Goal: Task Accomplishment & Management: Manage account settings

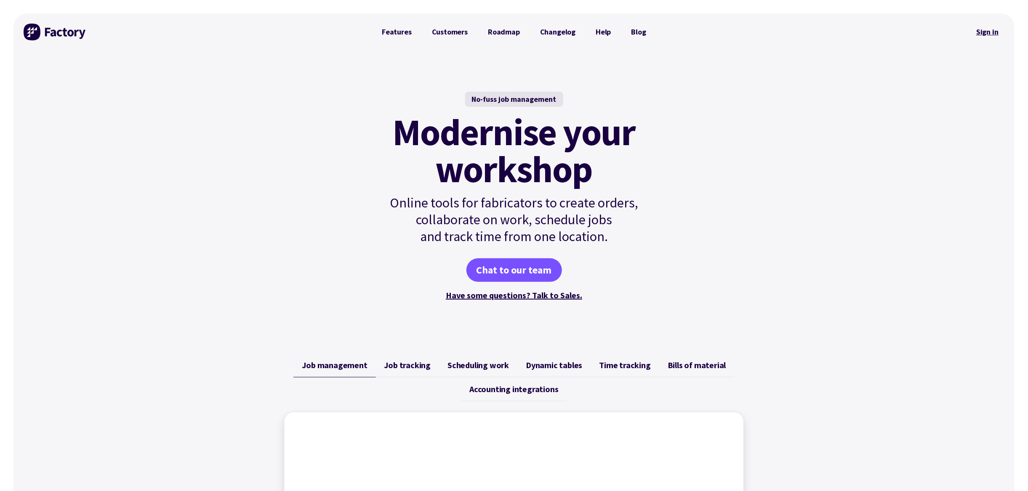
click at [980, 32] on link "Sign in" at bounding box center [987, 31] width 34 height 19
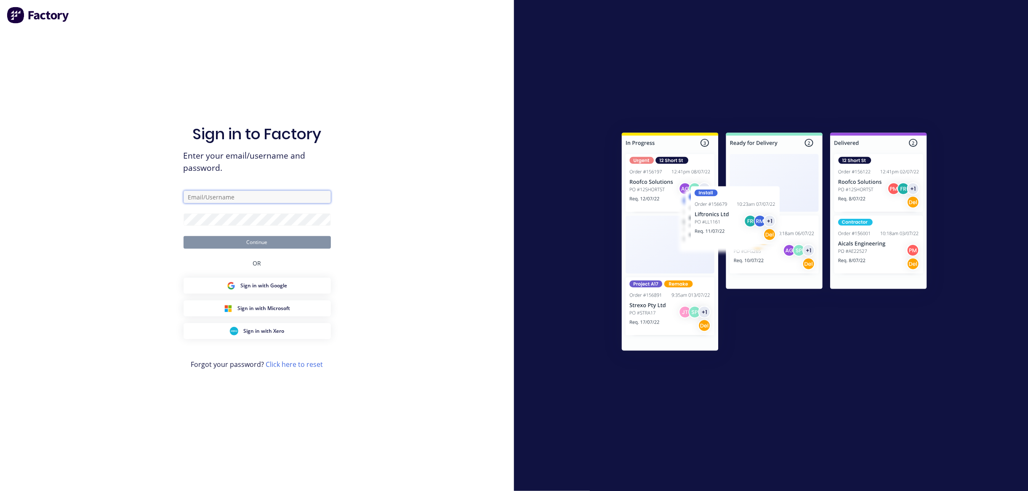
click at [206, 201] on input "text" at bounding box center [256, 197] width 147 height 13
type input "[EMAIL_ADDRESS][DOMAIN_NAME]"
drag, startPoint x: 372, startPoint y: 271, endPoint x: 366, endPoint y: 269, distance: 5.9
click at [372, 271] on div "Sign in to Factory Enter your email/username and password. [EMAIL_ADDRESS][DOMA…" at bounding box center [257, 245] width 514 height 491
click at [248, 242] on button "Continue" at bounding box center [256, 242] width 147 height 13
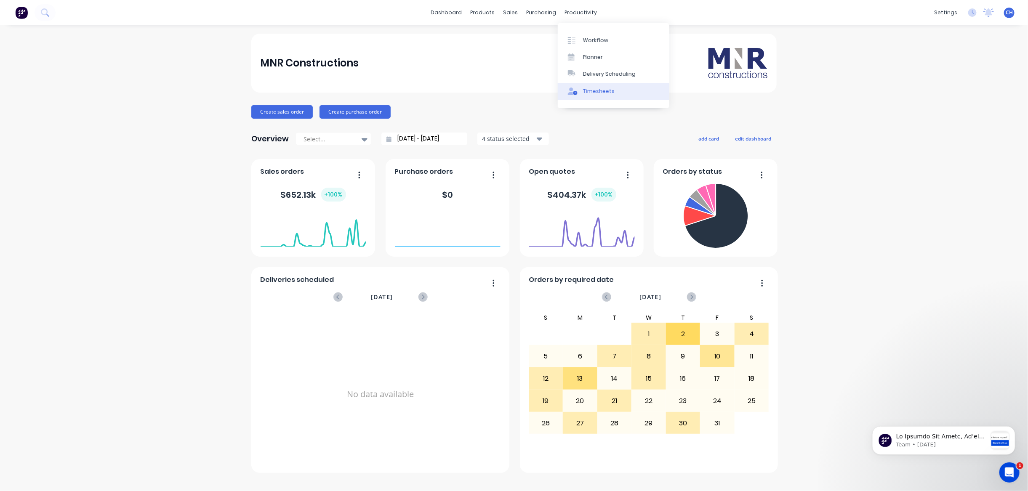
click at [585, 90] on div "Timesheets" at bounding box center [599, 92] width 32 height 8
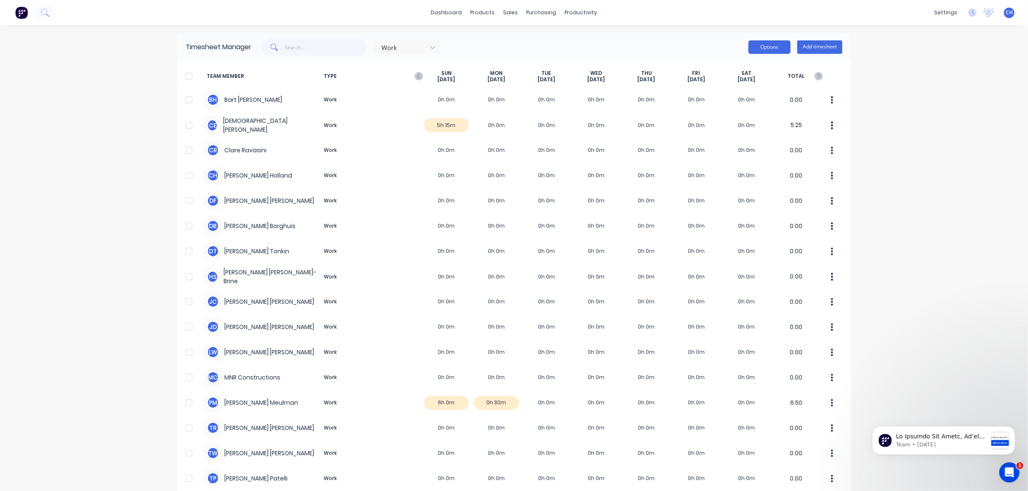
click at [761, 48] on button "Options" at bounding box center [769, 46] width 42 height 13
click at [945, 171] on div "dashboard products sales purchasing productivity dashboard products Product Cat…" at bounding box center [514, 245] width 1028 height 491
click at [435, 47] on icon at bounding box center [432, 47] width 8 height 8
click at [435, 46] on icon at bounding box center [432, 47] width 8 height 8
click at [418, 75] on icon "button" at bounding box center [418, 76] width 3 height 4
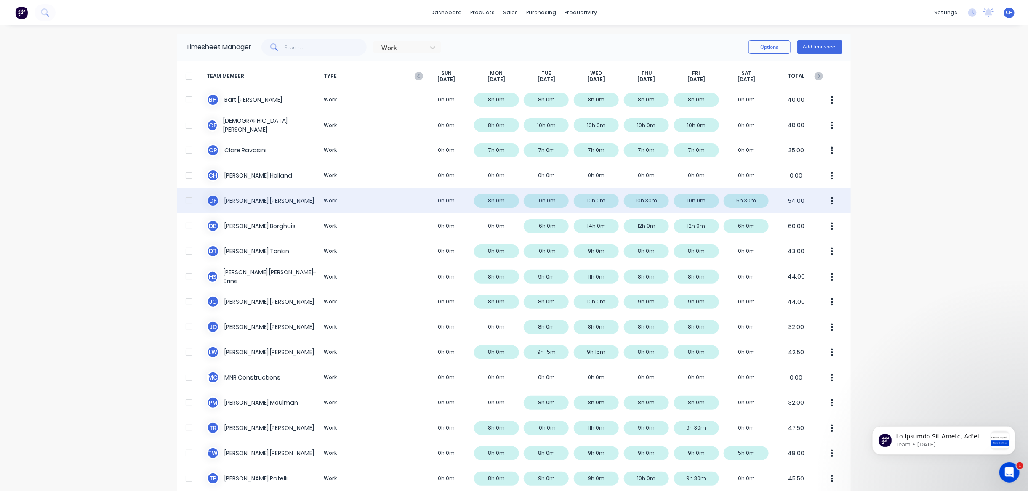
click at [832, 198] on icon "button" at bounding box center [832, 201] width 2 height 8
click at [541, 199] on div "D F [PERSON_NAME] Work 0h 0m 8h 0m 10h 0m 10h 0m 10h 30m 10h 0m 5h 30m 54.00 Ap…" at bounding box center [513, 200] width 673 height 25
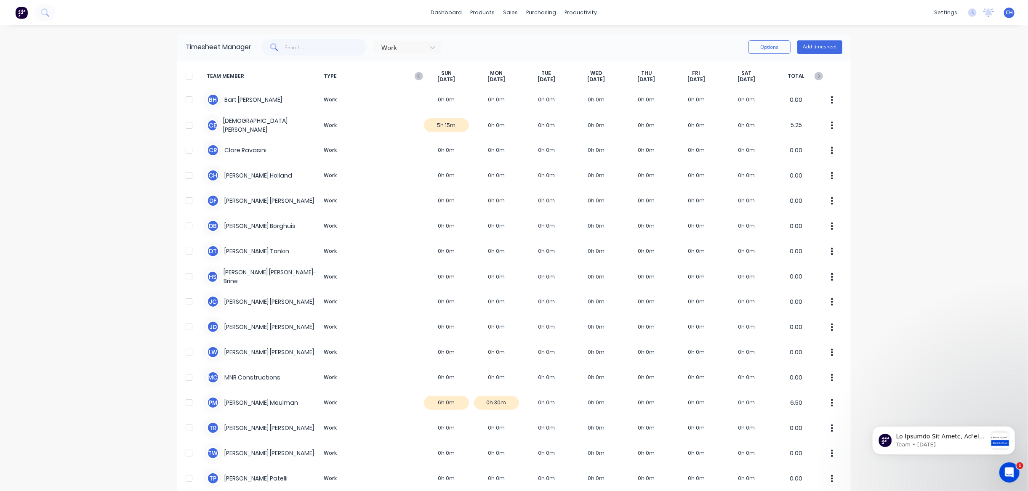
click at [420, 72] on div "TEAM MEMBER TYPE [DATE] [DATE] [DATE] [DATE] [DATE] [DATE] [DATE] TOTAL" at bounding box center [513, 76] width 673 height 21
click at [419, 75] on icon "button" at bounding box center [418, 76] width 3 height 4
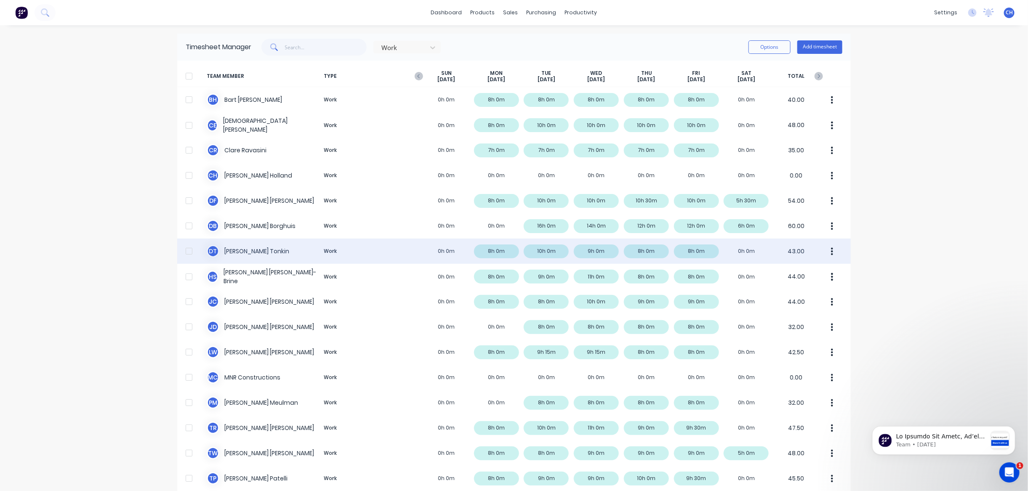
click at [593, 251] on div "D T [PERSON_NAME] Work 0h 0m 8h 0m 10h 0m 9h 0m 8h 0m 8h 0m 0h 0m 43.00" at bounding box center [513, 251] width 673 height 25
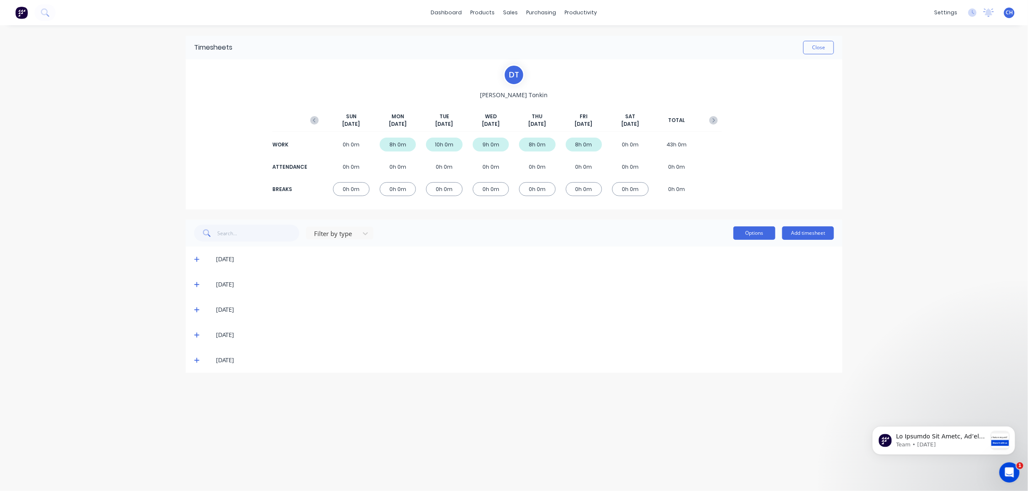
click at [756, 229] on button "Options" at bounding box center [754, 232] width 42 height 13
click at [472, 211] on div "Timesheets Close D T [PERSON_NAME] [DATE] [DATE] [DATE] [DATE] [DATE] [DATE] [D…" at bounding box center [514, 204] width 657 height 337
click at [195, 283] on icon at bounding box center [196, 285] width 5 height 6
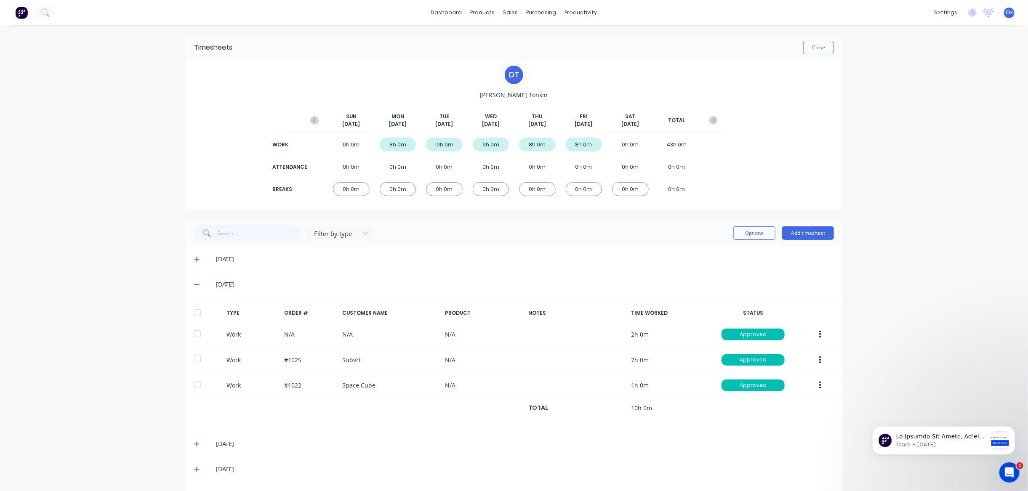
scroll to position [24, 0]
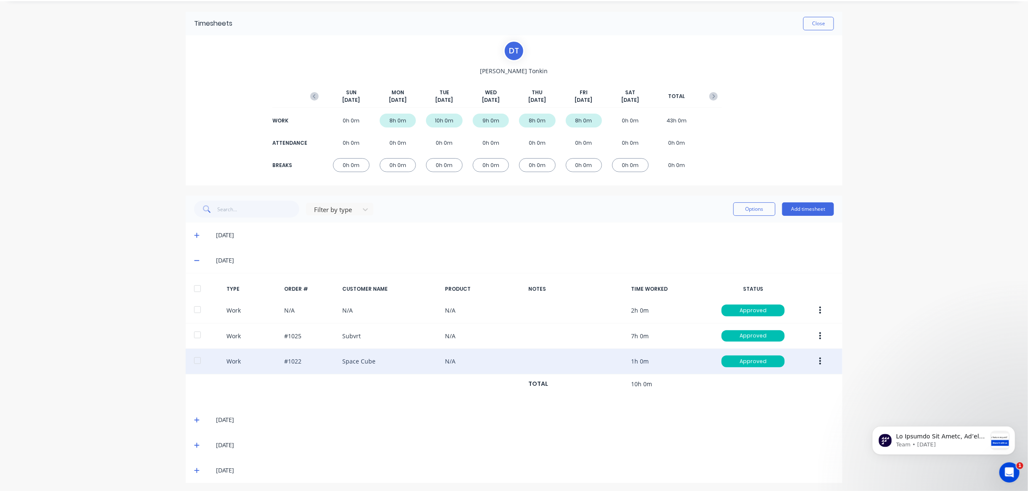
click at [820, 358] on icon "button" at bounding box center [820, 361] width 2 height 9
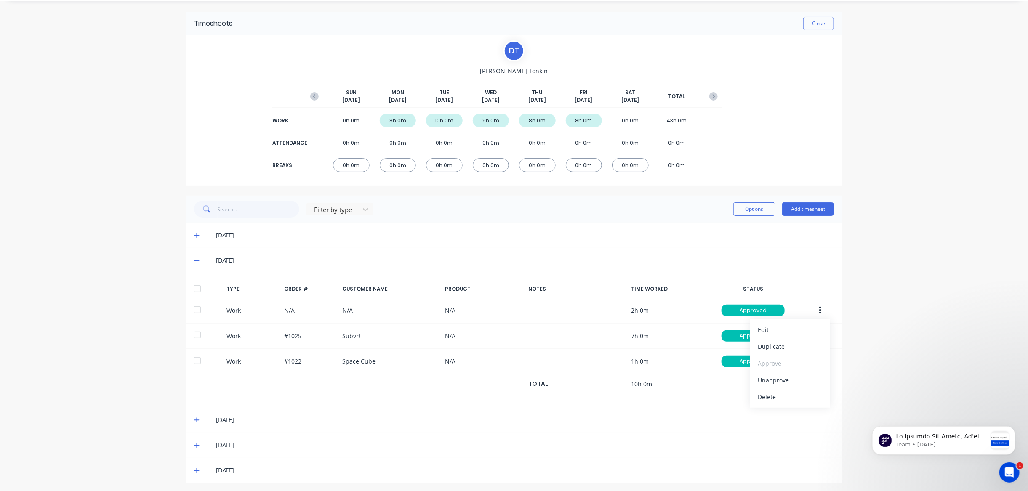
click at [681, 415] on div "[DATE]" at bounding box center [525, 419] width 618 height 9
click at [367, 207] on div at bounding box center [365, 209] width 15 height 13
click at [432, 212] on div "Filter by type, 1 of 4. 4 results available. Use Up and Down to choose options,…" at bounding box center [514, 209] width 640 height 17
click at [197, 234] on icon at bounding box center [196, 235] width 5 height 6
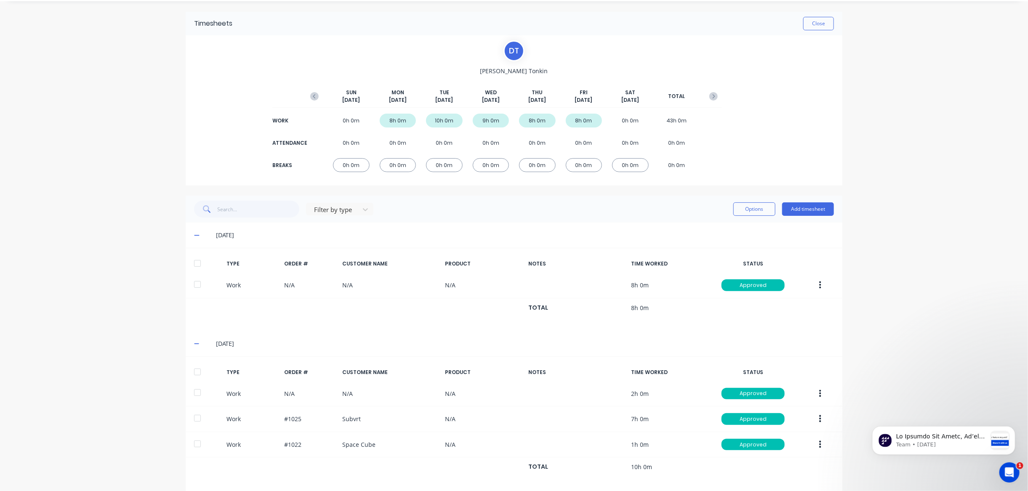
click at [197, 234] on icon at bounding box center [196, 235] width 5 height 6
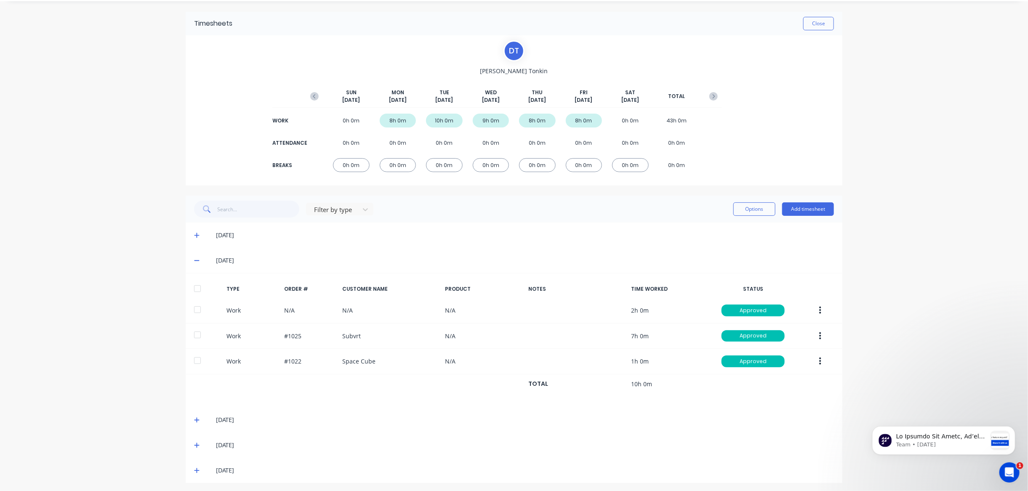
click at [196, 418] on icon at bounding box center [196, 420] width 5 height 6
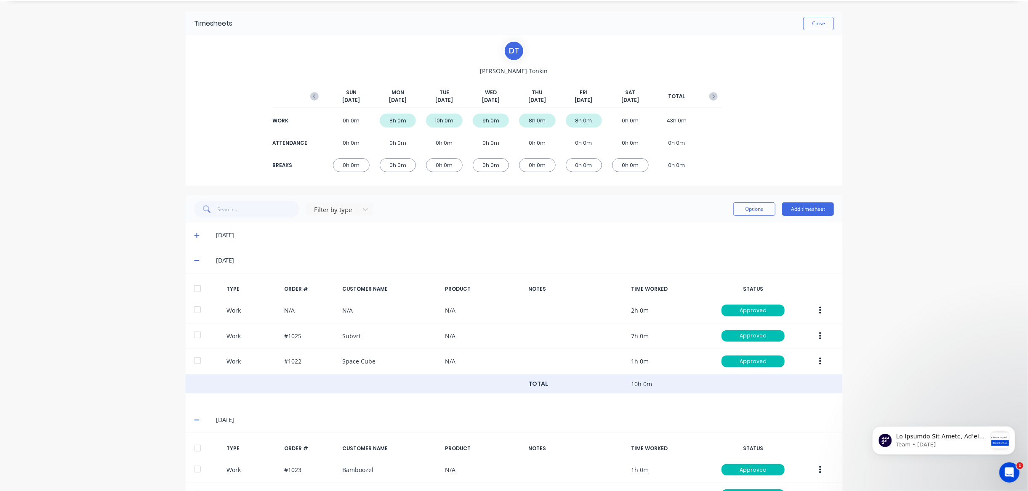
scroll to position [156, 0]
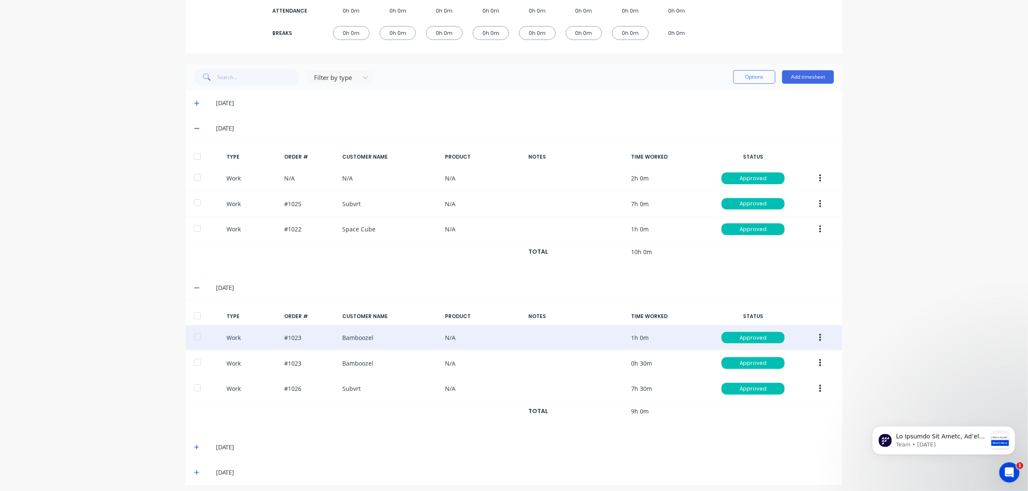
click at [819, 334] on icon "button" at bounding box center [820, 338] width 2 height 8
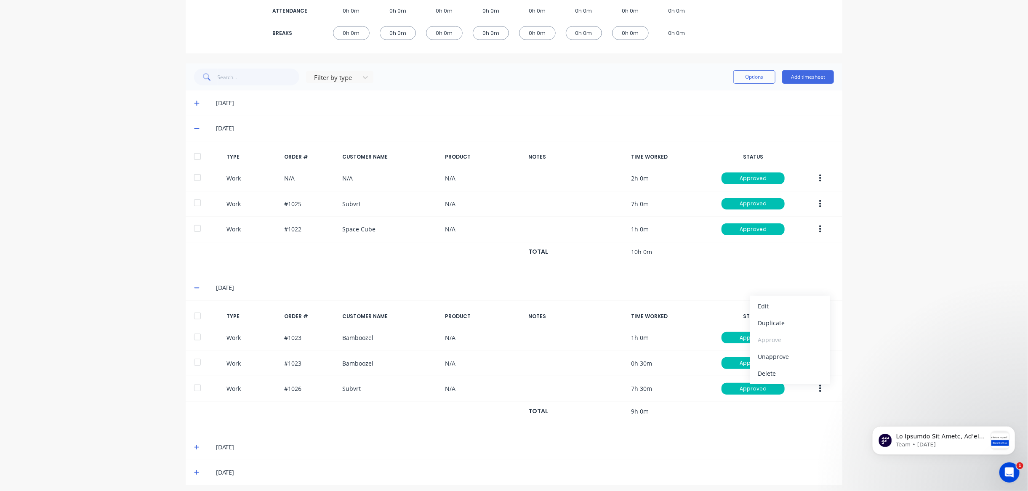
click at [535, 428] on div "TYPE ORDER # CUSTOMER NAME PRODUCT NOTES TIME WORKED STATUS Work #1023 Bambooze…" at bounding box center [514, 367] width 657 height 134
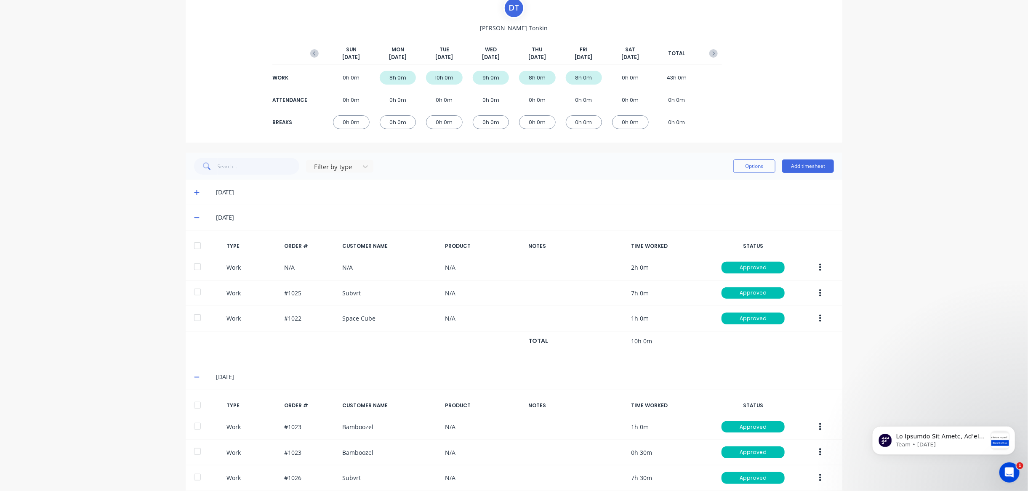
scroll to position [66, 0]
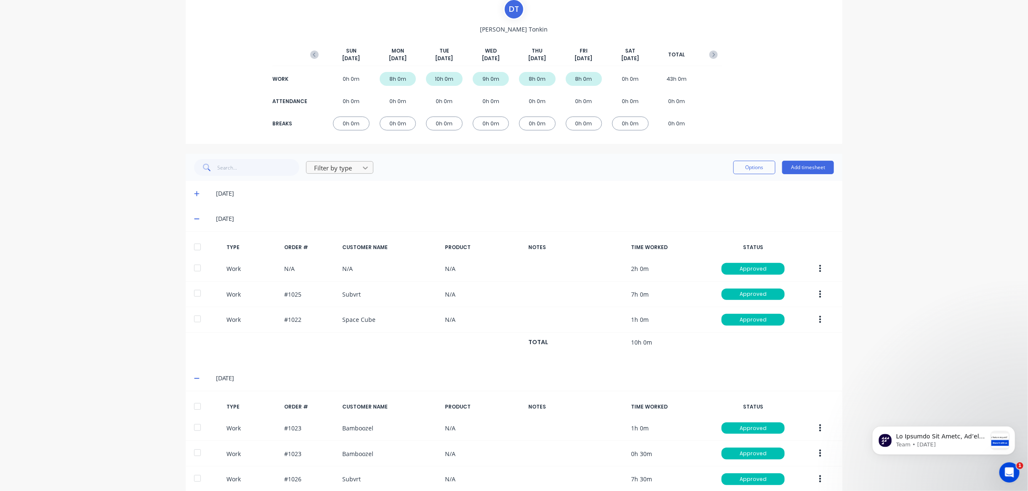
click at [365, 167] on icon at bounding box center [365, 168] width 5 height 3
click at [543, 187] on div "[DATE]" at bounding box center [514, 193] width 657 height 25
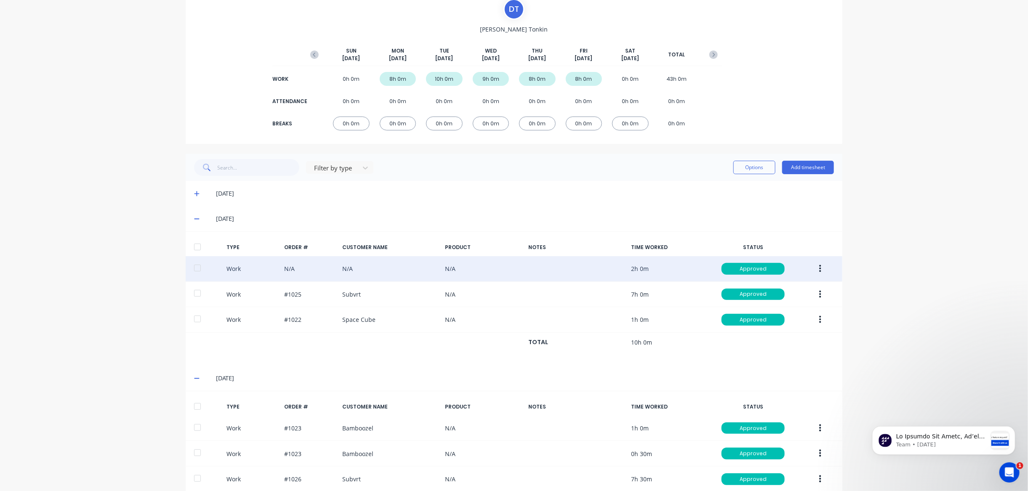
scroll to position [156, 0]
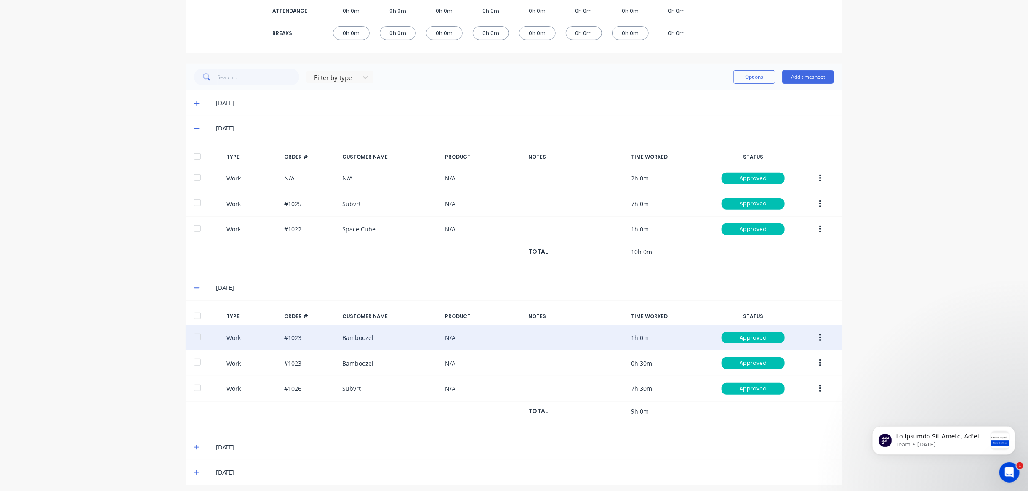
click at [823, 335] on button "button" at bounding box center [820, 337] width 20 height 15
click at [196, 333] on div at bounding box center [197, 337] width 17 height 17
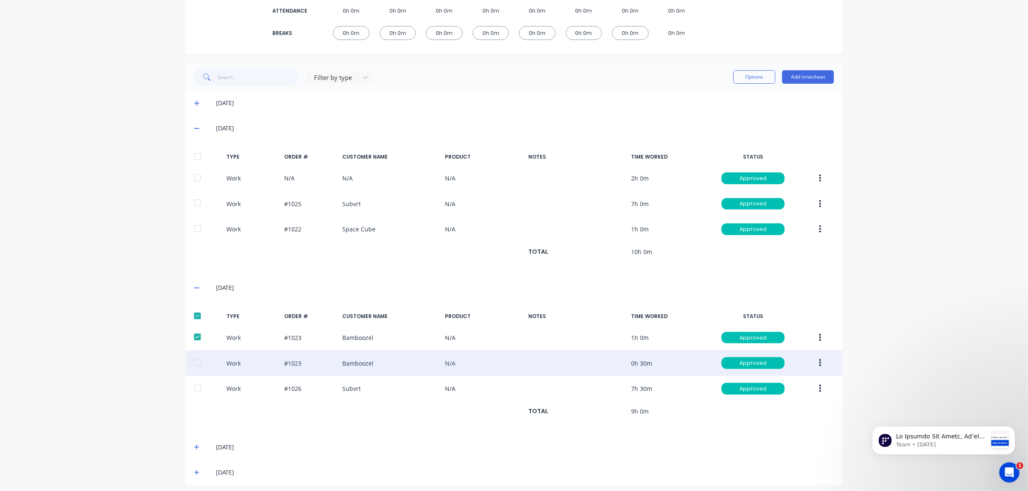
click at [199, 362] on div at bounding box center [197, 362] width 17 height 17
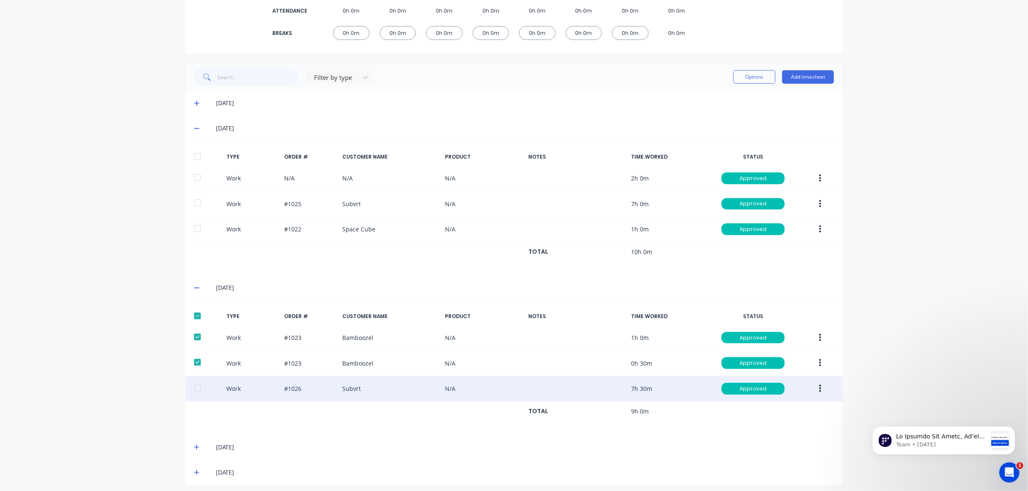
click at [197, 385] on div at bounding box center [197, 388] width 17 height 17
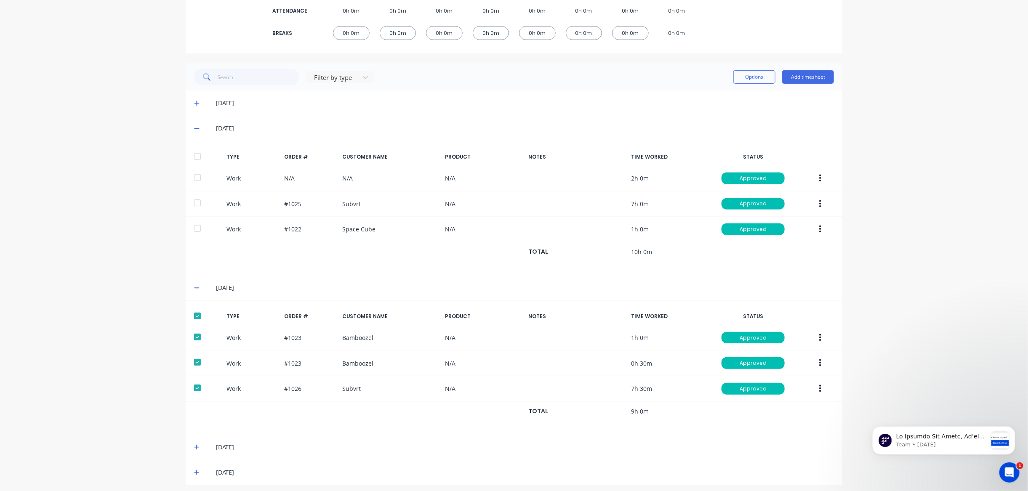
click at [197, 314] on div at bounding box center [197, 316] width 17 height 17
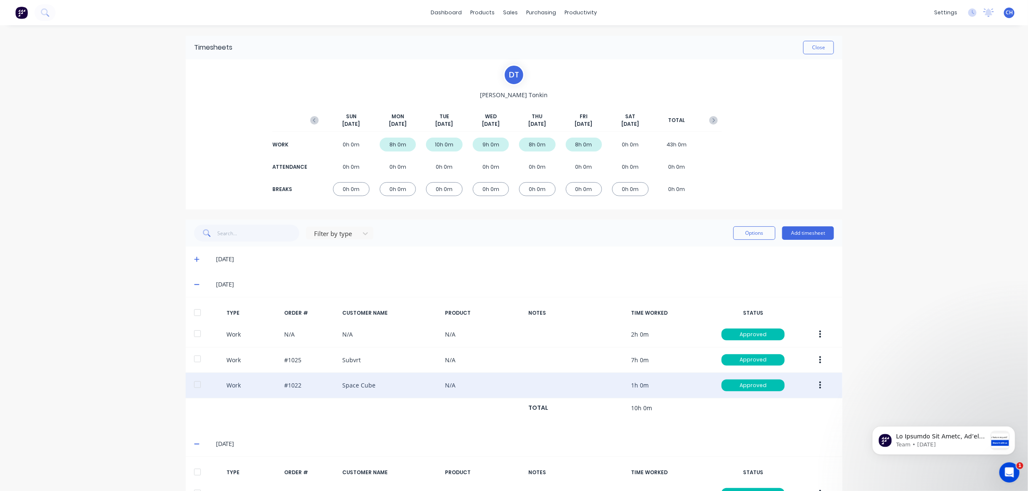
scroll to position [0, 0]
click at [233, 384] on div "Work #1022 Space Cube N/A 1h 0m Approved" at bounding box center [514, 386] width 657 height 26
click at [822, 382] on button "button" at bounding box center [820, 385] width 20 height 15
click at [767, 404] on div "Unapprove" at bounding box center [790, 404] width 65 height 12
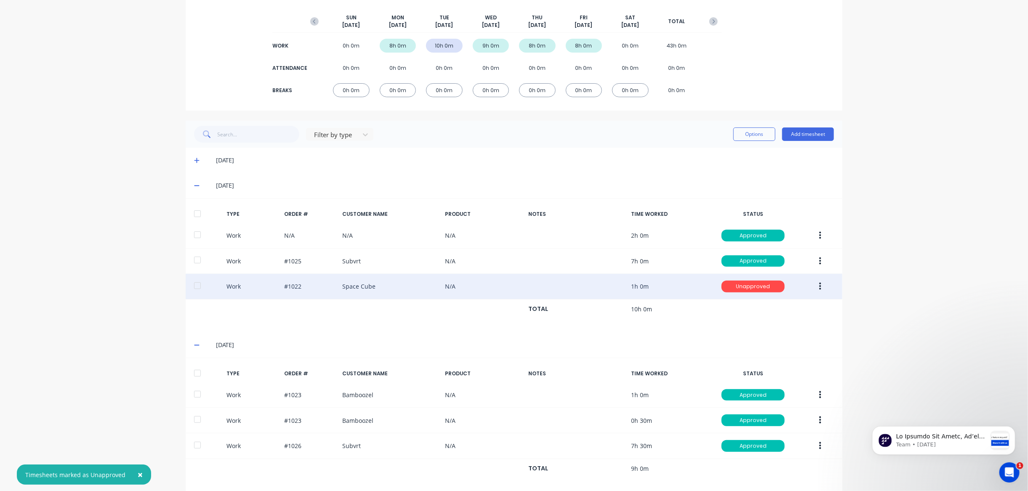
scroll to position [100, 0]
click at [355, 285] on div "Work #1022 Space Cube N/A 1h 0m Unapproved" at bounding box center [514, 286] width 657 height 26
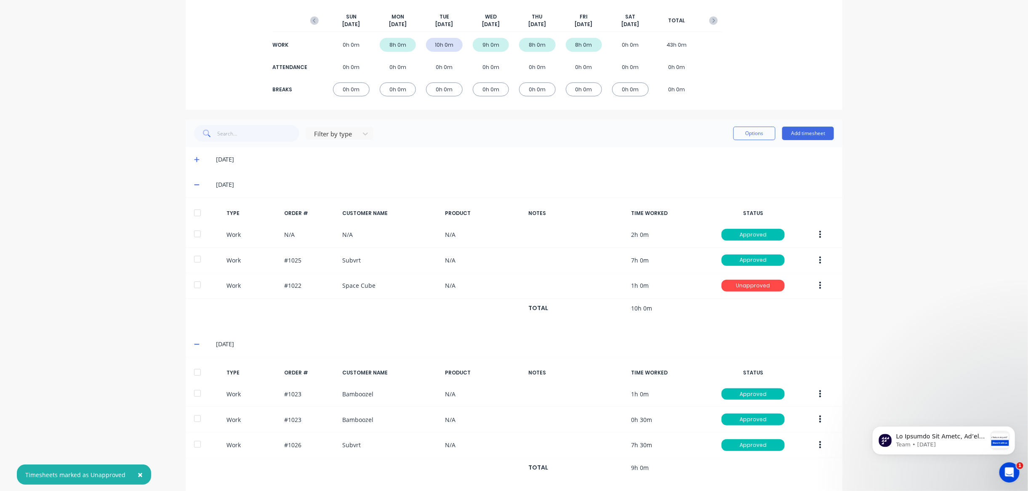
click at [819, 282] on icon "button" at bounding box center [820, 285] width 2 height 9
click at [783, 282] on div "Approve" at bounding box center [790, 288] width 65 height 12
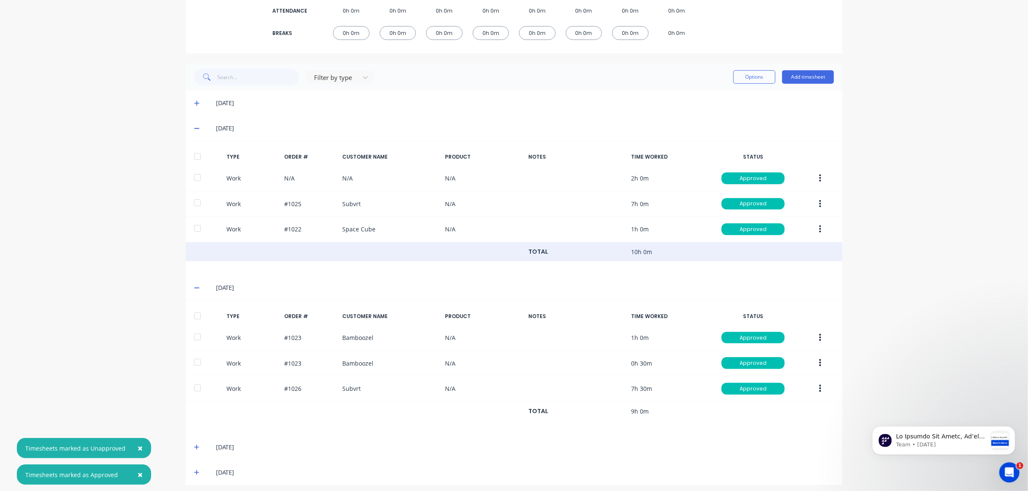
scroll to position [0, 0]
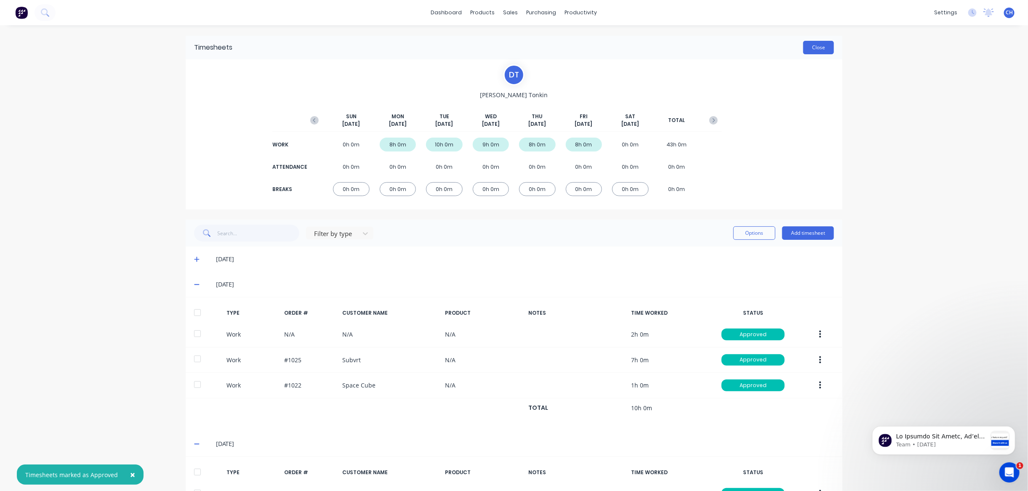
click at [819, 50] on button "Close" at bounding box center [818, 47] width 31 height 13
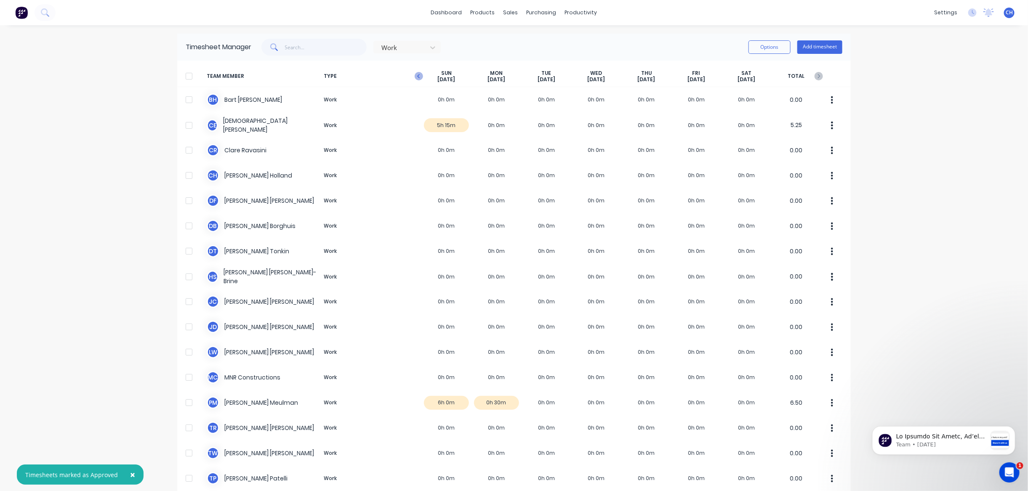
click at [417, 74] on icon "button" at bounding box center [419, 76] width 8 height 8
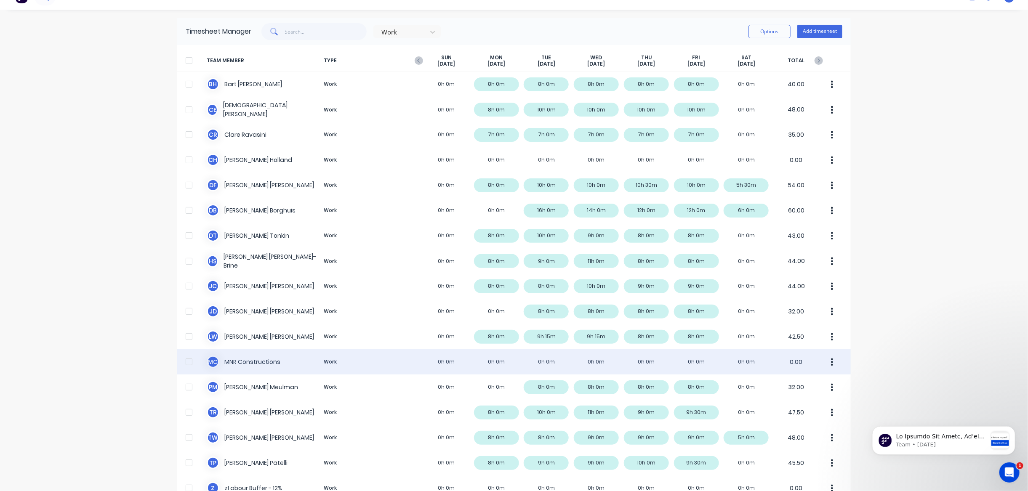
scroll to position [18, 0]
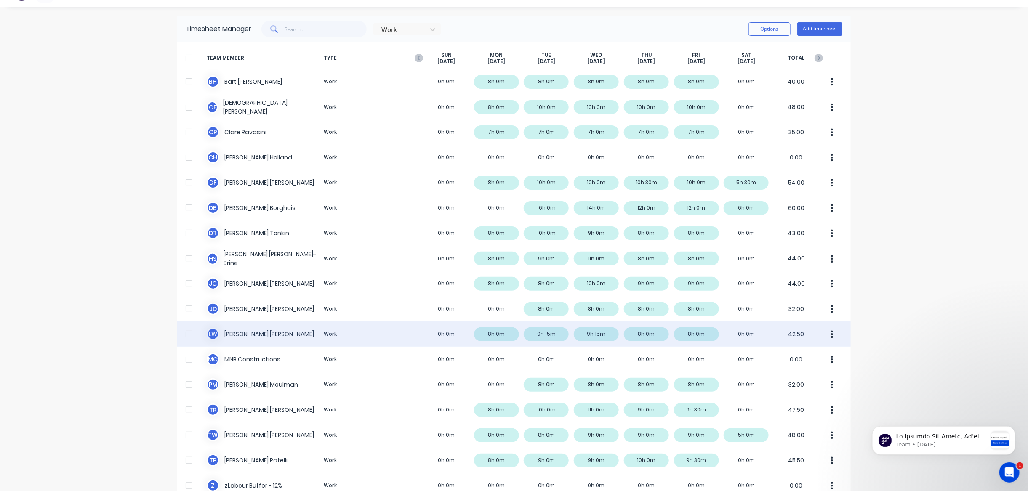
click at [546, 334] on div "[PERSON_NAME] [PERSON_NAME]-Tancock Work 0h 0m 8h 0m 9h 15m 9h 15m 8h 0m 8h 0m …" at bounding box center [513, 334] width 673 height 25
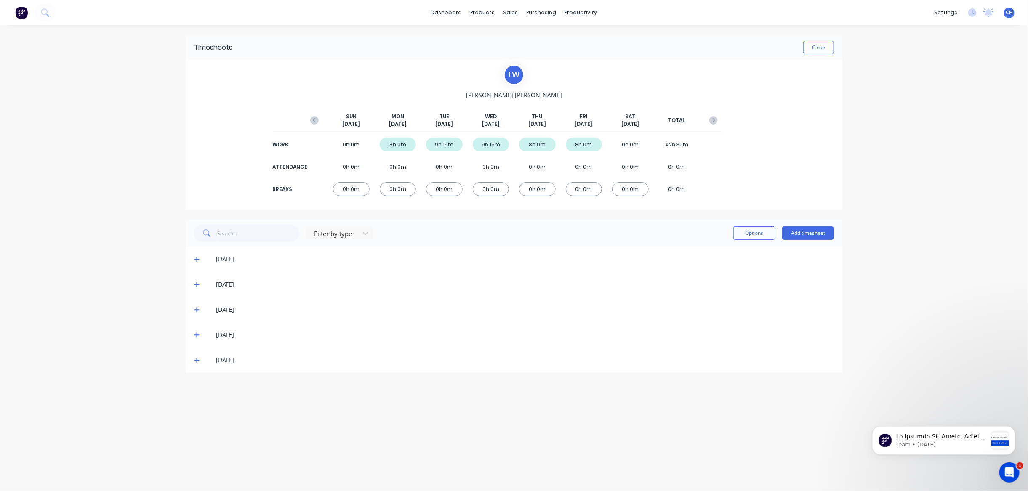
click at [198, 282] on icon at bounding box center [196, 285] width 5 height 6
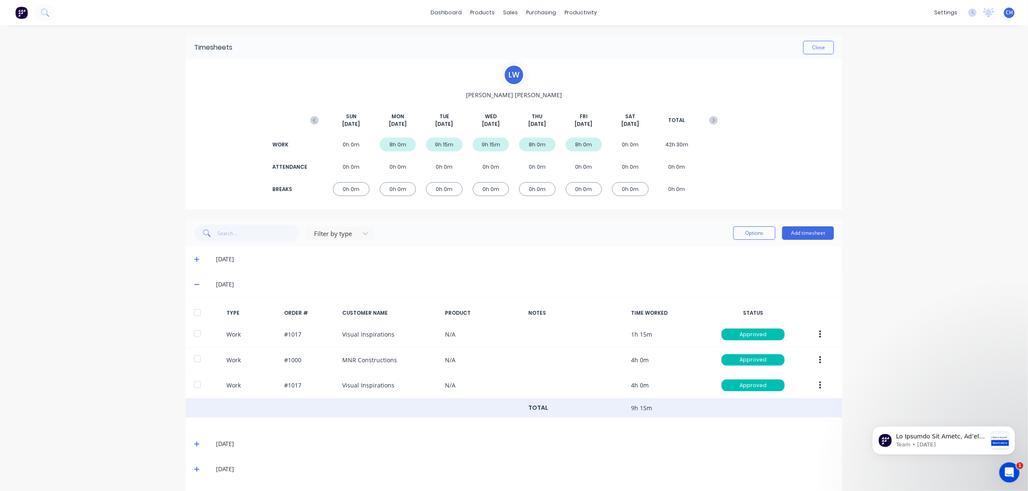
scroll to position [24, 0]
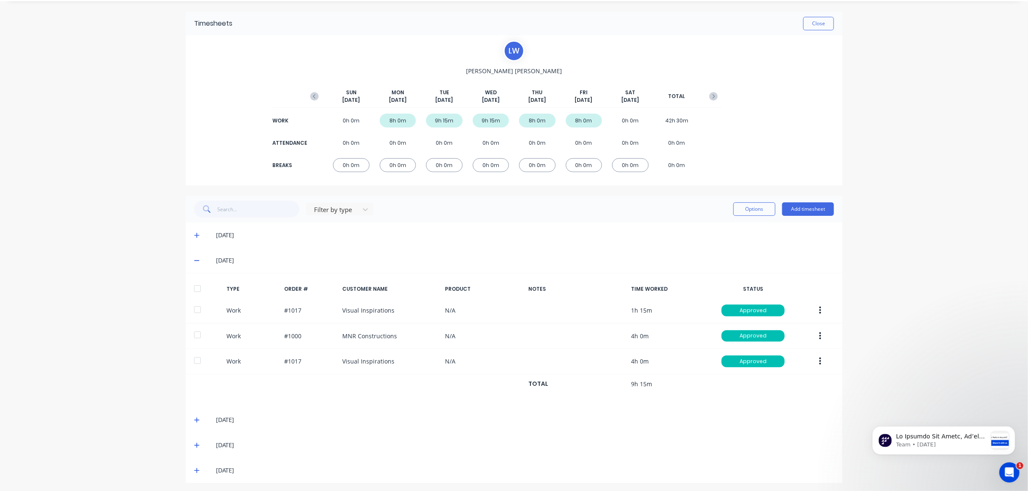
click at [198, 261] on icon at bounding box center [196, 261] width 5 height 6
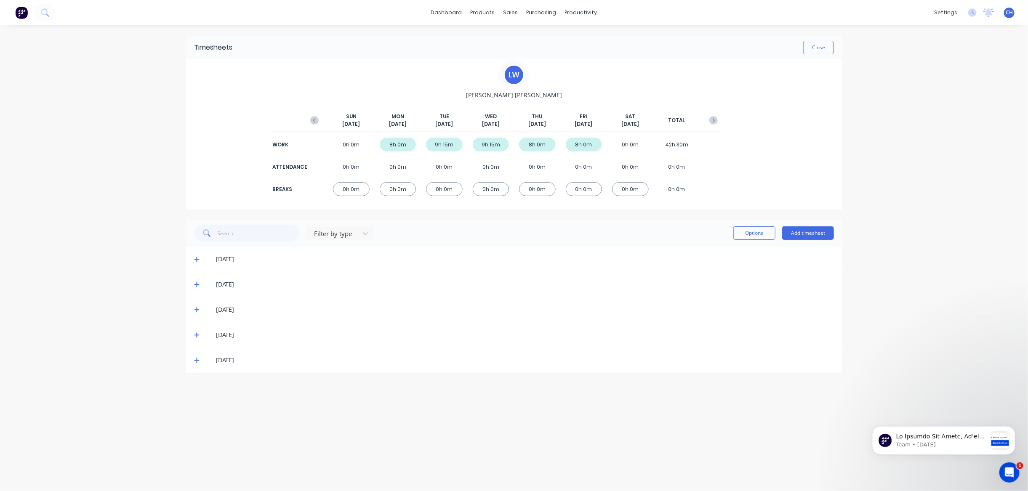
scroll to position [0, 0]
click at [826, 47] on button "Close" at bounding box center [818, 47] width 31 height 13
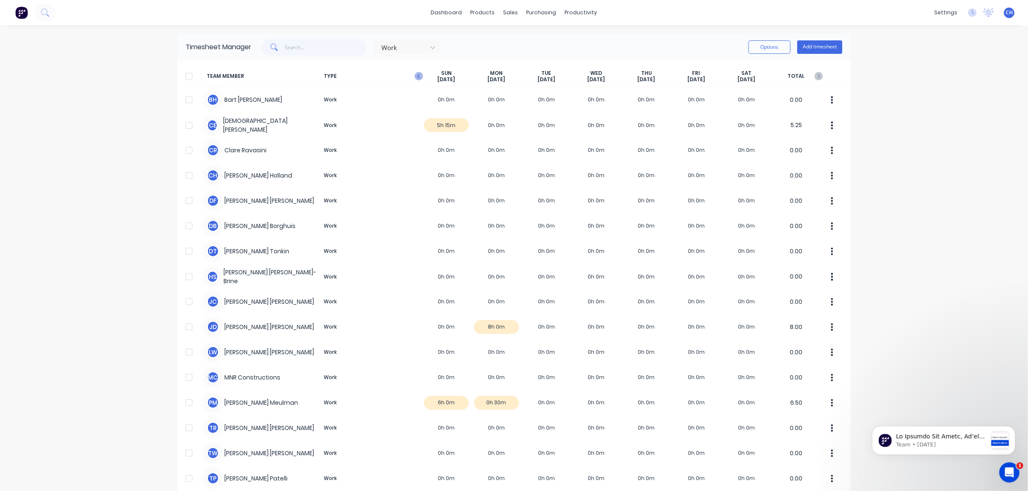
click at [420, 74] on icon "button" at bounding box center [419, 76] width 8 height 8
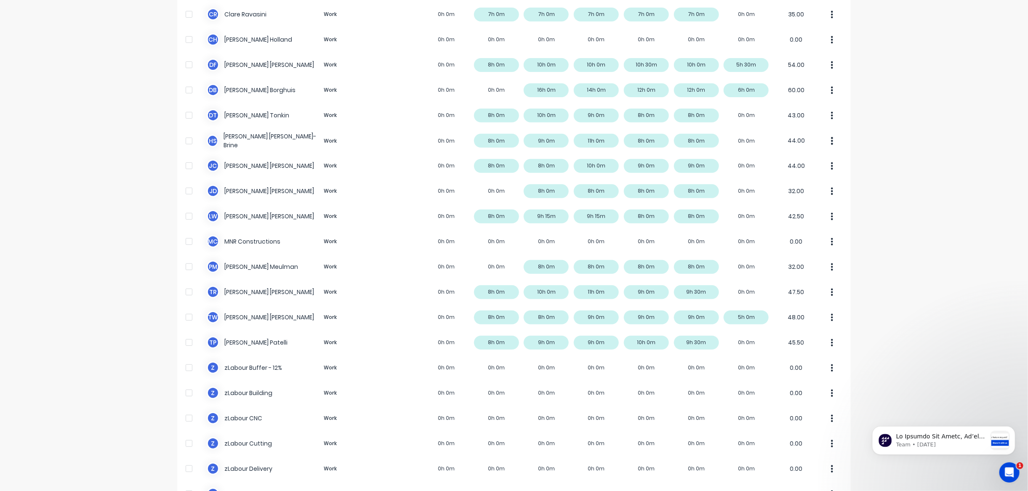
scroll to position [137, 0]
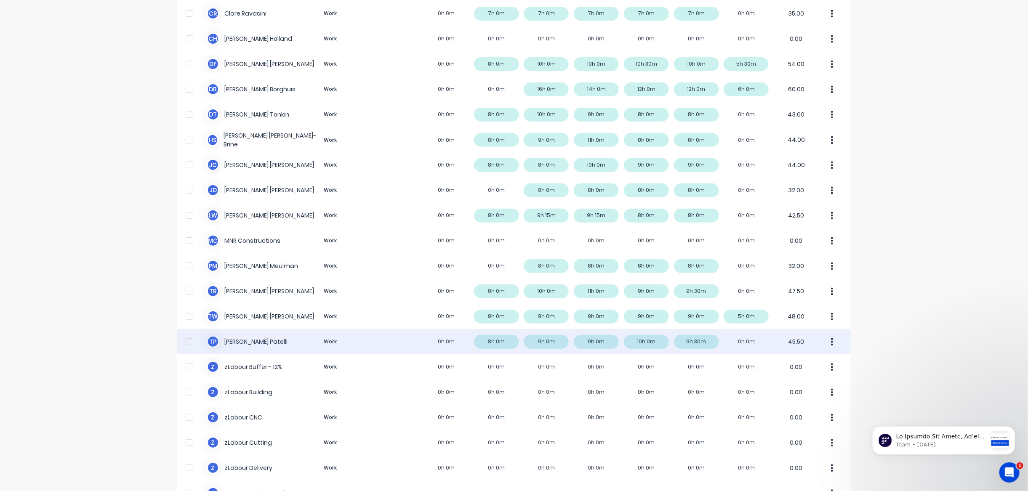
click at [609, 341] on div "T P [PERSON_NAME] Work 0h 0m 8h 0m 9h 0m 9h 0m 10h 0m 9h 30m 0h 0m 45.50" at bounding box center [513, 341] width 673 height 25
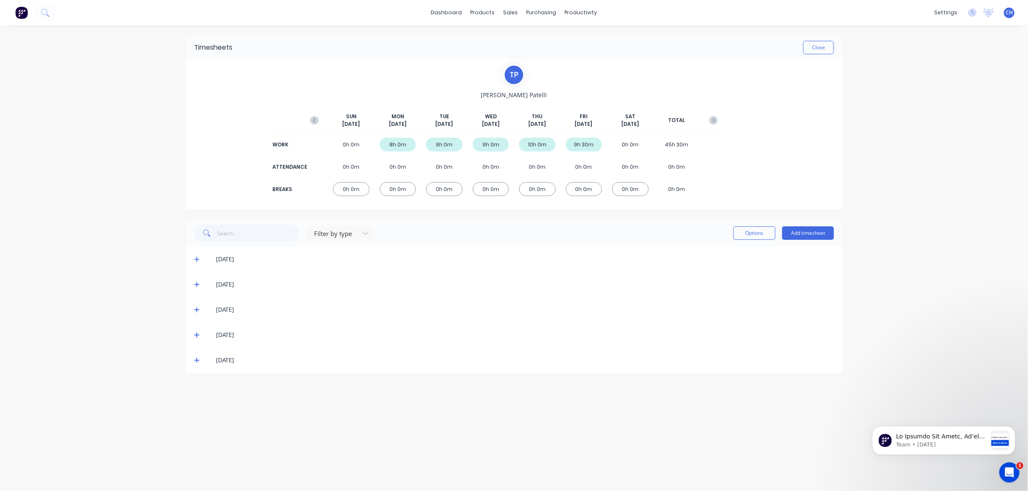
click at [202, 308] on div "[DATE]" at bounding box center [517, 309] width 631 height 9
click at [197, 309] on icon at bounding box center [196, 310] width 5 height 5
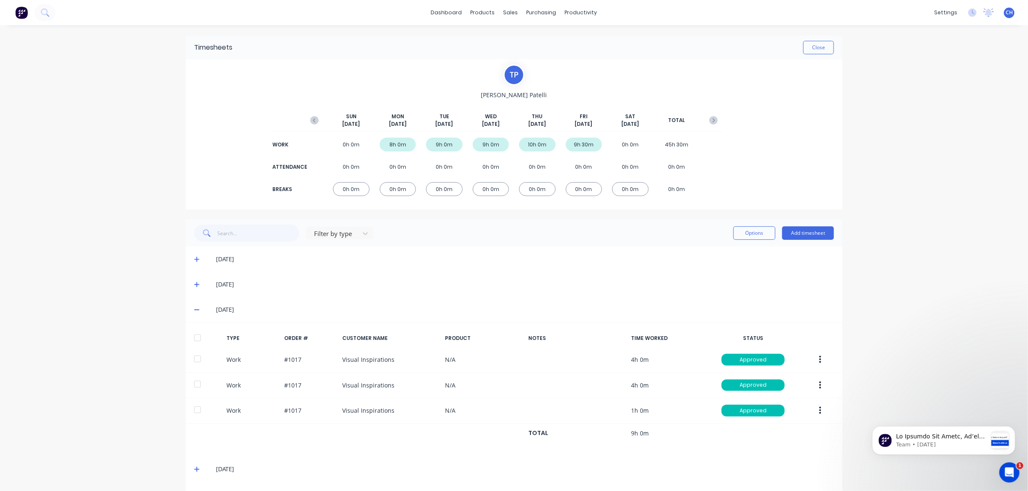
click at [197, 311] on icon at bounding box center [196, 310] width 5 height 6
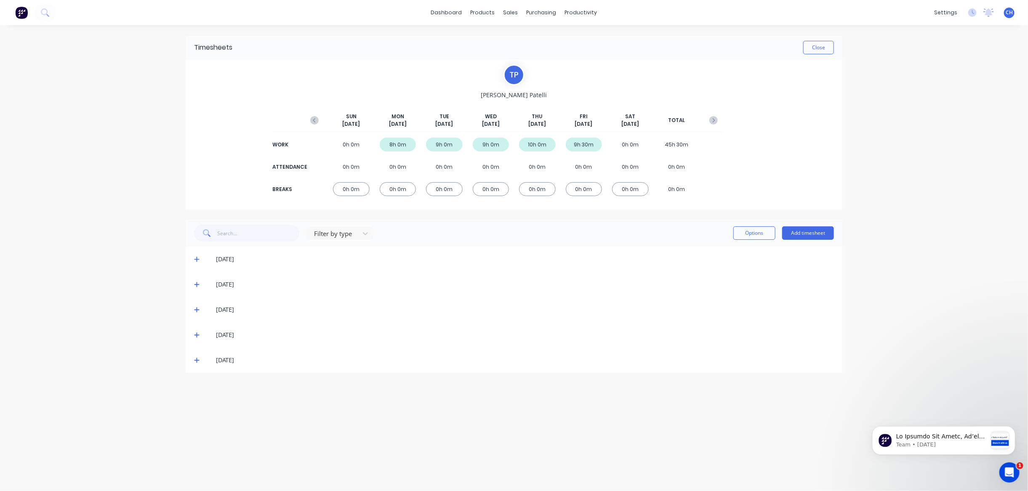
click at [196, 337] on icon at bounding box center [196, 335] width 5 height 6
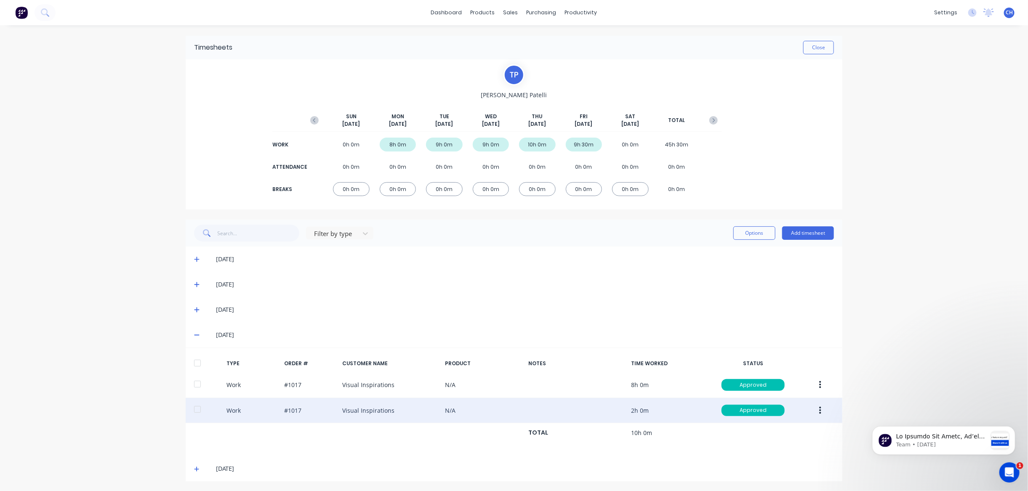
click at [197, 409] on div at bounding box center [197, 409] width 17 height 17
click at [198, 409] on div at bounding box center [197, 409] width 17 height 17
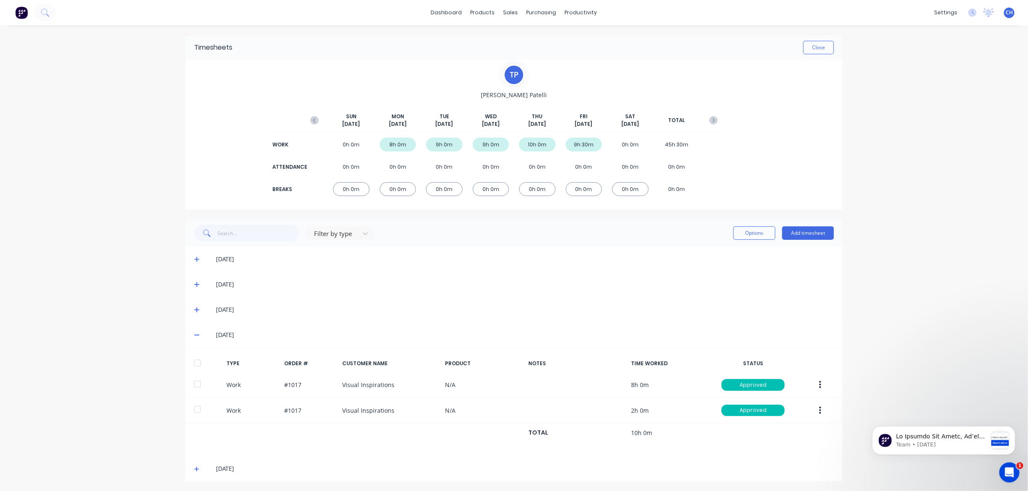
click at [195, 467] on icon at bounding box center [196, 469] width 5 height 5
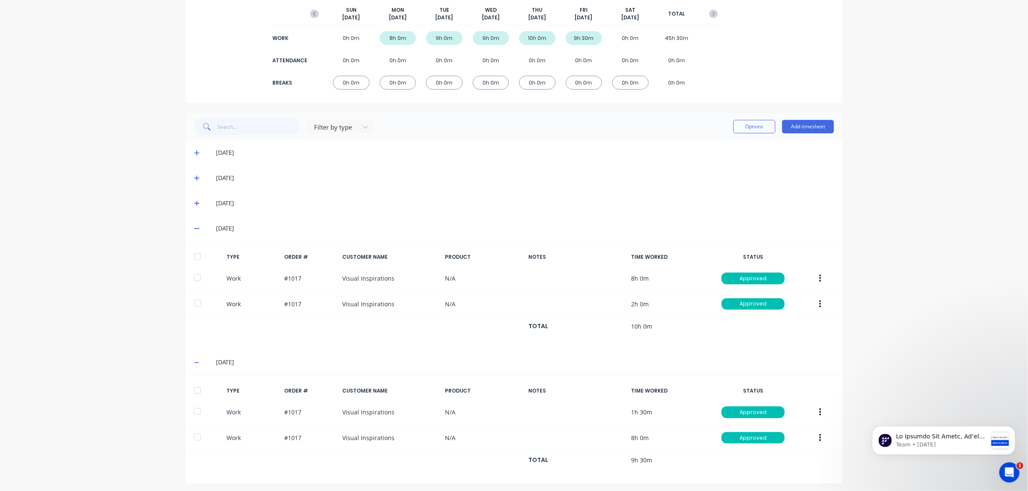
click at [197, 229] on icon at bounding box center [196, 229] width 5 height 6
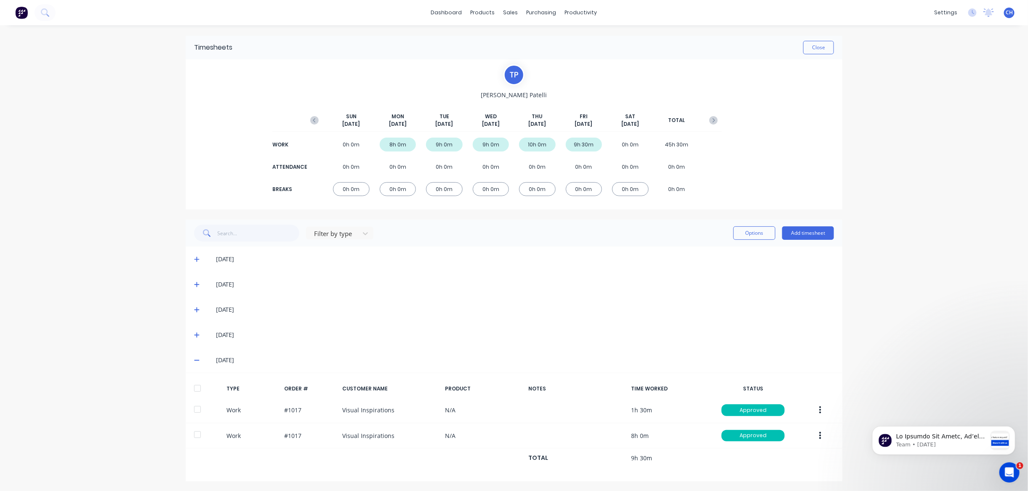
click at [196, 359] on icon at bounding box center [196, 360] width 5 height 6
click at [198, 334] on icon at bounding box center [196, 335] width 5 height 6
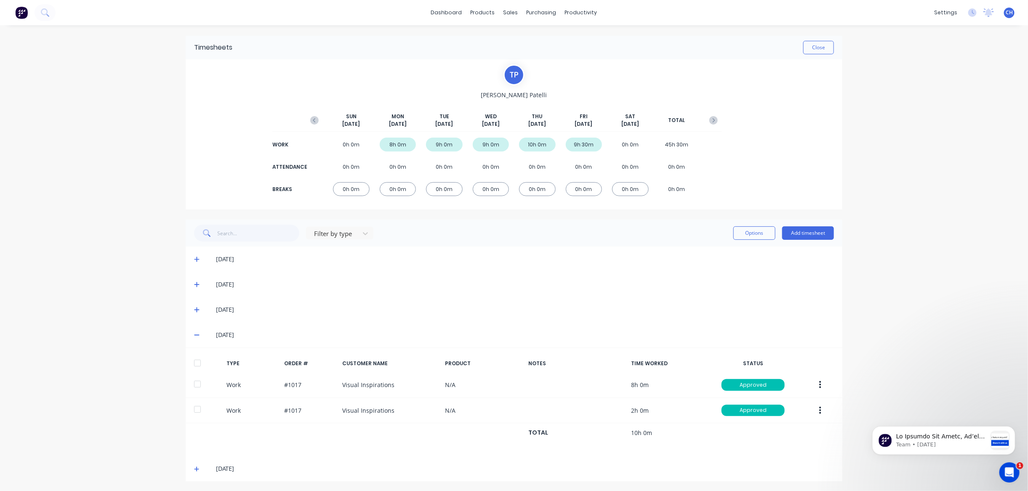
click at [197, 335] on icon at bounding box center [196, 335] width 5 height 6
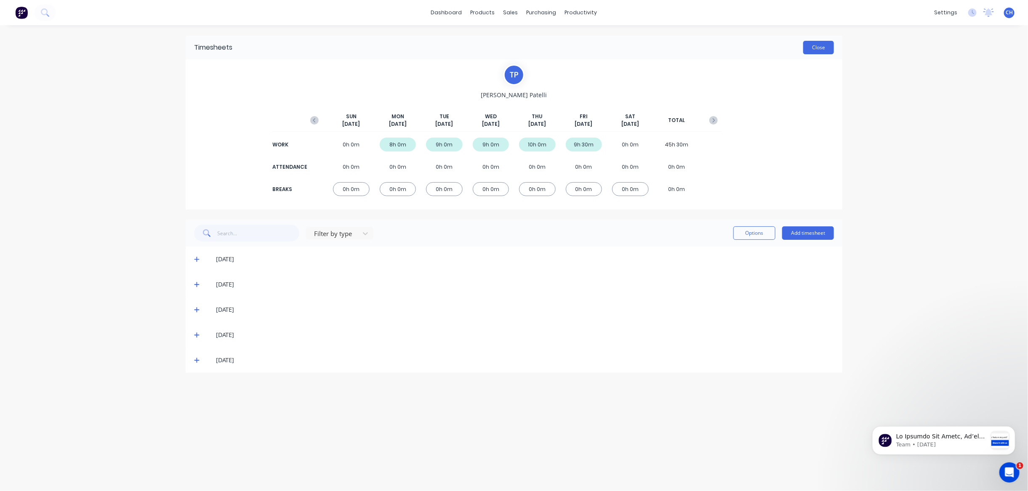
click at [815, 43] on button "Close" at bounding box center [818, 47] width 31 height 13
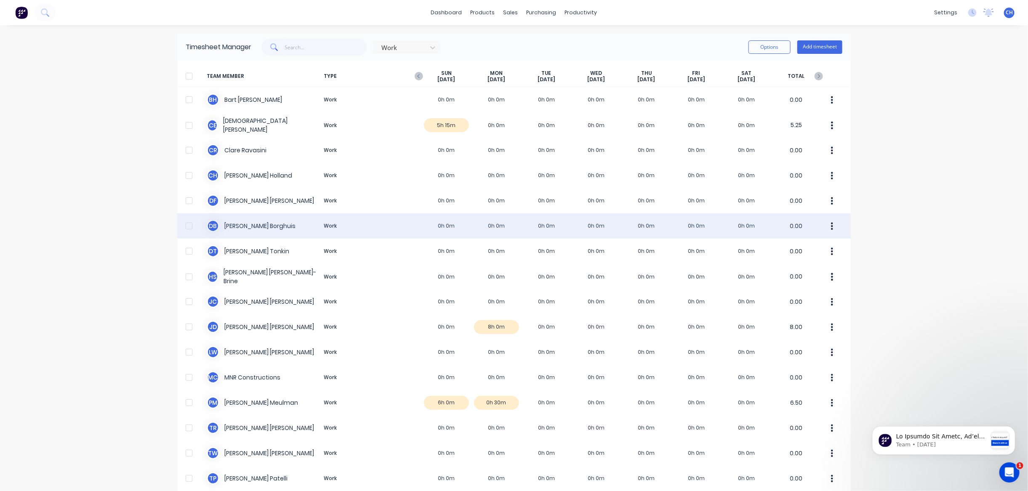
click at [229, 221] on div "[PERSON_NAME] Work 0h 0m 0h 0m 0h 0m 0h 0m 0h 0m 0h 0m 0h 0m 0.00" at bounding box center [513, 225] width 673 height 25
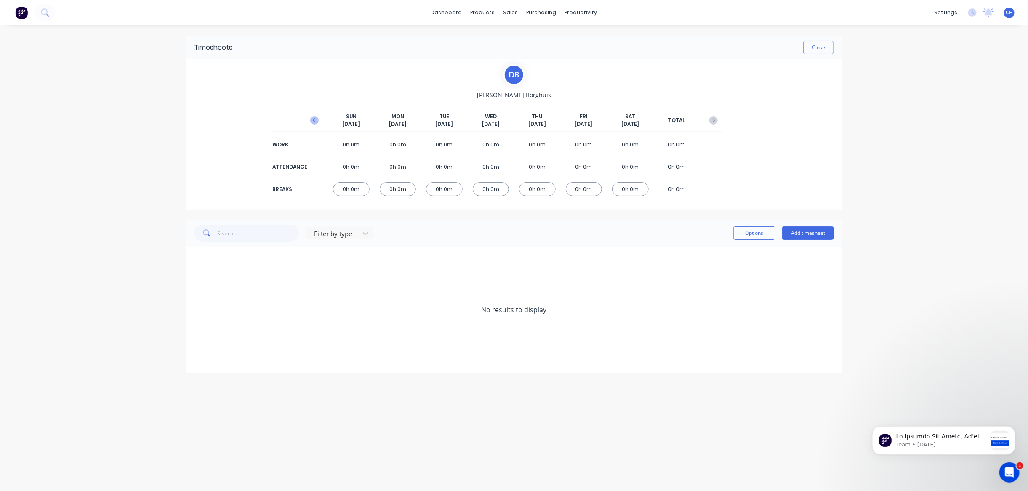
click at [316, 120] on icon "button" at bounding box center [314, 120] width 8 height 8
click at [197, 258] on icon at bounding box center [196, 259] width 5 height 5
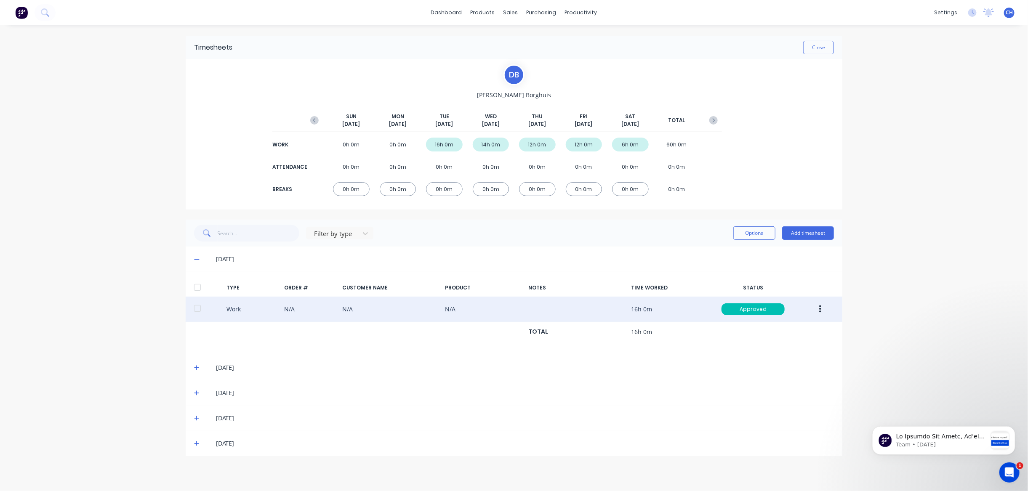
click at [245, 310] on div "Work N/A N/A N/A 16h 0m Approved" at bounding box center [514, 310] width 657 height 26
click at [231, 310] on div "Work N/A N/A N/A 16h 0m Approved" at bounding box center [514, 310] width 657 height 26
click at [229, 301] on div "Work N/A N/A N/A 16h 0m Approved" at bounding box center [514, 310] width 657 height 26
click at [516, 309] on div "Work N/A N/A N/A 16h 0m Approved" at bounding box center [514, 310] width 657 height 26
click at [633, 306] on div "Work N/A N/A N/A 16h 0m Approved" at bounding box center [514, 310] width 657 height 26
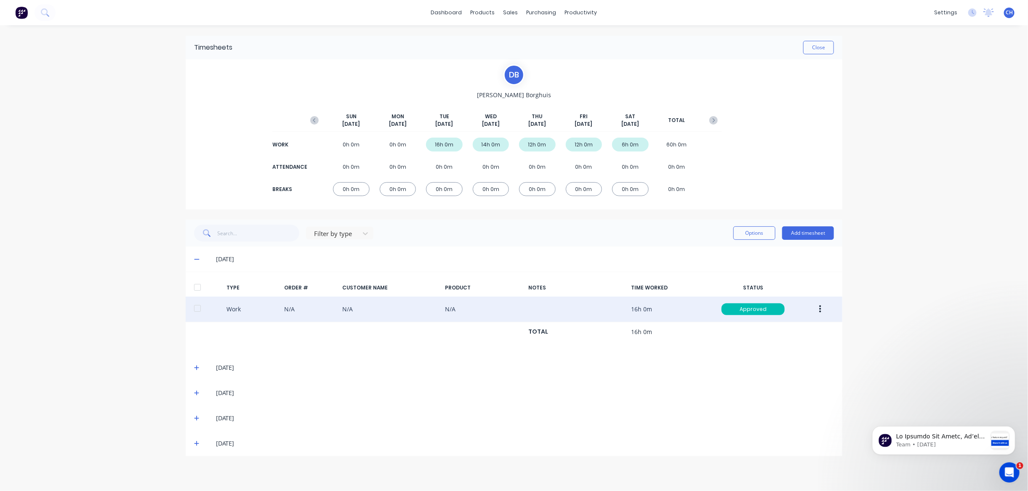
click at [236, 306] on div "Work N/A N/A N/A 16h 0m Approved" at bounding box center [514, 310] width 657 height 26
click at [198, 309] on div at bounding box center [197, 308] width 17 height 17
click at [239, 307] on div "Work N/A N/A N/A 16h 0m Approved" at bounding box center [514, 310] width 657 height 26
click at [197, 307] on div at bounding box center [197, 308] width 17 height 17
click at [458, 302] on div "Work N/A N/A N/A 16h 0m Approved" at bounding box center [514, 310] width 657 height 26
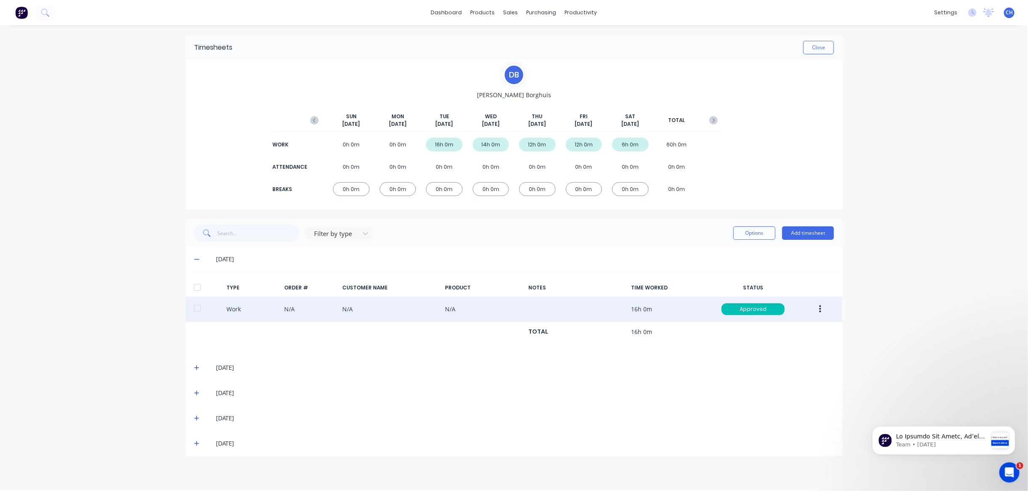
click at [821, 307] on button "button" at bounding box center [820, 309] width 20 height 15
click at [771, 329] on div "Unapprove" at bounding box center [790, 328] width 65 height 12
click at [446, 304] on div "Work N/A N/A N/A 16h 0m Unapproved" at bounding box center [514, 310] width 657 height 26
click at [385, 312] on div "Work N/A N/A N/A 16h 0m Unapproved" at bounding box center [514, 310] width 657 height 26
click at [362, 307] on div "Work N/A N/A N/A 16h 0m Unapproved" at bounding box center [514, 310] width 657 height 26
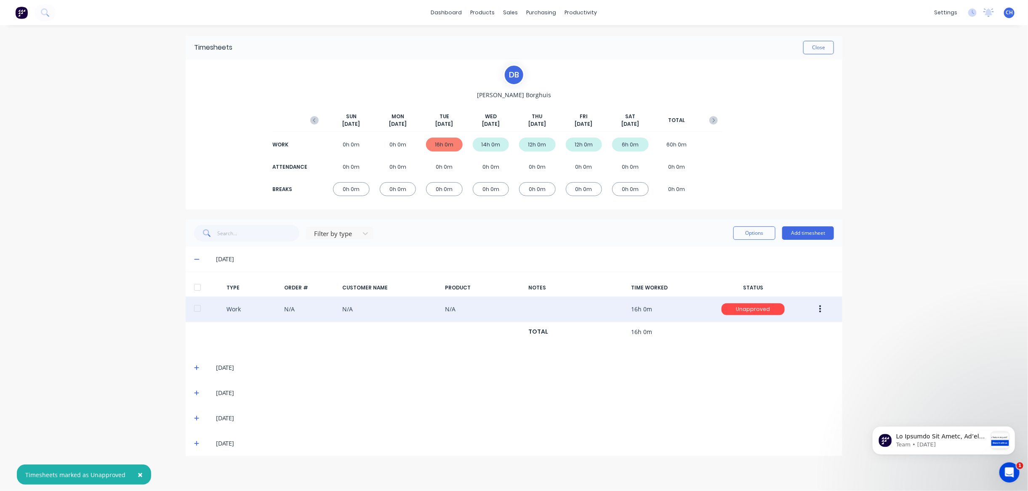
click at [309, 305] on div "Work N/A N/A N/A 16h 0m Unapproved" at bounding box center [514, 310] width 657 height 26
click at [308, 305] on div "Work N/A N/A N/A 16h 0m Unapproved" at bounding box center [514, 310] width 657 height 26
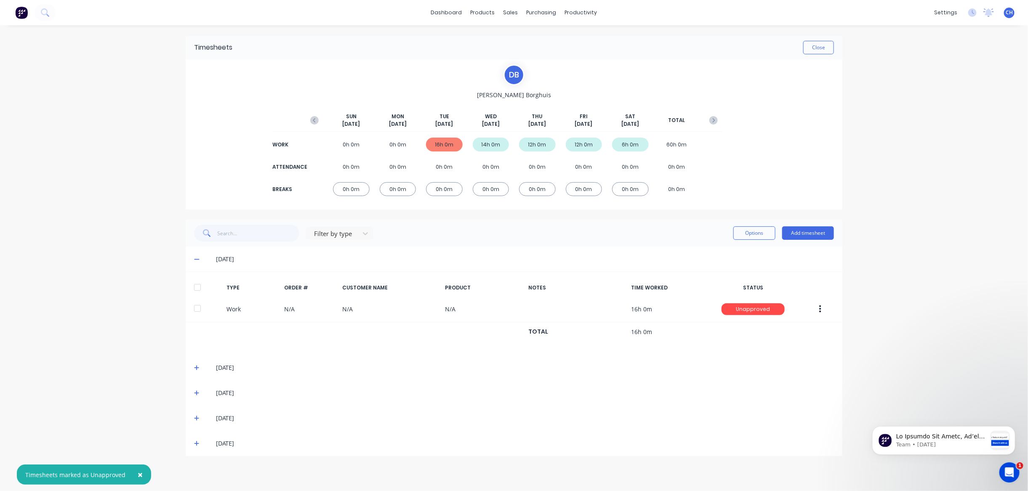
click at [819, 308] on icon "button" at bounding box center [820, 309] width 2 height 9
click at [774, 309] on div "Approve" at bounding box center [790, 311] width 65 height 12
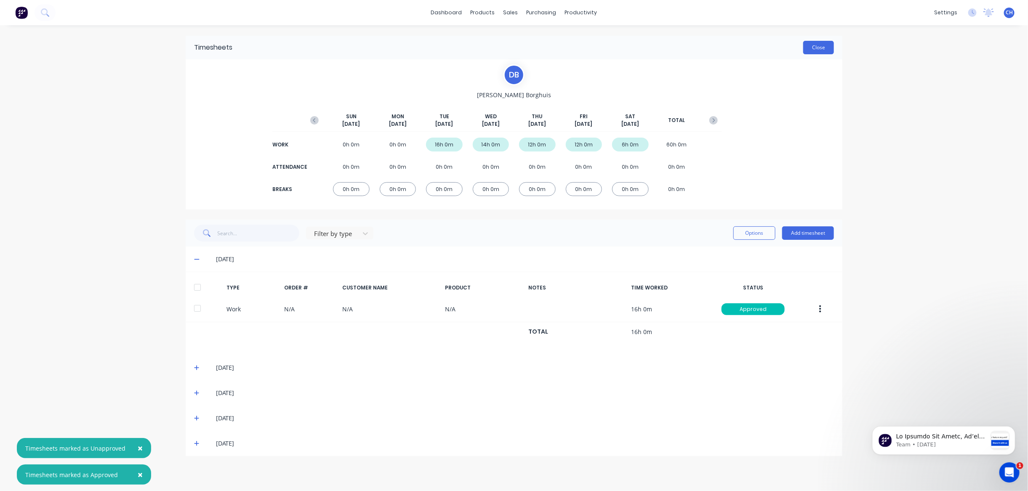
click at [816, 47] on button "Close" at bounding box center [818, 47] width 31 height 13
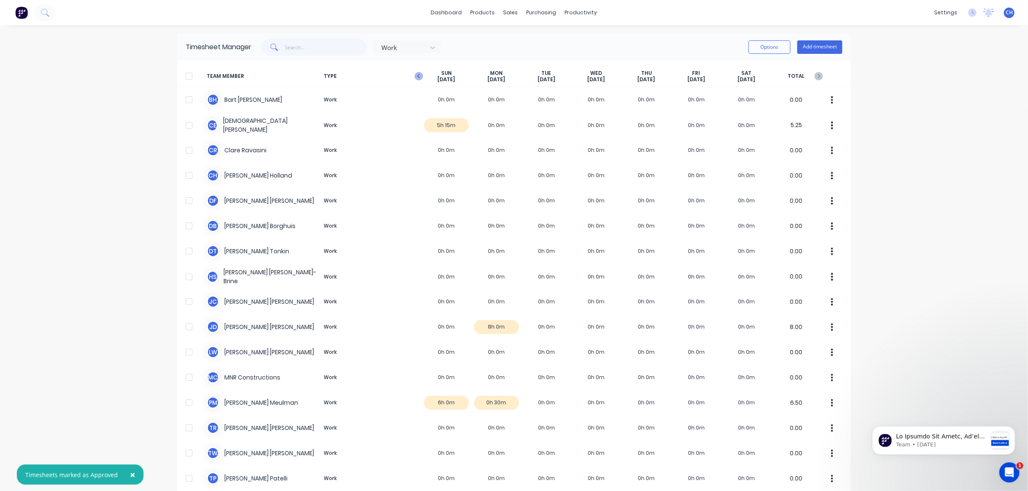
click at [415, 75] on icon "button" at bounding box center [419, 76] width 8 height 8
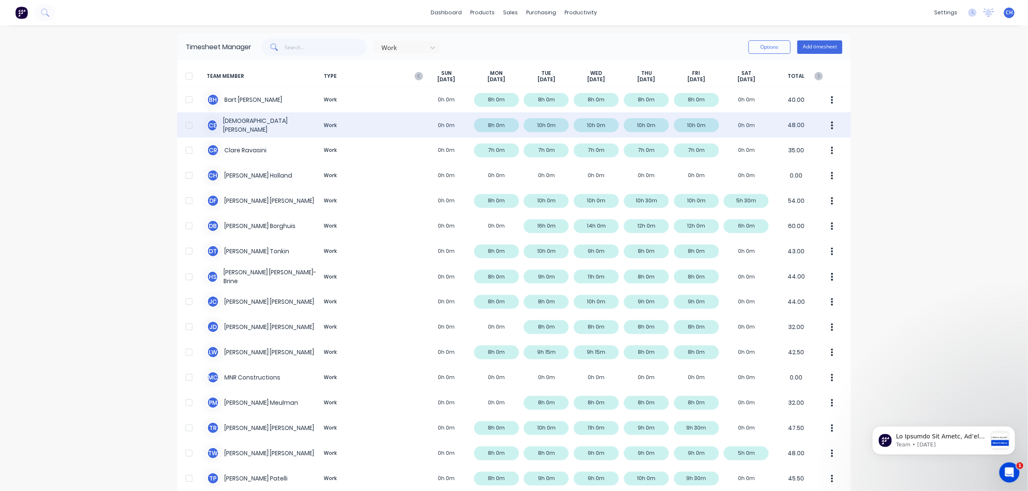
click at [238, 122] on div "C E [DEMOGRAPHIC_DATA][PERSON_NAME] Work 0h 0m 8h 0m 10h 0m 10h 0m 10h 0m 10h 0…" at bounding box center [513, 124] width 673 height 25
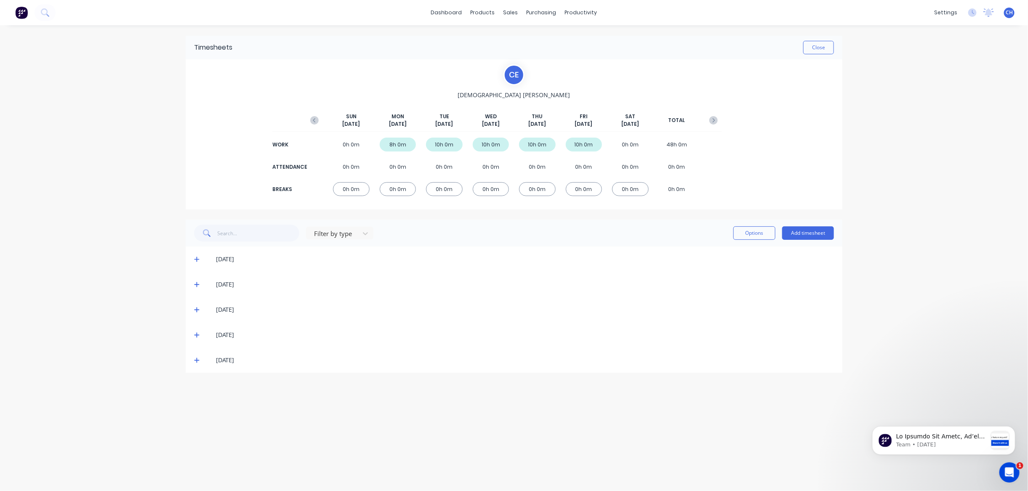
click at [198, 283] on icon at bounding box center [196, 285] width 5 height 6
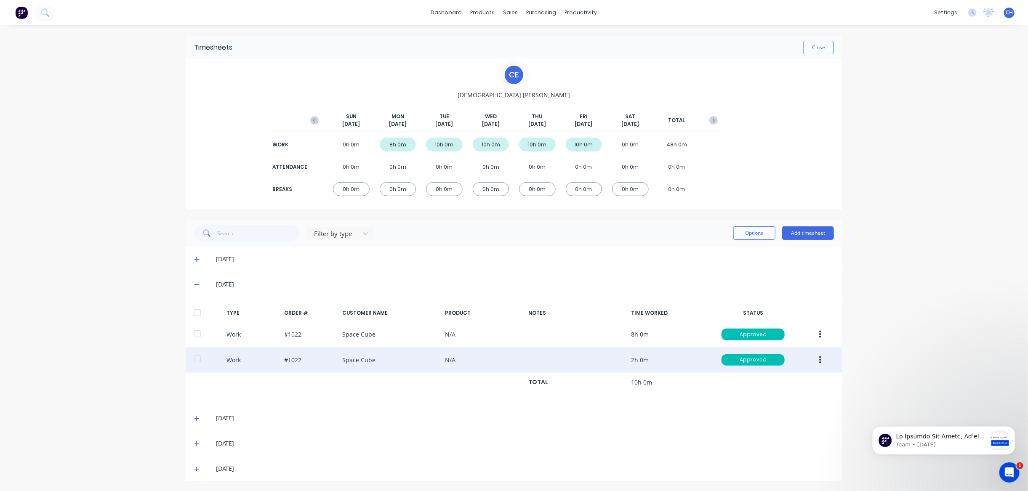
click at [297, 363] on div "Work #1022 Space Cube N/A 2h 0m Approved" at bounding box center [514, 361] width 657 height 26
click at [264, 356] on div "Work #1022 Space Cube N/A 2h 0m Approved" at bounding box center [514, 361] width 657 height 26
click at [368, 356] on div "Work #1022 Space Cube N/A 2h 0m Approved" at bounding box center [514, 361] width 657 height 26
click at [511, 360] on div "Work #1022 Space Cube N/A 2h 0m Approved" at bounding box center [514, 361] width 657 height 26
click at [547, 356] on div "Work #1022 Space Cube N/A 2h 0m Approved" at bounding box center [514, 361] width 657 height 26
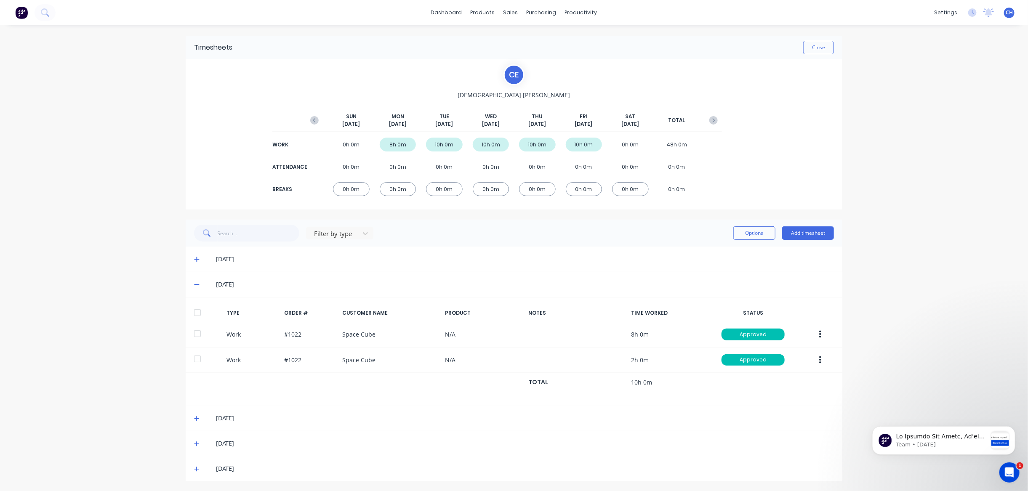
click at [194, 284] on div "[DATE]" at bounding box center [514, 284] width 657 height 25
click at [198, 283] on icon at bounding box center [196, 285] width 5 height 6
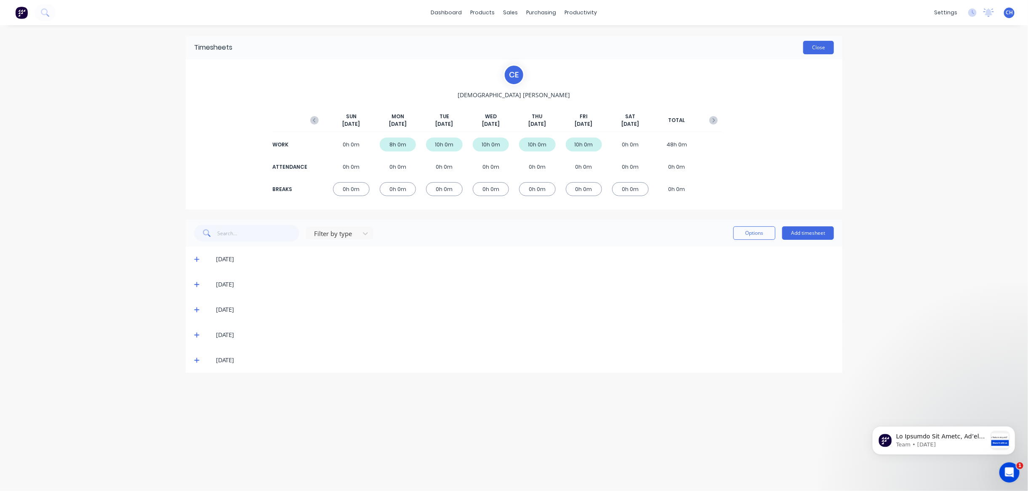
click at [829, 48] on button "Close" at bounding box center [818, 47] width 31 height 13
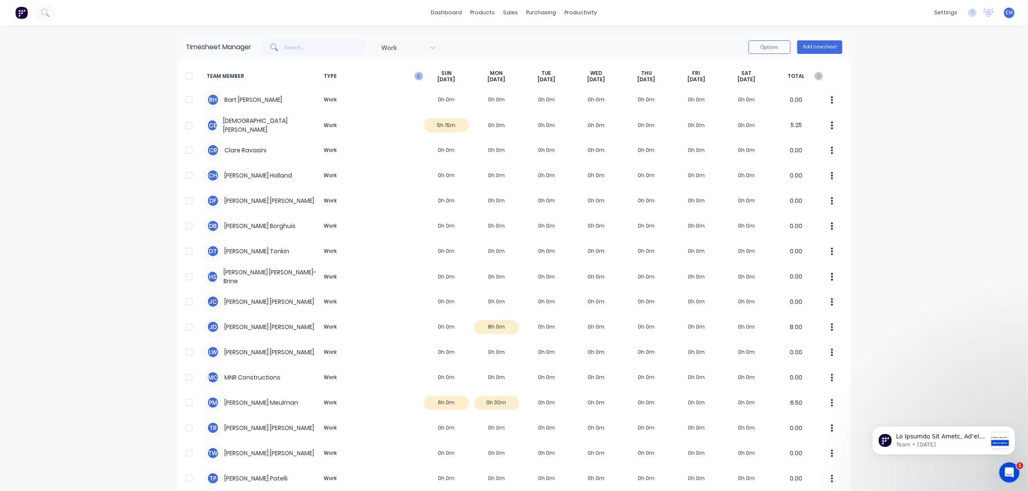
click at [418, 77] on icon "button" at bounding box center [418, 76] width 3 height 4
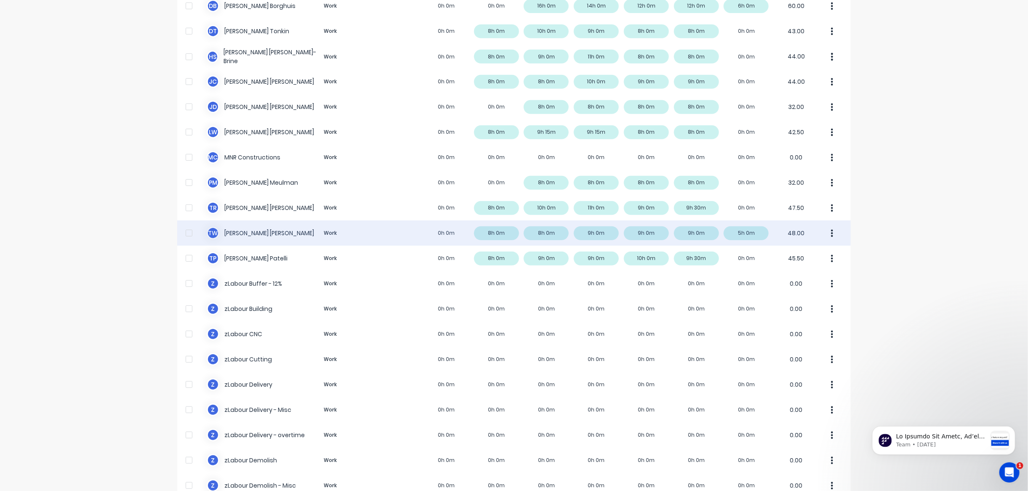
scroll to position [221, 0]
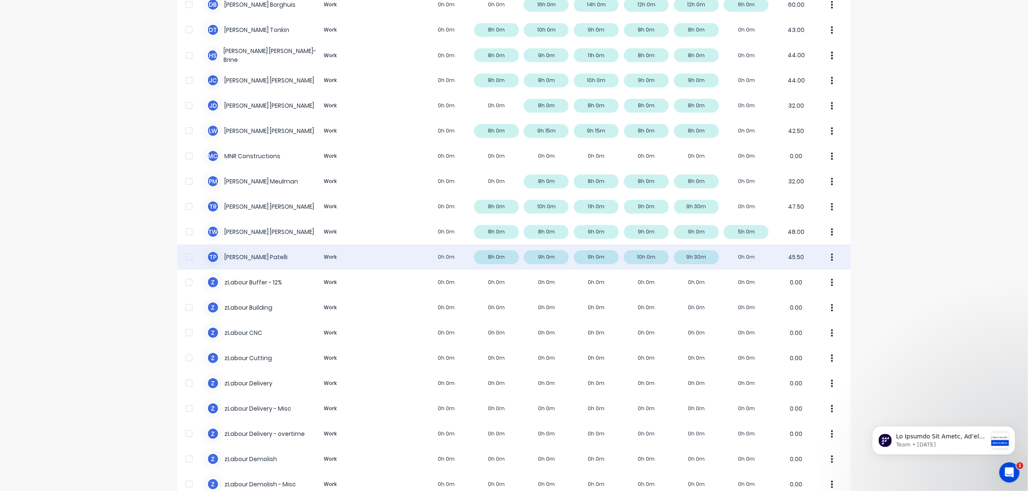
click at [560, 256] on div "T P [PERSON_NAME] Work 0h 0m 8h 0m 9h 0m 9h 0m 10h 0m 9h 30m 0h 0m 45.50" at bounding box center [513, 257] width 673 height 25
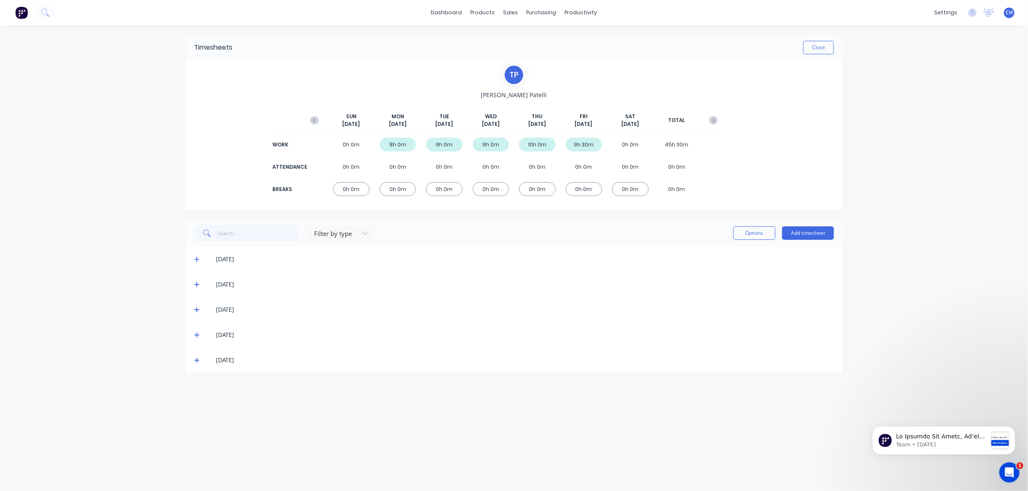
click at [196, 284] on icon at bounding box center [196, 284] width 5 height 5
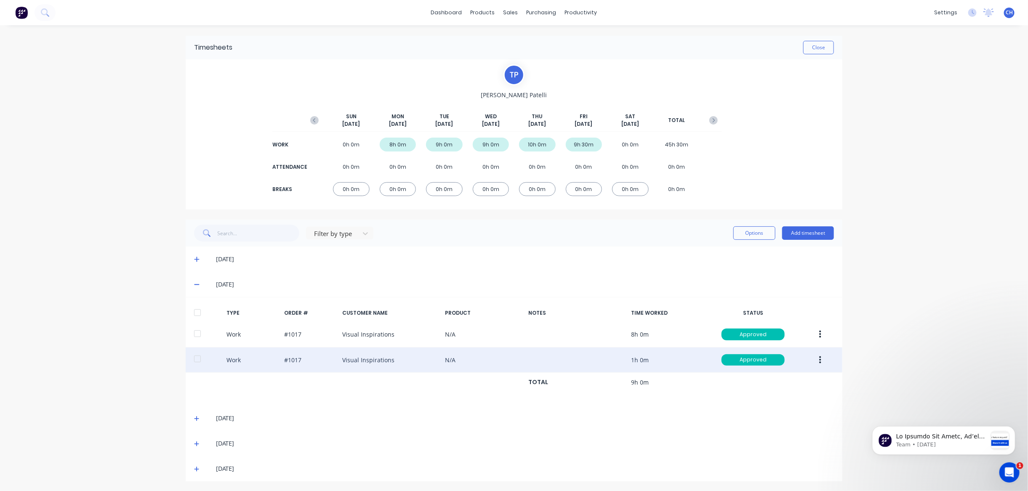
click at [820, 357] on icon "button" at bounding box center [820, 360] width 2 height 9
click at [771, 327] on div "Edit" at bounding box center [790, 328] width 65 height 12
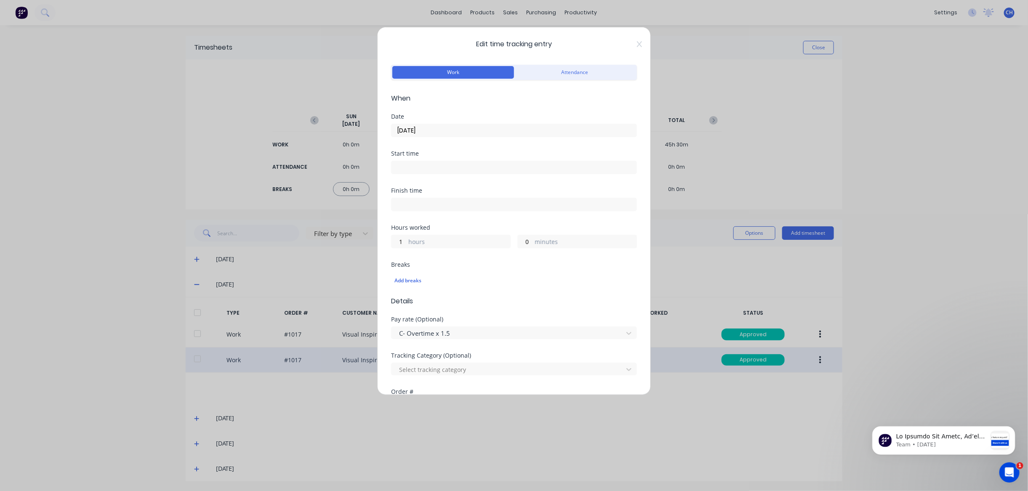
click at [638, 43] on icon at bounding box center [639, 44] width 5 height 7
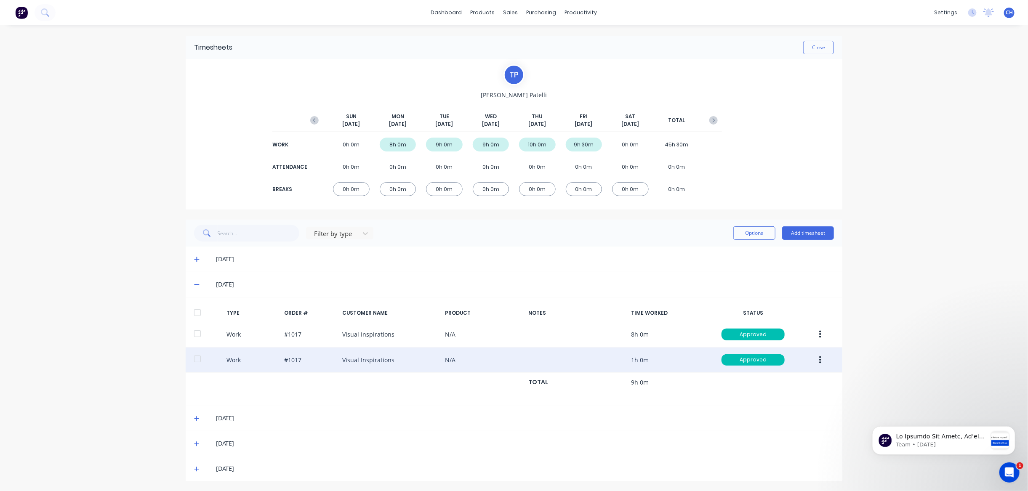
click at [820, 357] on icon "button" at bounding box center [820, 360] width 2 height 9
click at [766, 331] on div "Edit" at bounding box center [790, 328] width 65 height 12
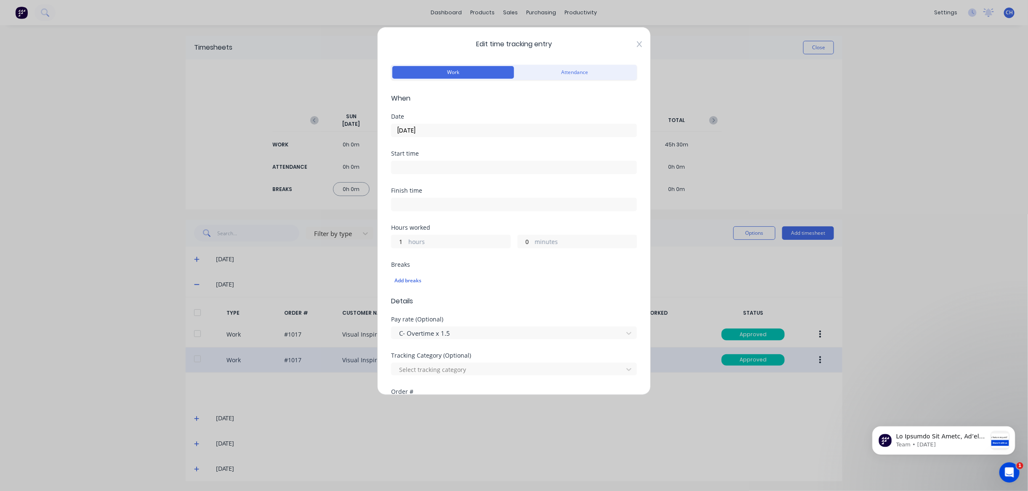
click at [639, 43] on icon at bounding box center [639, 44] width 5 height 6
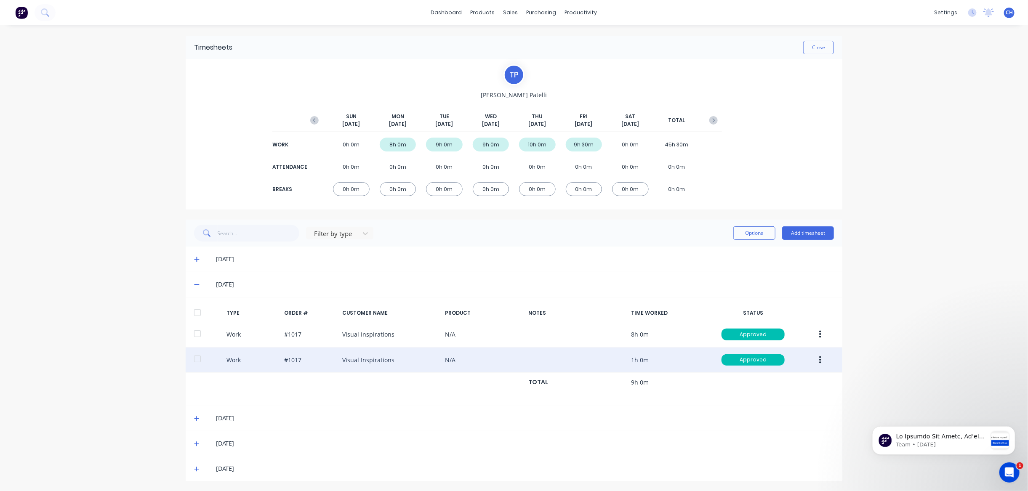
click at [394, 359] on div "Work #1017 Visual Inspirations N/A 1h 0m Approved" at bounding box center [514, 361] width 657 height 26
click at [299, 359] on div "Work #1017 Visual Inspirations N/A 1h 0m Approved" at bounding box center [514, 361] width 657 height 26
click at [367, 359] on div "Work #1017 Visual Inspirations N/A 1h 0m Approved" at bounding box center [514, 361] width 657 height 26
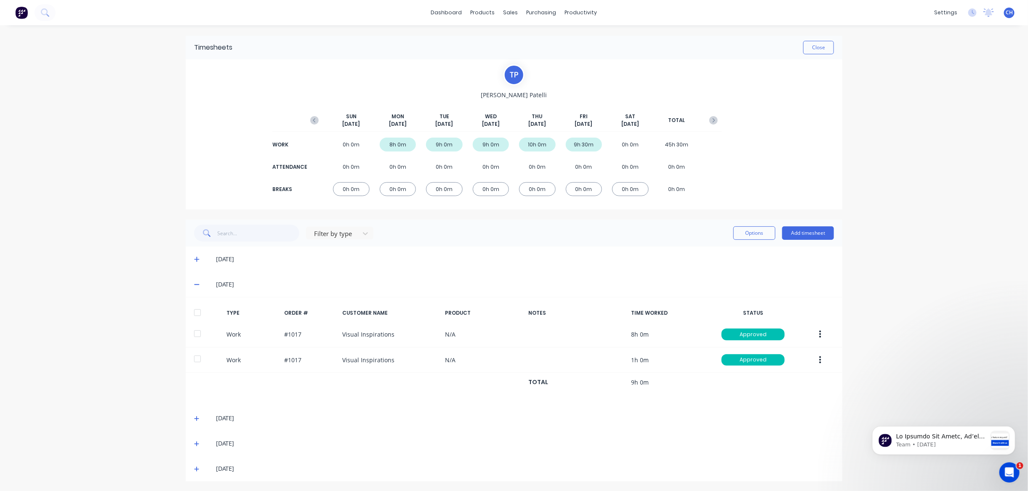
click at [823, 358] on button "button" at bounding box center [820, 360] width 20 height 15
click at [540, 417] on div "[DATE]" at bounding box center [525, 418] width 618 height 9
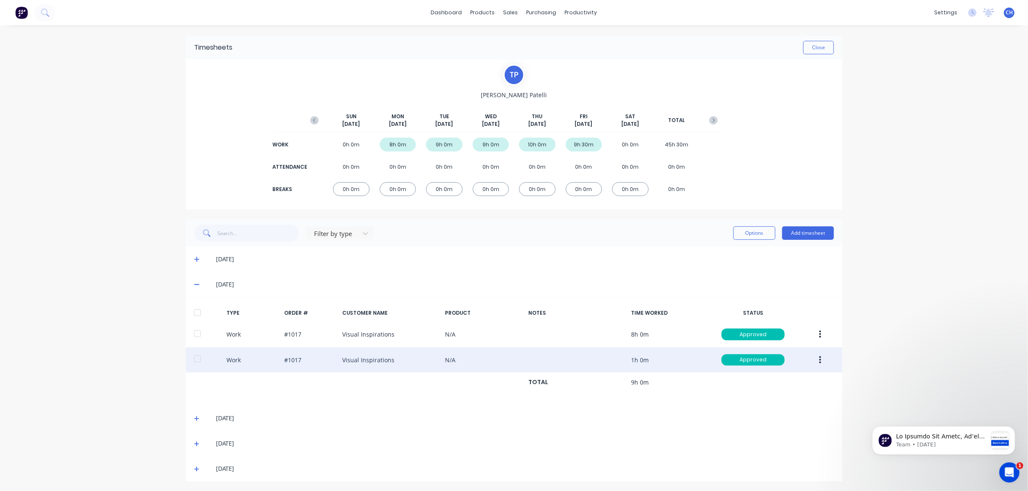
click at [820, 356] on icon "button" at bounding box center [820, 360] width 2 height 8
click at [776, 328] on div "Edit" at bounding box center [790, 328] width 65 height 12
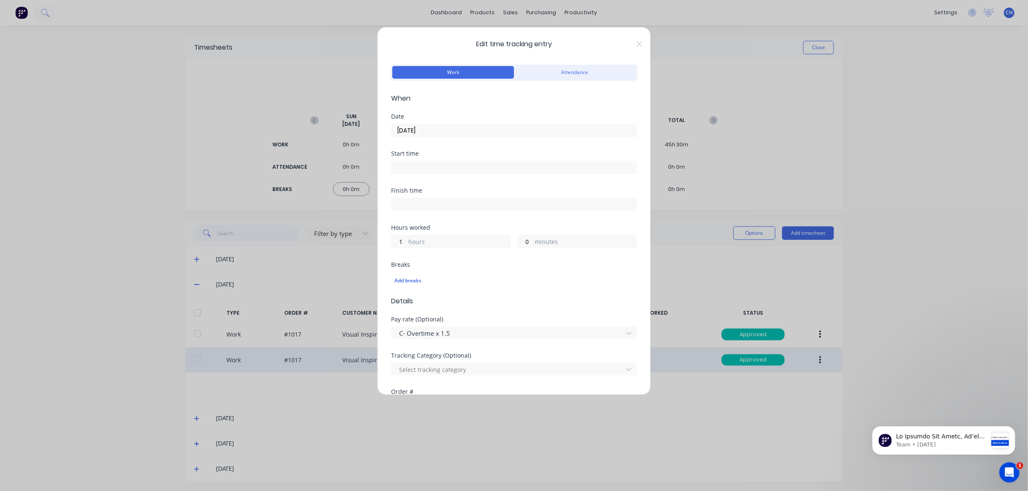
click at [641, 43] on icon at bounding box center [639, 44] width 5 height 6
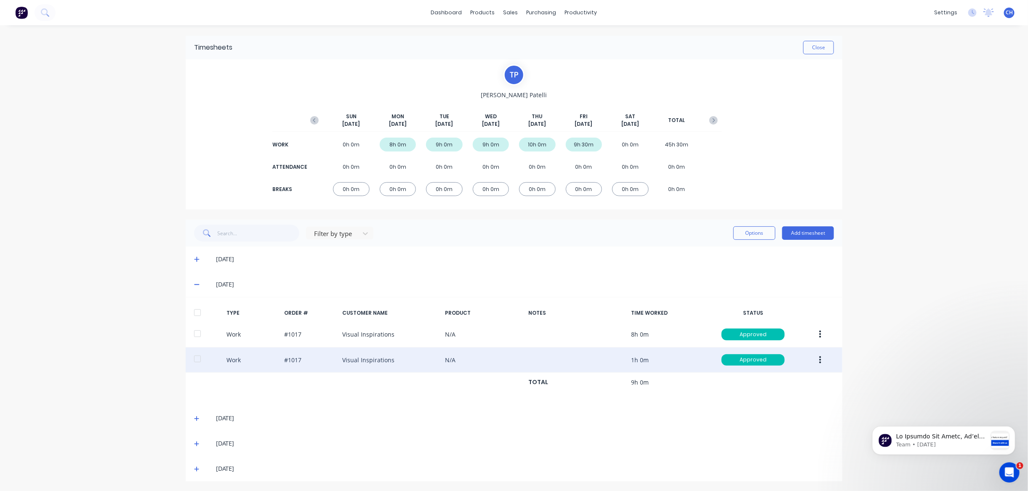
click at [308, 356] on div "Work #1017 Visual Inspirations N/A 1h 0m Approved" at bounding box center [514, 361] width 657 height 26
click at [249, 358] on div "Work #1017 Visual Inspirations N/A 1h 0m Approved" at bounding box center [514, 361] width 657 height 26
click at [510, 359] on div "Work #1017 Visual Inspirations N/A 1h 0m Approved" at bounding box center [514, 361] width 657 height 26
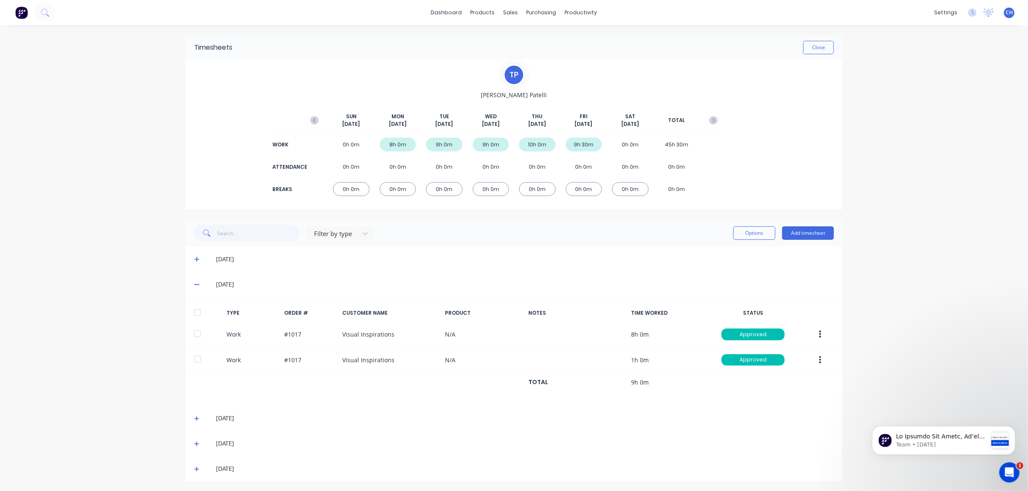
click at [821, 356] on icon "button" at bounding box center [820, 360] width 2 height 8
click at [574, 357] on div "Work #1017 Visual Inspirations N/A 1h 0m Approved Edit Duplicate Approve Unappr…" at bounding box center [514, 361] width 657 height 26
click at [194, 282] on icon at bounding box center [196, 285] width 5 height 6
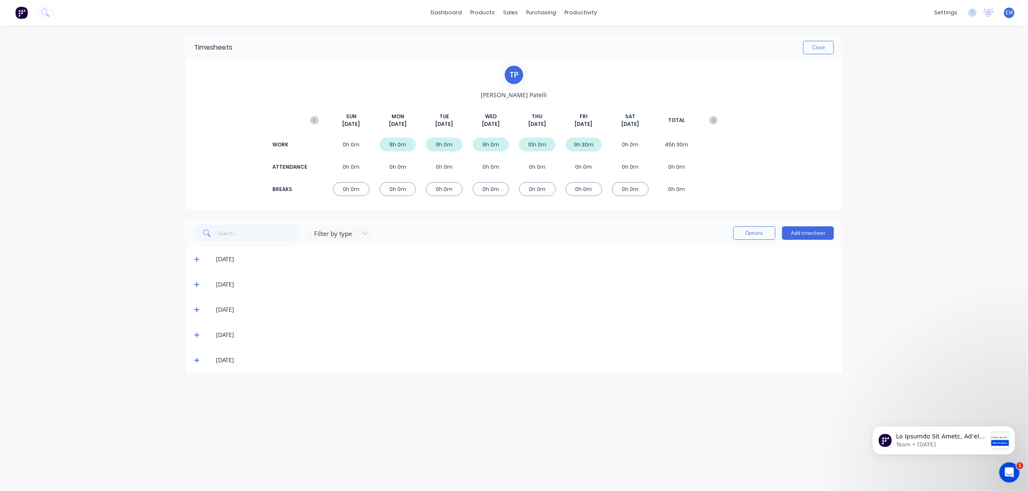
click at [197, 309] on icon at bounding box center [196, 310] width 5 height 5
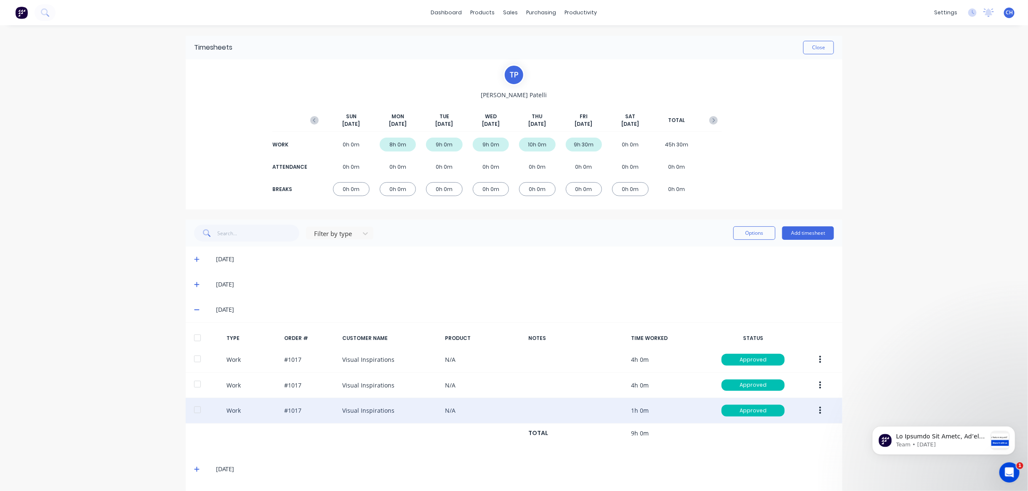
click at [820, 408] on icon "button" at bounding box center [820, 411] width 2 height 8
click at [762, 377] on div "Edit" at bounding box center [790, 379] width 65 height 12
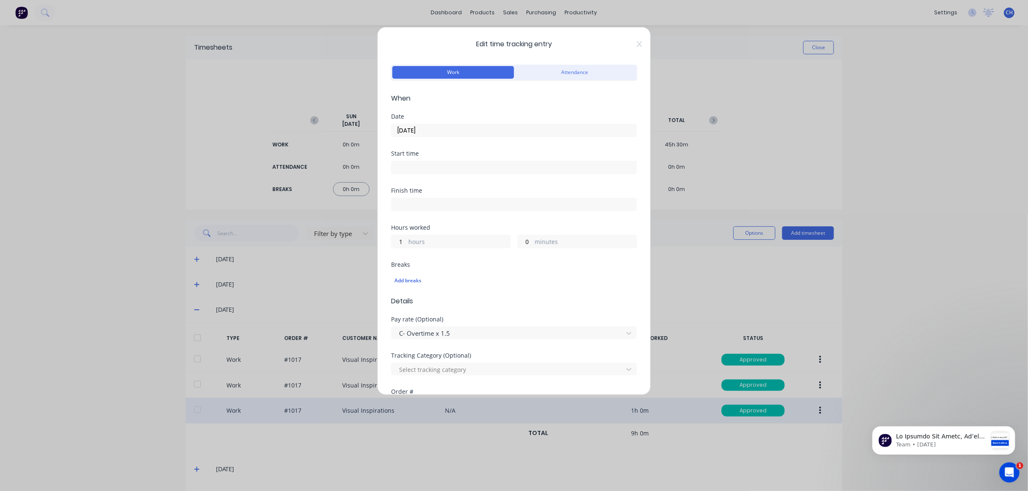
click at [639, 44] on icon at bounding box center [639, 44] width 5 height 7
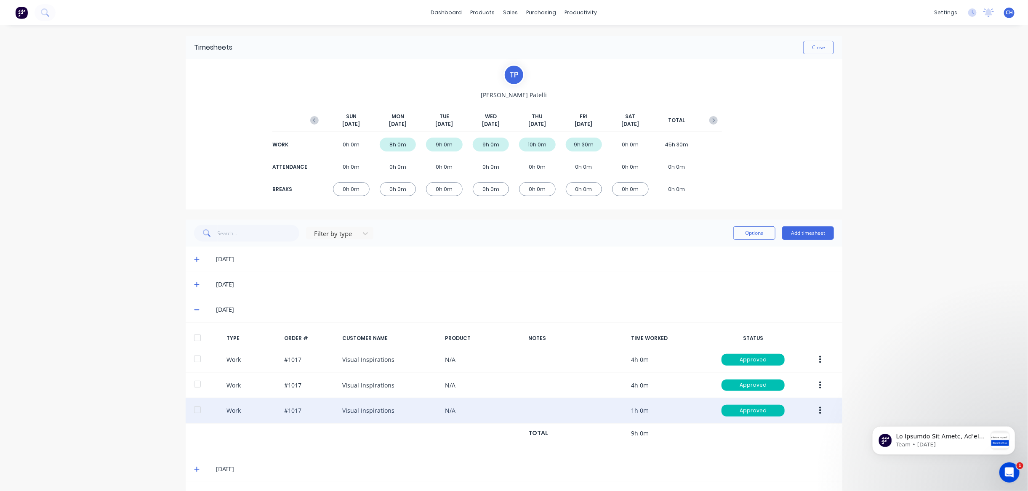
click at [821, 410] on icon "button" at bounding box center [820, 410] width 2 height 9
click at [493, 412] on div "Work #1017 Visual Inspirations N/A 1h 0m Approved Edit Duplicate Approve Unappr…" at bounding box center [514, 411] width 657 height 26
click at [487, 411] on div "Work #1017 Visual Inspirations N/A 1h 0m Approved" at bounding box center [514, 411] width 657 height 26
click at [442, 411] on div "Work #1017 Visual Inspirations N/A 1h 0m Approved" at bounding box center [514, 411] width 657 height 26
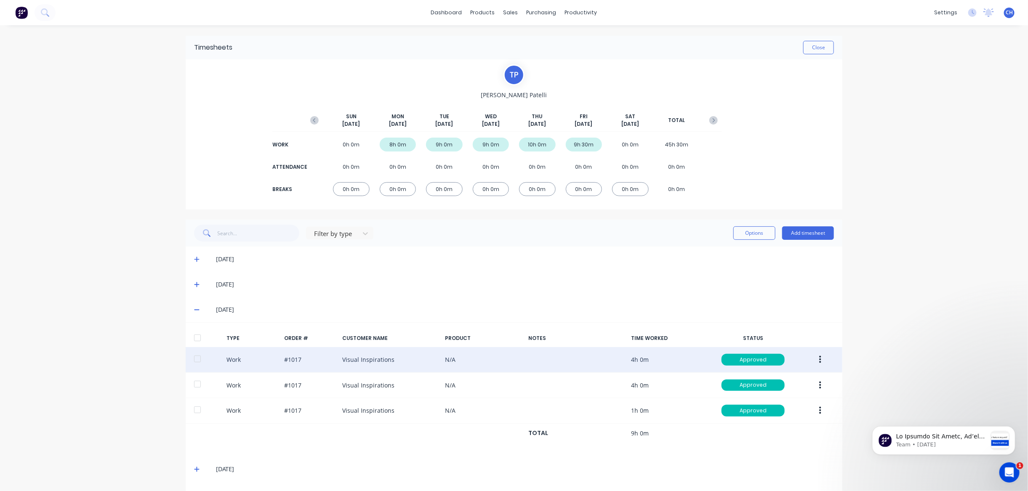
scroll to position [2, 0]
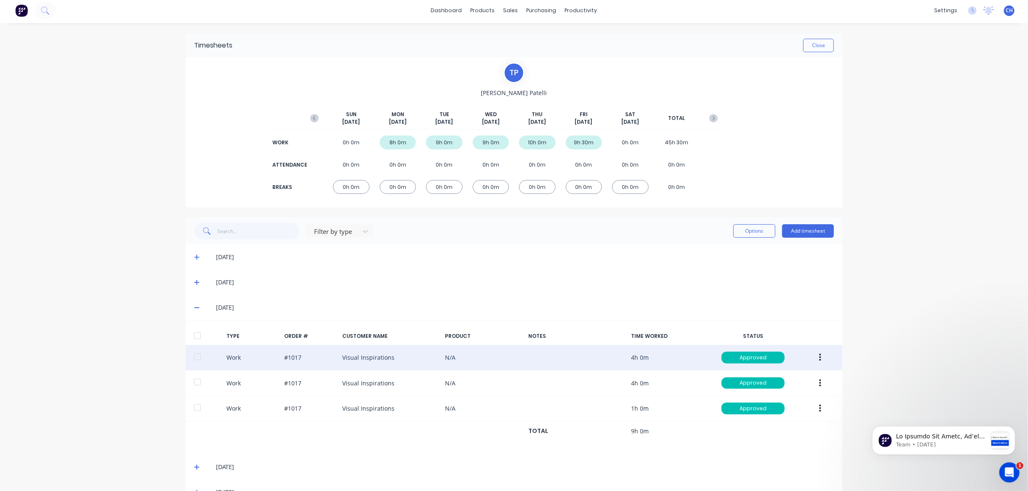
click at [821, 356] on icon "button" at bounding box center [820, 358] width 2 height 8
click at [769, 322] on div "Edit" at bounding box center [790, 326] width 65 height 12
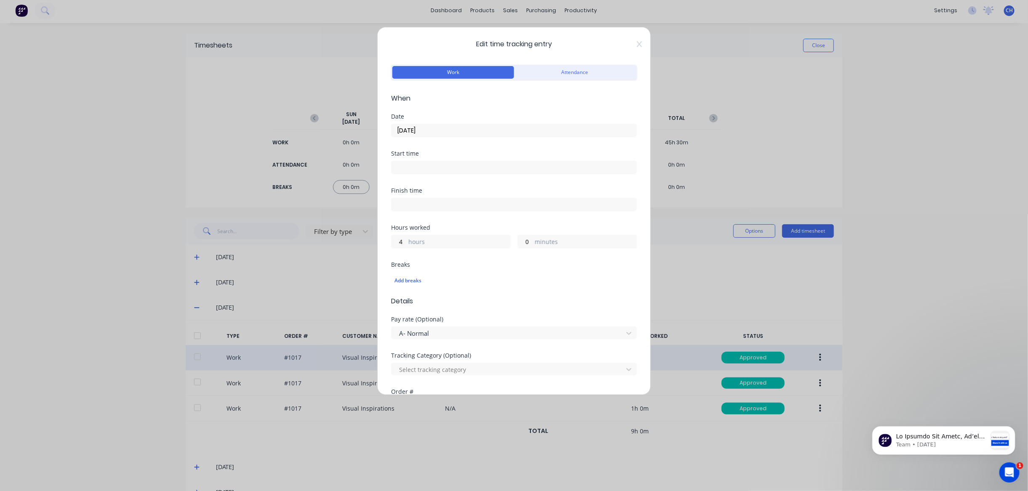
click at [638, 43] on icon at bounding box center [639, 44] width 5 height 6
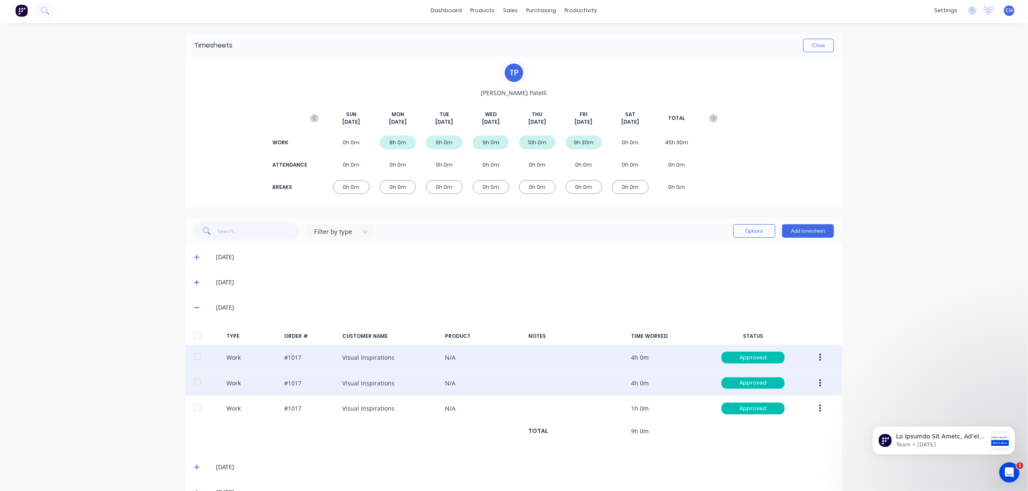
click at [818, 381] on button "button" at bounding box center [820, 383] width 20 height 15
click at [755, 348] on button "Edit" at bounding box center [790, 351] width 80 height 17
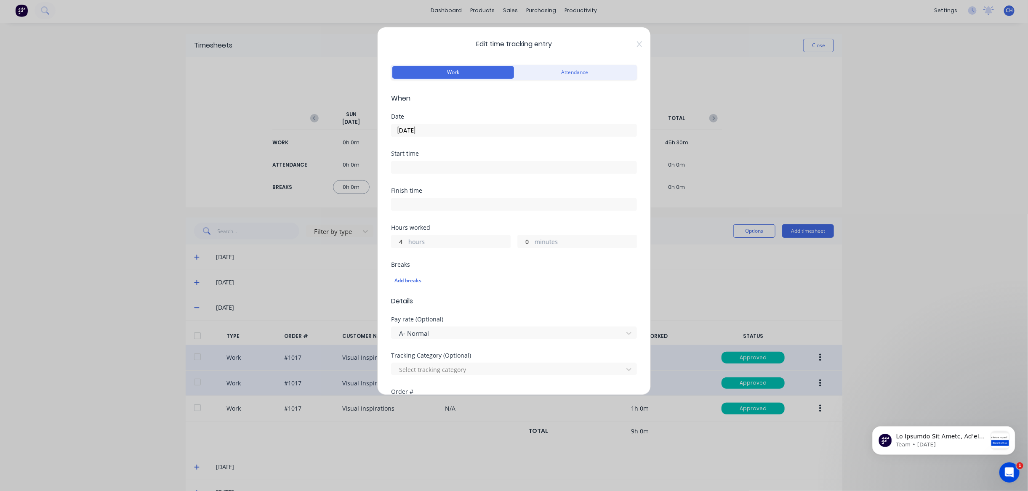
click at [641, 40] on div "Edit time tracking entry Work Attendance When Date [DATE] Start time Finish tim…" at bounding box center [514, 211] width 274 height 368
drag, startPoint x: 641, startPoint y: 44, endPoint x: 628, endPoint y: 53, distance: 15.9
click at [641, 44] on icon at bounding box center [639, 44] width 5 height 7
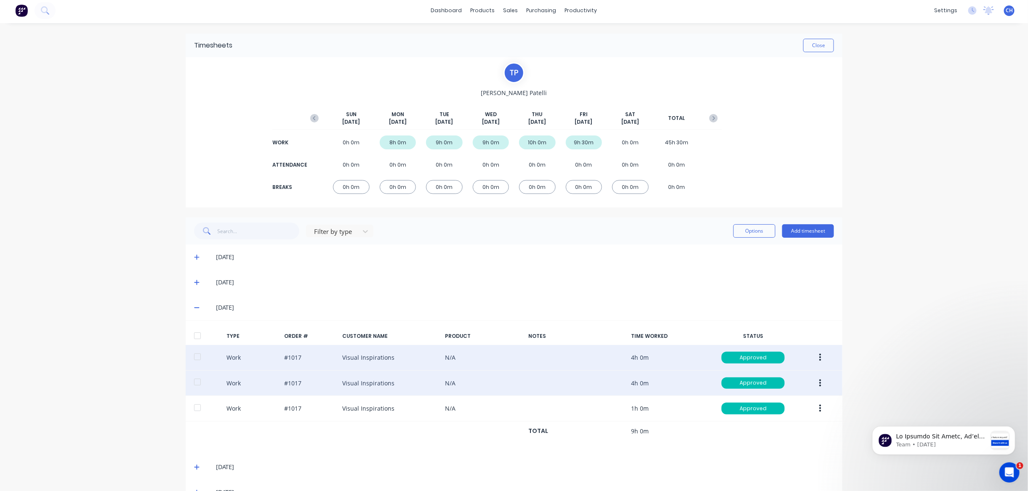
click at [194, 306] on div "[DATE]" at bounding box center [514, 307] width 657 height 25
click at [196, 306] on icon at bounding box center [196, 308] width 5 height 6
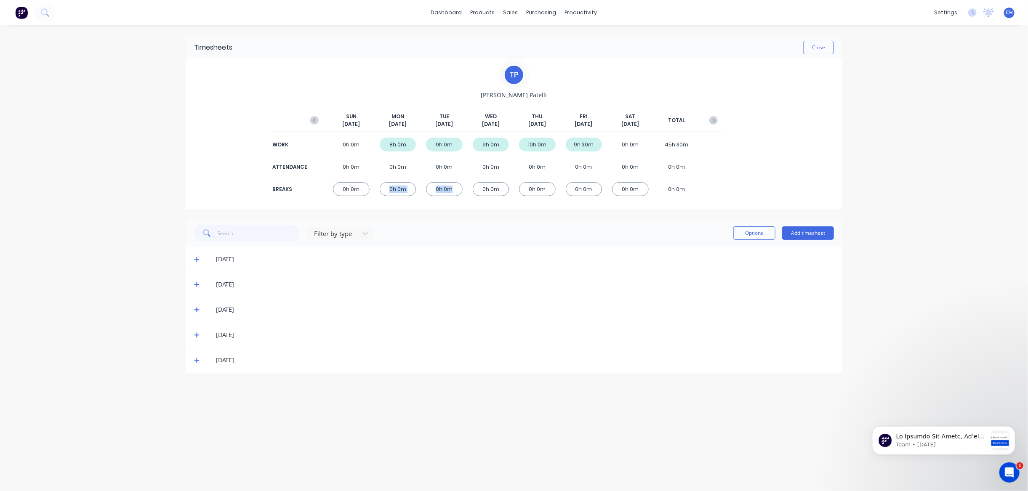
drag, startPoint x: 390, startPoint y: 187, endPoint x: 442, endPoint y: 194, distance: 53.0
click at [443, 193] on div "BREAKS 0h 0m 0h 0m 0h 0m 0h 0m 0h 0m 0h 0m 0h 0m 0h 0m" at bounding box center [514, 189] width 416 height 19
click at [466, 210] on div "Timesheets Close T P [PERSON_NAME] [DATE] [DATE] [DATE] [DATE] [DATE] [DATE] [D…" at bounding box center [514, 204] width 657 height 337
click at [766, 233] on button "Options" at bounding box center [754, 232] width 42 height 13
click at [642, 231] on div "Filter by type Options Approve Unapprove Delete Export Add timesheet" at bounding box center [514, 233] width 640 height 17
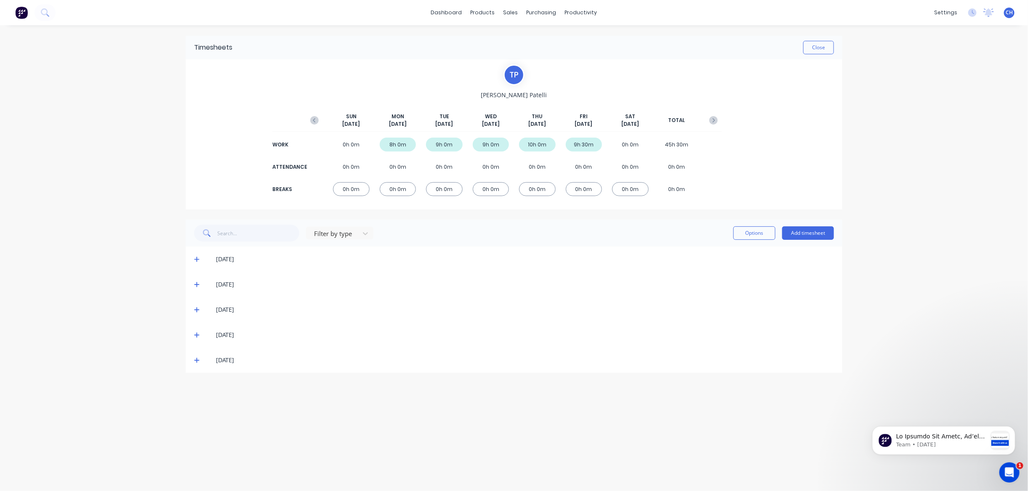
click at [195, 258] on icon at bounding box center [196, 259] width 5 height 6
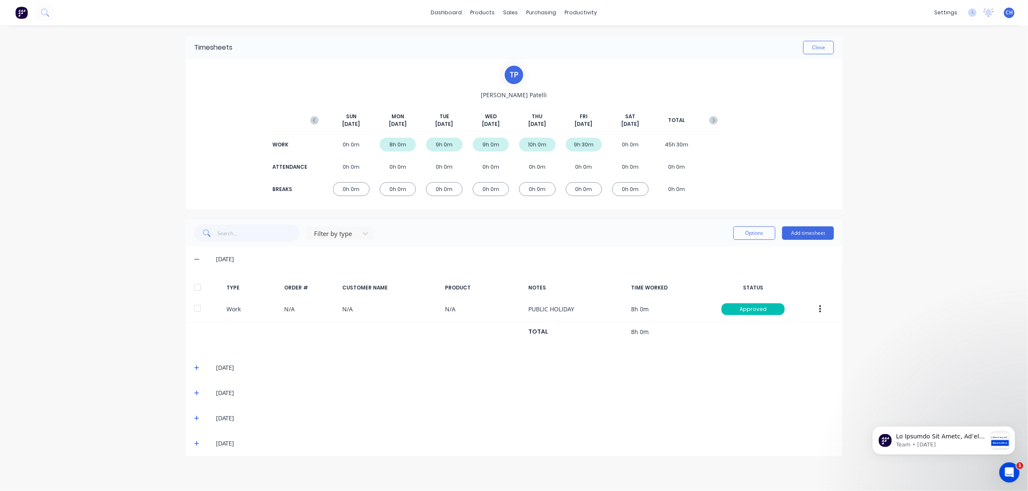
click at [195, 258] on icon at bounding box center [196, 259] width 5 height 6
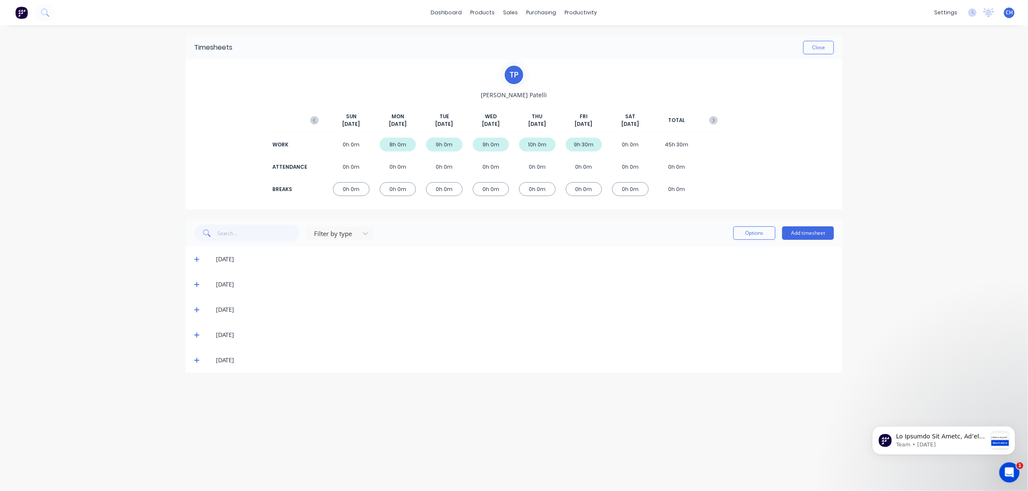
drag, startPoint x: 194, startPoint y: 258, endPoint x: 201, endPoint y: 259, distance: 7.6
click at [198, 258] on div "[DATE]" at bounding box center [514, 259] width 657 height 25
click at [197, 259] on icon at bounding box center [196, 259] width 5 height 6
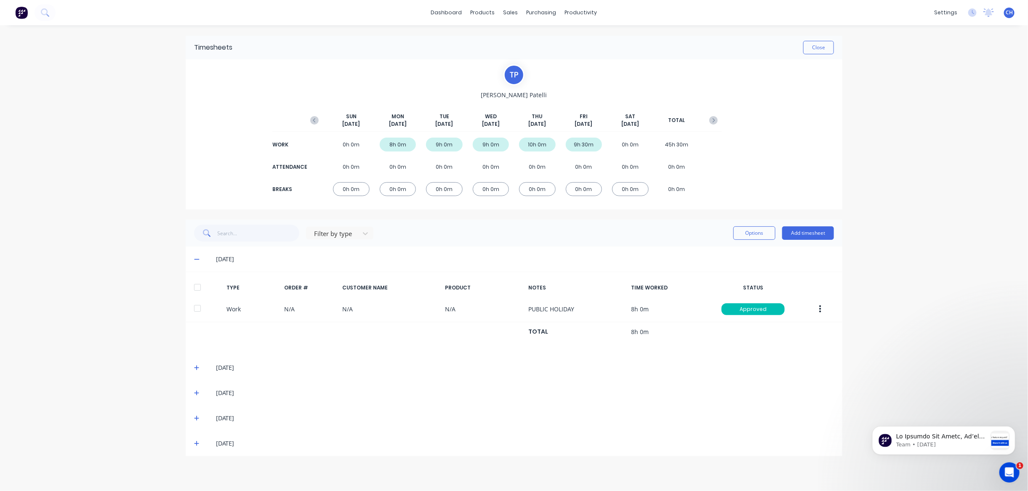
click at [197, 287] on div at bounding box center [197, 287] width 17 height 17
click at [198, 365] on icon at bounding box center [196, 368] width 5 height 6
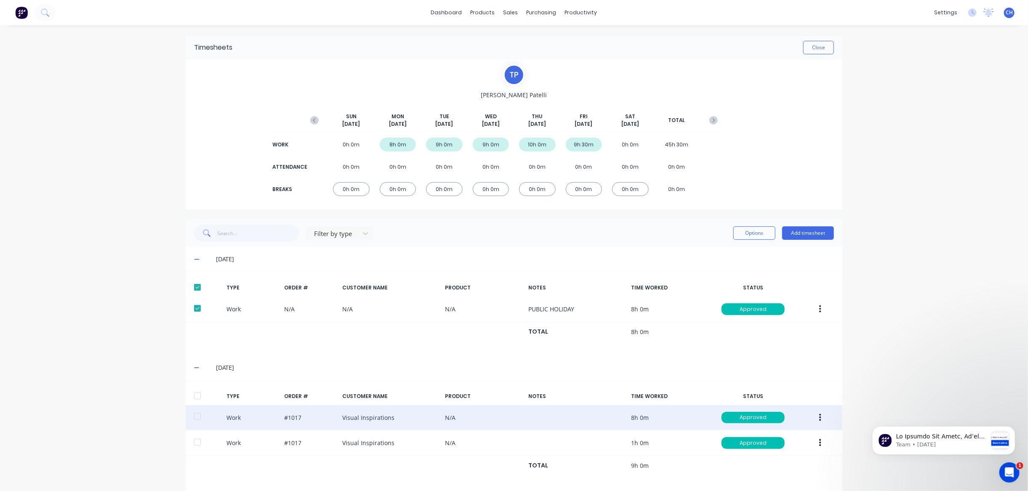
drag, startPoint x: 199, startPoint y: 395, endPoint x: 198, endPoint y: 411, distance: 16.0
click at [199, 395] on div at bounding box center [197, 396] width 17 height 17
drag, startPoint x: 198, startPoint y: 416, endPoint x: 198, endPoint y: 420, distance: 4.2
click at [198, 417] on div at bounding box center [197, 416] width 17 height 17
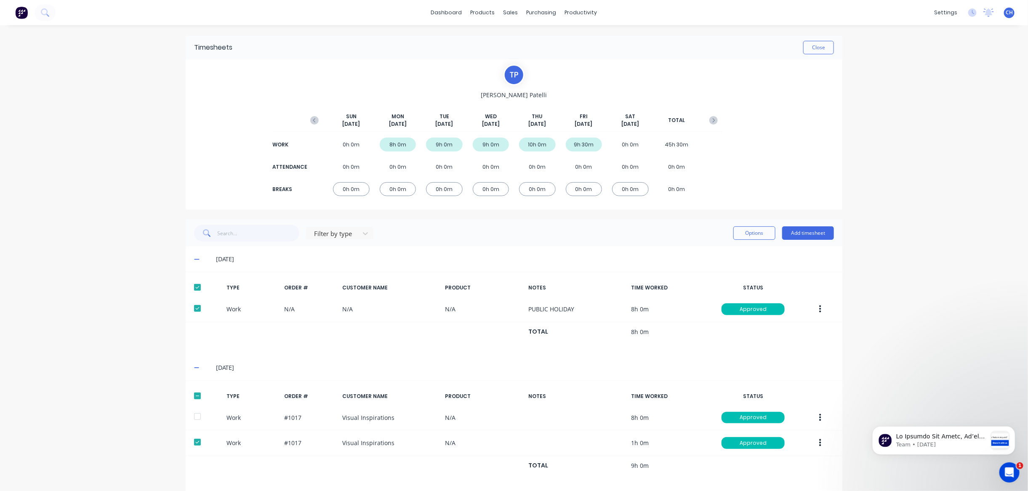
scroll to position [81, 0]
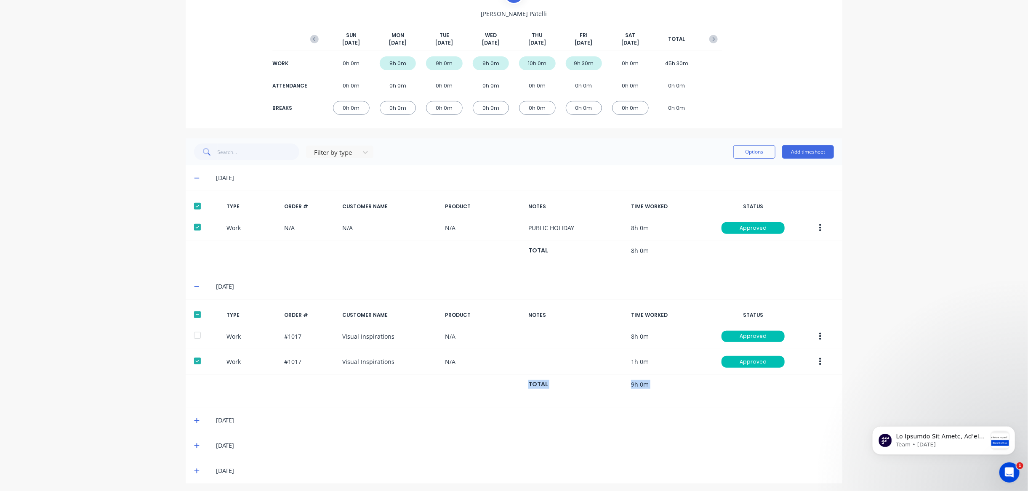
click at [202, 418] on div "Filter by type Options Add timesheet [DATE] TYPE ORDER # CUSTOMER NAME PRODUCT …" at bounding box center [514, 310] width 657 height 345
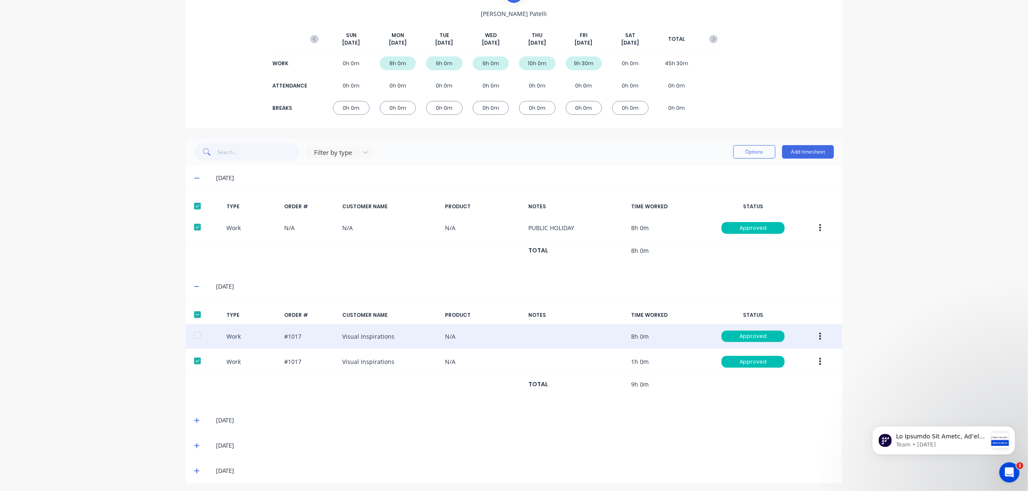
click at [199, 332] on div at bounding box center [197, 335] width 17 height 17
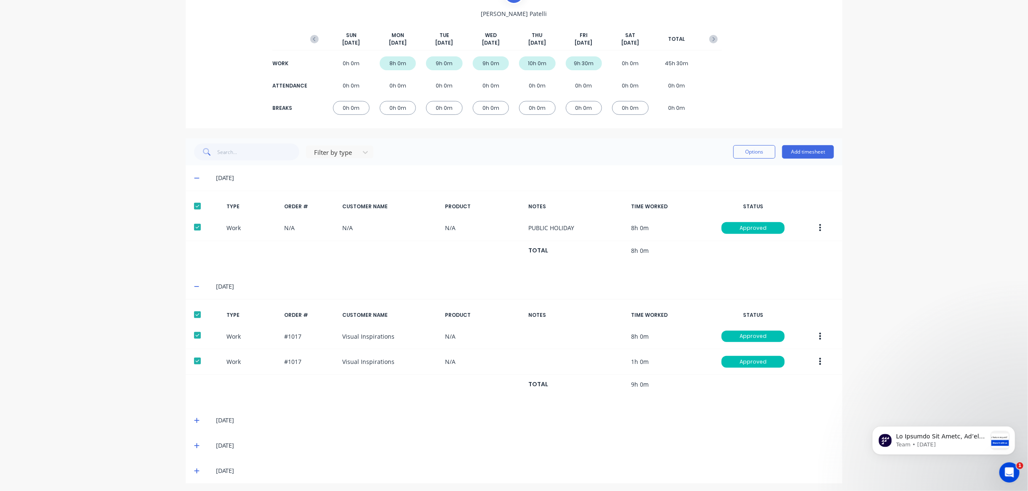
click at [194, 417] on icon at bounding box center [196, 420] width 5 height 6
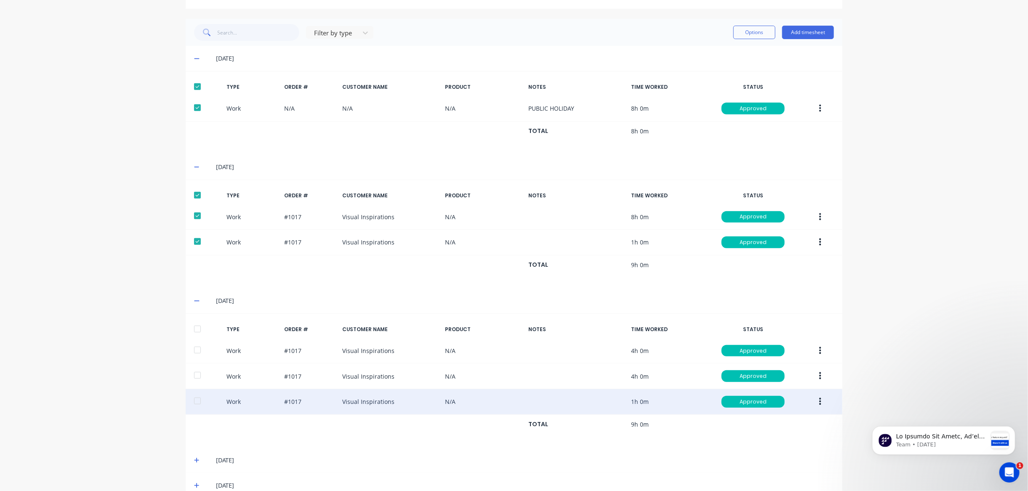
scroll to position [205, 0]
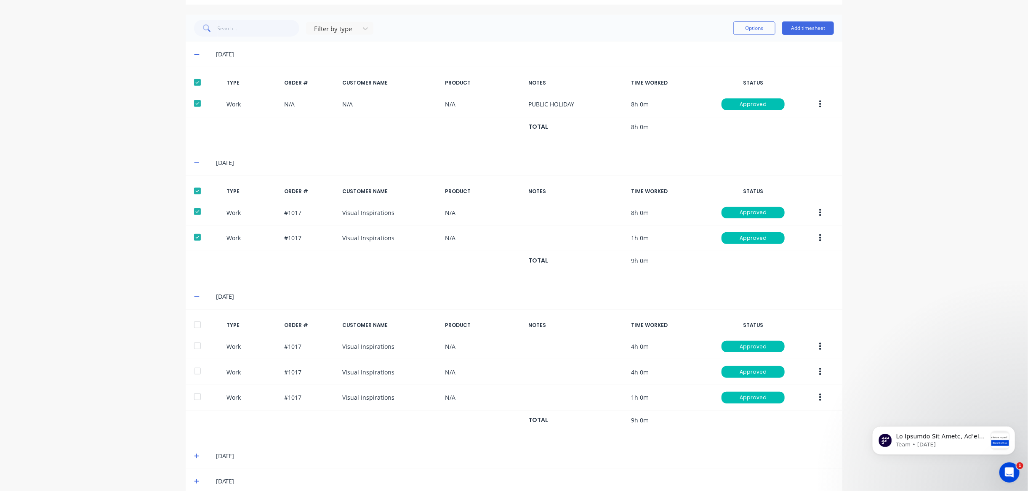
click at [196, 322] on div at bounding box center [197, 324] width 17 height 17
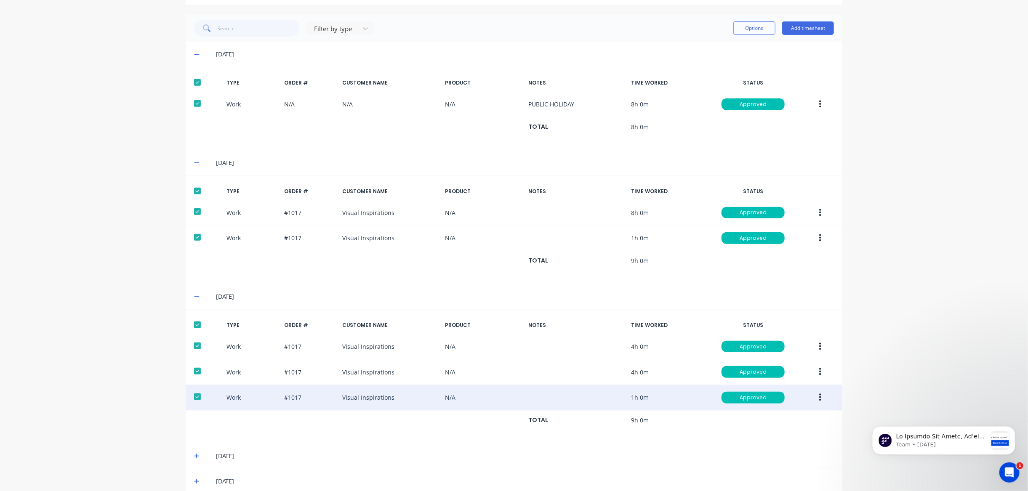
scroll to position [214, 0]
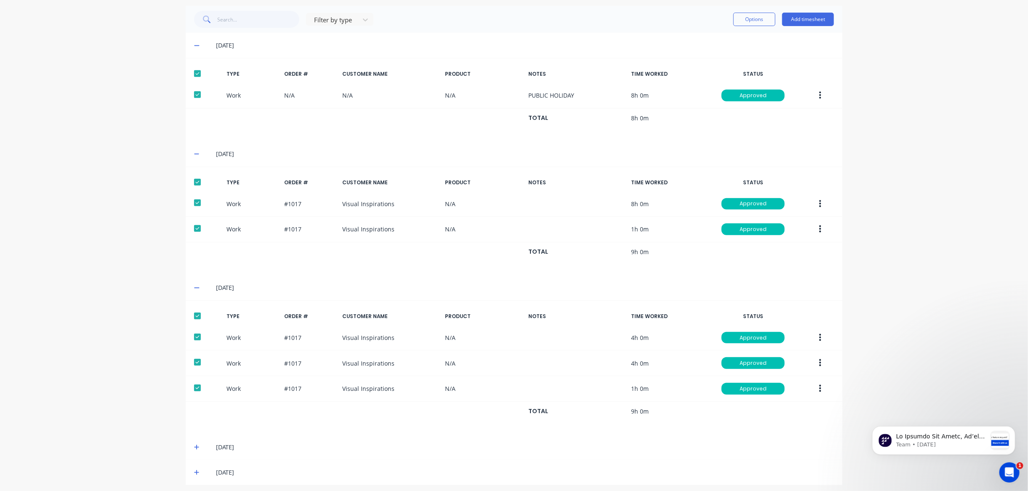
click at [198, 444] on icon at bounding box center [196, 447] width 5 height 6
click at [197, 471] on div at bounding box center [197, 475] width 17 height 17
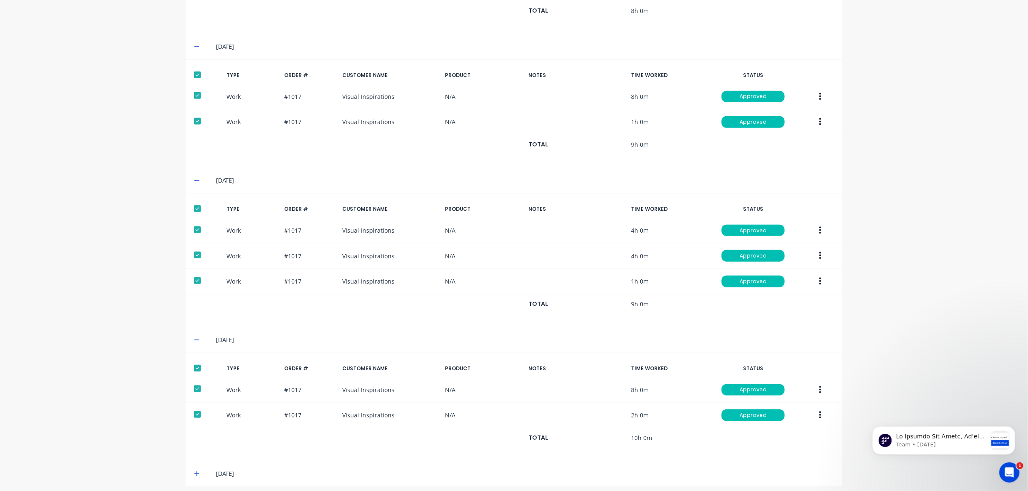
click at [196, 471] on icon at bounding box center [196, 474] width 5 height 6
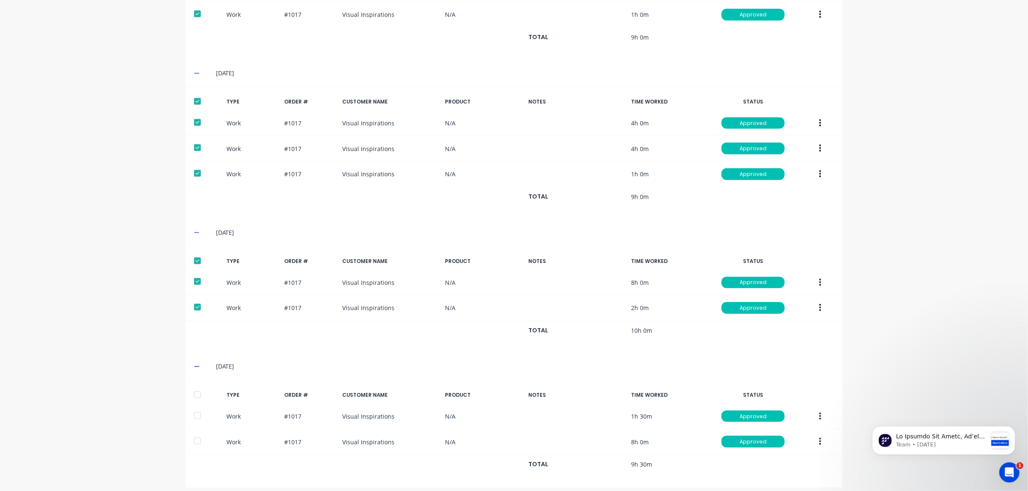
click at [201, 388] on div at bounding box center [197, 394] width 17 height 17
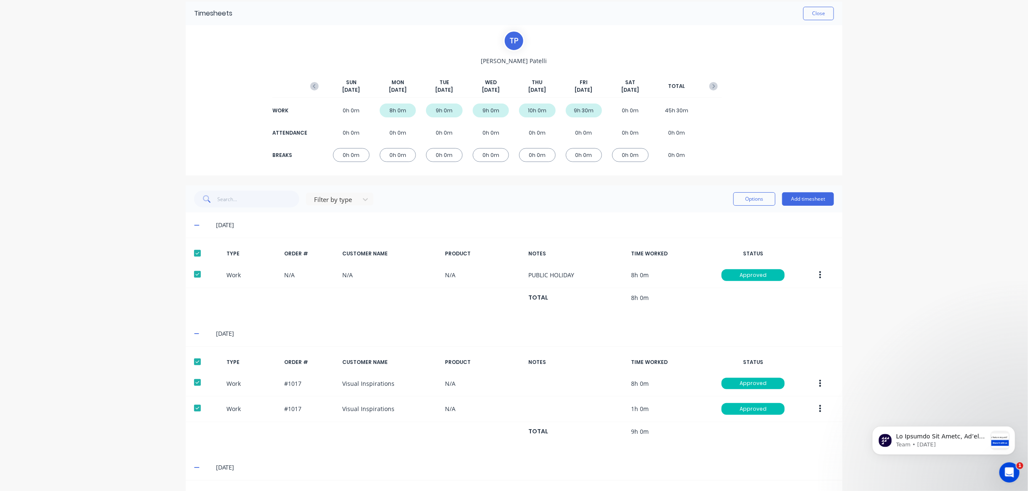
scroll to position [0, 0]
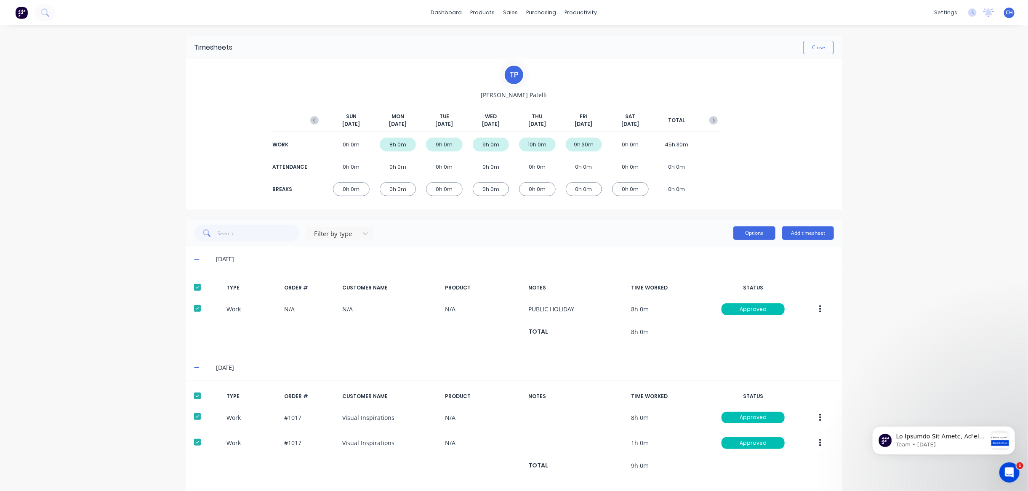
click at [762, 231] on button "Options" at bounding box center [754, 232] width 42 height 13
click at [713, 305] on div "Export" at bounding box center [735, 305] width 65 height 12
click at [707, 302] on div "Export" at bounding box center [735, 305] width 65 height 12
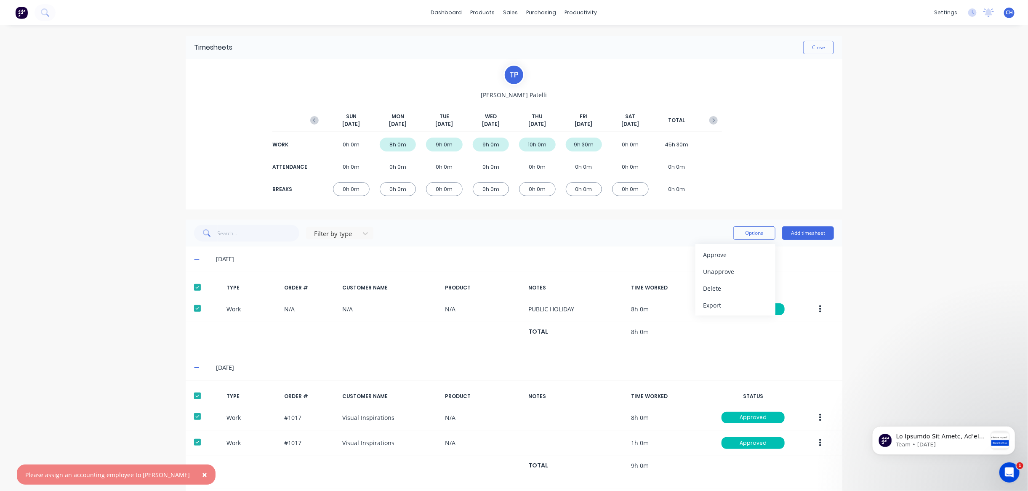
click at [821, 180] on div "T P [PERSON_NAME] [DATE] [DATE] [DATE] [DATE] [DATE] [DATE] [DATE] TOTAL WORK 0…" at bounding box center [514, 134] width 657 height 150
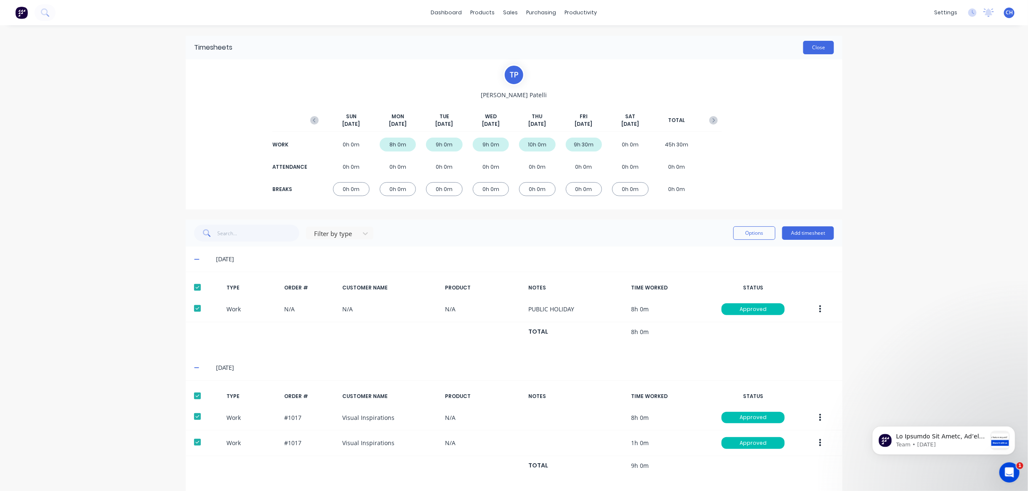
click at [819, 47] on button "Close" at bounding box center [818, 47] width 31 height 13
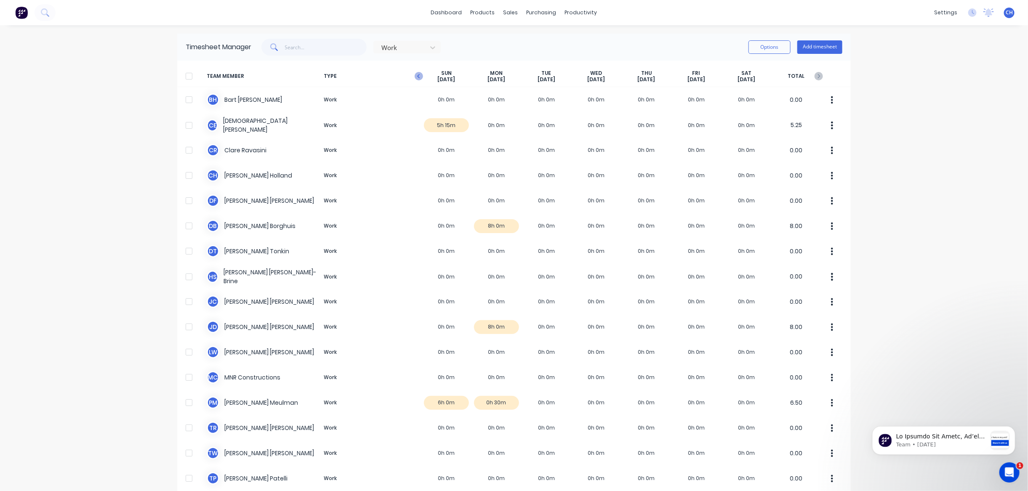
click at [417, 76] on icon "button" at bounding box center [419, 76] width 8 height 8
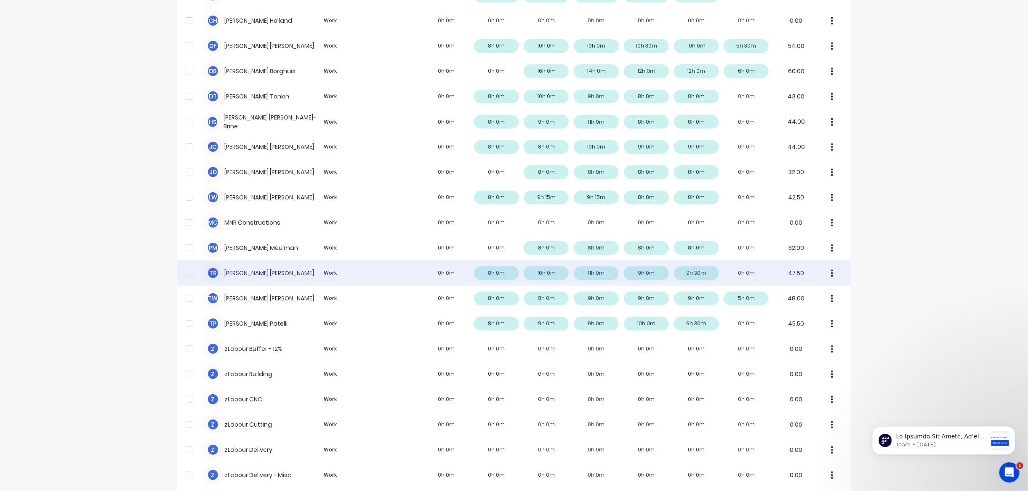
scroll to position [157, 0]
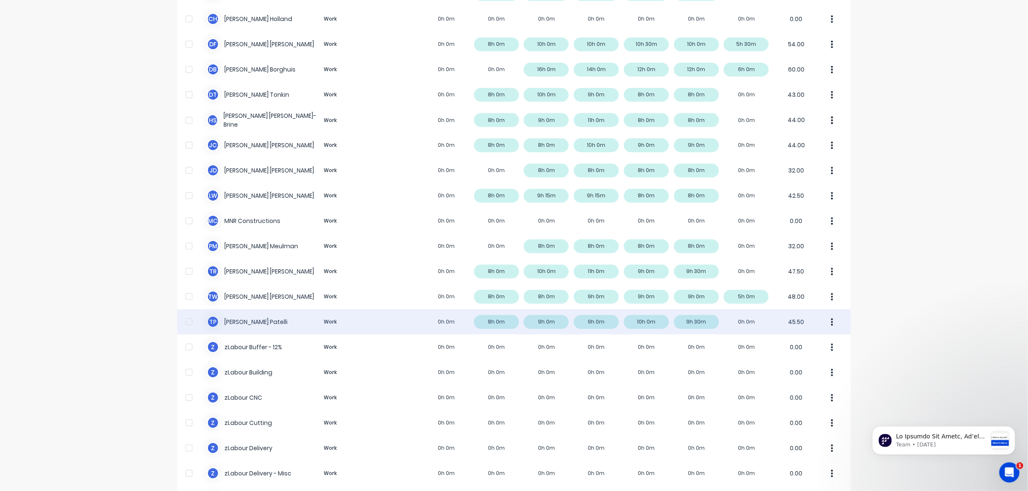
click at [190, 321] on div at bounding box center [189, 322] width 17 height 17
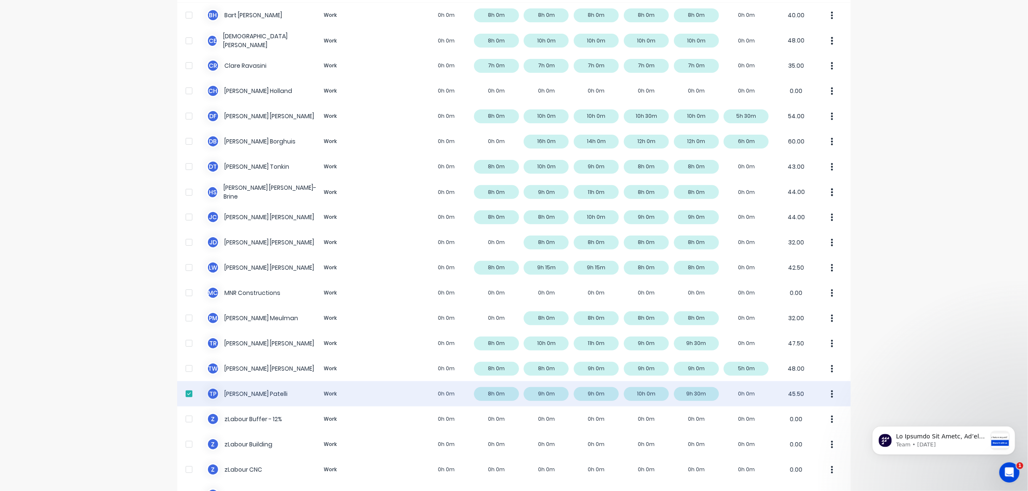
scroll to position [0, 0]
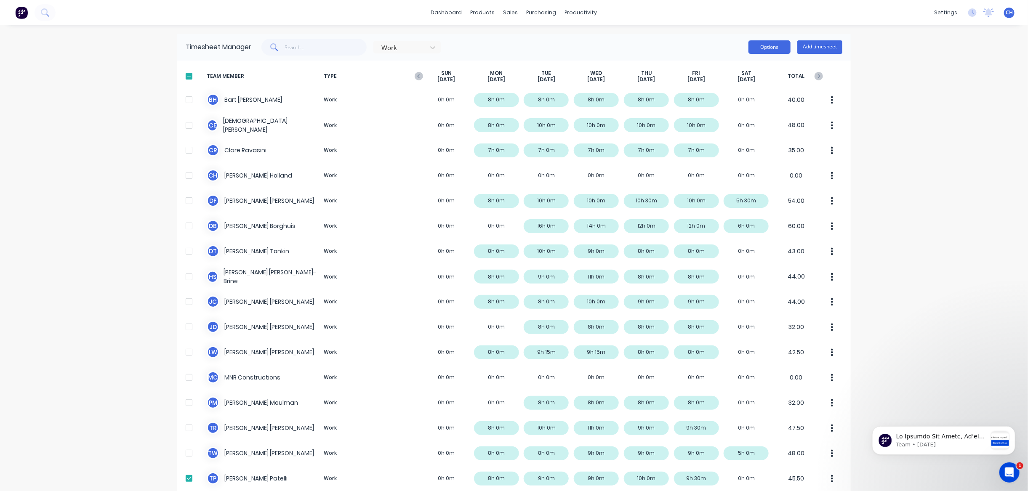
click at [771, 48] on button "Options" at bounding box center [769, 46] width 42 height 13
click at [730, 116] on div "Export" at bounding box center [750, 119] width 65 height 12
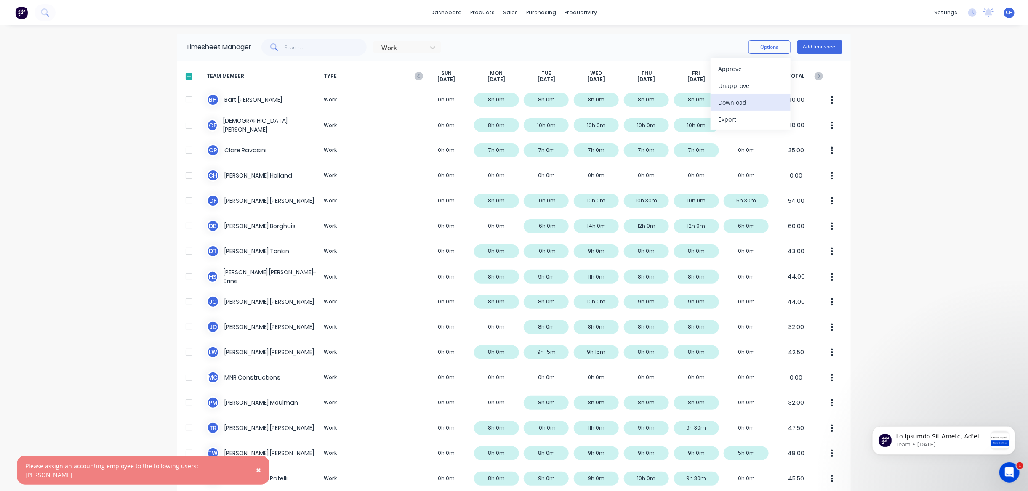
click at [737, 100] on div "Download" at bounding box center [750, 102] width 65 height 12
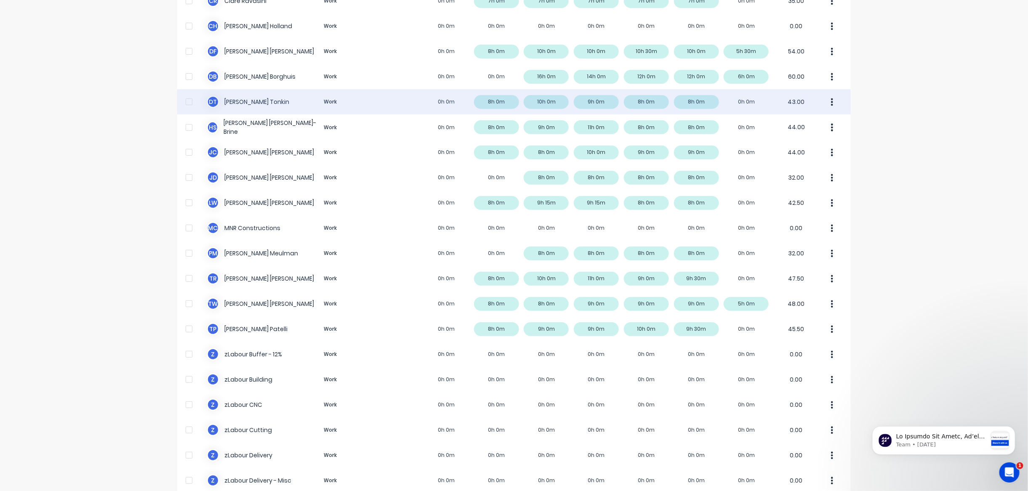
scroll to position [150, 0]
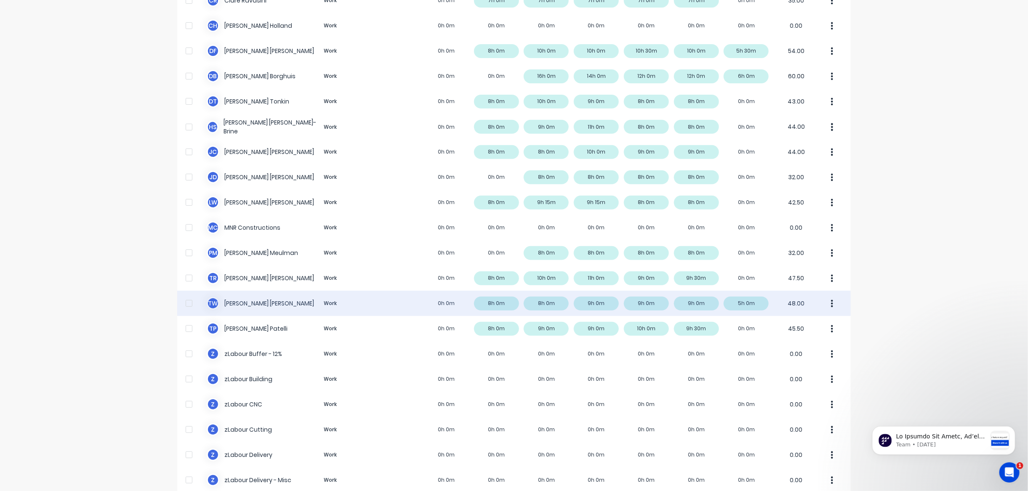
click at [189, 303] on div at bounding box center [189, 303] width 17 height 17
click at [189, 305] on div at bounding box center [189, 303] width 17 height 17
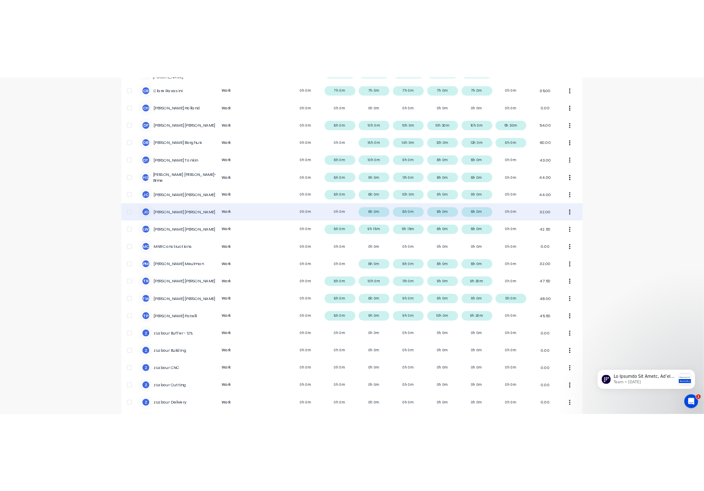
scroll to position [0, 0]
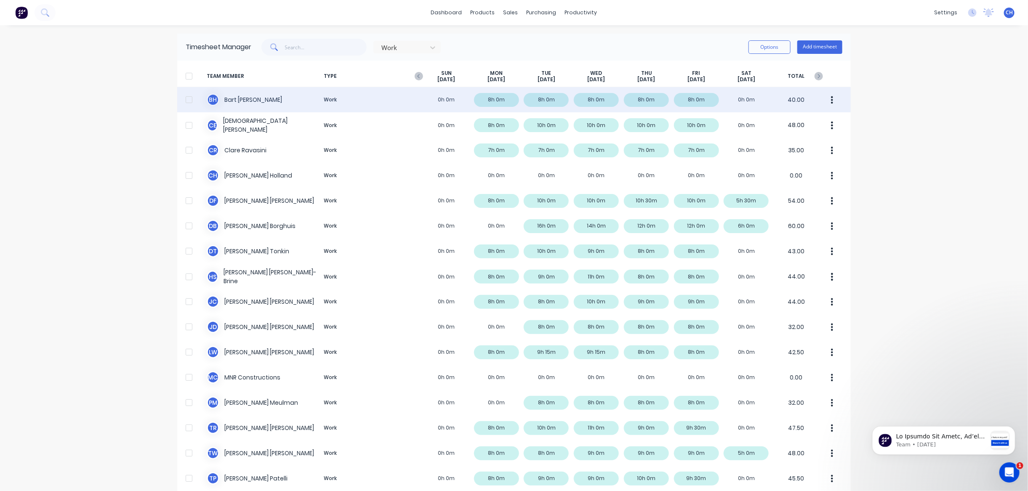
click at [831, 97] on icon "button" at bounding box center [832, 100] width 2 height 9
click at [830, 97] on button "button" at bounding box center [832, 99] width 18 height 17
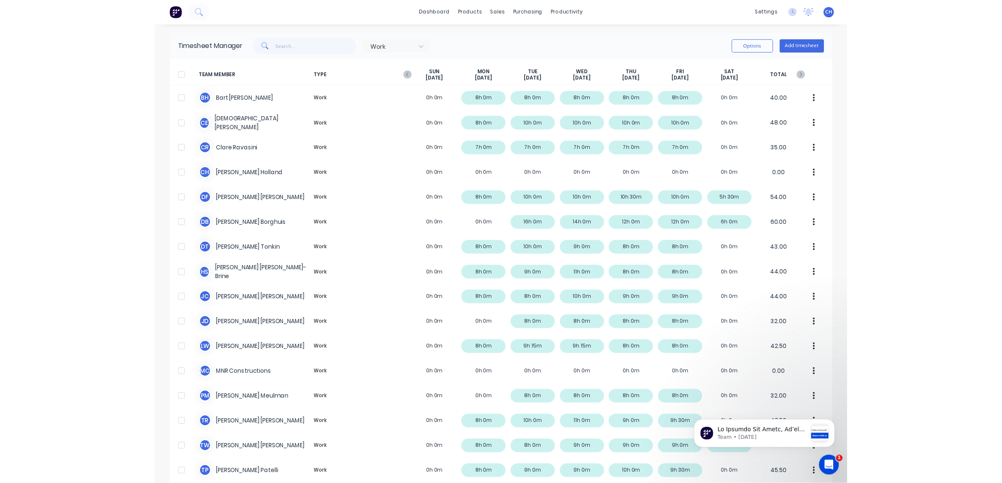
scroll to position [0, 0]
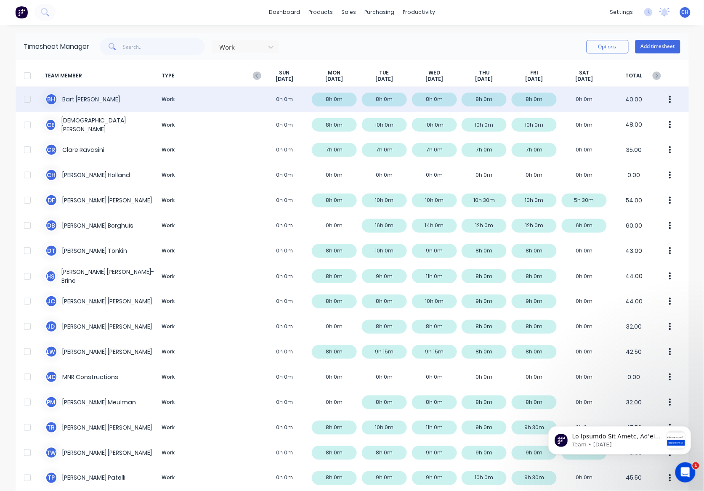
click at [70, 98] on div "B H [PERSON_NAME] Work 0h 0m 8h 0m 8h 0m 8h 0m 8h 0m 8h 0m 0h 0m 40.00" at bounding box center [352, 99] width 673 height 25
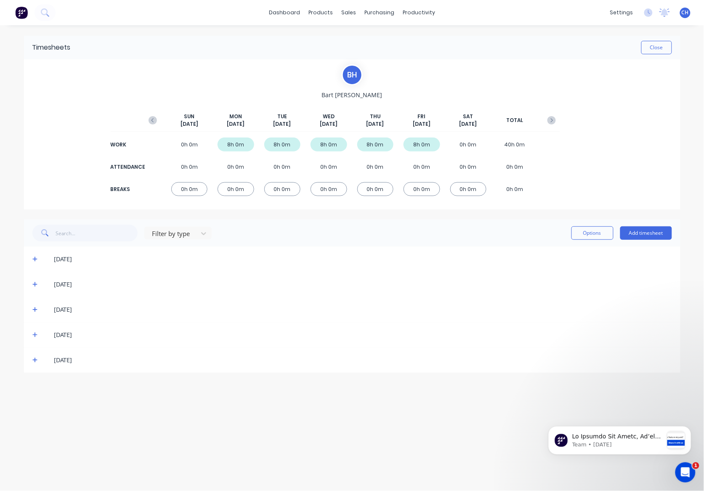
click at [37, 261] on icon at bounding box center [34, 259] width 5 height 6
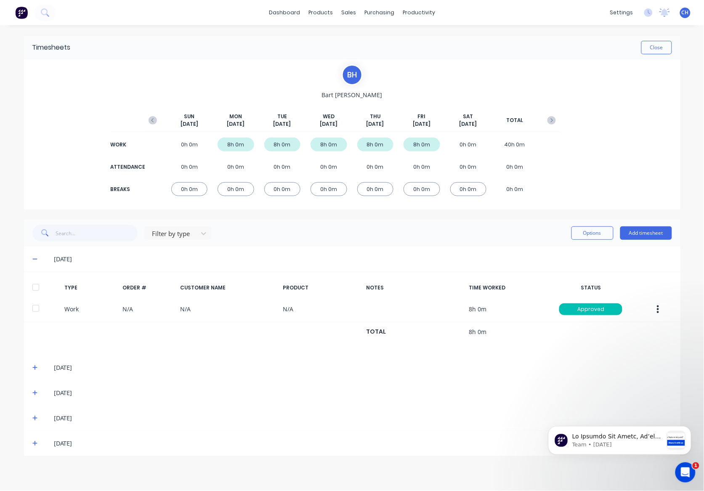
click at [35, 369] on icon at bounding box center [34, 368] width 5 height 6
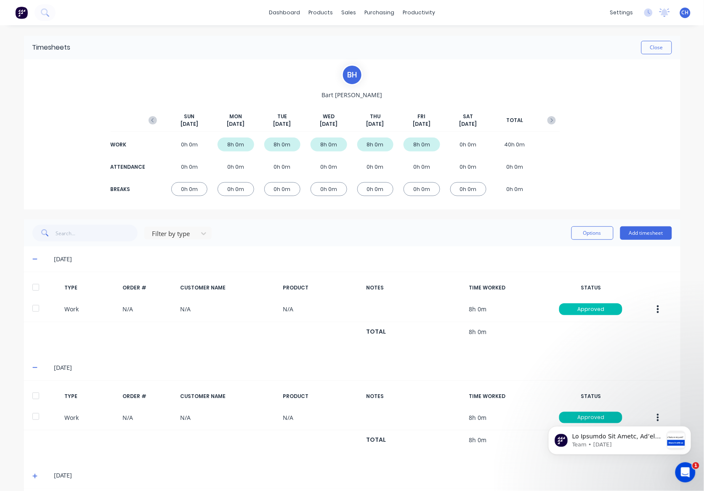
click at [653, 415] on body "Team • [DATE]" at bounding box center [620, 438] width 162 height 52
click at [654, 419] on body "Team • [DATE]" at bounding box center [620, 438] width 162 height 52
click at [654, 411] on html "Team • [DATE]" at bounding box center [619, 438] width 168 height 59
click at [654, 417] on body "Team • [DATE]" at bounding box center [620, 438] width 162 height 52
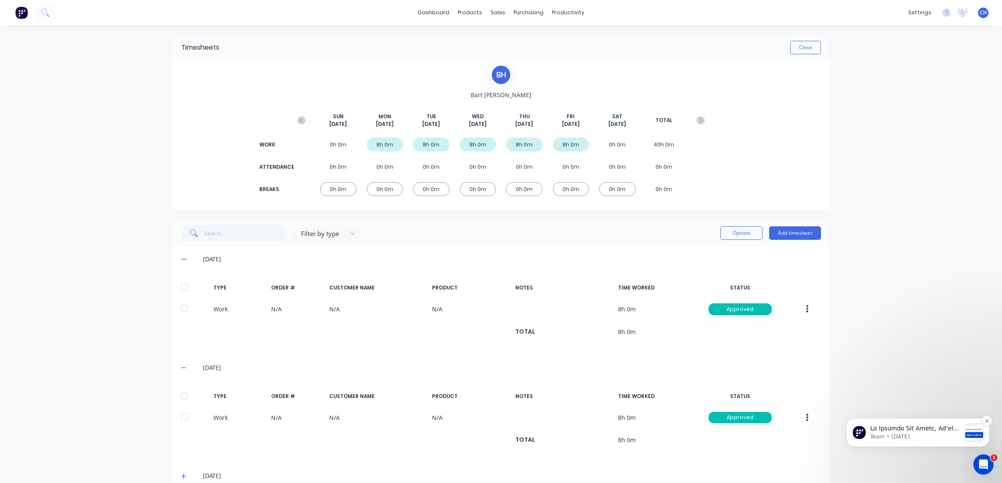
click at [986, 420] on icon "Dismiss notification" at bounding box center [986, 420] width 3 height 3
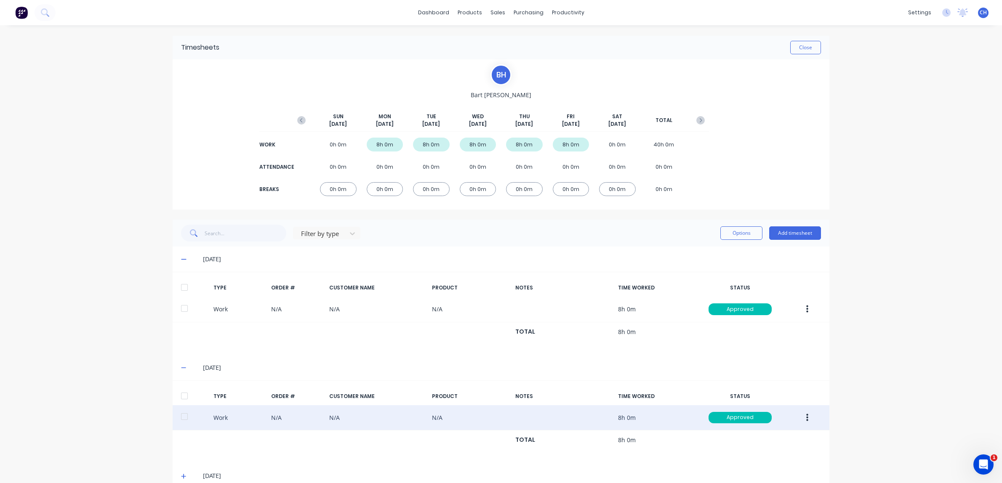
click at [809, 416] on button "button" at bounding box center [807, 417] width 20 height 15
click at [750, 383] on div "Edit" at bounding box center [776, 386] width 65 height 12
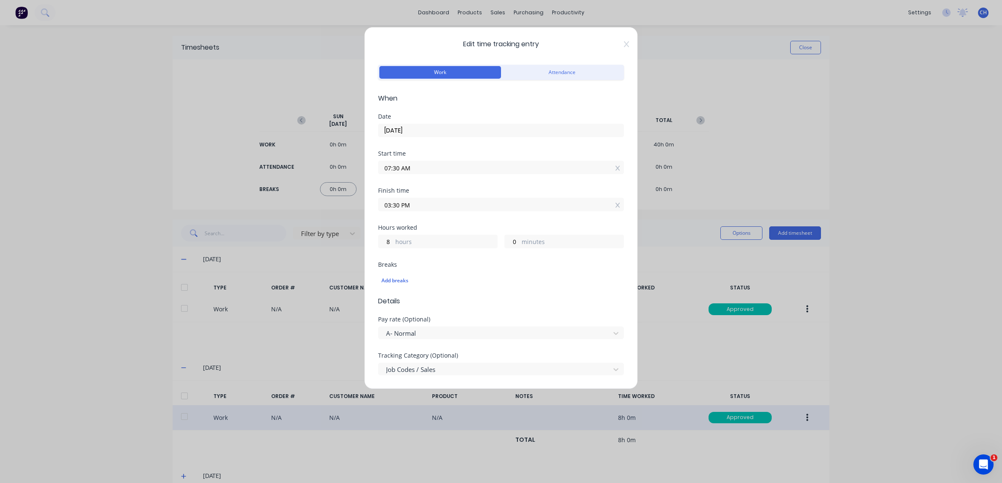
click at [628, 44] on icon at bounding box center [626, 44] width 5 height 7
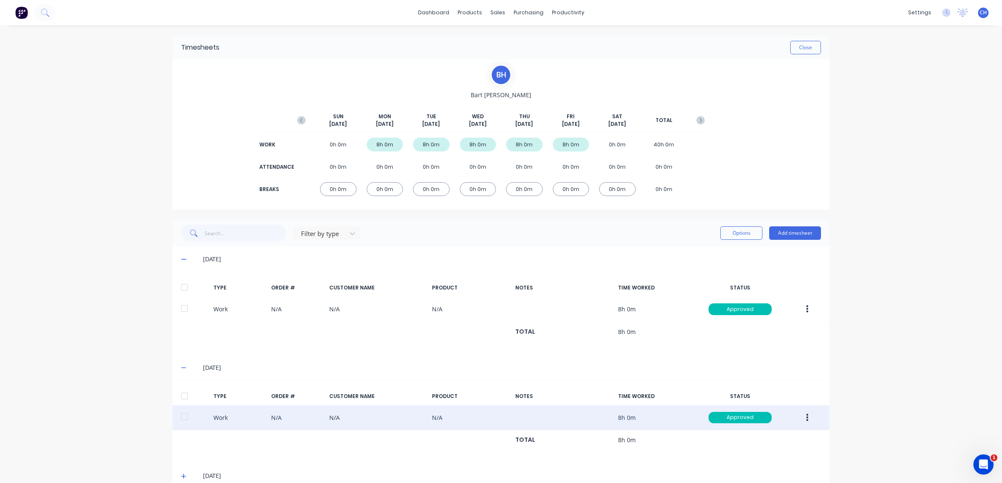
click at [183, 259] on icon at bounding box center [183, 259] width 5 height 1
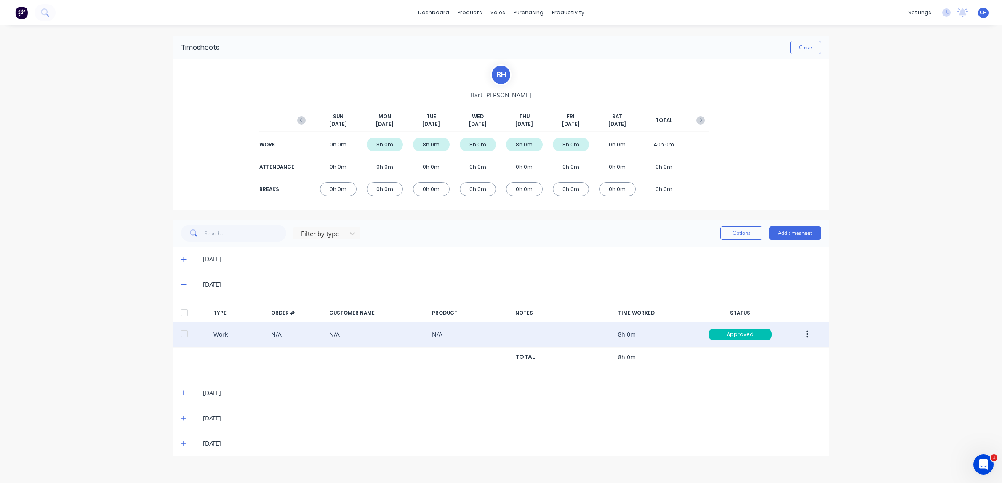
click at [182, 287] on icon at bounding box center [183, 285] width 5 height 6
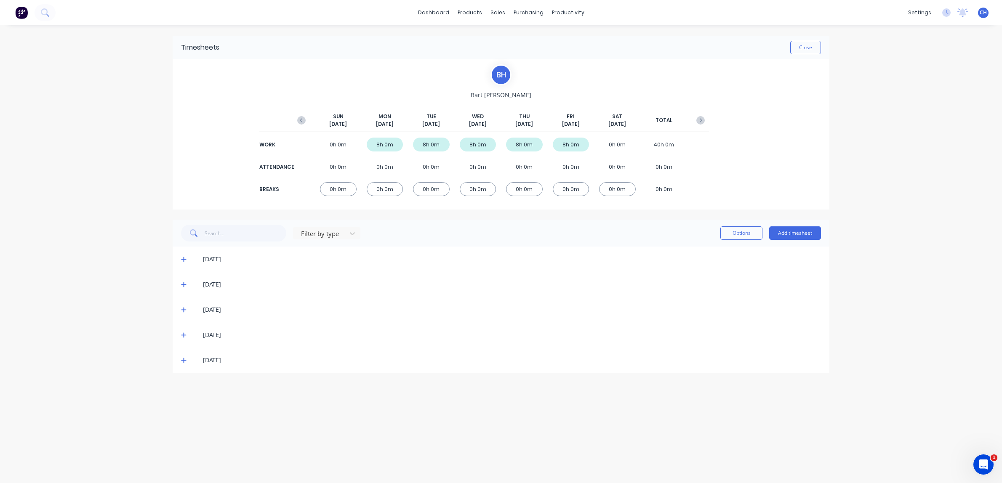
click at [182, 311] on icon at bounding box center [183, 310] width 5 height 6
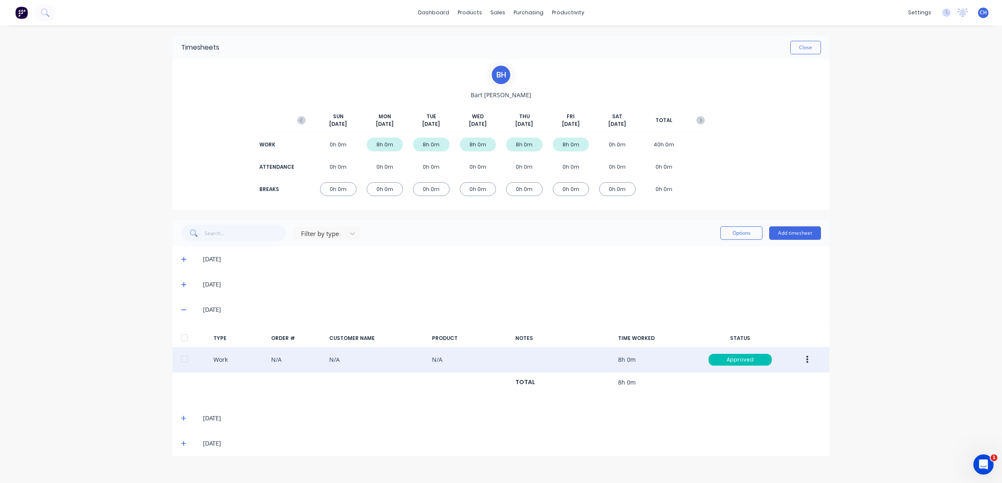
click at [808, 362] on button "button" at bounding box center [807, 359] width 20 height 15
click at [750, 328] on div "Edit" at bounding box center [776, 328] width 65 height 12
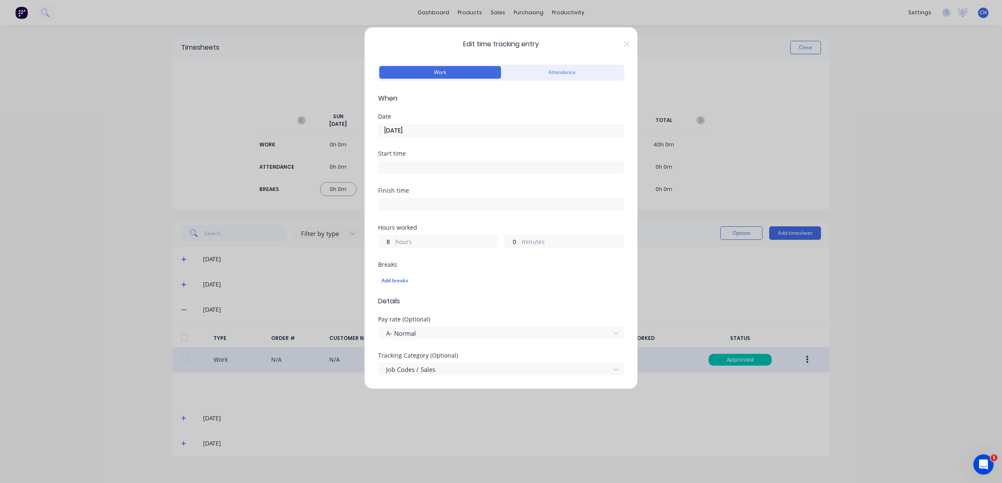
click at [625, 42] on icon at bounding box center [626, 44] width 5 height 6
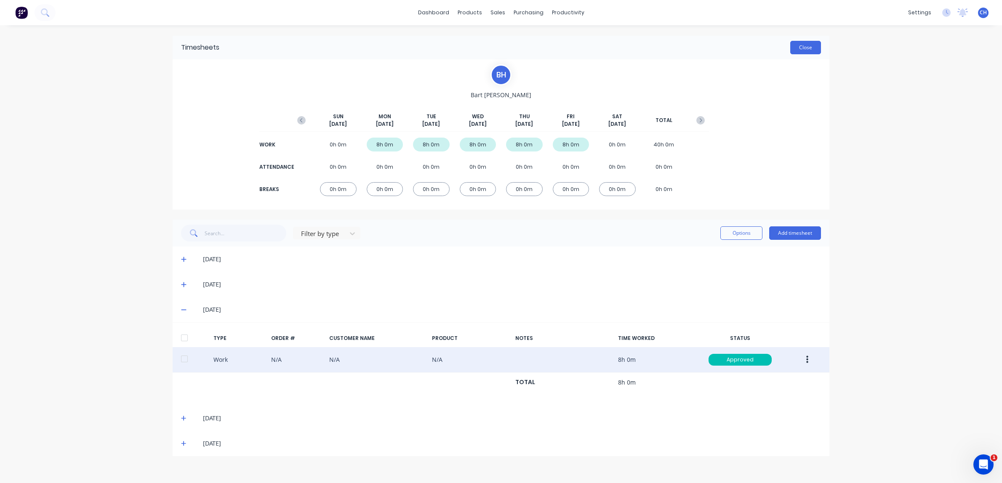
click at [808, 48] on button "Close" at bounding box center [805, 47] width 31 height 13
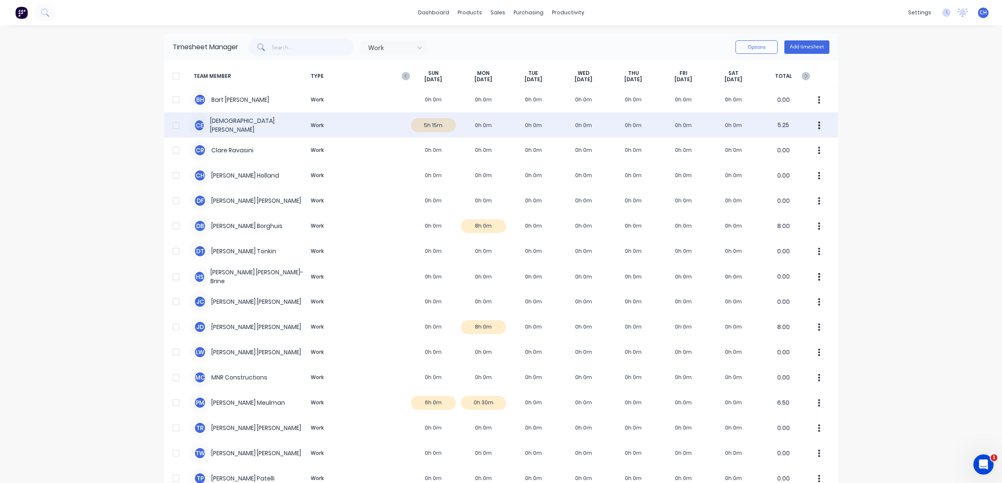
click at [202, 125] on div "C E [PERSON_NAME] Work 5h 15m 0h 0m 0h 0m 0h 0m 0h 0m 0h 0m 0h 0m 5.25" at bounding box center [500, 124] width 673 height 25
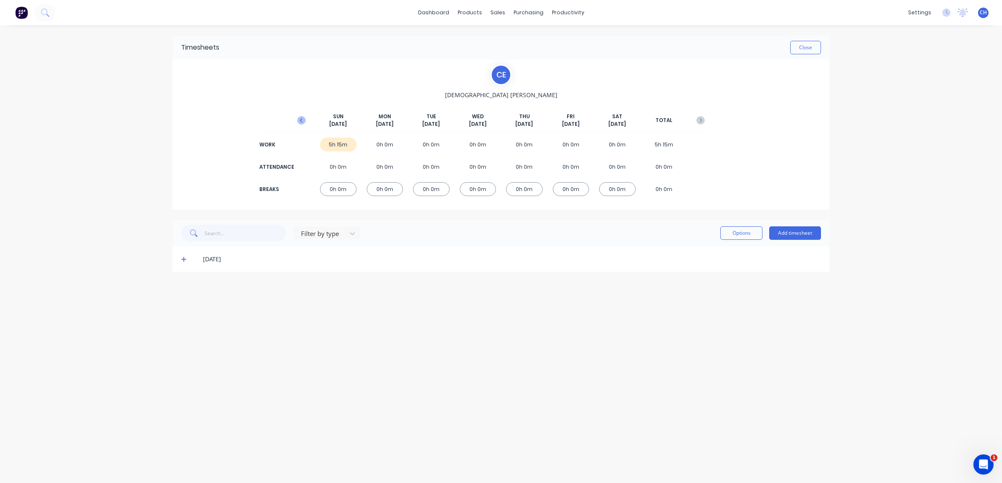
click at [303, 117] on icon "button" at bounding box center [301, 120] width 8 height 8
click at [184, 260] on icon at bounding box center [183, 259] width 5 height 6
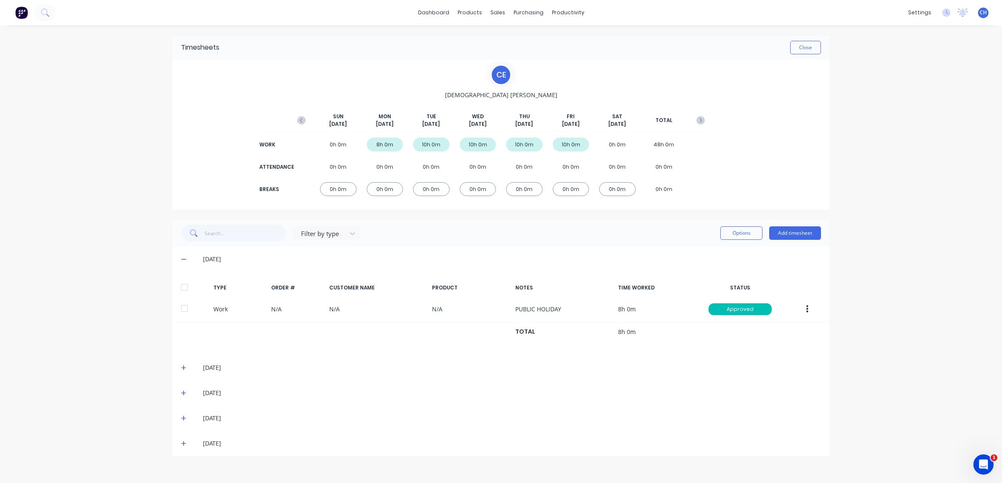
click at [183, 258] on icon at bounding box center [183, 259] width 5 height 6
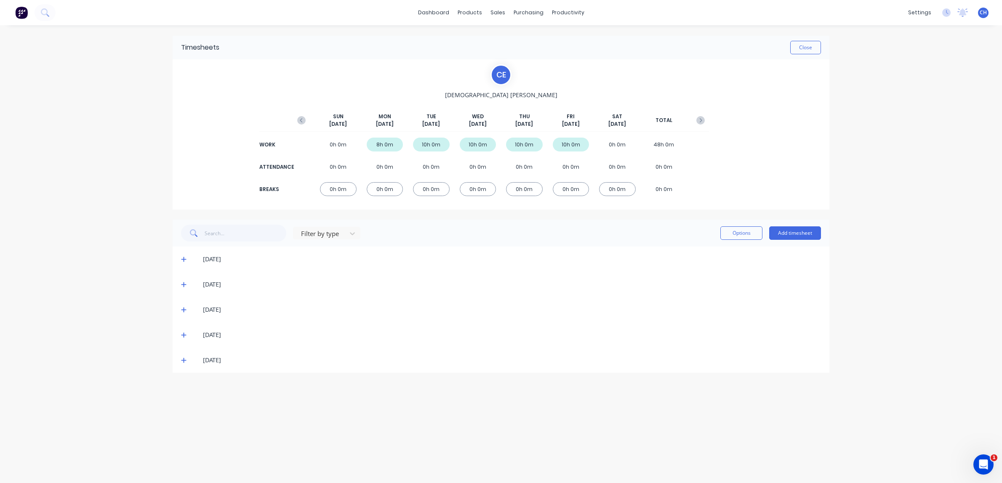
click at [183, 285] on icon at bounding box center [183, 284] width 5 height 5
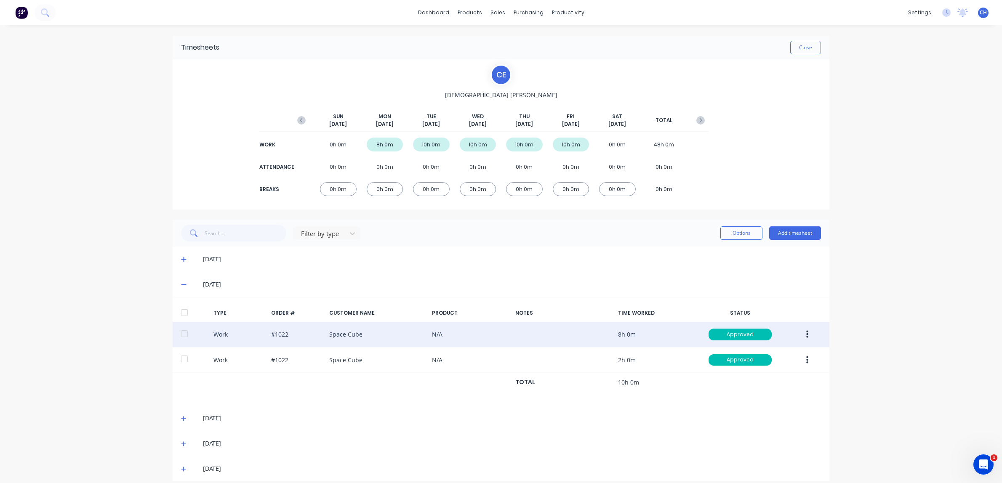
click at [806, 332] on icon "button" at bounding box center [807, 335] width 2 height 8
click at [757, 302] on div "Edit" at bounding box center [776, 303] width 65 height 12
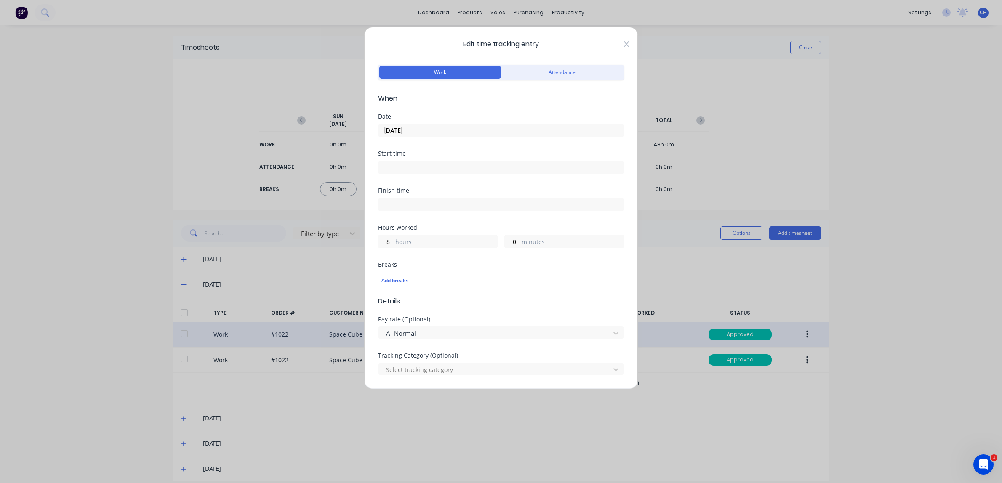
click at [627, 44] on icon at bounding box center [626, 44] width 5 height 7
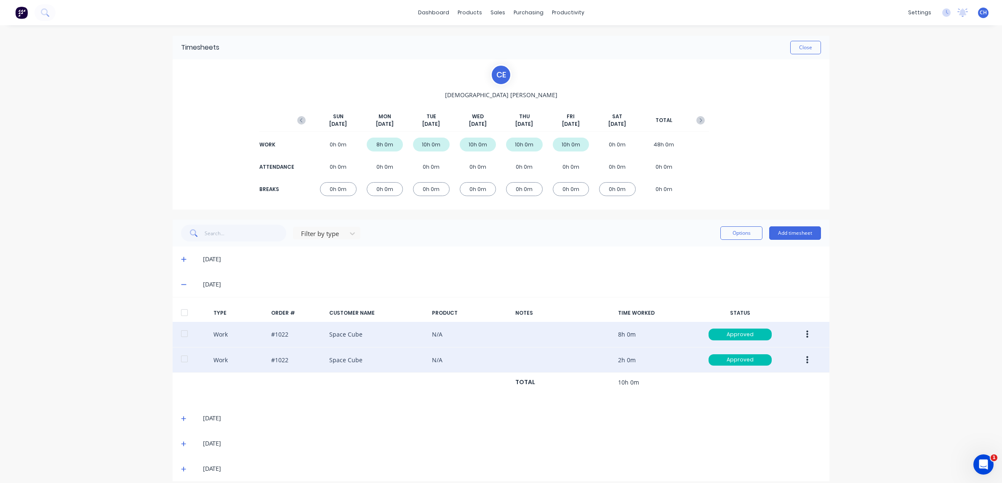
click at [808, 359] on icon "button" at bounding box center [807, 360] width 2 height 9
click at [760, 331] on div "Edit" at bounding box center [776, 328] width 65 height 12
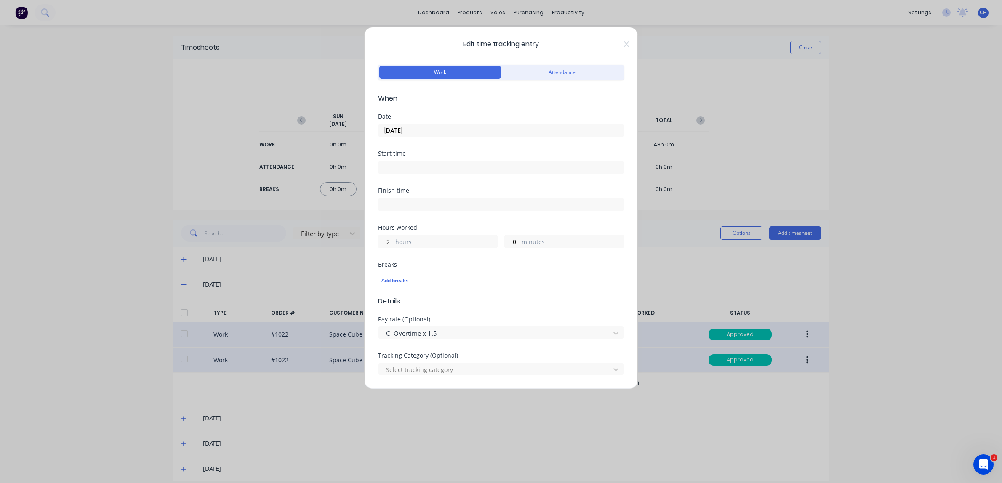
click at [626, 45] on icon at bounding box center [626, 44] width 5 height 7
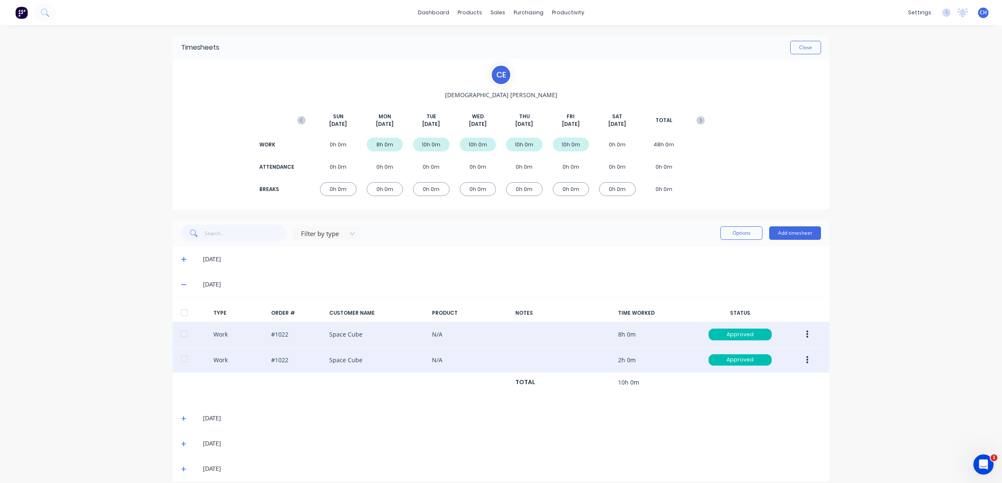
scroll to position [9, 0]
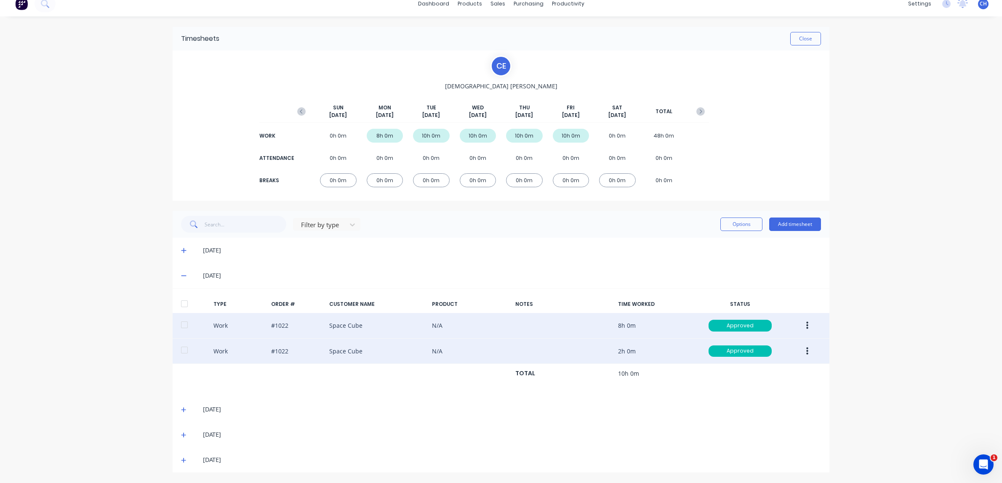
click at [183, 407] on icon at bounding box center [183, 410] width 5 height 6
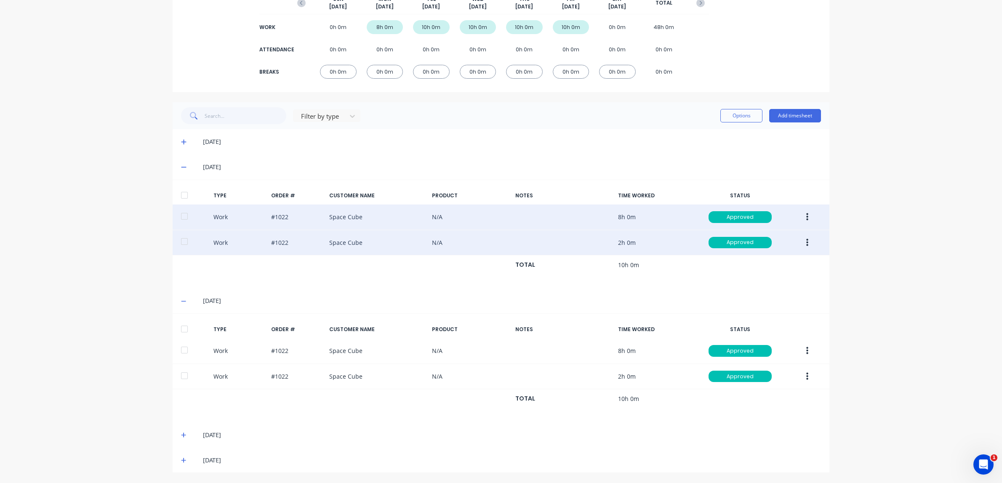
click at [184, 436] on icon at bounding box center [183, 435] width 5 height 6
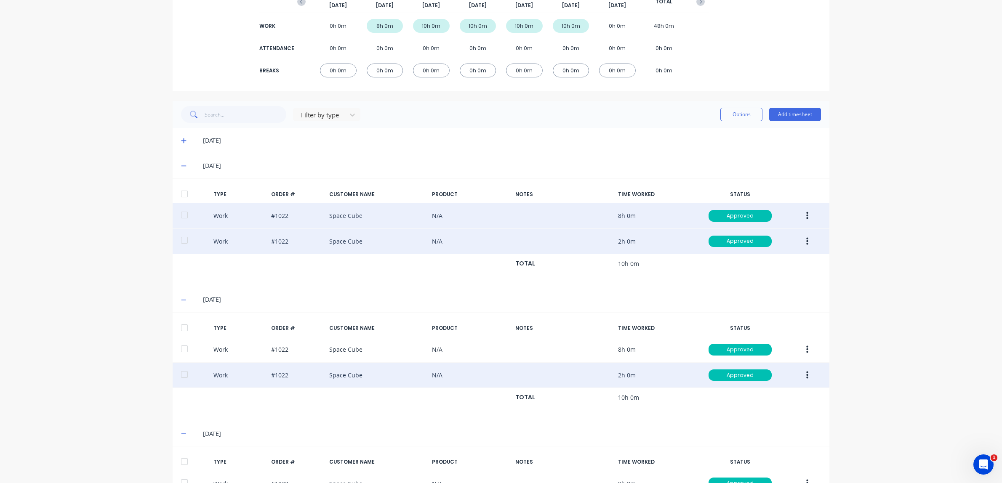
scroll to position [228, 0]
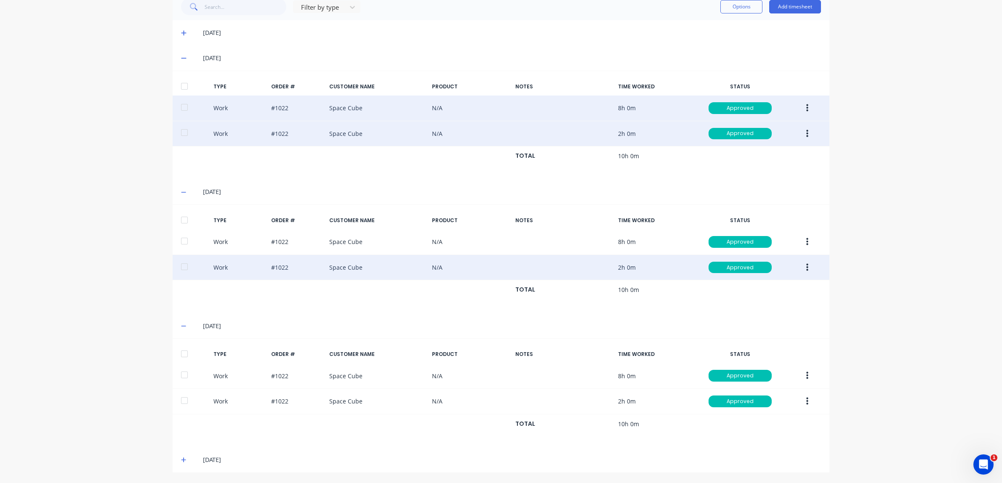
click at [806, 266] on icon "button" at bounding box center [807, 267] width 2 height 8
click at [770, 235] on div "Edit" at bounding box center [776, 236] width 65 height 12
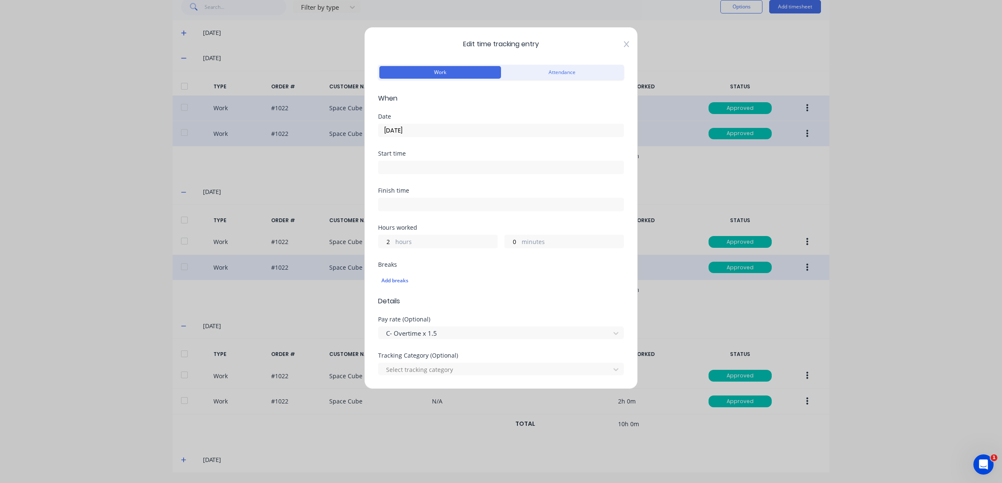
click at [626, 44] on icon at bounding box center [626, 44] width 5 height 6
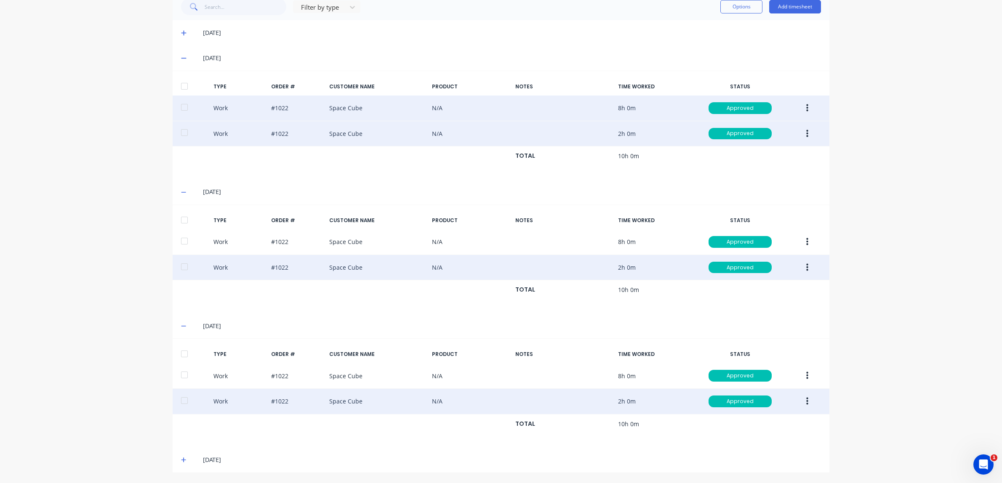
click at [809, 402] on button "button" at bounding box center [807, 401] width 20 height 15
click at [769, 367] on div "Edit" at bounding box center [776, 370] width 65 height 12
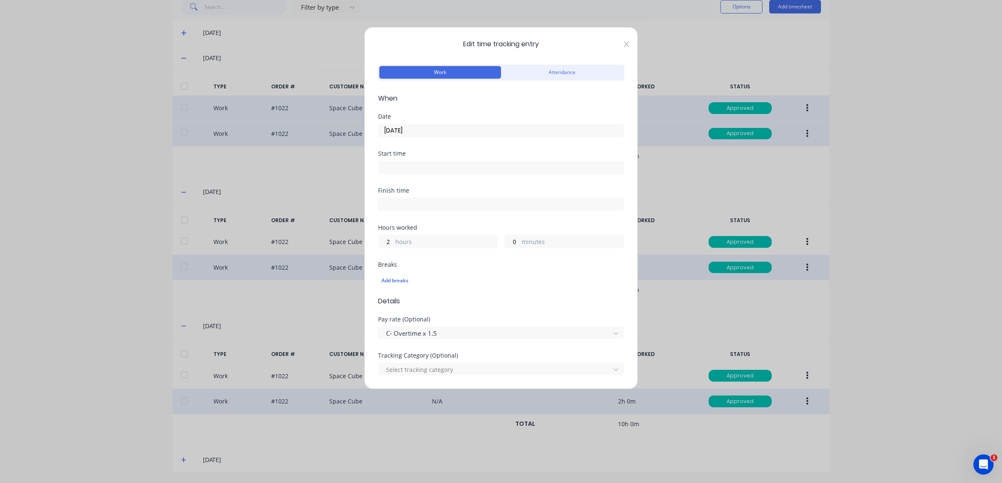
click at [627, 43] on icon at bounding box center [626, 44] width 5 height 6
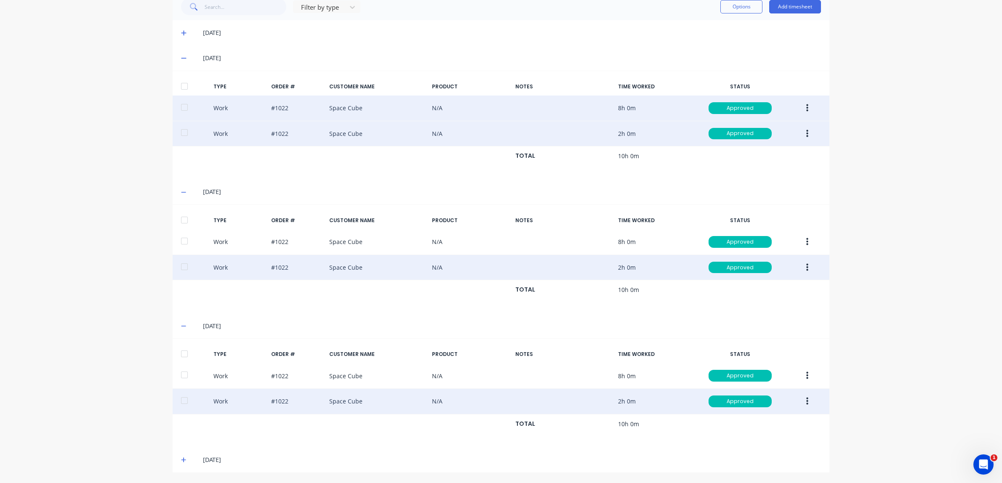
click at [184, 460] on icon at bounding box center [183, 460] width 5 height 6
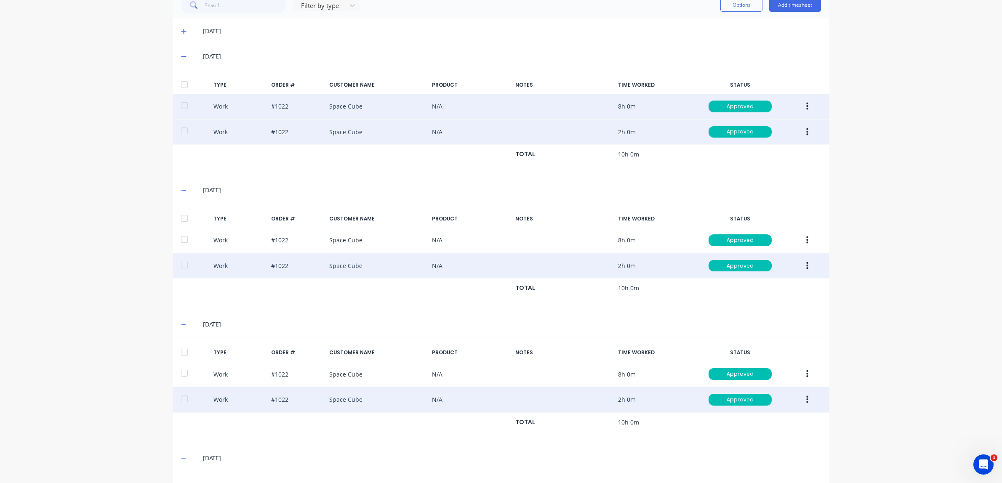
scroll to position [338, 0]
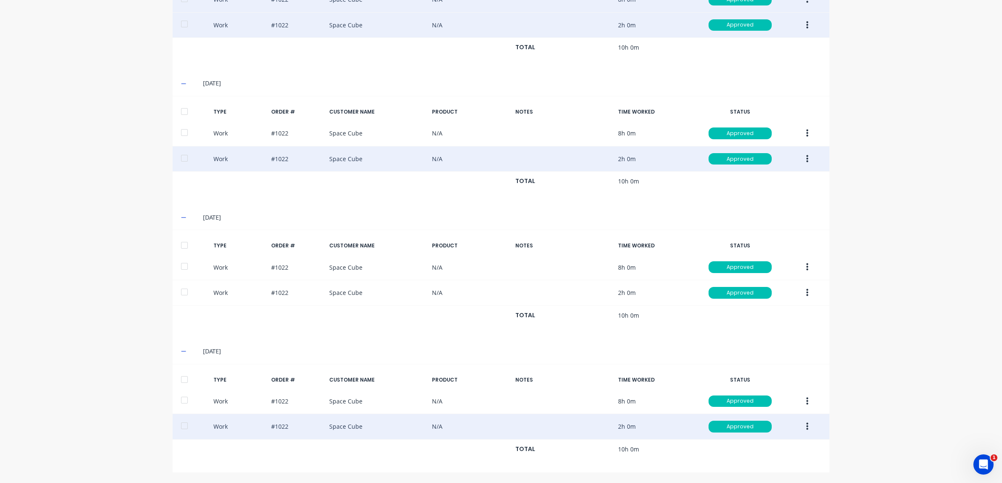
click at [808, 428] on button "button" at bounding box center [807, 426] width 20 height 15
click at [769, 394] on div "Edit" at bounding box center [776, 395] width 65 height 12
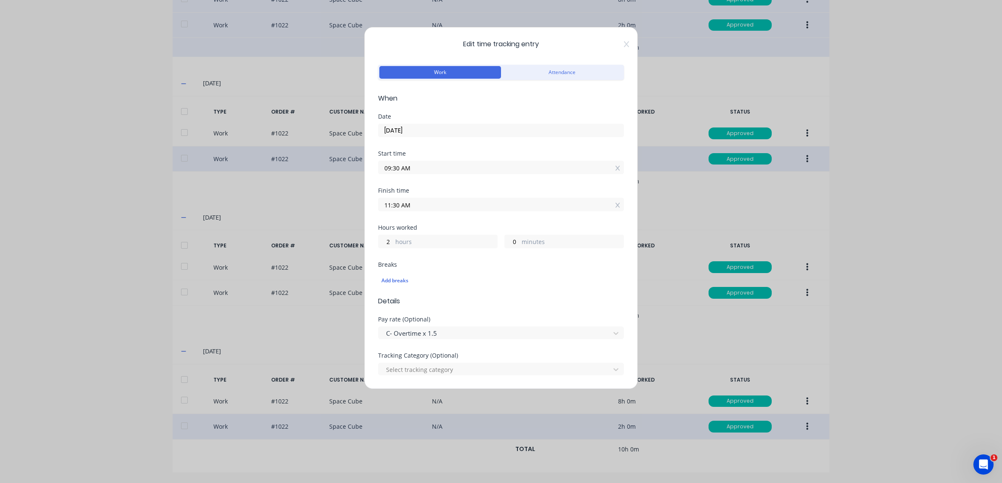
click at [626, 45] on icon at bounding box center [626, 44] width 5 height 7
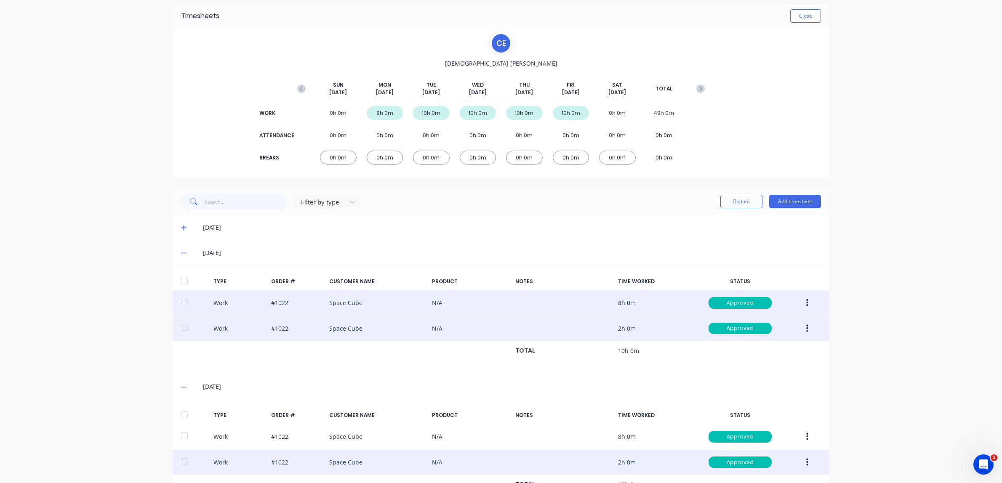
scroll to position [0, 0]
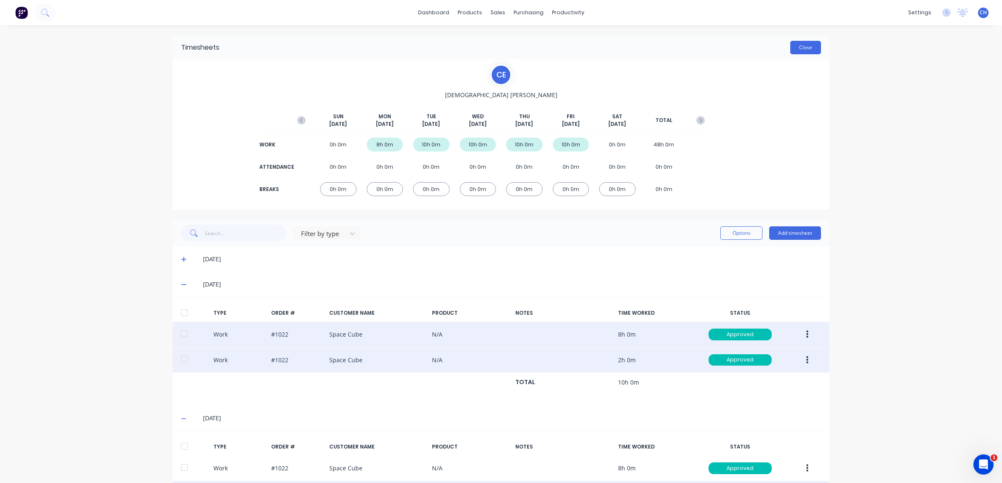
click at [803, 48] on button "Close" at bounding box center [805, 47] width 31 height 13
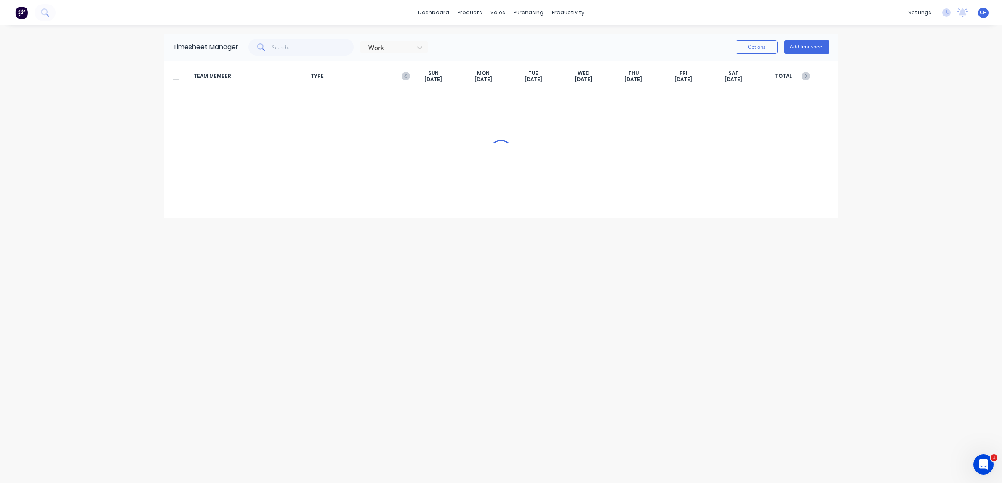
click at [803, 48] on button "Add timesheet" at bounding box center [806, 46] width 45 height 13
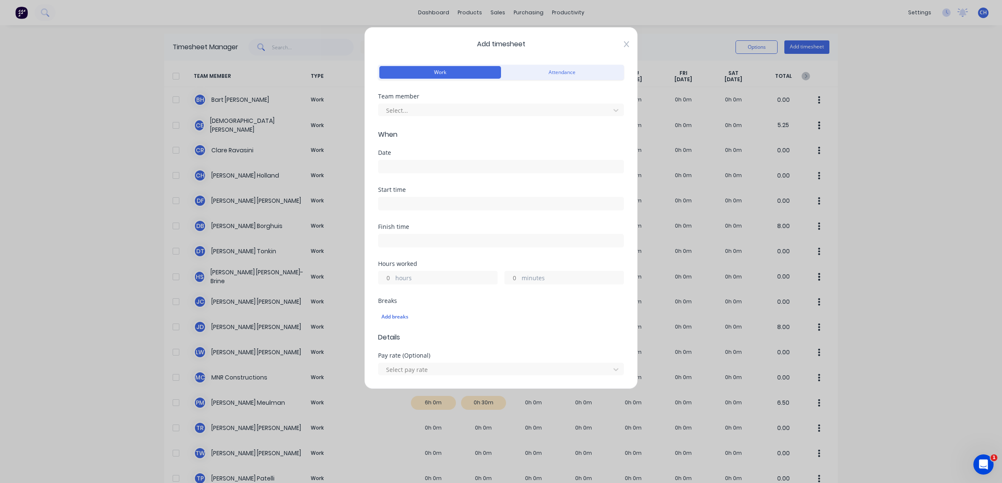
click at [625, 44] on icon at bounding box center [626, 44] width 5 height 7
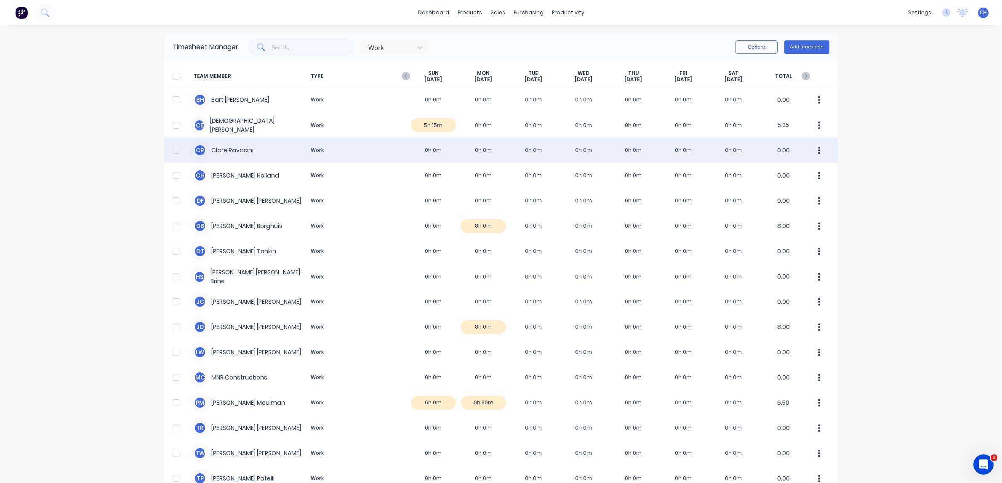
click at [273, 152] on div "C R [PERSON_NAME] Work 0h 0m 0h 0m 0h 0m 0h 0m 0h 0m 0h 0m 0h 0m 0.00" at bounding box center [500, 150] width 673 height 25
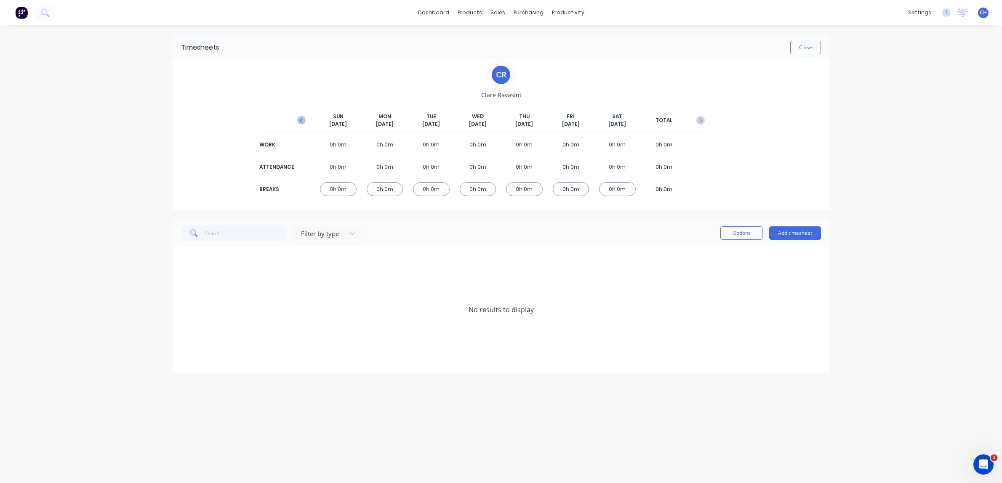
click at [303, 120] on icon "button" at bounding box center [301, 120] width 8 height 8
click at [183, 262] on icon at bounding box center [183, 259] width 5 height 6
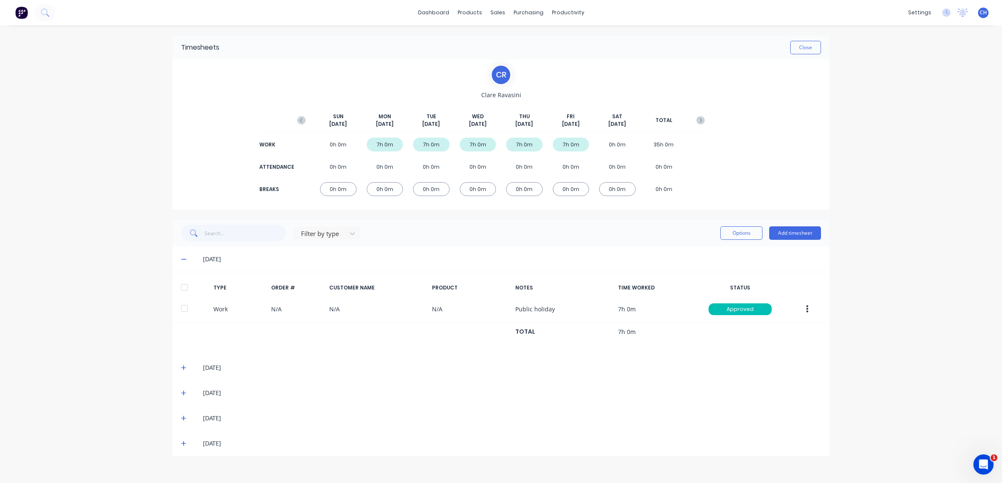
click at [183, 368] on icon at bounding box center [183, 367] width 5 height 5
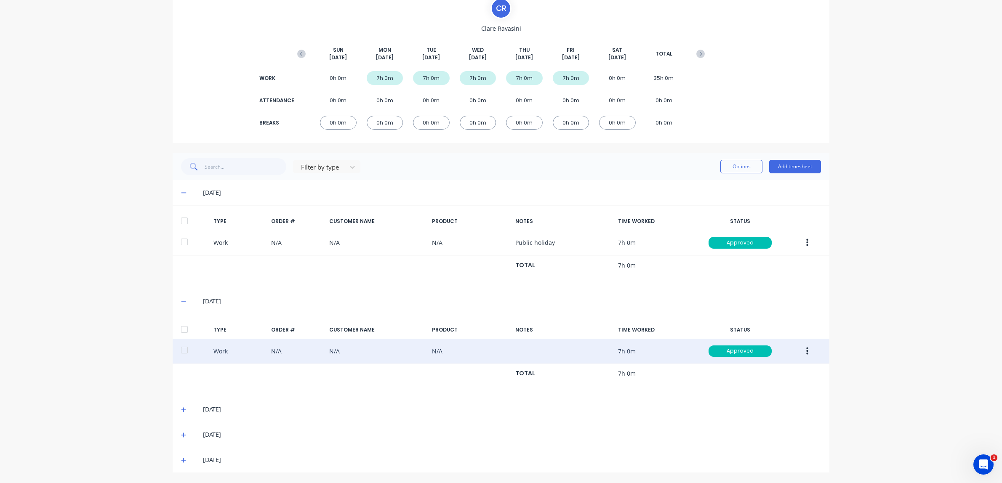
click at [806, 350] on icon "button" at bounding box center [807, 351] width 2 height 9
click at [752, 318] on div "Edit" at bounding box center [776, 320] width 65 height 12
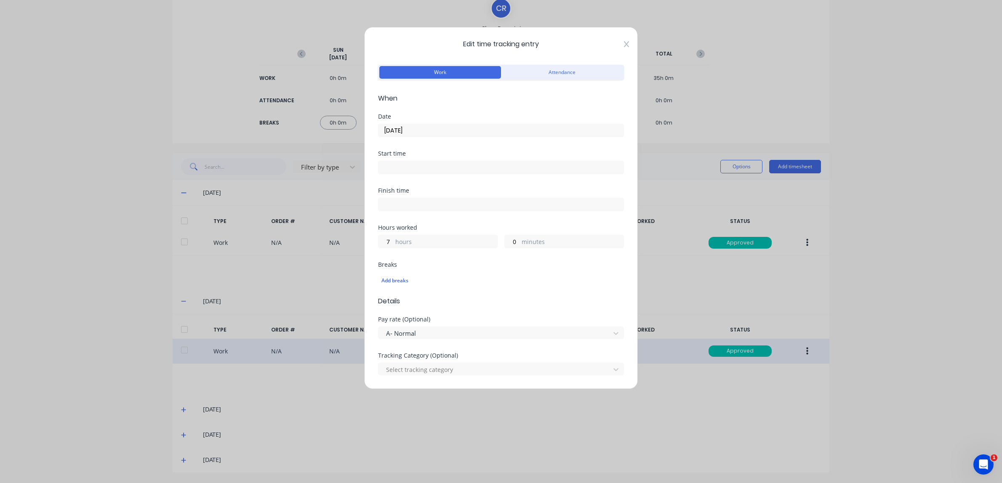
click at [625, 45] on icon at bounding box center [626, 44] width 5 height 7
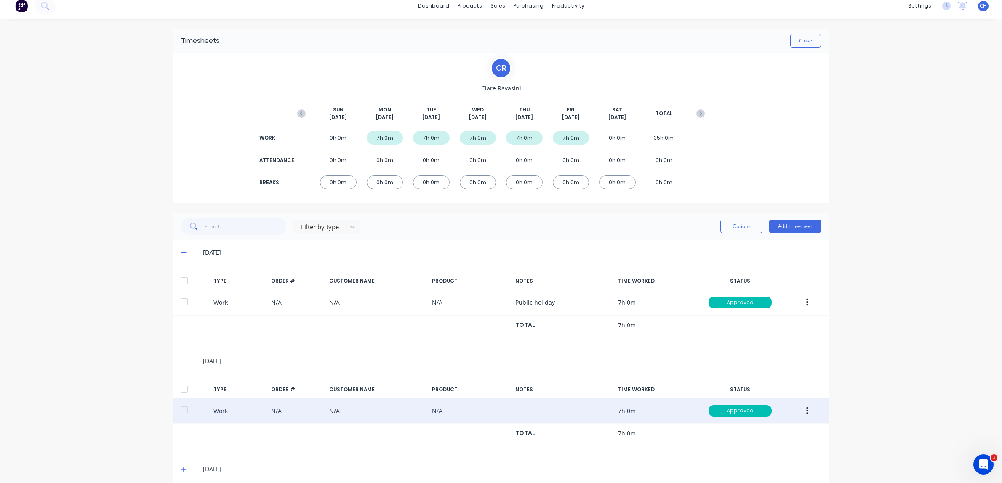
scroll to position [0, 0]
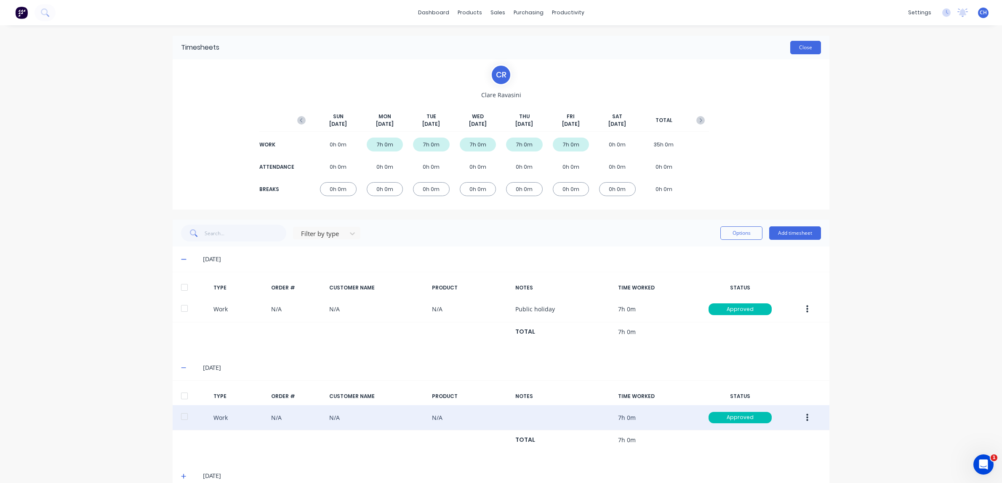
click at [800, 47] on button "Close" at bounding box center [805, 47] width 31 height 13
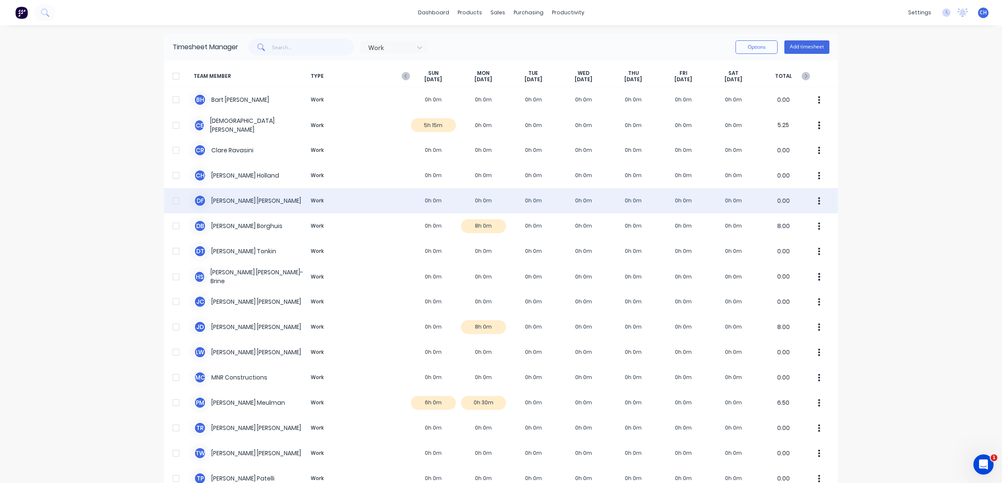
click at [229, 201] on div "D F [PERSON_NAME] Work 0h 0m 0h 0m 0h 0m 0h 0m 0h 0m 0h 0m 0h 0m 0.00" at bounding box center [500, 200] width 673 height 25
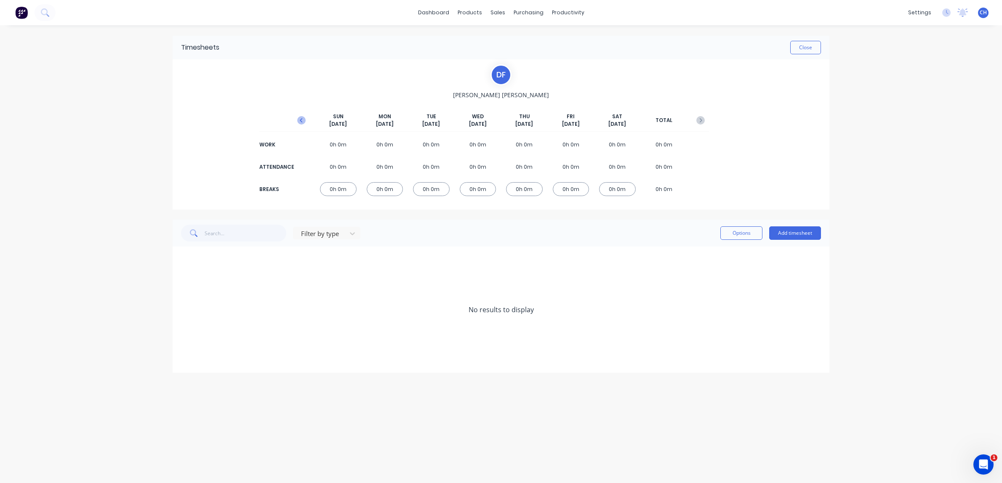
click at [303, 119] on icon "button" at bounding box center [301, 120] width 8 height 8
click at [184, 285] on icon at bounding box center [183, 285] width 5 height 6
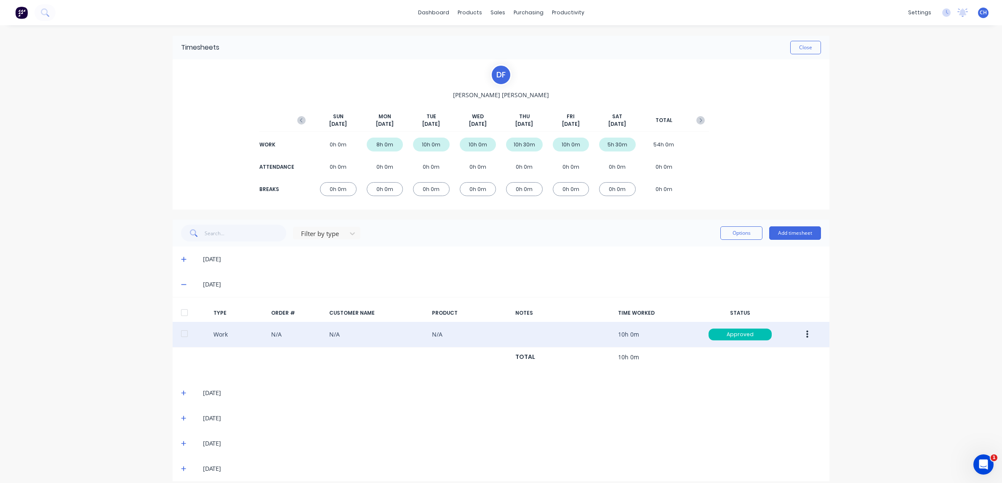
click at [808, 335] on button "button" at bounding box center [807, 334] width 20 height 15
click at [756, 306] on div "Edit" at bounding box center [776, 303] width 65 height 12
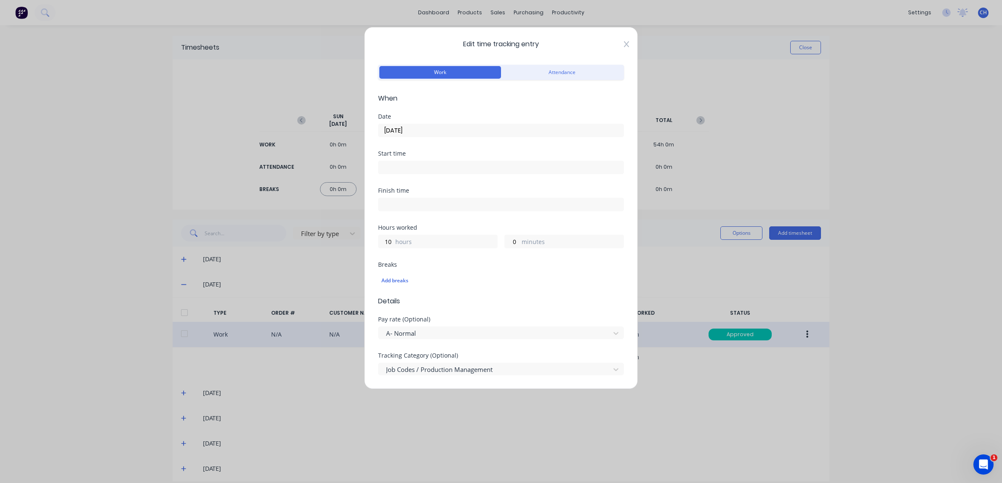
click at [628, 46] on div "Edit time tracking entry Work Attendance When Date [DATE] Start time Finish tim…" at bounding box center [501, 208] width 274 height 362
click at [628, 46] on icon at bounding box center [626, 44] width 5 height 6
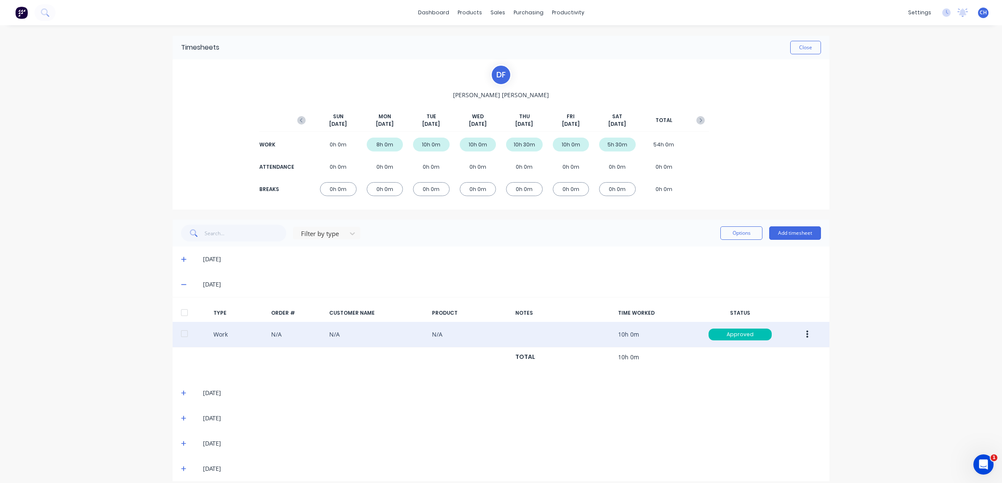
click at [179, 396] on div "[DATE]" at bounding box center [501, 392] width 657 height 25
click at [179, 394] on div "[DATE]" at bounding box center [501, 392] width 657 height 25
click at [183, 394] on icon at bounding box center [183, 393] width 5 height 6
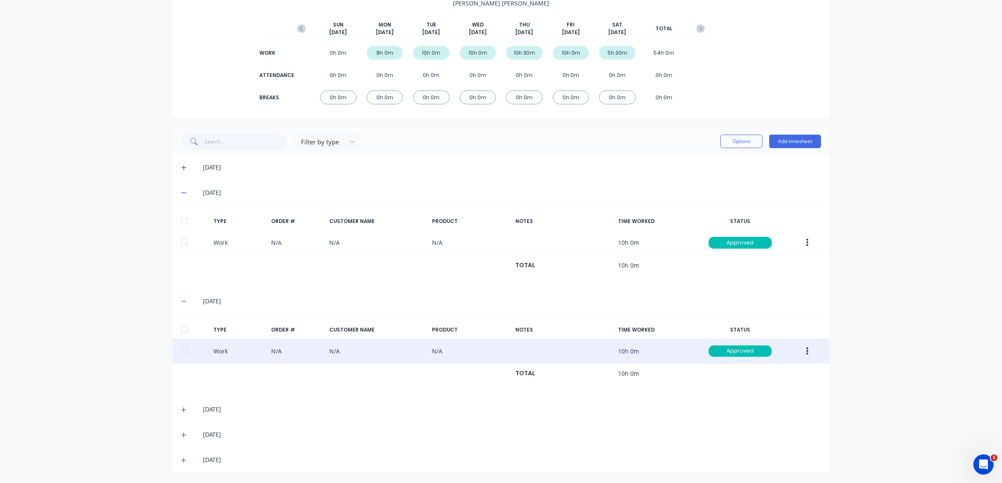
click at [808, 351] on icon "button" at bounding box center [807, 351] width 2 height 9
click at [765, 321] on div "Edit" at bounding box center [776, 320] width 65 height 12
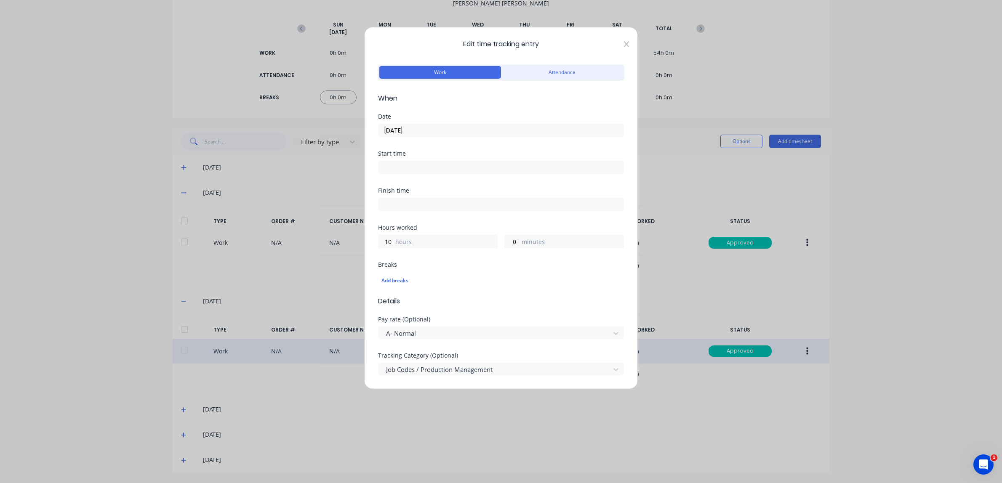
click at [627, 44] on icon at bounding box center [626, 44] width 5 height 6
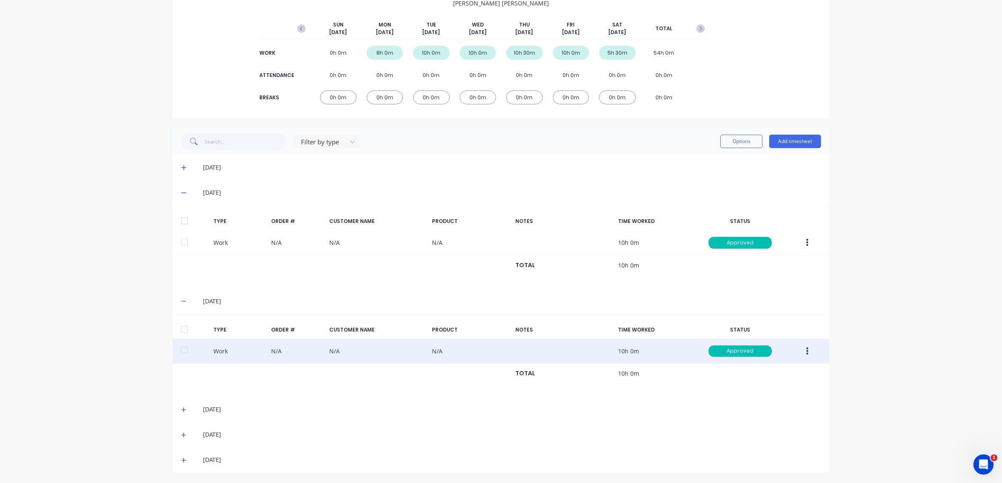
click at [183, 409] on icon at bounding box center [183, 409] width 5 height 5
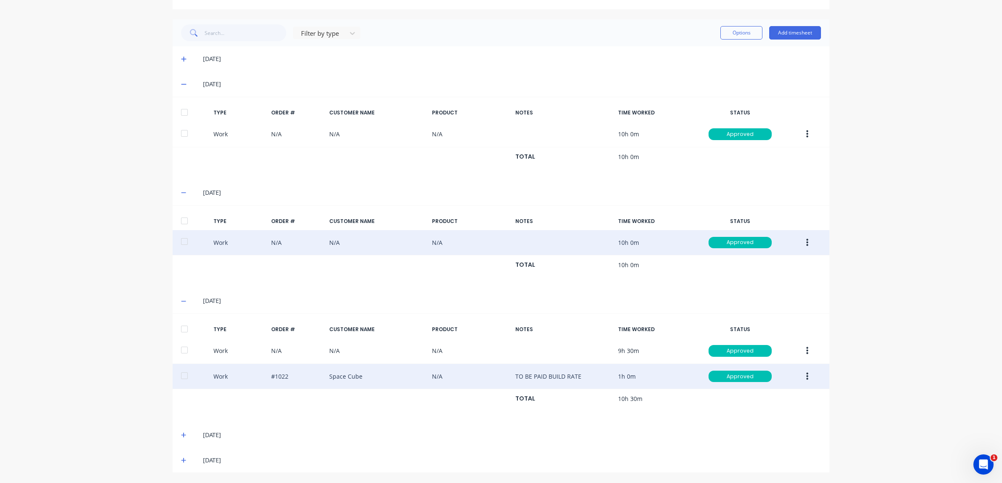
scroll to position [201, 0]
click at [807, 377] on icon "button" at bounding box center [807, 376] width 2 height 8
click at [762, 345] on div "Edit" at bounding box center [776, 345] width 65 height 12
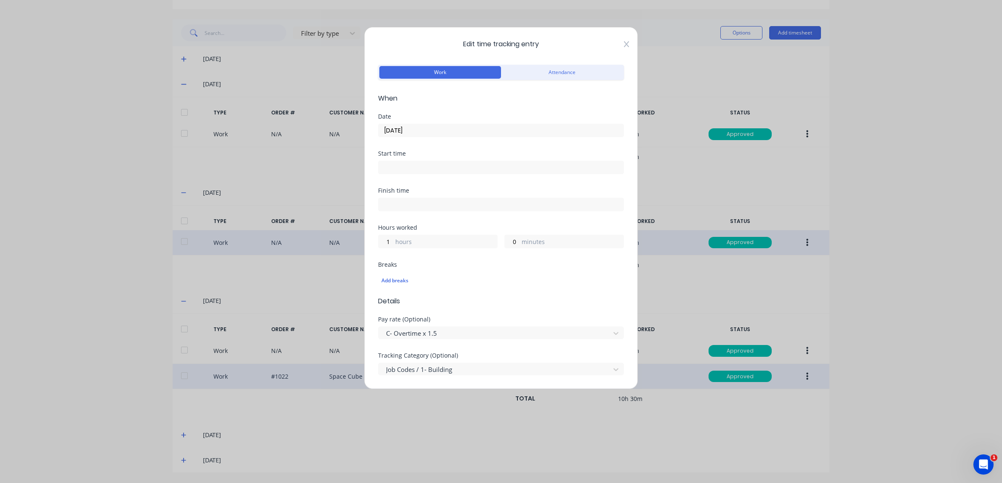
click at [626, 42] on icon at bounding box center [626, 44] width 5 height 7
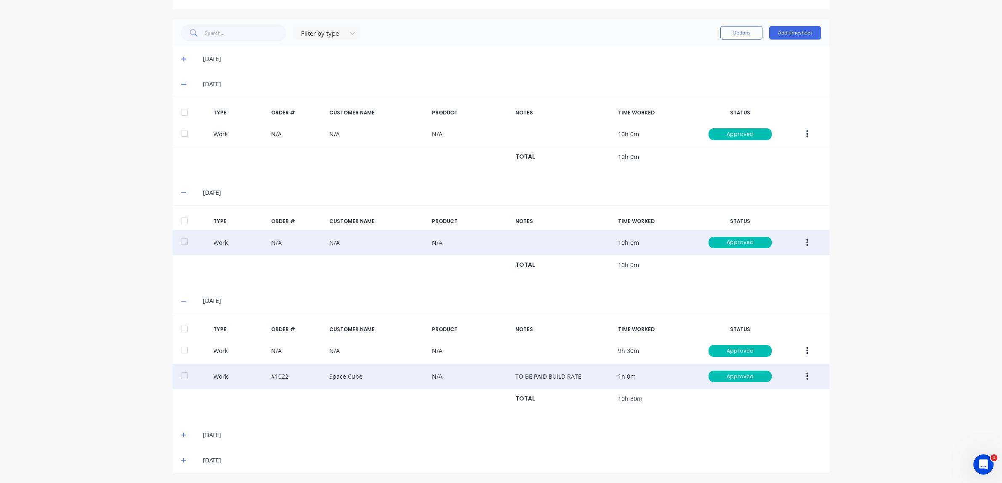
click at [185, 434] on icon at bounding box center [183, 435] width 5 height 6
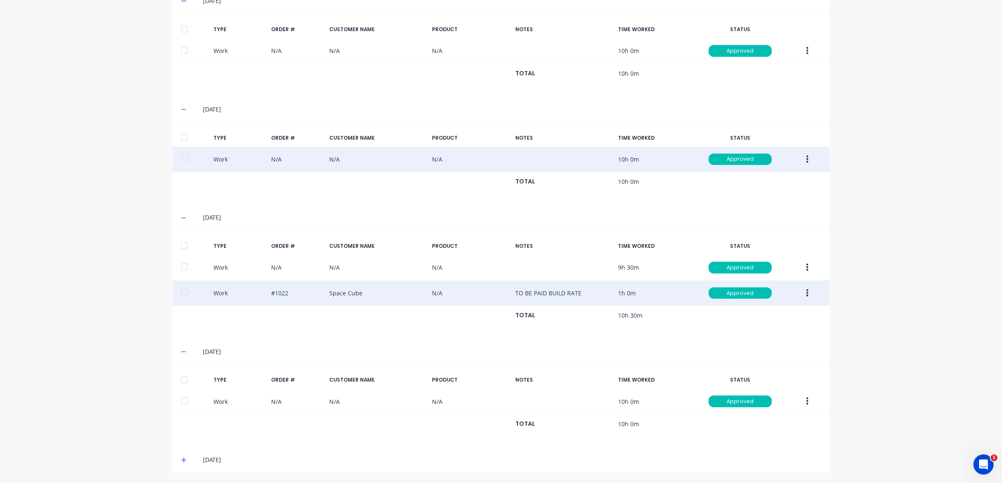
scroll to position [284, 0]
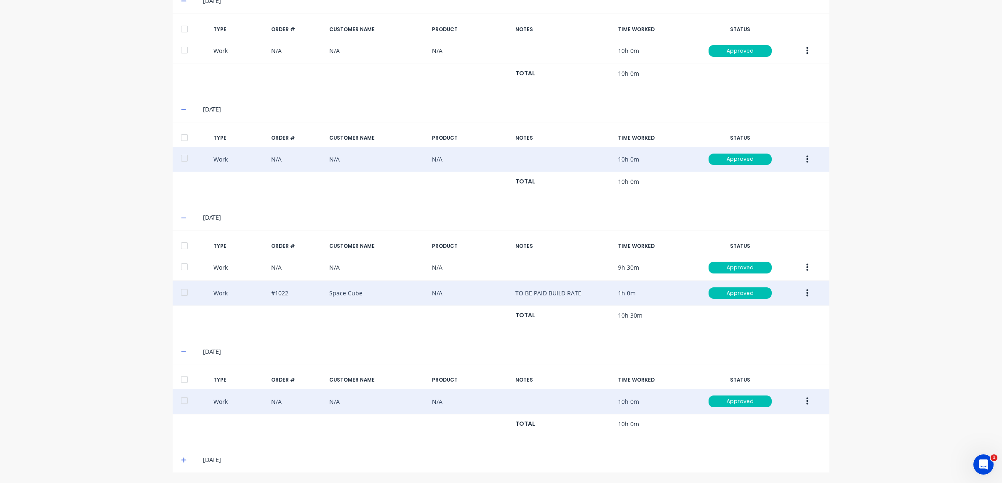
click at [807, 402] on icon "button" at bounding box center [807, 402] width 2 height 8
click at [764, 372] on div "Edit" at bounding box center [776, 370] width 65 height 12
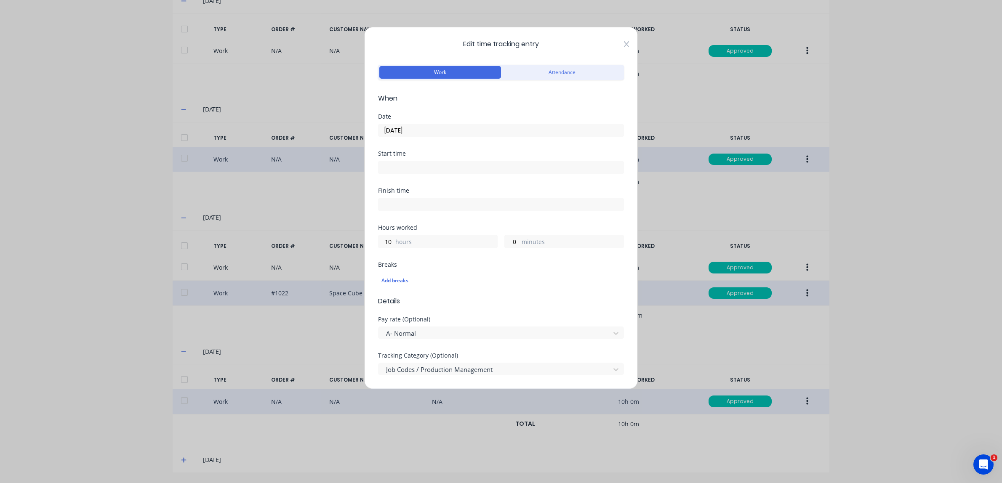
click at [626, 45] on icon at bounding box center [626, 44] width 5 height 7
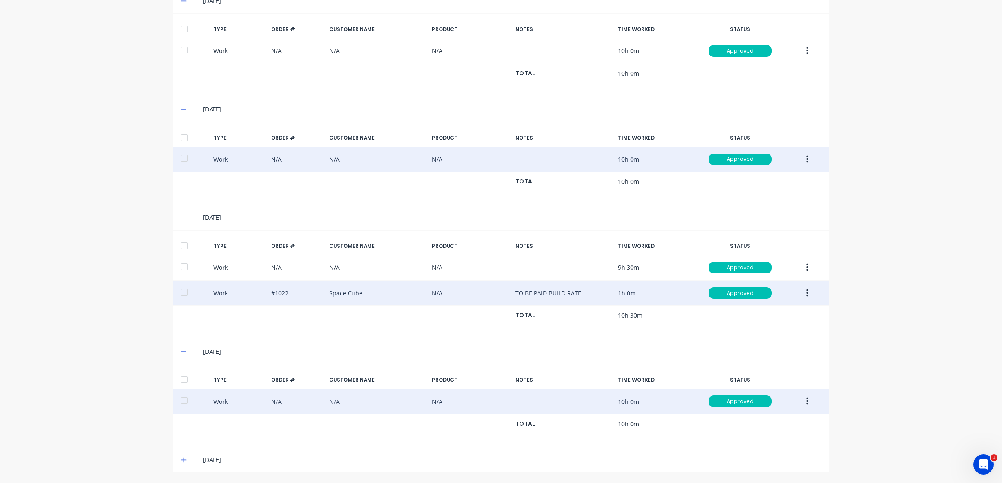
scroll to position [285, 0]
click at [177, 459] on div "[DATE]" at bounding box center [501, 459] width 657 height 25
click at [182, 460] on icon at bounding box center [183, 460] width 5 height 5
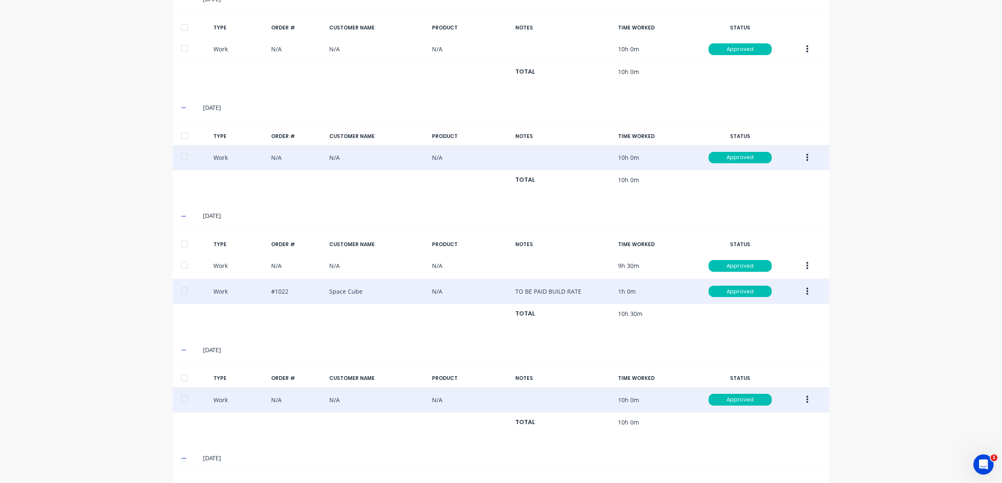
scroll to position [395, 0]
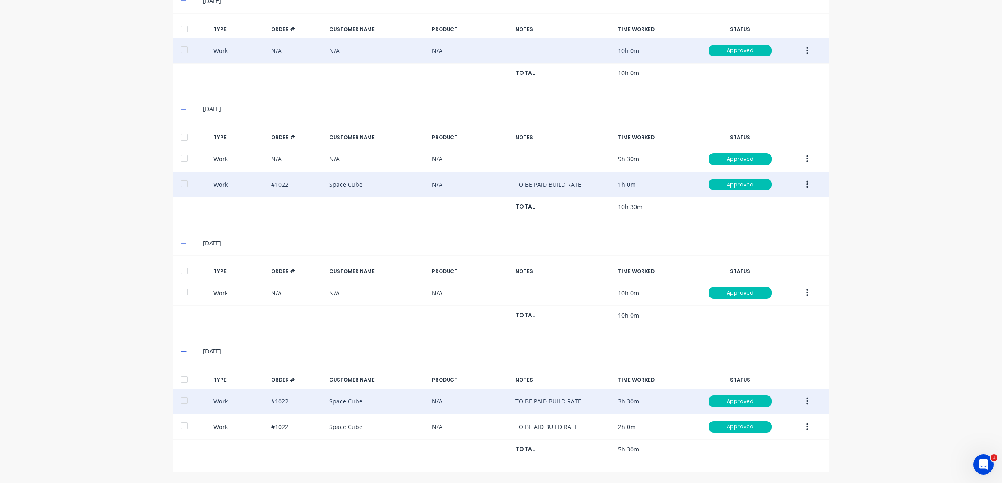
click at [806, 399] on icon "button" at bounding box center [807, 402] width 2 height 8
click at [754, 369] on div "Edit" at bounding box center [776, 370] width 65 height 12
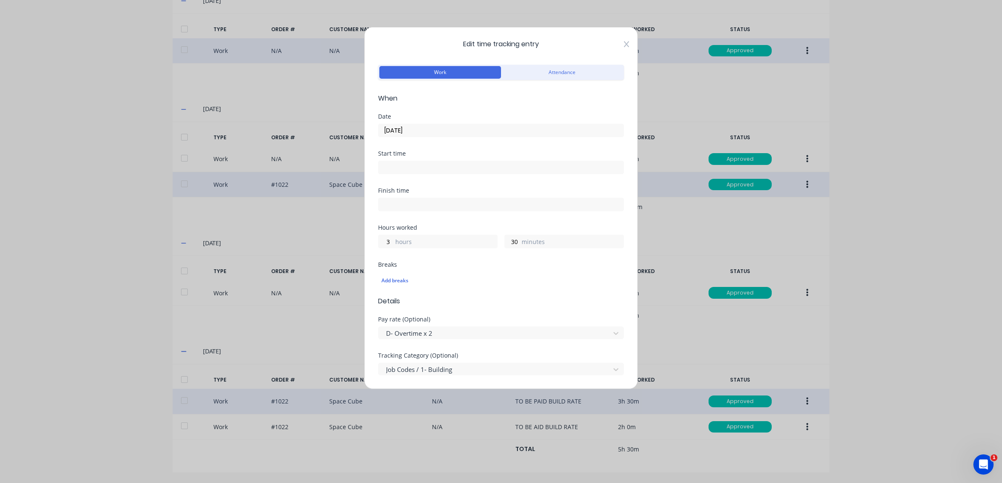
click at [627, 43] on icon at bounding box center [626, 44] width 5 height 6
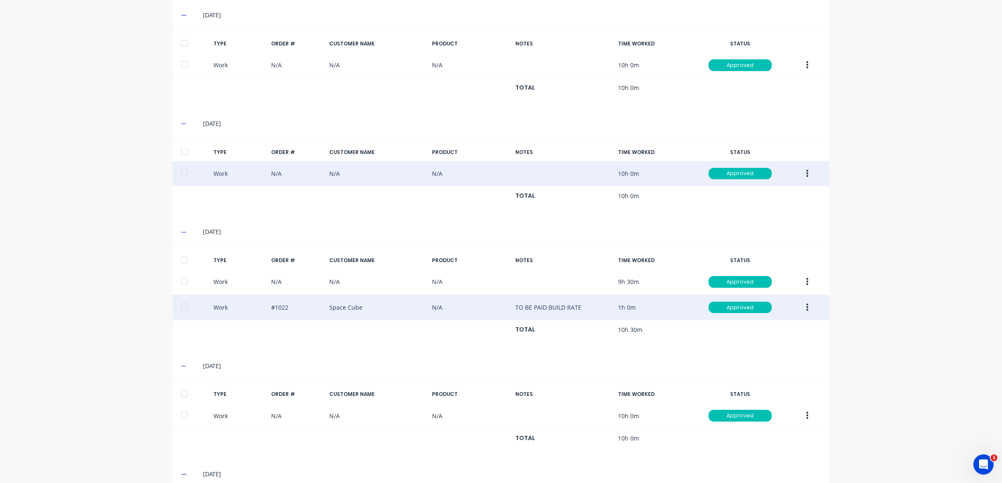
scroll to position [0, 0]
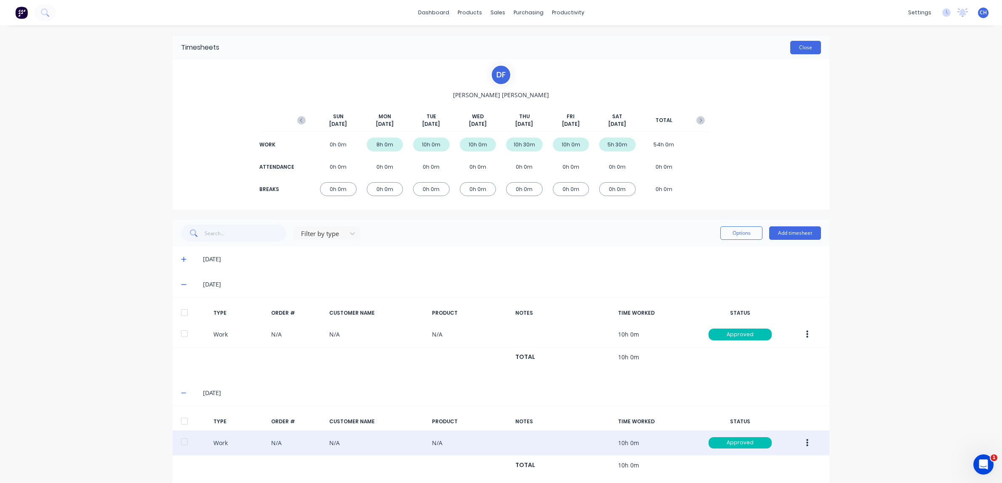
click at [803, 49] on button "Close" at bounding box center [805, 47] width 31 height 13
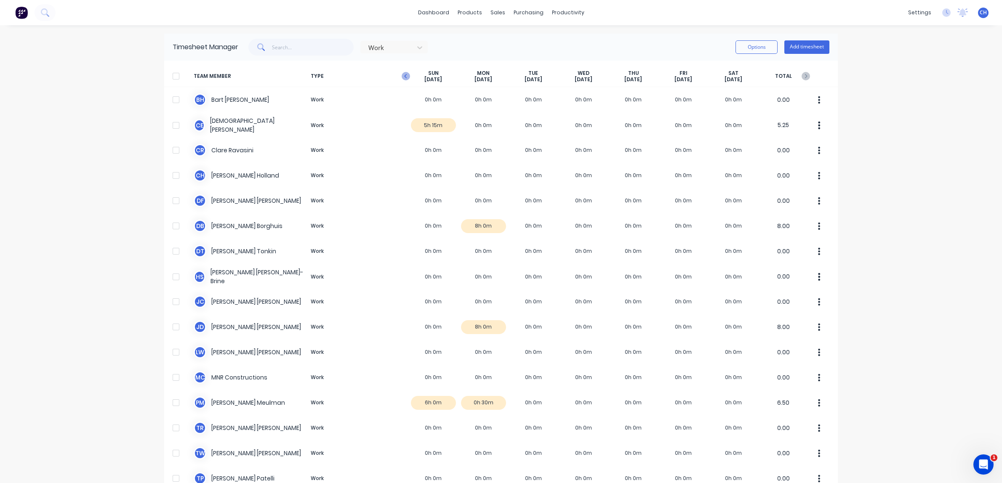
click at [405, 75] on icon "button" at bounding box center [405, 76] width 3 height 4
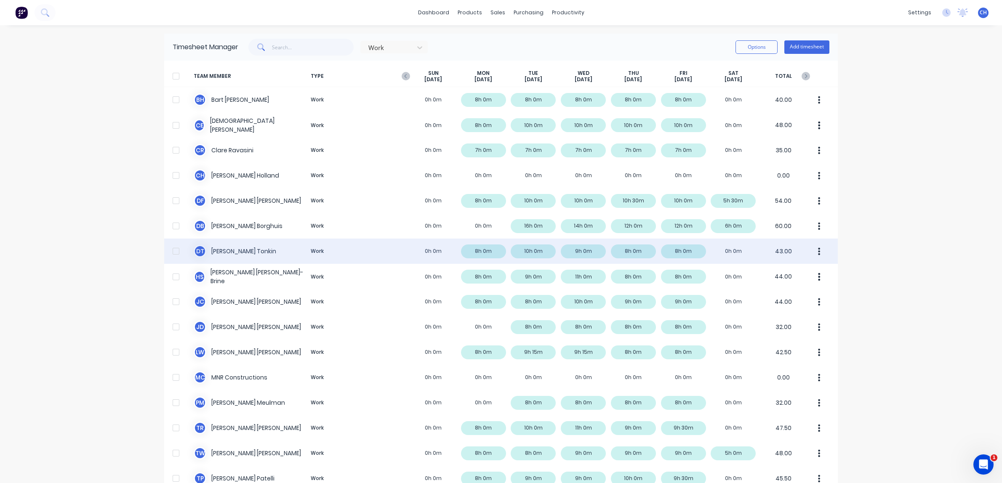
click at [510, 253] on div "D T [PERSON_NAME] Work 0h 0m 8h 0m 10h 0m 9h 0m 8h 0m 8h 0m 0h 0m 43.00" at bounding box center [500, 251] width 673 height 25
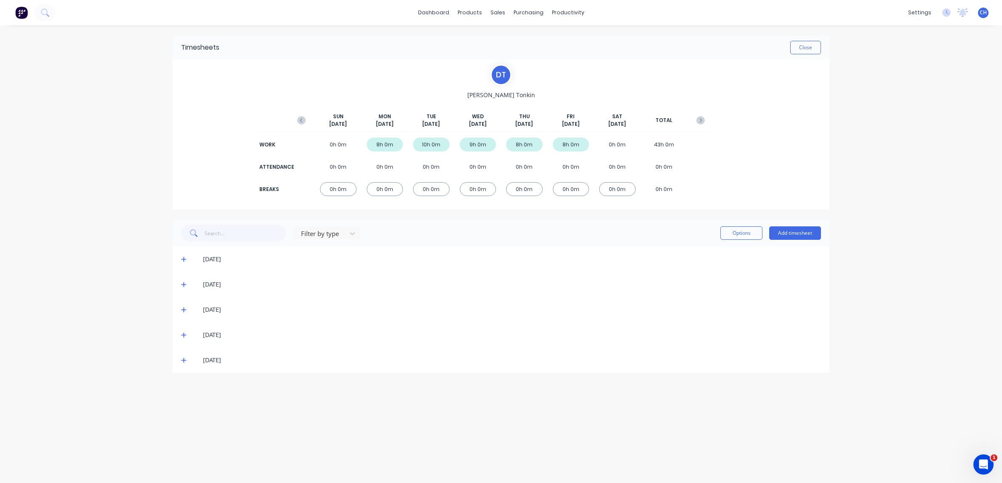
click at [184, 285] on icon at bounding box center [183, 285] width 5 height 6
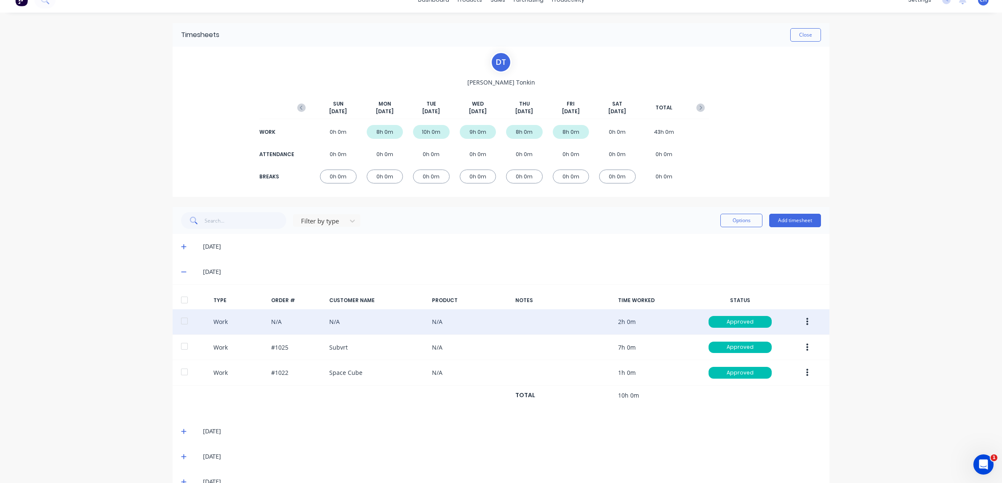
scroll to position [35, 0]
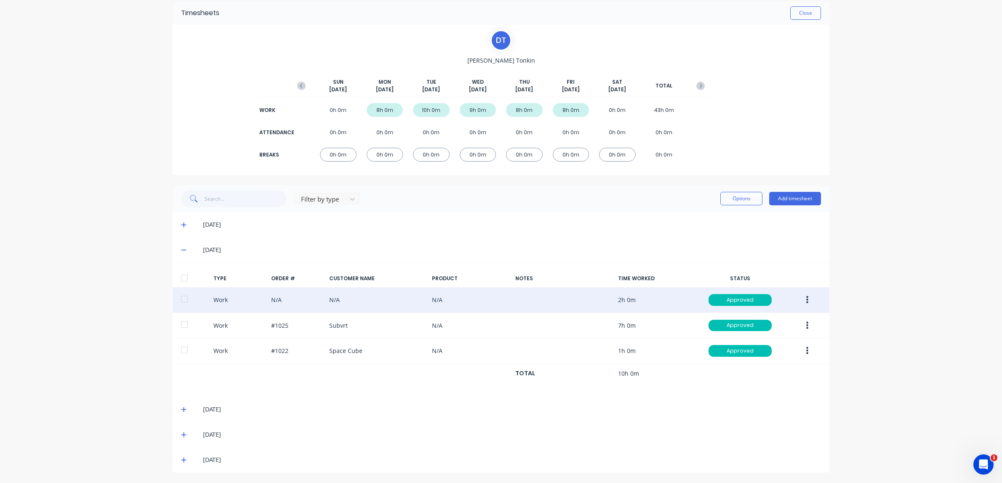
click at [809, 299] on button "button" at bounding box center [807, 299] width 20 height 15
click at [763, 271] on div "Edit" at bounding box center [776, 268] width 65 height 12
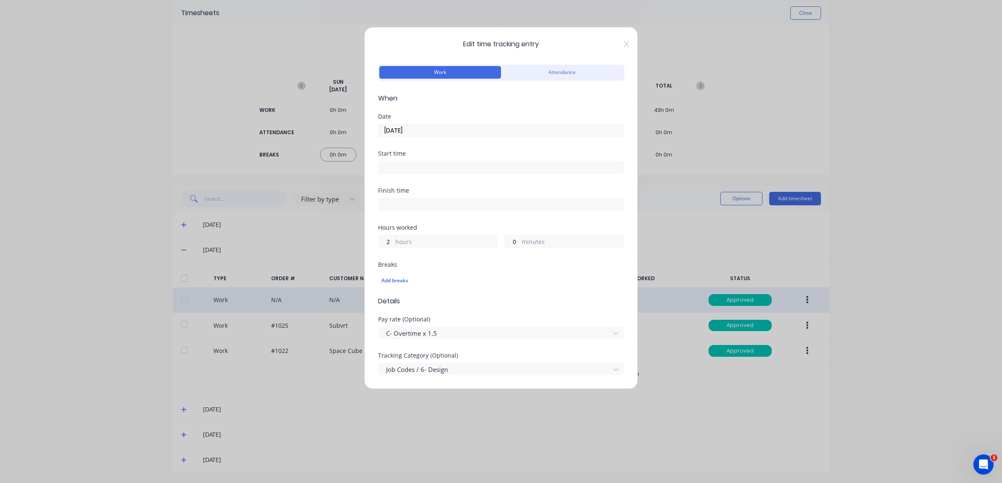
click at [624, 44] on icon at bounding box center [626, 44] width 5 height 7
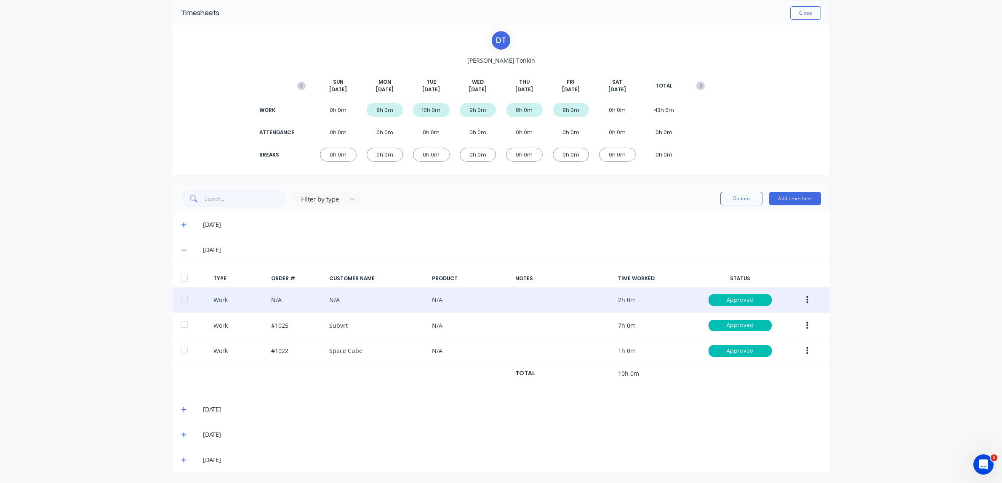
click at [183, 410] on icon at bounding box center [183, 409] width 5 height 5
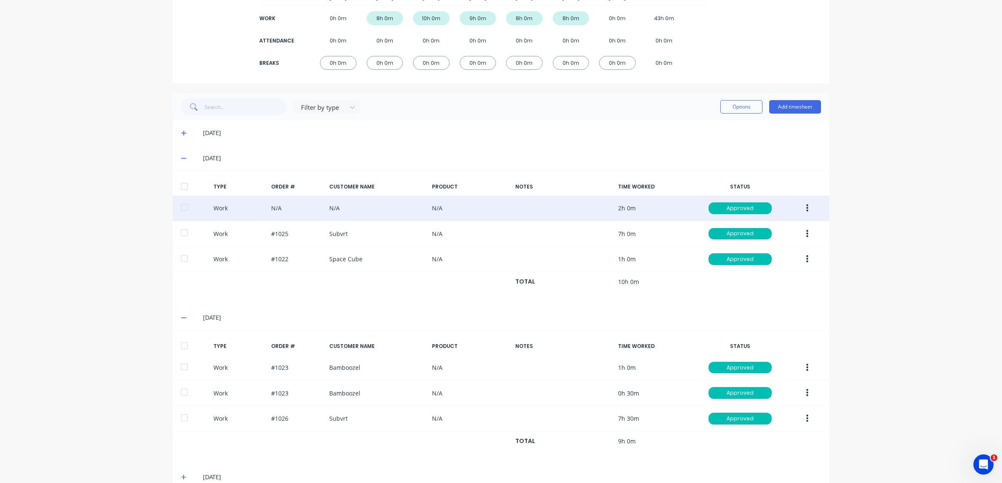
scroll to position [170, 0]
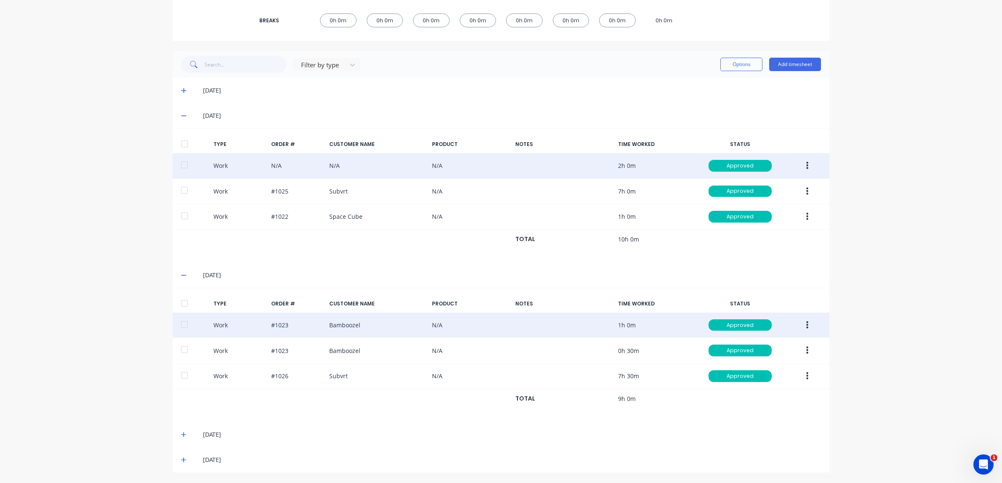
click at [808, 323] on button "button" at bounding box center [807, 325] width 20 height 15
click at [755, 293] on div "Edit" at bounding box center [776, 293] width 65 height 12
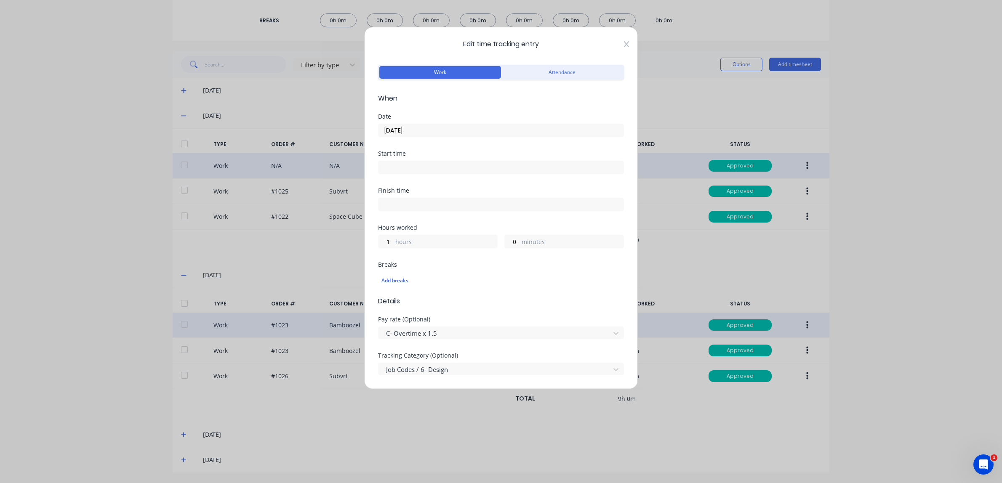
click at [625, 44] on icon at bounding box center [626, 44] width 5 height 6
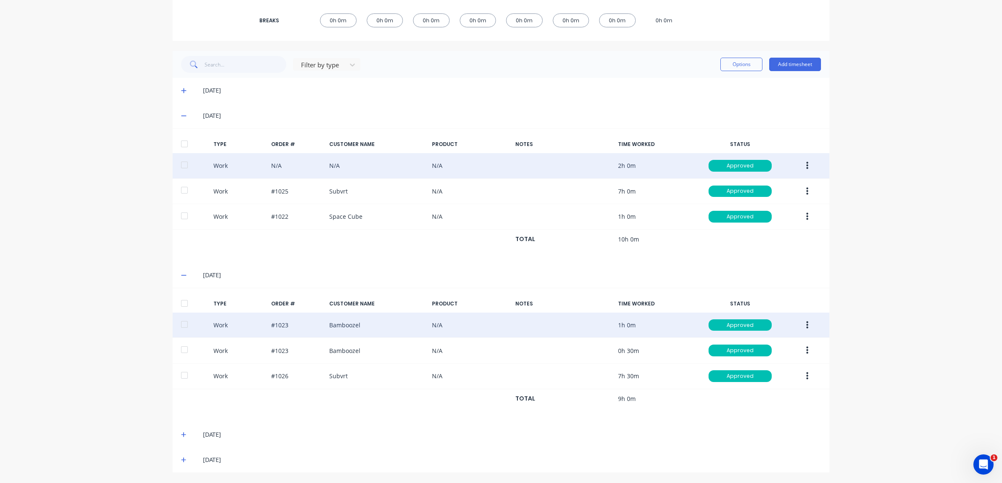
click at [185, 276] on icon at bounding box center [183, 275] width 5 height 6
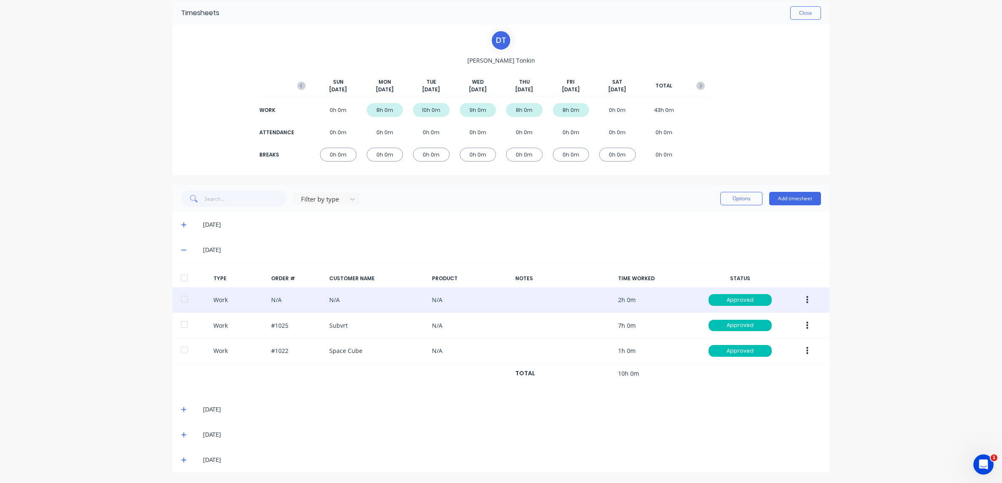
click at [185, 248] on icon at bounding box center [183, 250] width 5 height 6
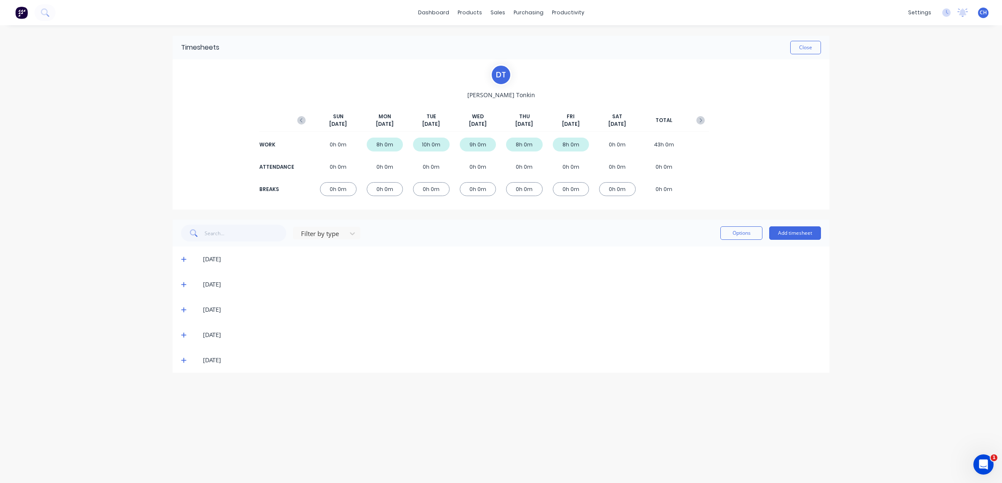
click at [185, 335] on icon at bounding box center [183, 335] width 5 height 5
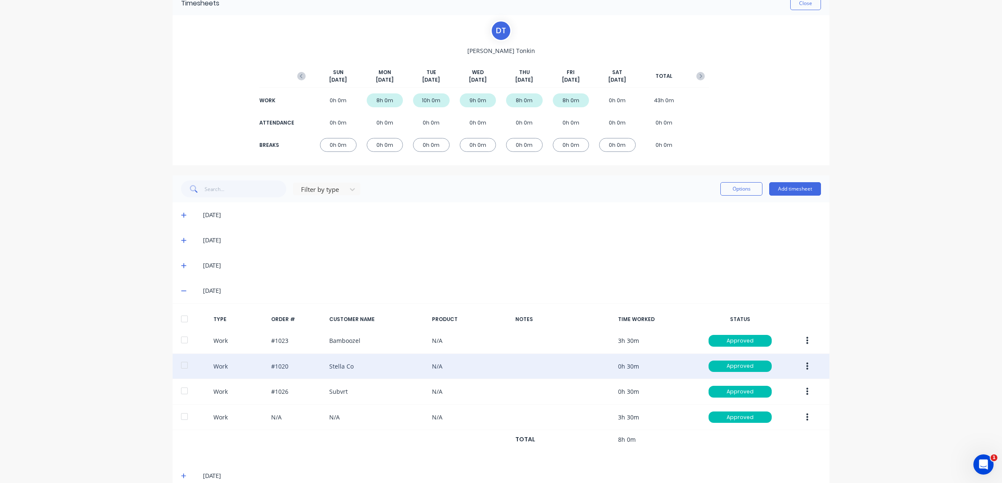
scroll to position [61, 0]
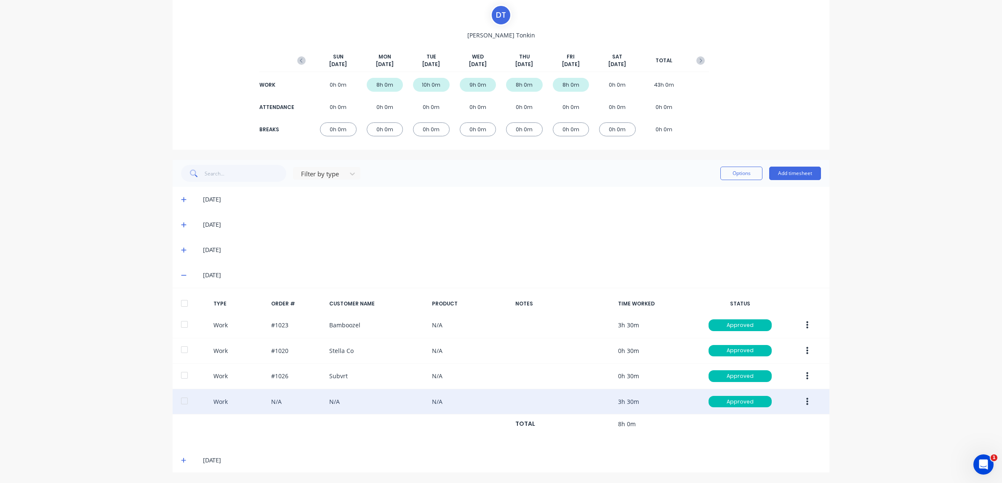
click at [807, 402] on icon "button" at bounding box center [807, 402] width 2 height 8
click at [762, 372] on div "Edit" at bounding box center [776, 370] width 65 height 12
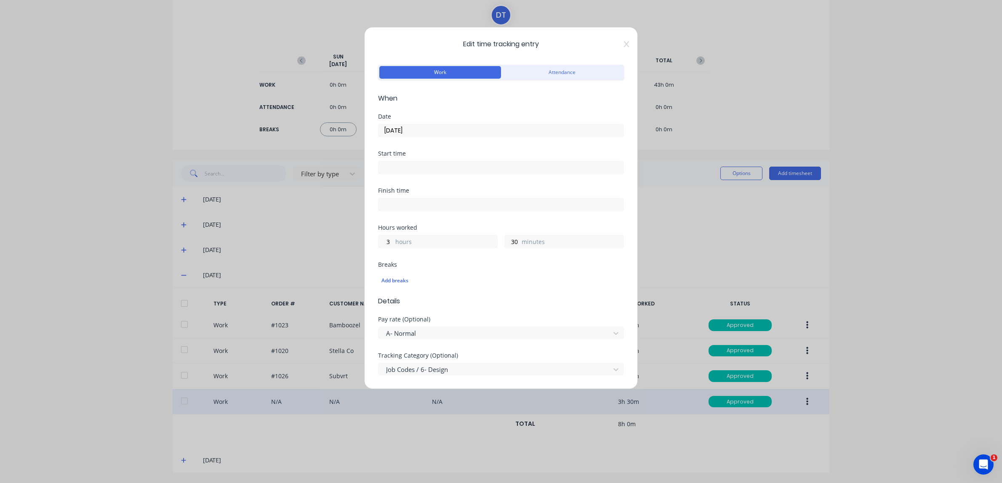
click at [624, 44] on icon at bounding box center [626, 44] width 5 height 7
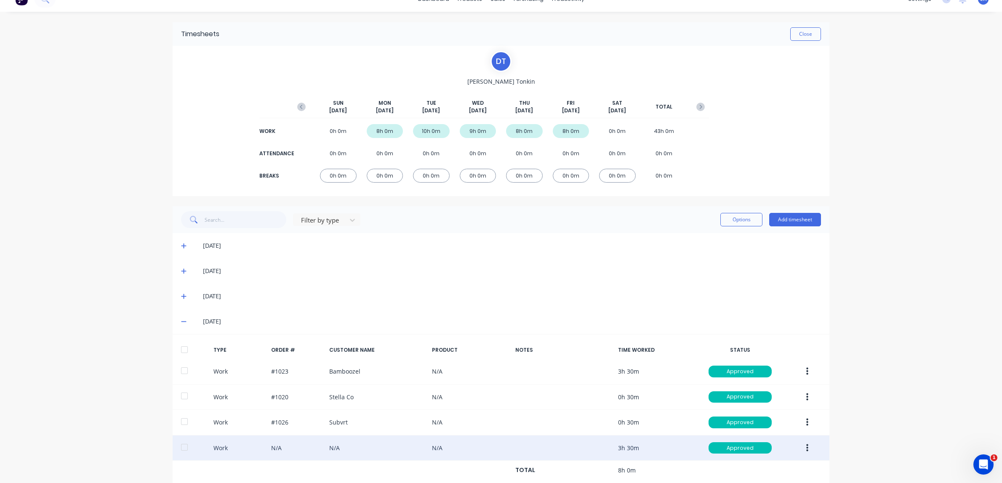
scroll to position [18, 0]
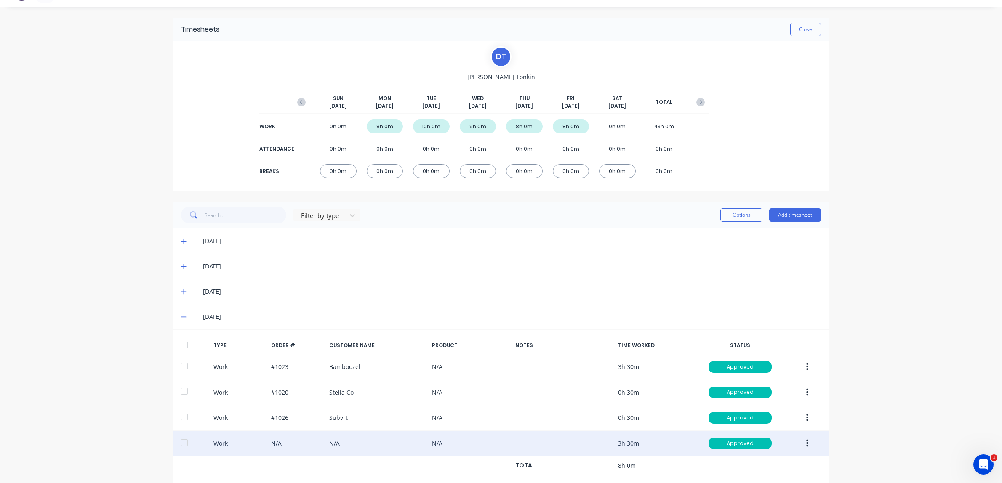
click at [185, 316] on icon at bounding box center [183, 317] width 5 height 6
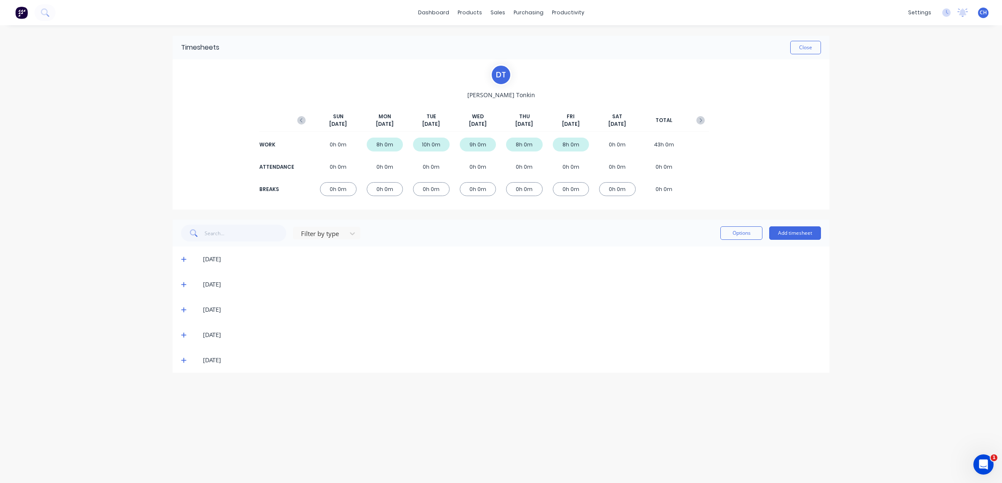
scroll to position [0, 0]
click at [184, 361] on icon at bounding box center [183, 360] width 5 height 6
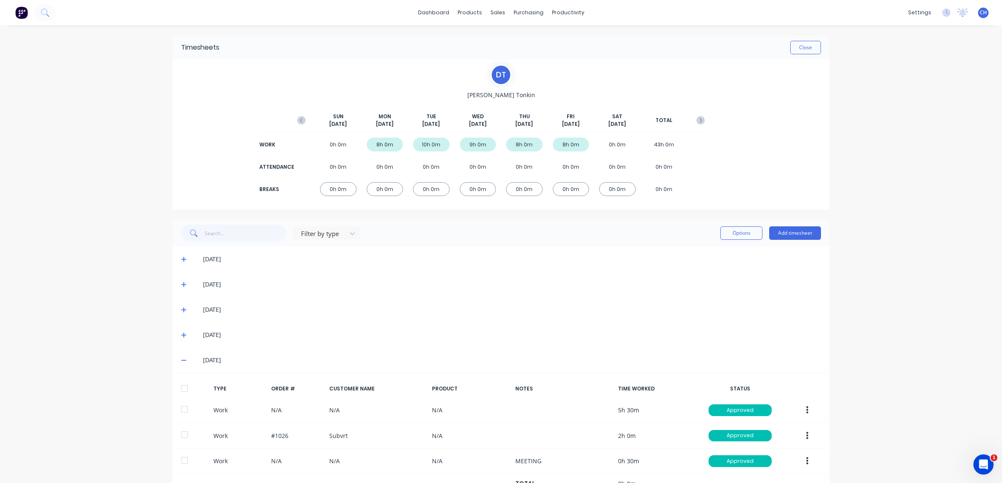
scroll to position [35, 0]
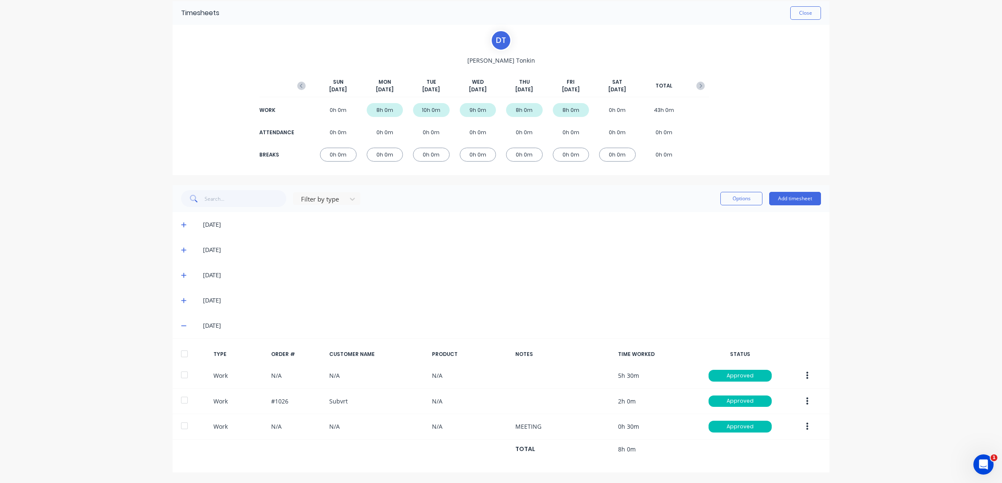
click at [185, 323] on icon at bounding box center [183, 326] width 5 height 6
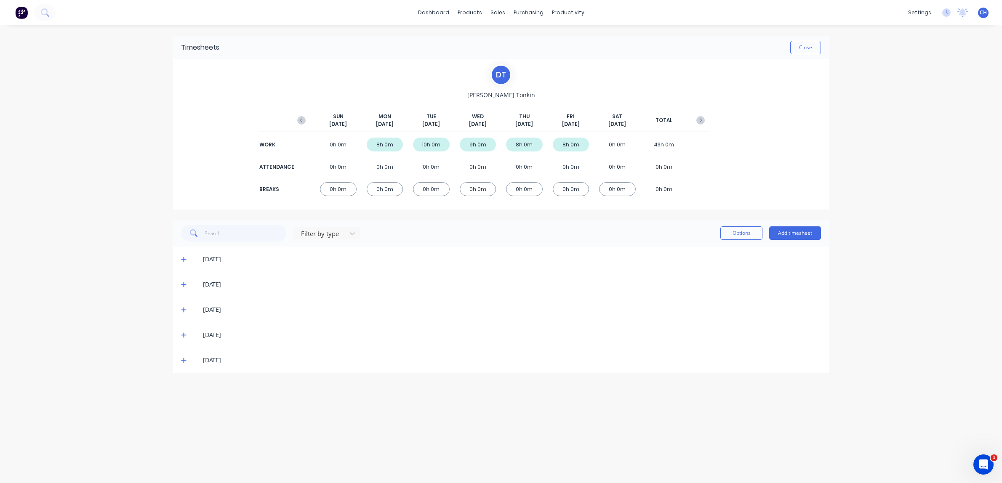
scroll to position [0, 0]
click at [804, 49] on button "Close" at bounding box center [805, 47] width 31 height 13
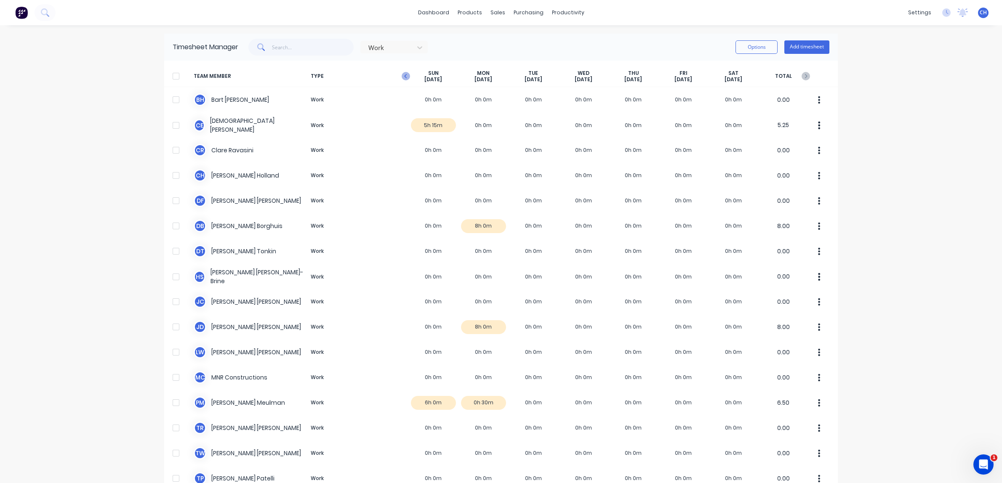
click at [406, 75] on icon "button" at bounding box center [405, 76] width 3 height 4
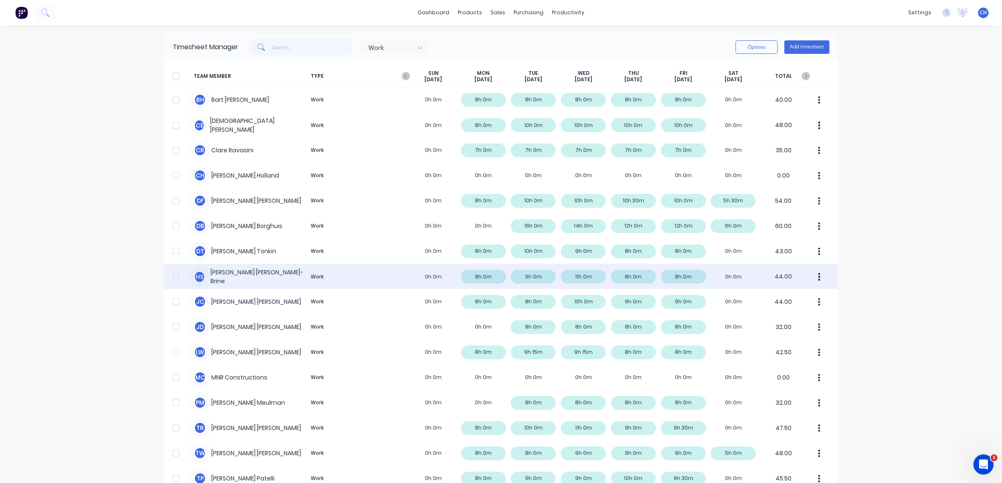
click at [252, 273] on div "H S [PERSON_NAME]-Brine Work 0h 0m 8h 0m 9h 0m 11h 0m 8h 0m 8h 0m 0h 0m 44.00" at bounding box center [500, 276] width 673 height 25
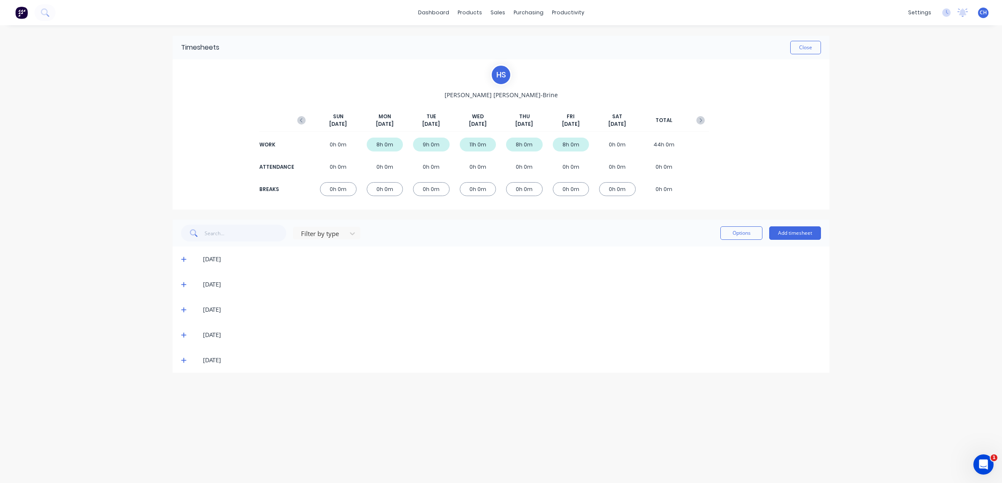
click at [184, 284] on icon at bounding box center [183, 284] width 5 height 5
click at [185, 393] on icon at bounding box center [183, 393] width 5 height 6
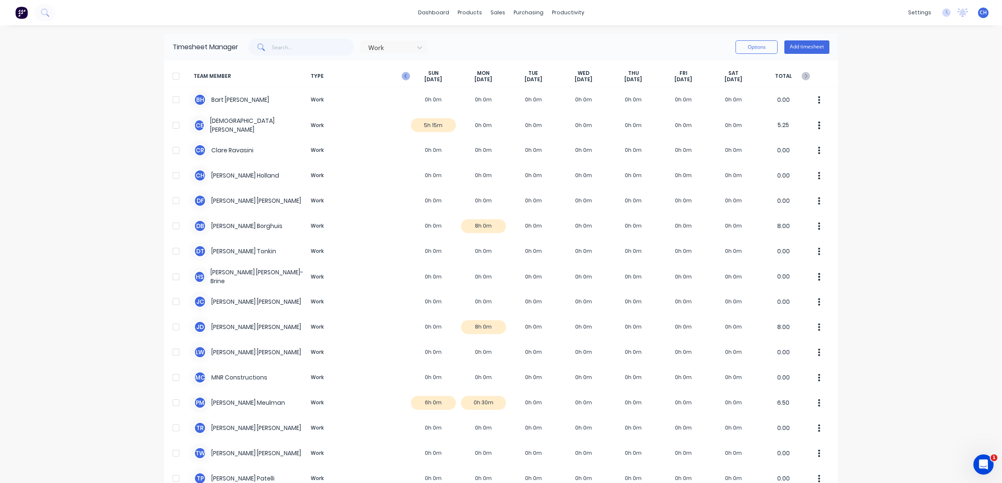
click at [403, 76] on icon "button" at bounding box center [405, 76] width 8 height 8
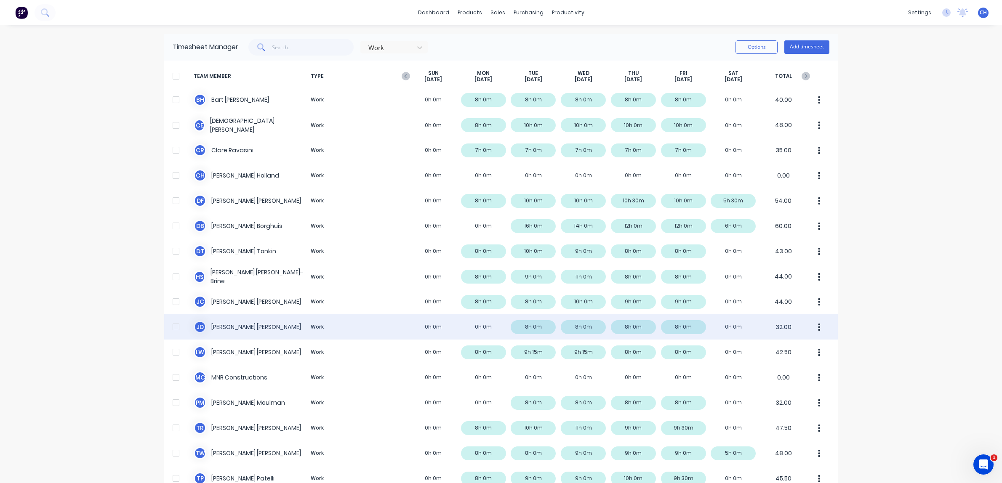
click at [459, 328] on div "[PERSON_NAME] [PERSON_NAME] Work 0h 0m 0h 0m 8h 0m 8h 0m 8h 0m 8h 0m 0h 0m 32.00" at bounding box center [500, 326] width 673 height 25
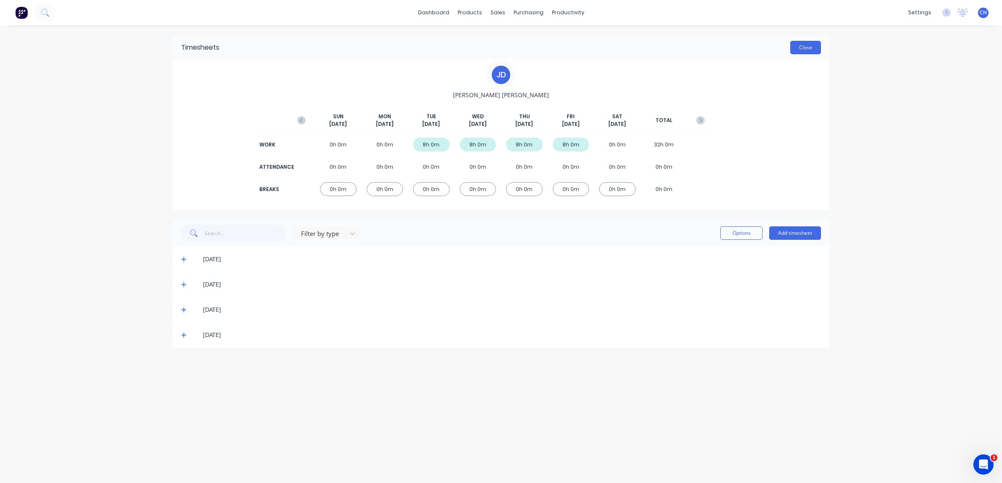
click at [808, 45] on button "Close" at bounding box center [805, 47] width 31 height 13
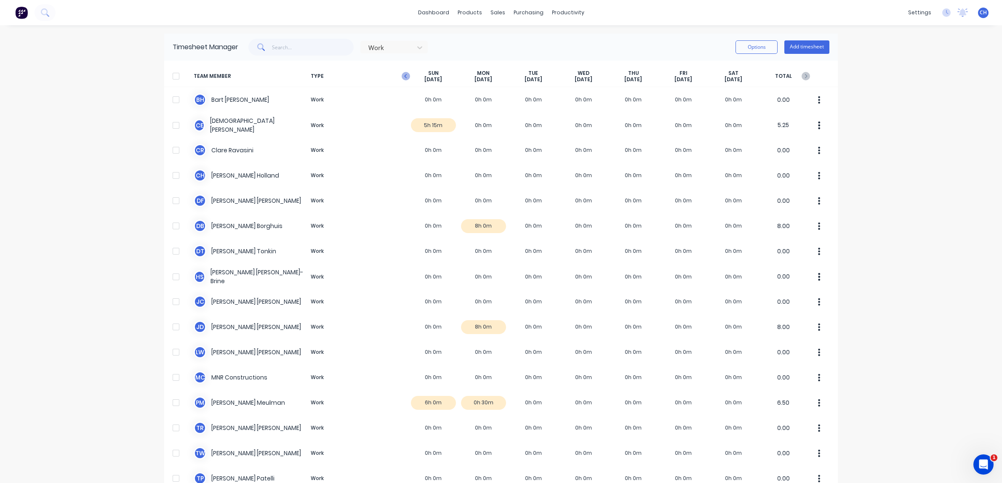
click at [402, 77] on icon "button" at bounding box center [405, 76] width 8 height 8
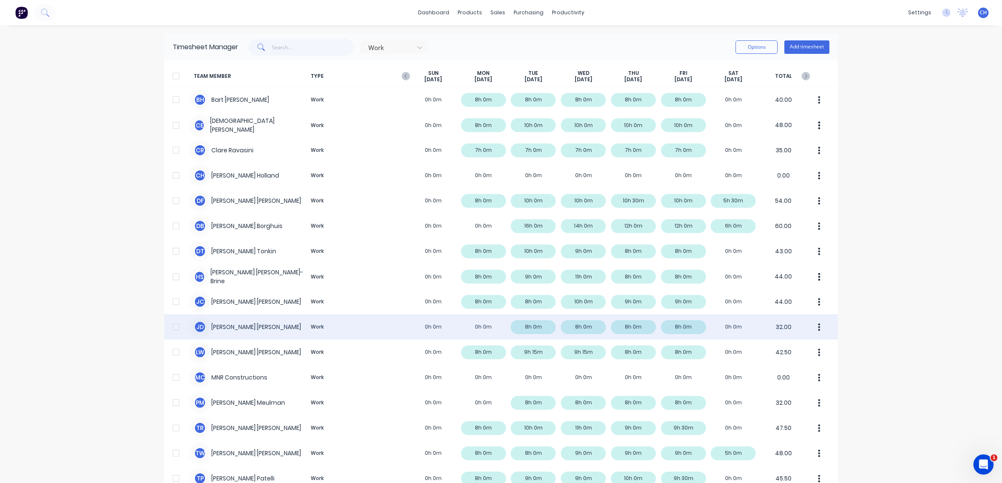
click at [316, 335] on div "[PERSON_NAME] [PERSON_NAME] Work 0h 0m 0h 0m 8h 0m 8h 0m 8h 0m 8h 0m 0h 0m 32.00" at bounding box center [500, 326] width 673 height 25
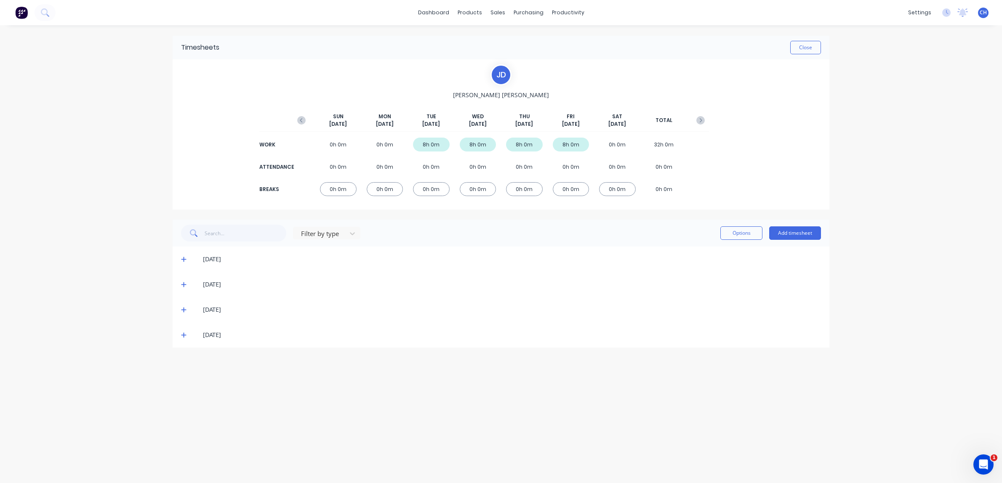
click at [349, 289] on div "[DATE]" at bounding box center [501, 284] width 657 height 25
click at [817, 49] on button "Close" at bounding box center [805, 47] width 31 height 13
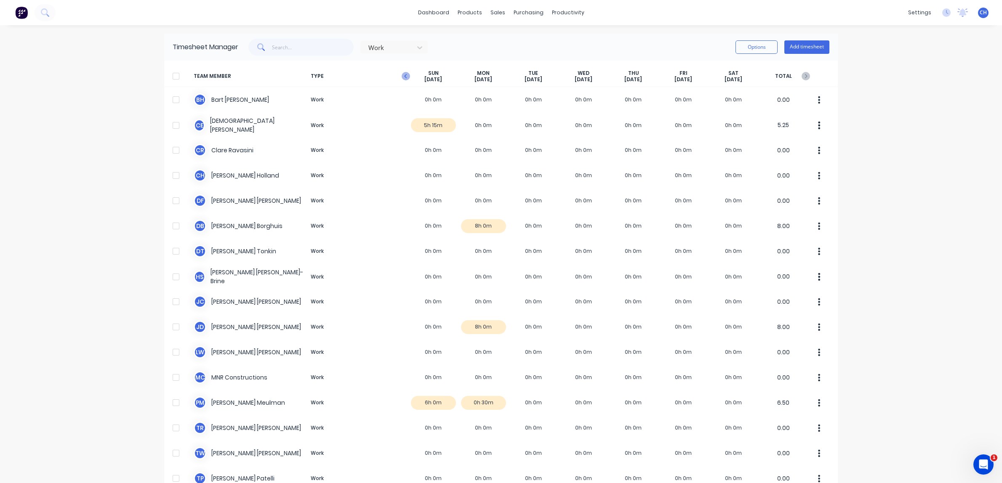
click at [409, 73] on icon "button" at bounding box center [405, 76] width 8 height 8
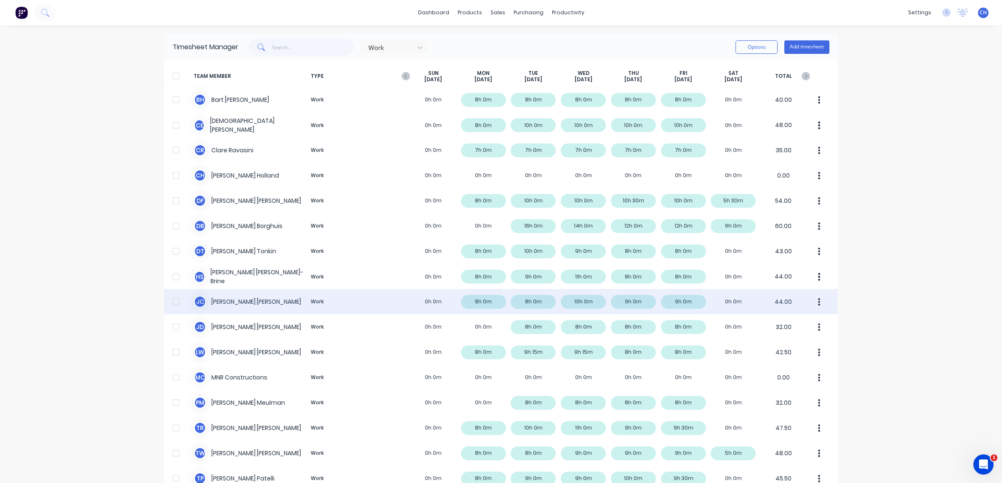
click at [483, 298] on div "[PERSON_NAME] Work 0h 0m 8h 0m 8h 0m 10h 0m 9h 0m 9h 0m 0h 0m 44.00" at bounding box center [500, 301] width 673 height 25
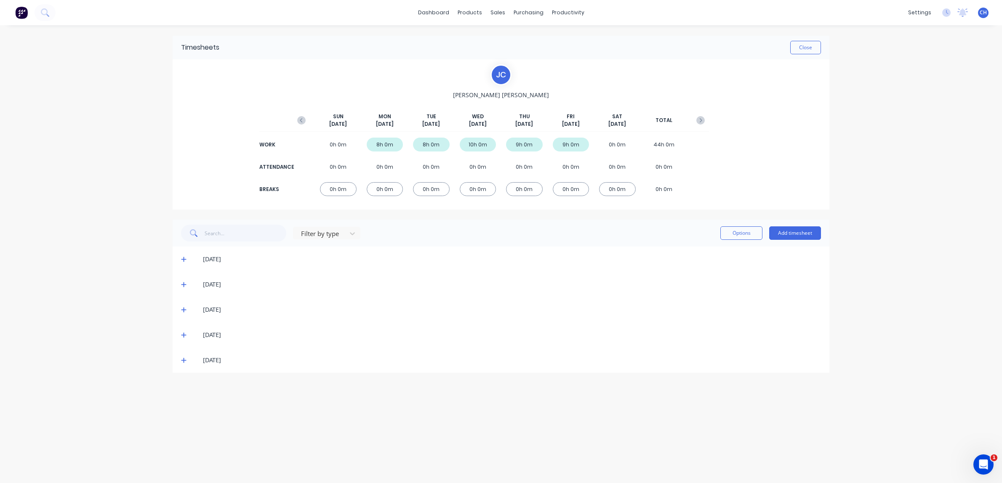
click at [183, 309] on icon at bounding box center [183, 310] width 5 height 6
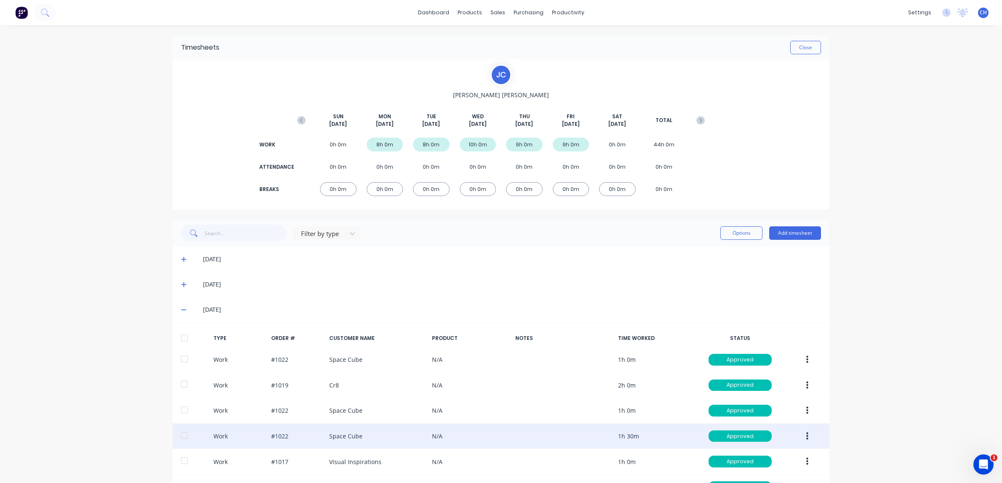
scroll to position [112, 0]
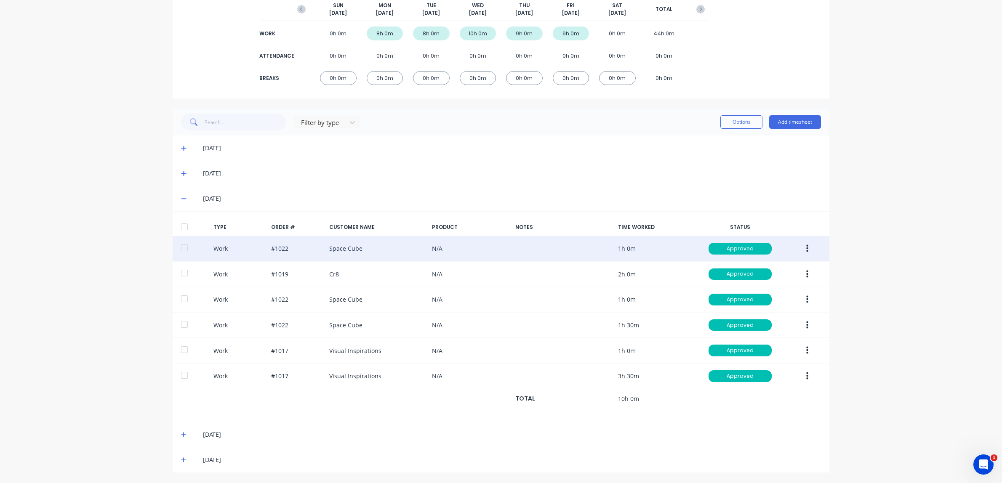
click at [809, 244] on button "button" at bounding box center [807, 248] width 20 height 15
click at [766, 213] on div "Edit" at bounding box center [776, 217] width 65 height 12
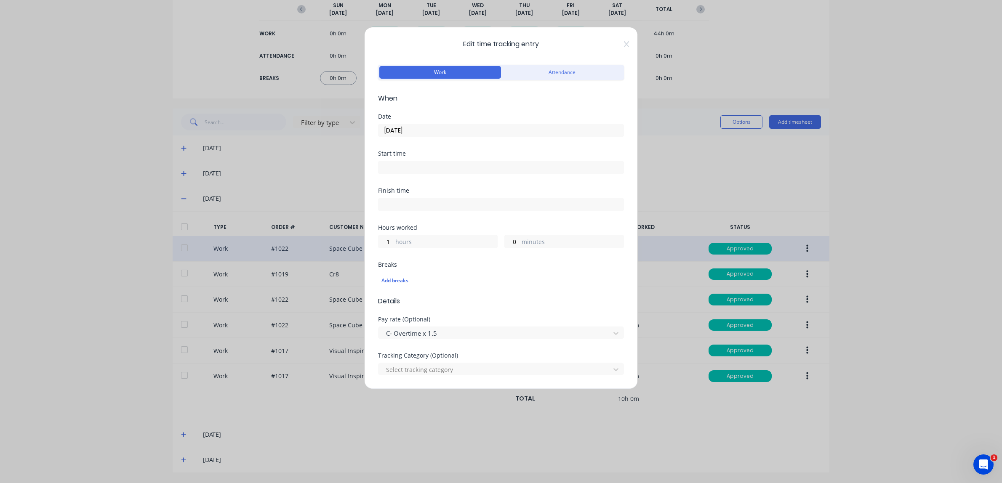
click at [835, 216] on div "Edit time tracking entry Work Attendance When Date [DATE] Start time Finish tim…" at bounding box center [501, 241] width 1002 height 483
click at [624, 46] on icon at bounding box center [626, 44] width 5 height 6
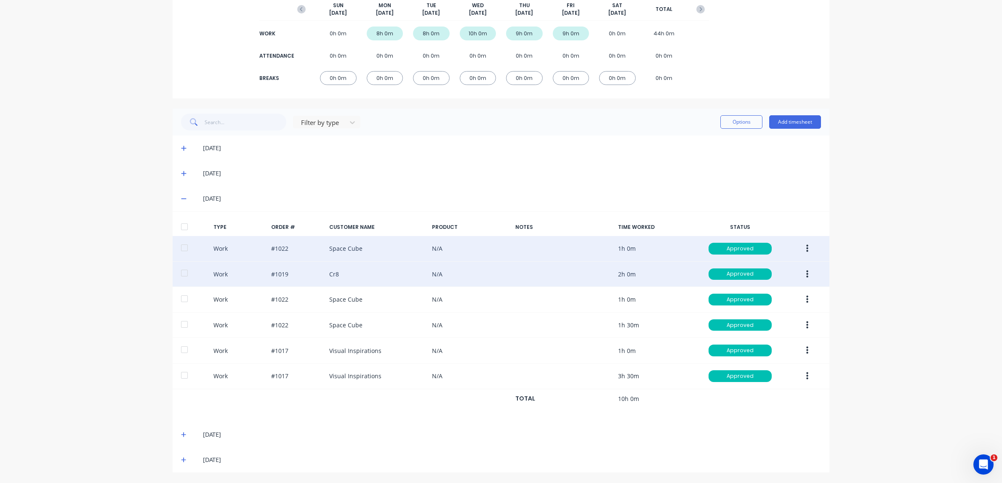
click at [806, 273] on icon "button" at bounding box center [807, 274] width 2 height 9
click at [759, 242] on div "Edit" at bounding box center [776, 243] width 65 height 12
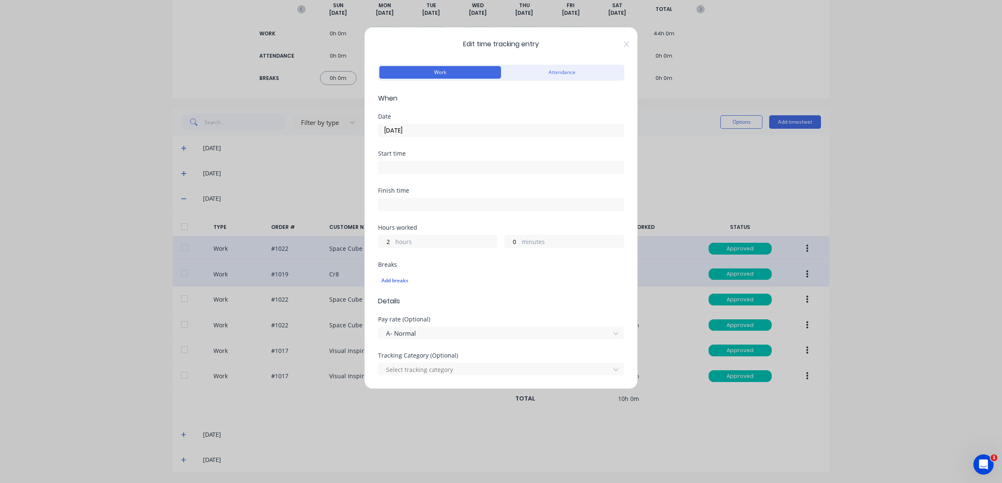
click at [628, 47] on icon at bounding box center [626, 44] width 5 height 7
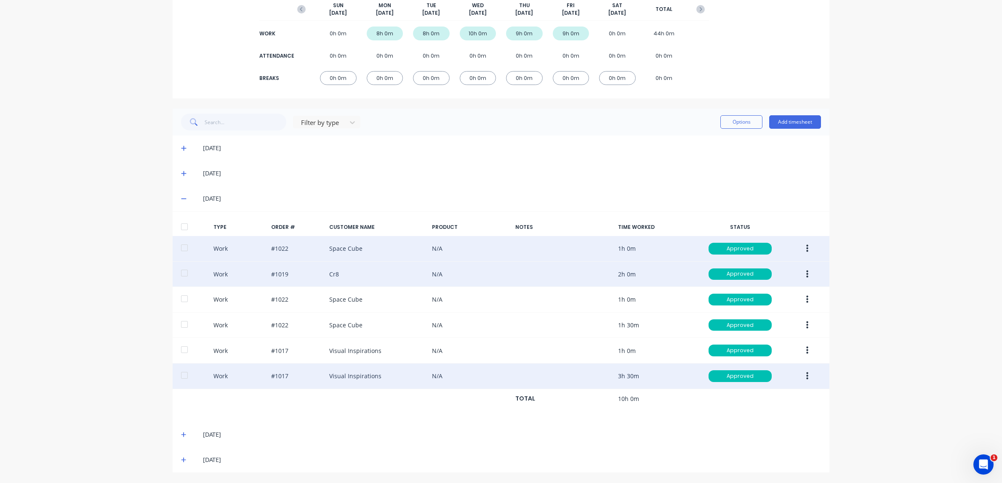
click at [809, 372] on button "button" at bounding box center [807, 376] width 20 height 15
click at [760, 345] on div "Edit" at bounding box center [776, 344] width 65 height 12
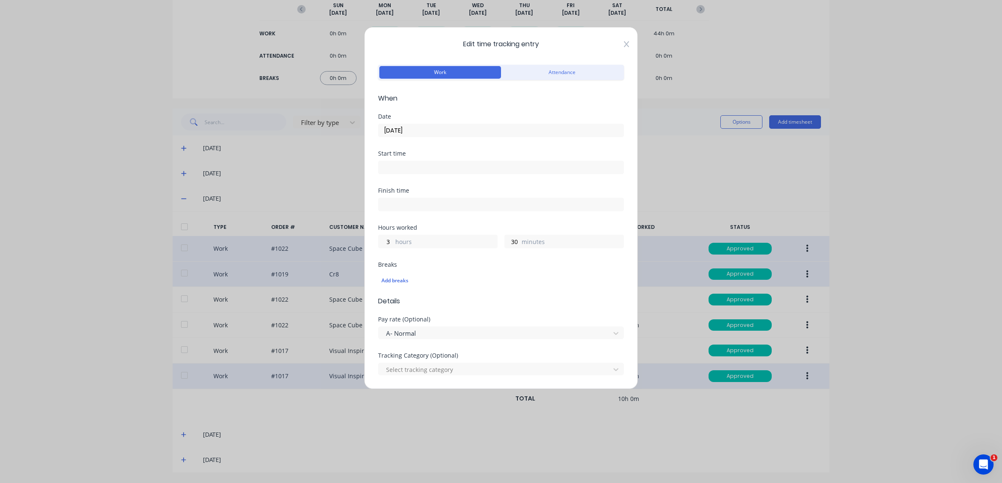
click at [628, 41] on icon at bounding box center [626, 44] width 5 height 7
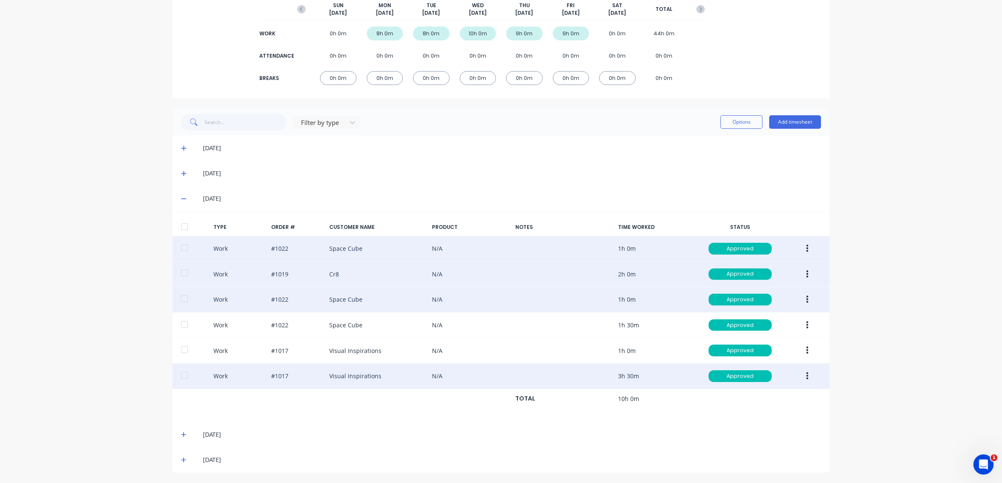
click at [806, 299] on icon "button" at bounding box center [807, 300] width 2 height 8
click at [754, 267] on div "Edit" at bounding box center [776, 268] width 65 height 12
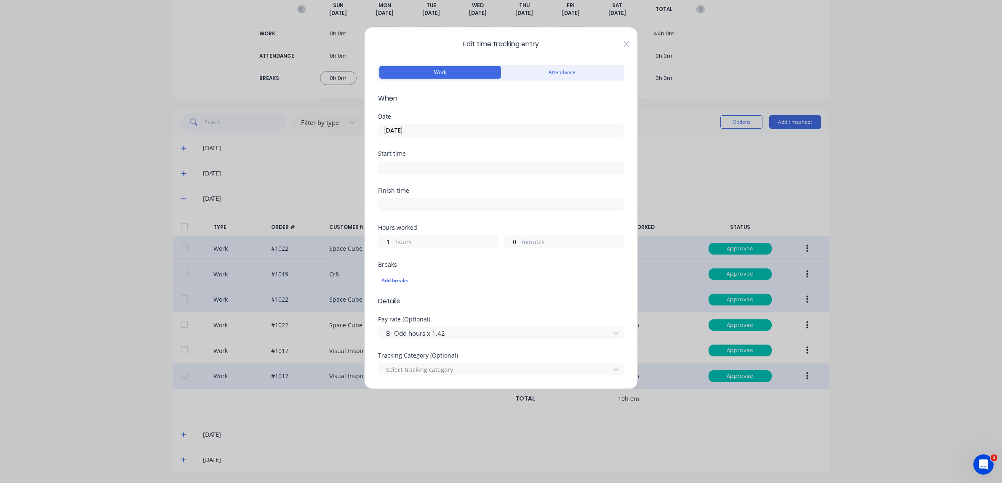
click at [625, 43] on icon at bounding box center [626, 44] width 5 height 6
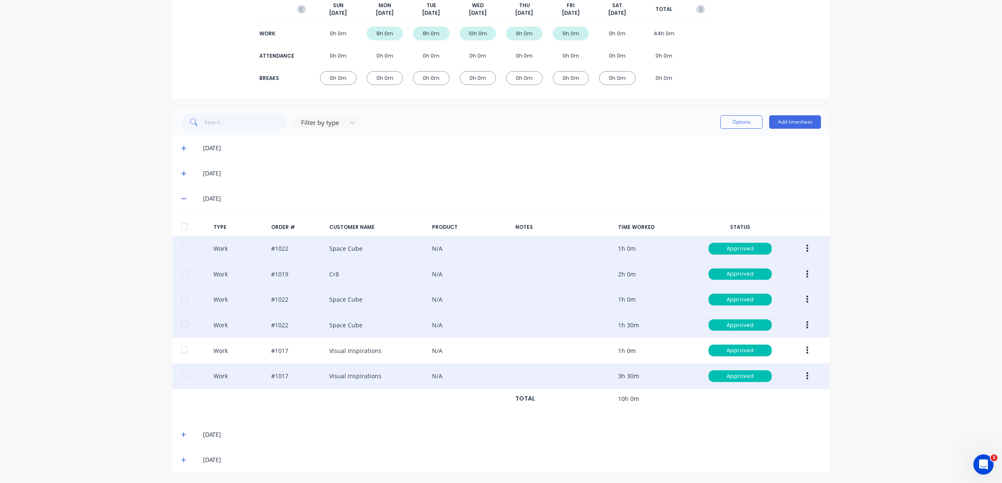
click at [801, 325] on button "button" at bounding box center [807, 325] width 20 height 15
click at [760, 293] on div "Edit" at bounding box center [776, 293] width 65 height 12
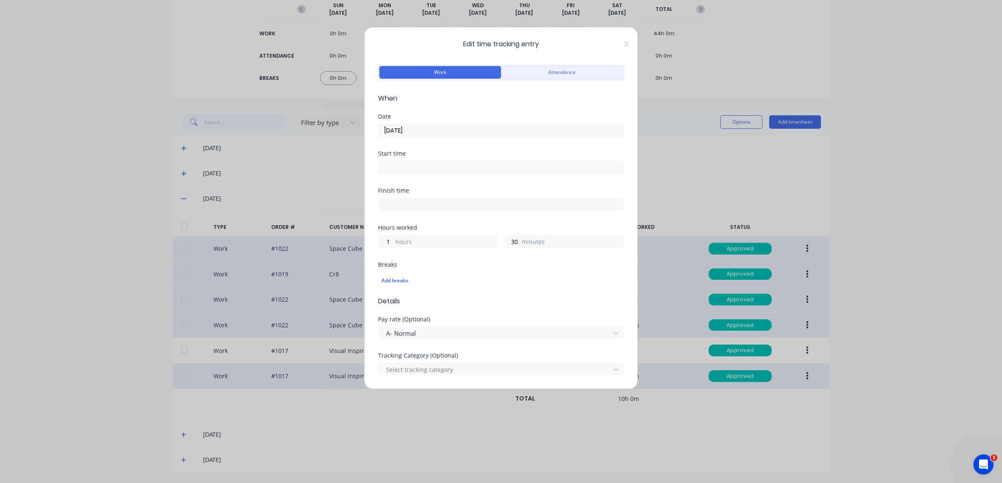
click at [627, 43] on icon at bounding box center [626, 44] width 5 height 6
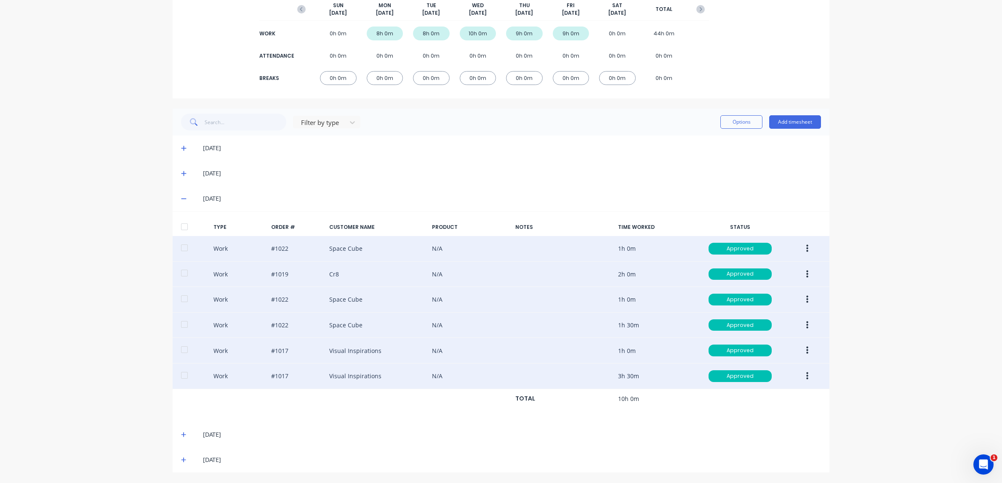
click at [809, 353] on button "button" at bounding box center [807, 350] width 20 height 15
click at [750, 316] on div "Edit" at bounding box center [776, 319] width 65 height 12
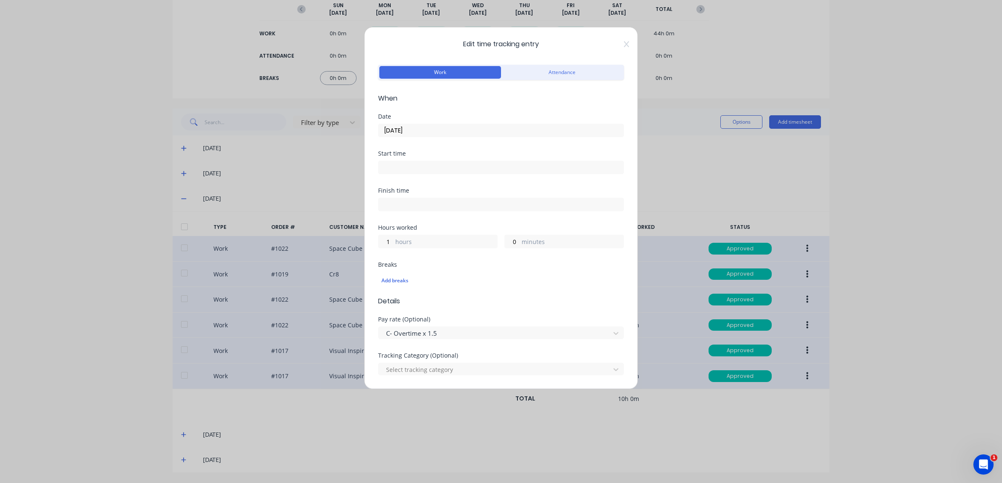
click at [628, 44] on icon at bounding box center [626, 44] width 5 height 7
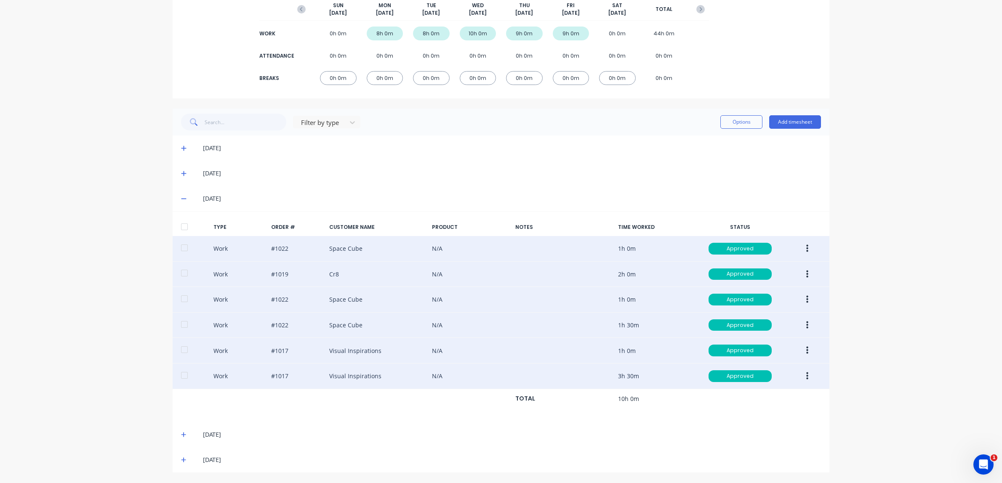
click at [809, 350] on button "button" at bounding box center [807, 350] width 20 height 15
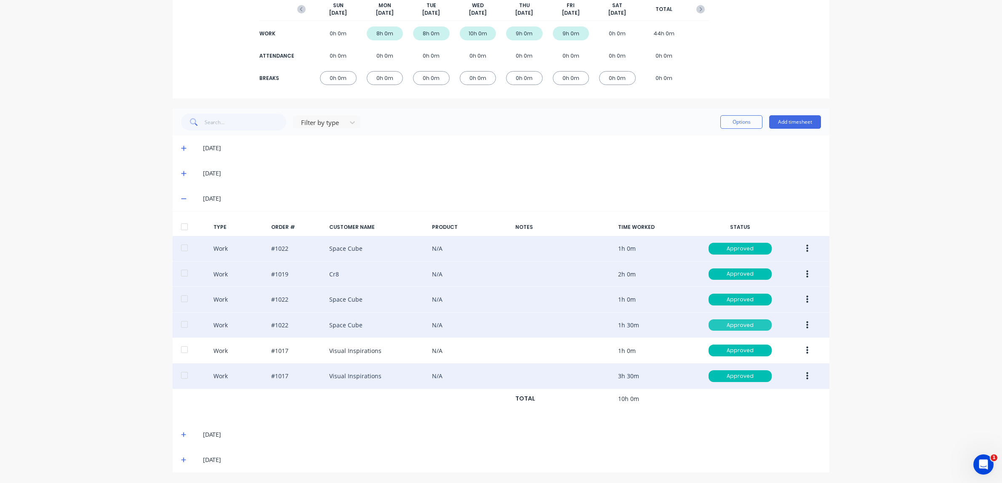
click at [735, 320] on div "Approved" at bounding box center [739, 325] width 63 height 12
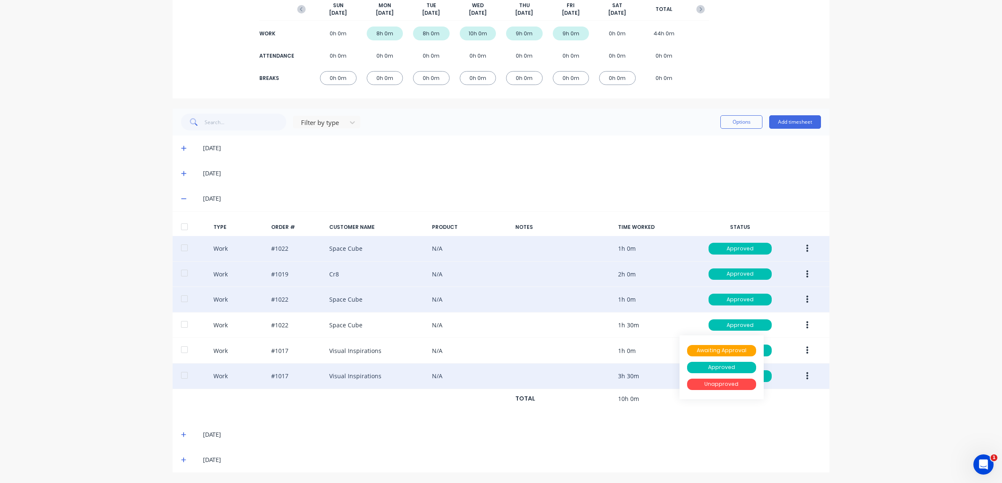
click at [871, 385] on div "dashboard products sales purchasing productivity dashboard products Product Cat…" at bounding box center [501, 241] width 1002 height 483
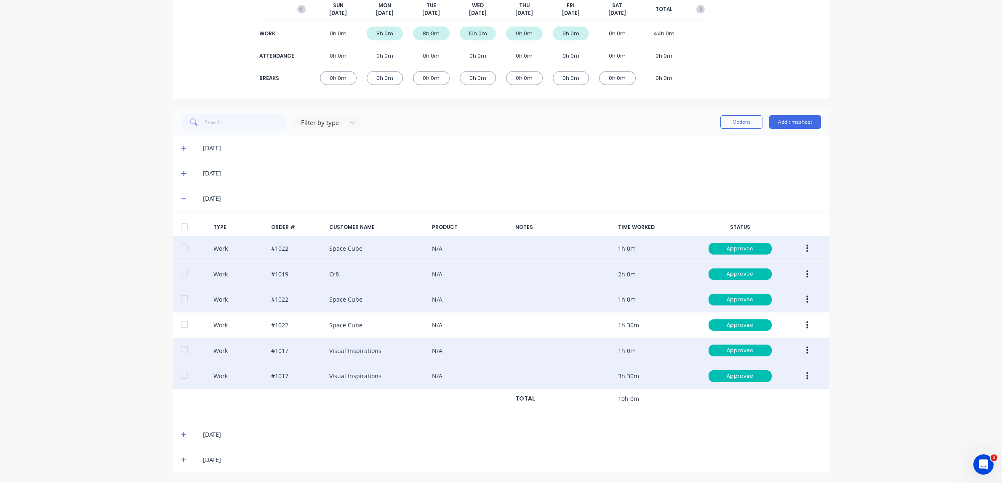
click at [806, 350] on button "button" at bounding box center [807, 350] width 20 height 15
click at [761, 317] on div "Edit" at bounding box center [776, 319] width 65 height 12
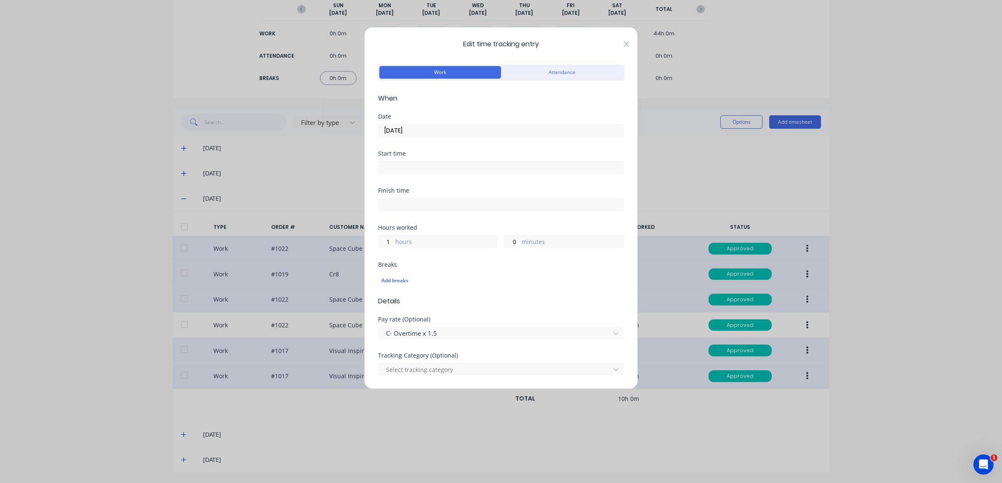
click at [627, 47] on icon at bounding box center [626, 44] width 5 height 7
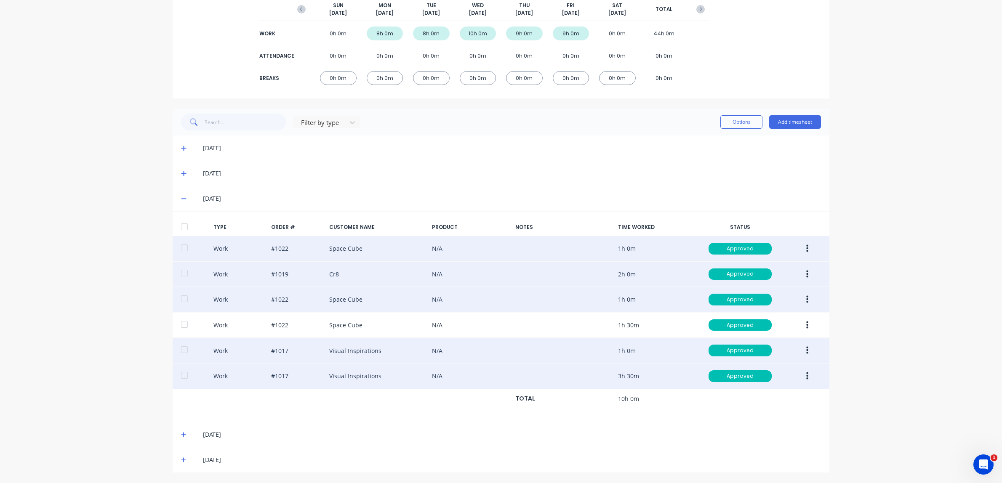
click at [811, 245] on button "button" at bounding box center [807, 248] width 20 height 15
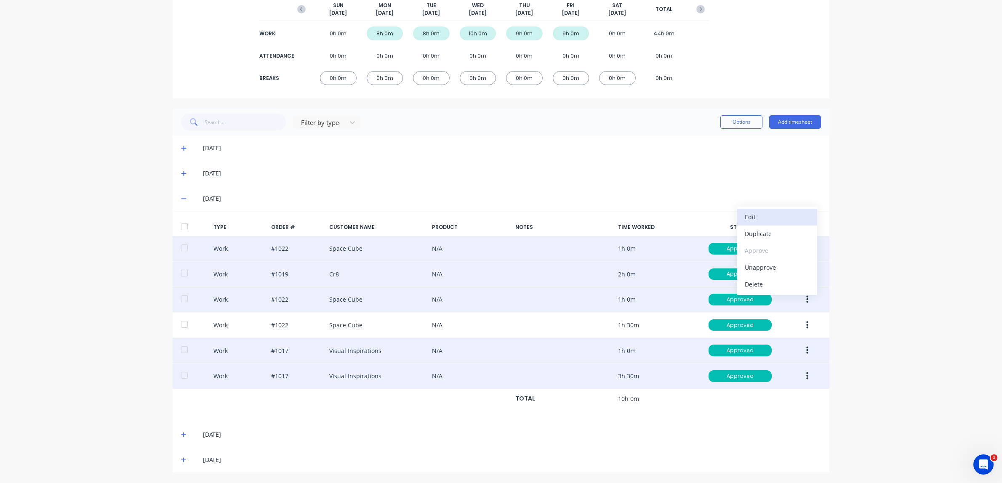
click at [764, 212] on div "Edit" at bounding box center [776, 217] width 65 height 12
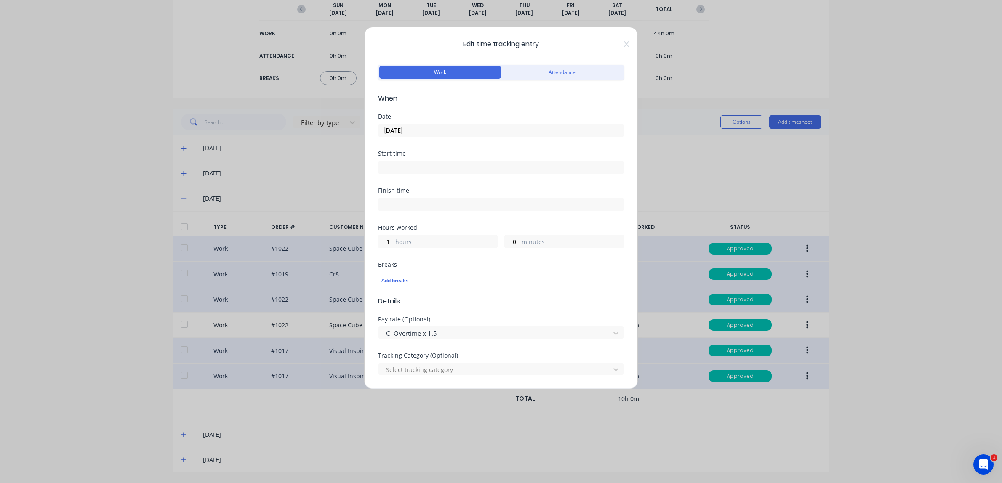
click at [621, 42] on span "Edit time tracking entry" at bounding box center [501, 44] width 246 height 10
click at [623, 43] on span "Edit time tracking entry" at bounding box center [501, 44] width 246 height 10
click at [625, 44] on icon at bounding box center [626, 44] width 5 height 7
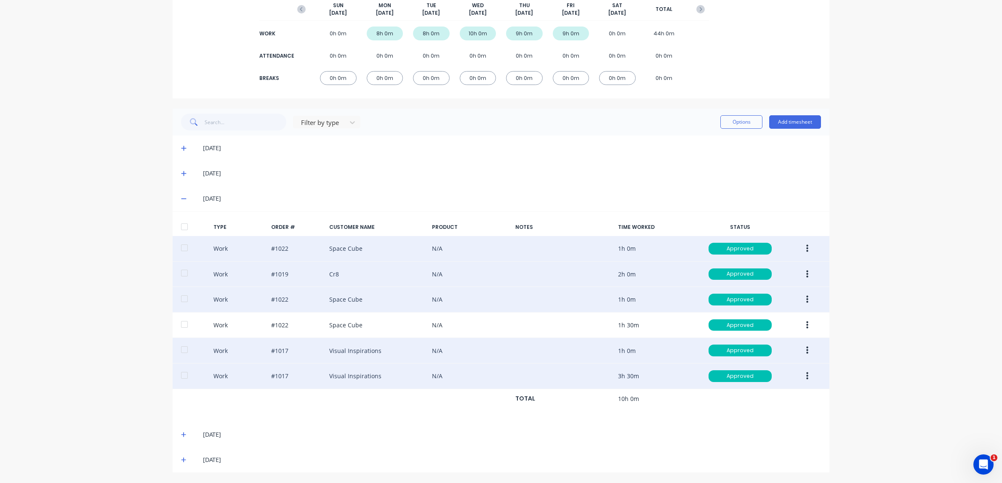
click at [808, 300] on button "button" at bounding box center [807, 299] width 20 height 15
click at [763, 269] on div "Edit" at bounding box center [776, 268] width 65 height 12
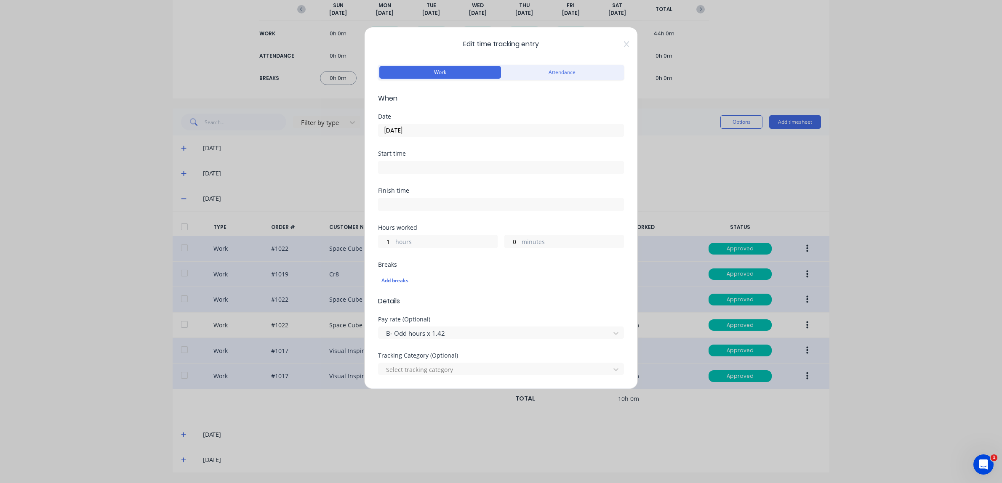
click at [626, 45] on icon at bounding box center [626, 44] width 5 height 6
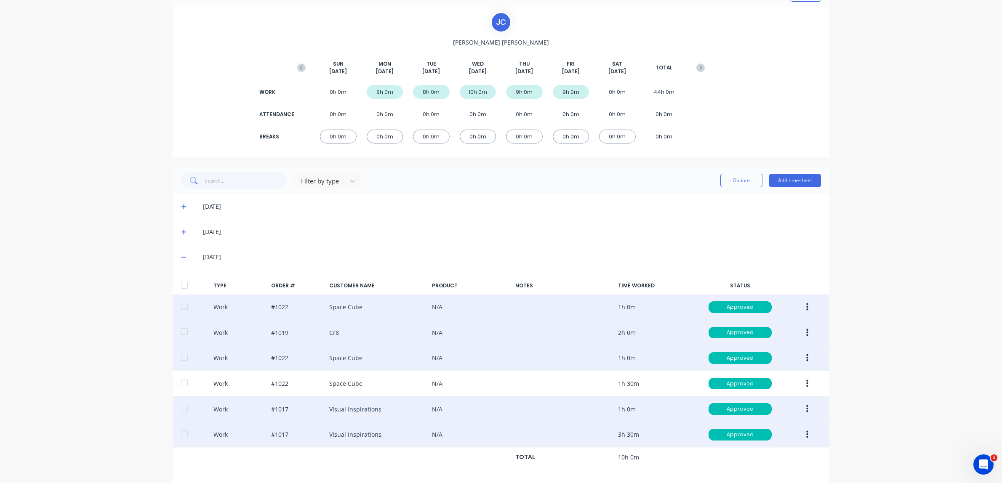
scroll to position [51, 0]
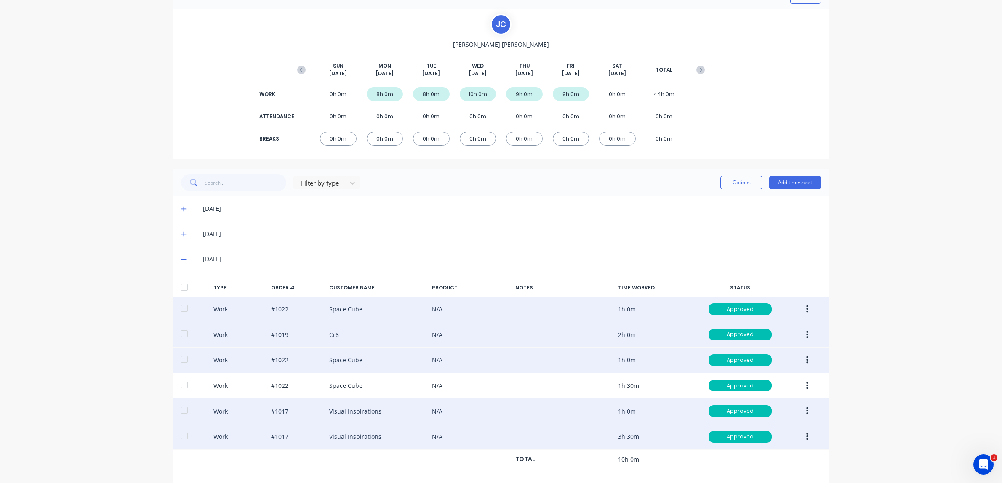
click at [182, 261] on icon at bounding box center [183, 259] width 5 height 6
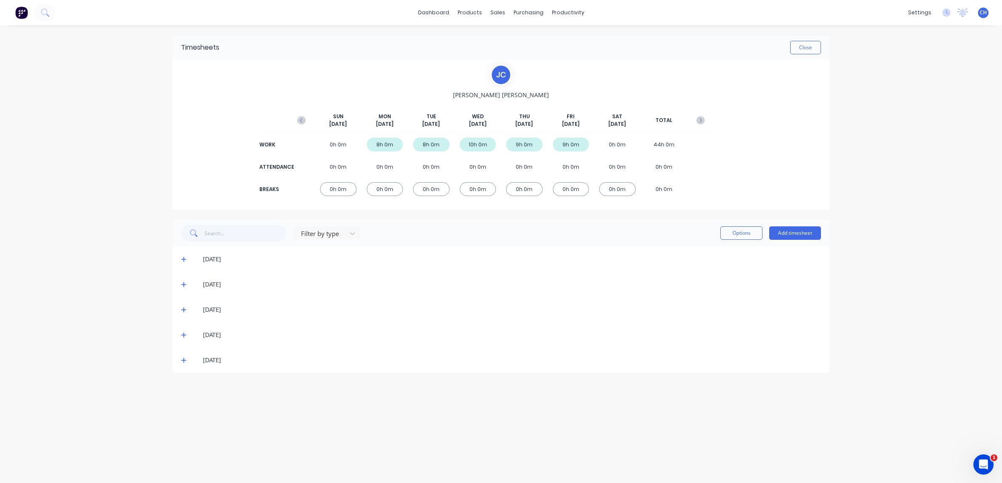
click at [184, 334] on icon at bounding box center [183, 335] width 5 height 6
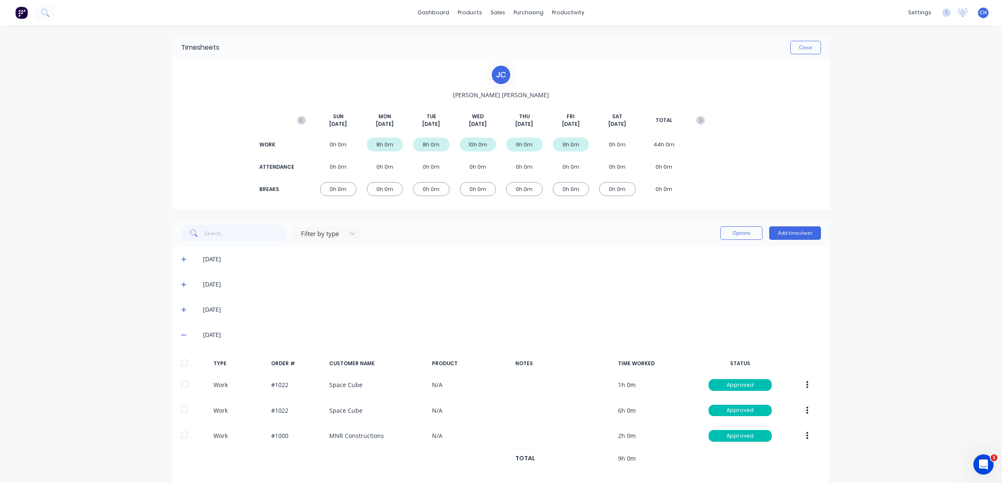
scroll to position [35, 0]
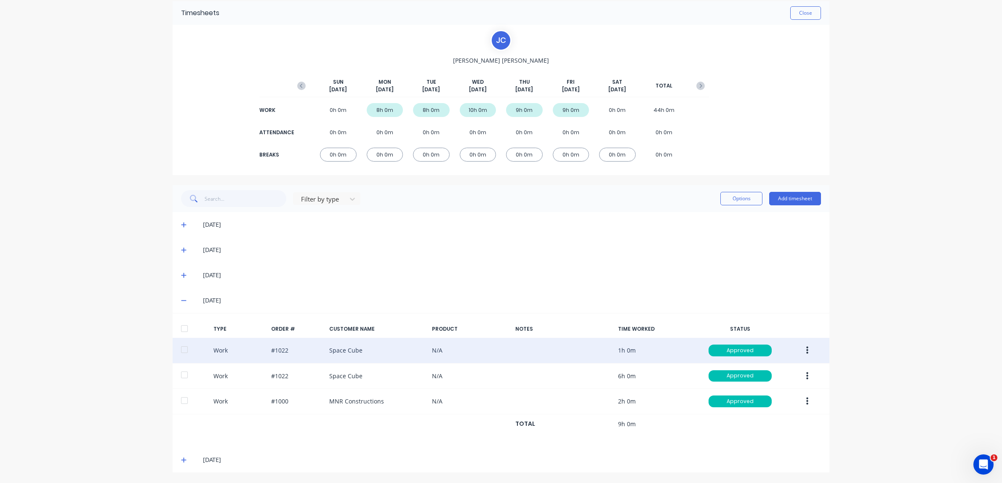
click at [809, 349] on button "button" at bounding box center [807, 350] width 20 height 15
click at [752, 321] on div "Edit" at bounding box center [776, 319] width 65 height 12
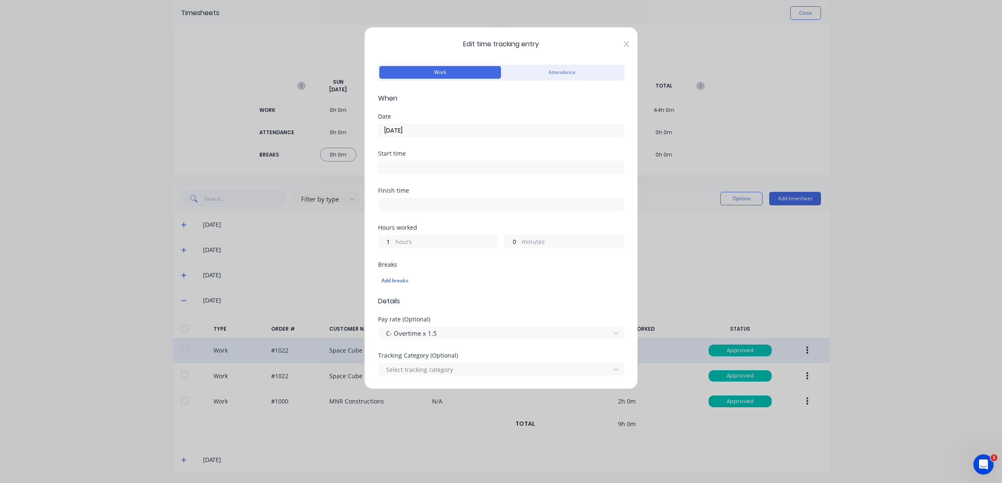
click at [624, 44] on icon at bounding box center [626, 44] width 5 height 7
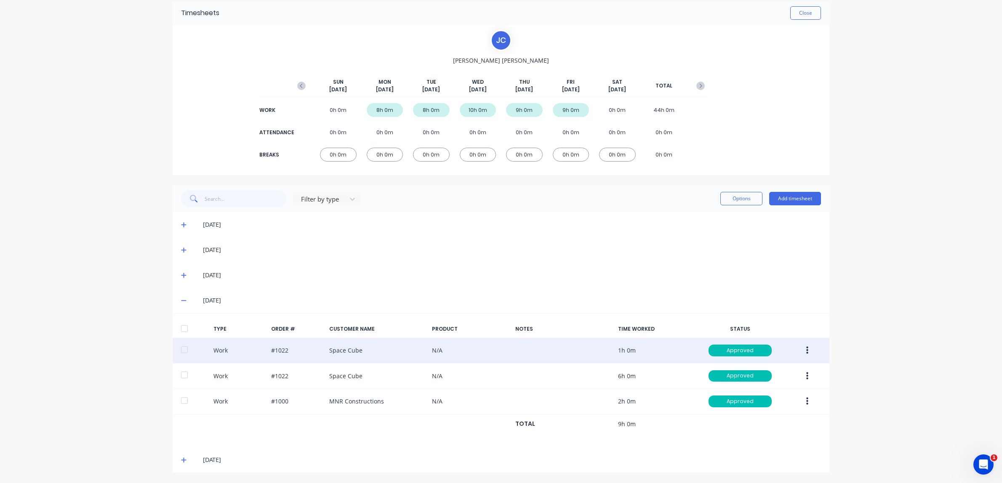
click at [182, 306] on div "[DATE]" at bounding box center [501, 300] width 657 height 25
click at [184, 300] on icon at bounding box center [183, 300] width 5 height 1
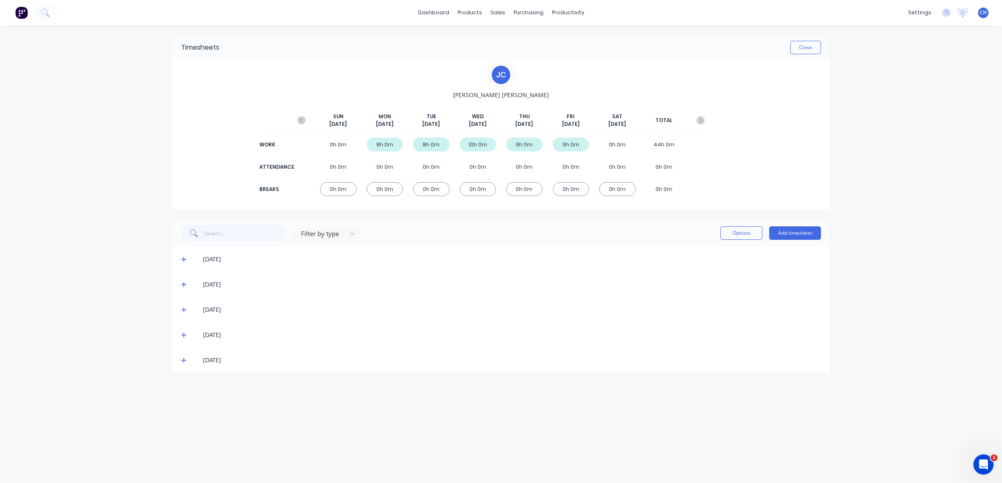
scroll to position [0, 0]
click at [181, 359] on icon at bounding box center [183, 360] width 5 height 6
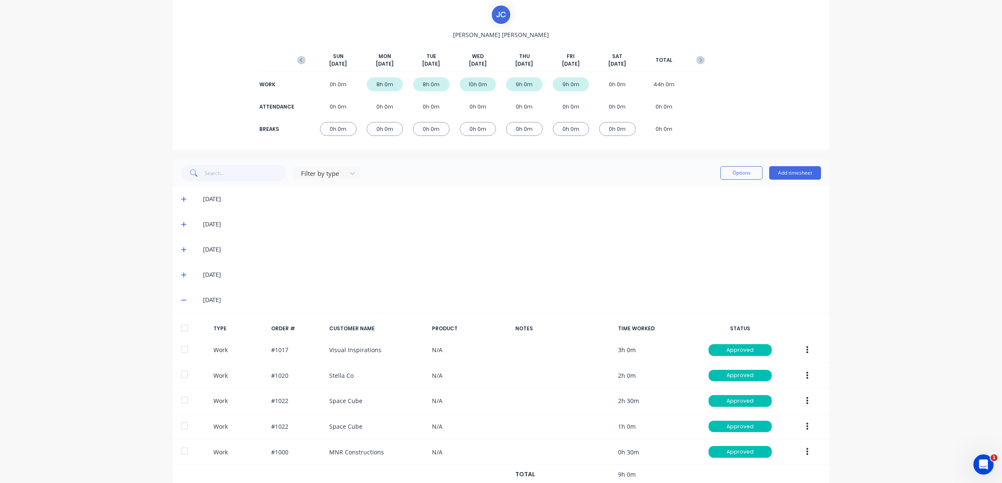
scroll to position [87, 0]
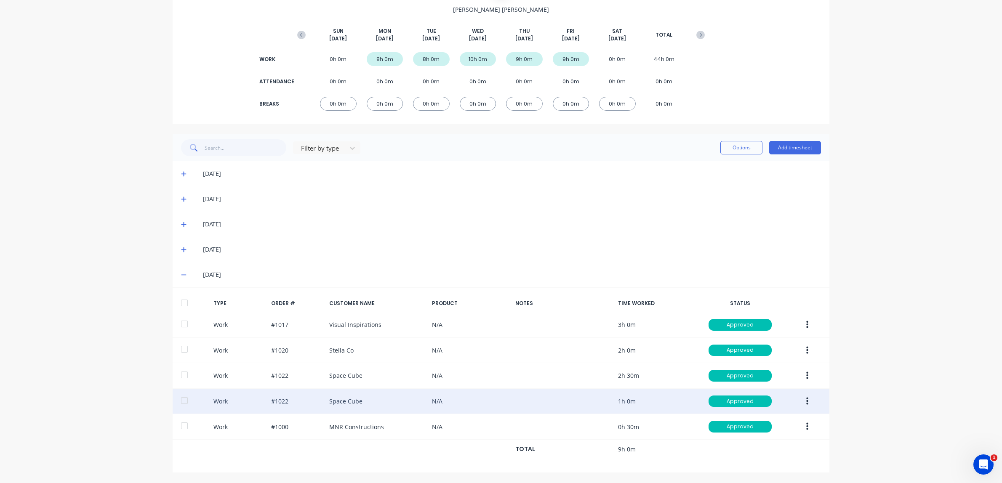
click at [803, 398] on button "button" at bounding box center [807, 401] width 20 height 15
click at [751, 364] on div "Edit" at bounding box center [776, 370] width 65 height 12
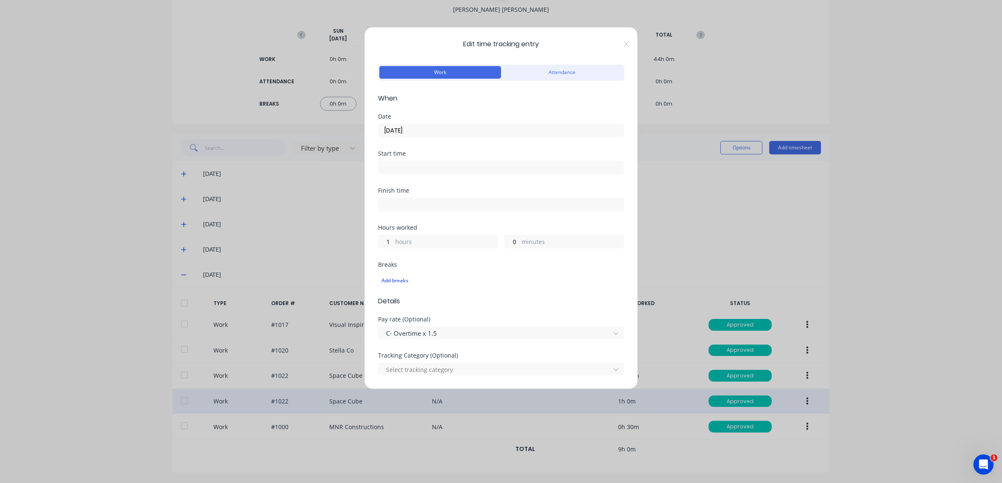
click at [626, 44] on icon at bounding box center [626, 44] width 5 height 6
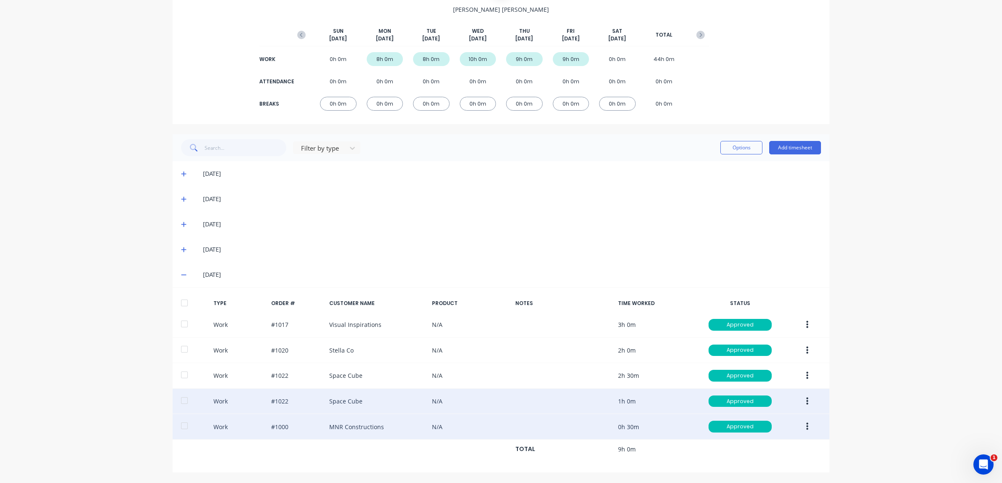
click at [807, 427] on icon "button" at bounding box center [807, 427] width 2 height 8
click at [761, 394] on div "Edit" at bounding box center [776, 395] width 65 height 12
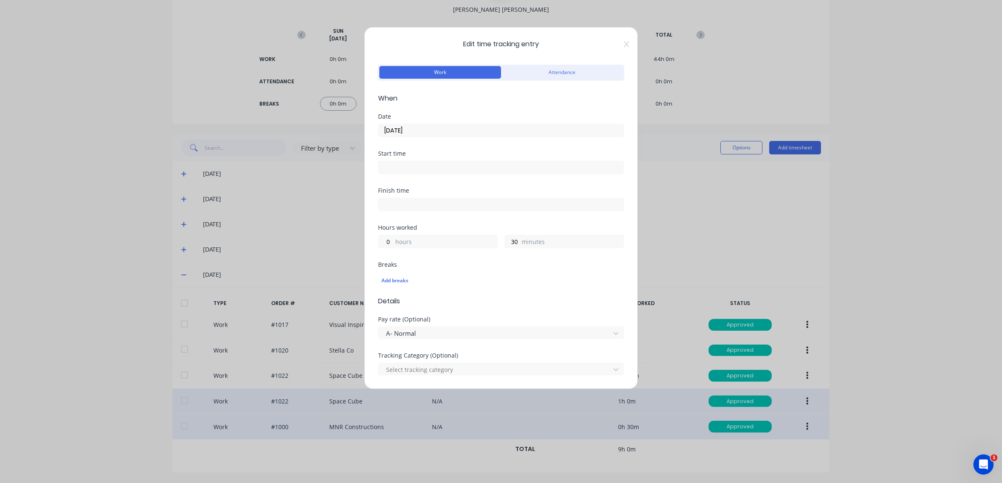
click at [625, 45] on icon at bounding box center [626, 44] width 5 height 6
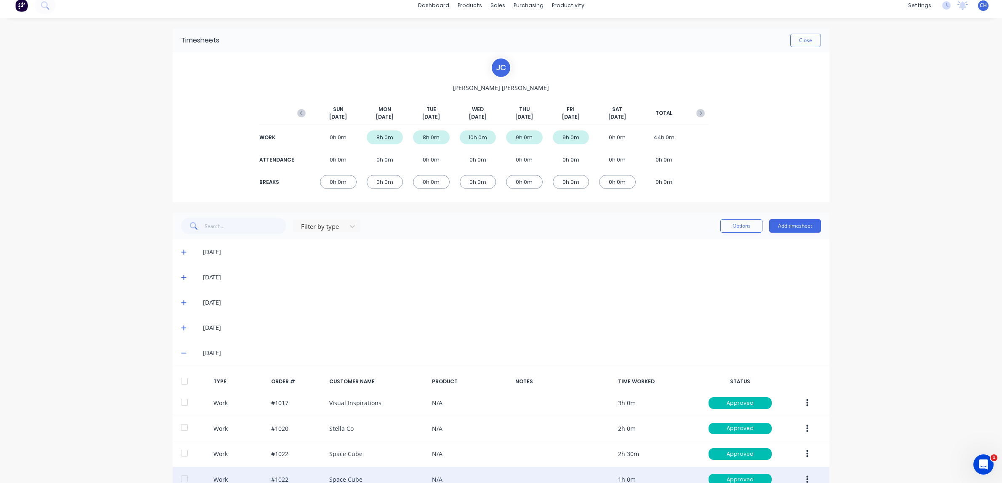
scroll to position [5, 0]
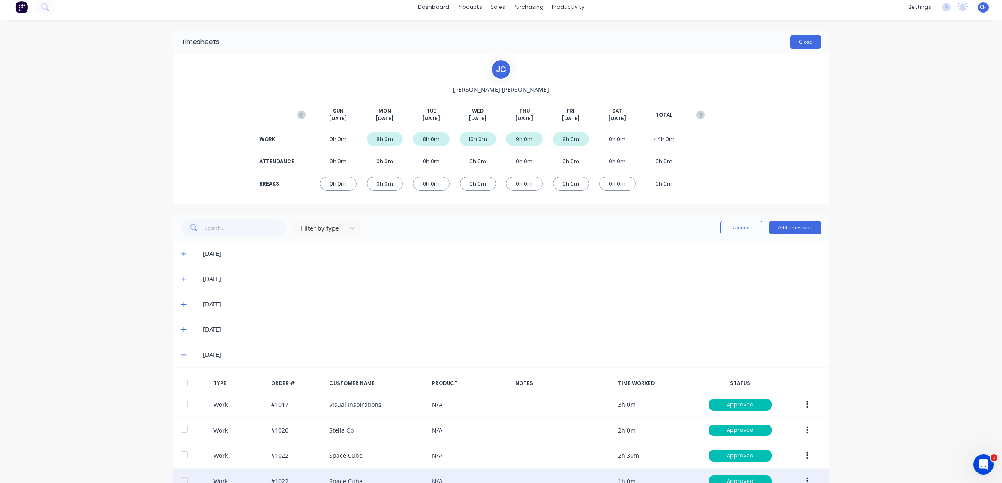
click at [800, 43] on button "Close" at bounding box center [805, 41] width 31 height 13
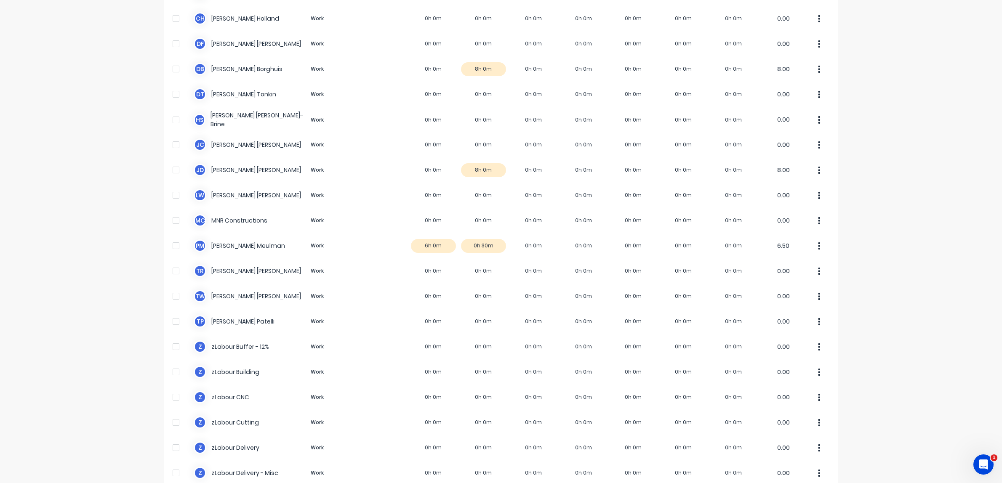
scroll to position [156, 0]
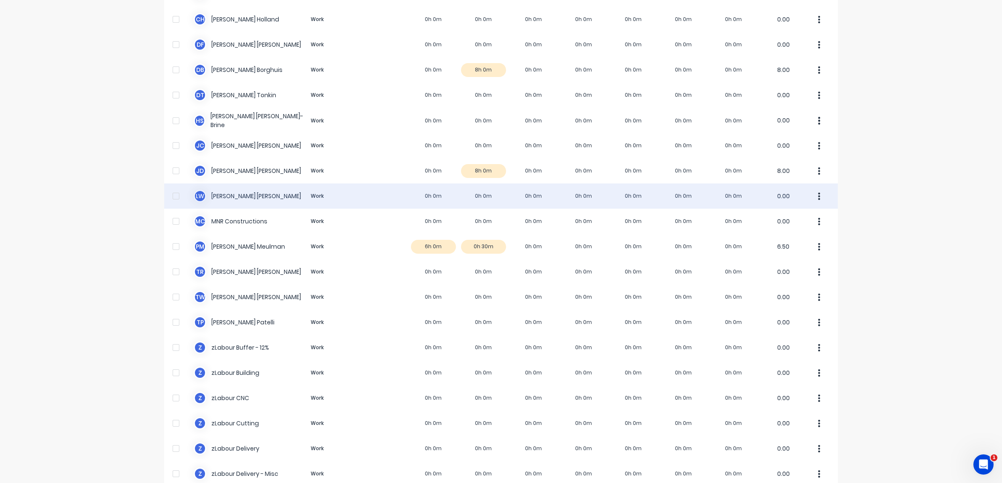
click at [261, 196] on div "[PERSON_NAME] [PERSON_NAME]-Tancock Work 0h 0m 0h 0m 0h 0m 0h 0m 0h 0m 0h 0m 0h…" at bounding box center [500, 195] width 673 height 25
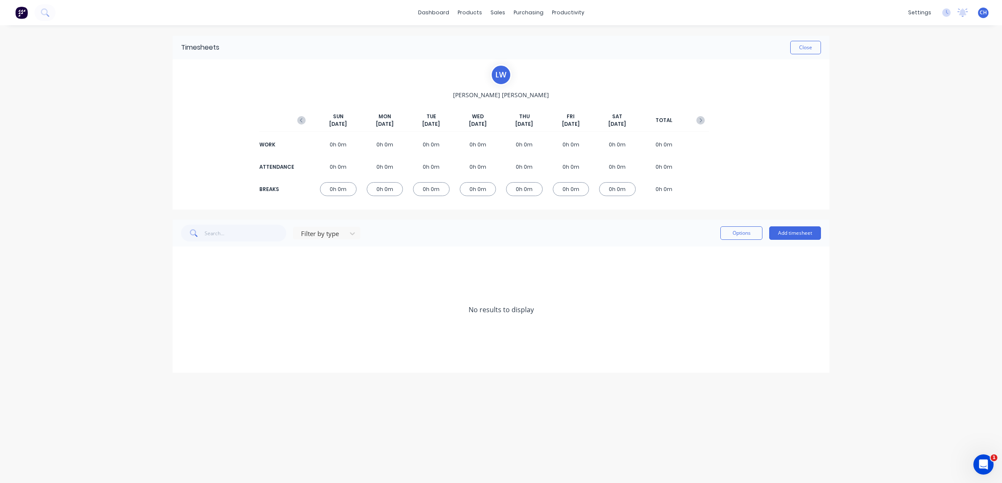
click at [304, 121] on icon "button" at bounding box center [301, 120] width 8 height 8
click at [184, 285] on icon at bounding box center [183, 285] width 5 height 6
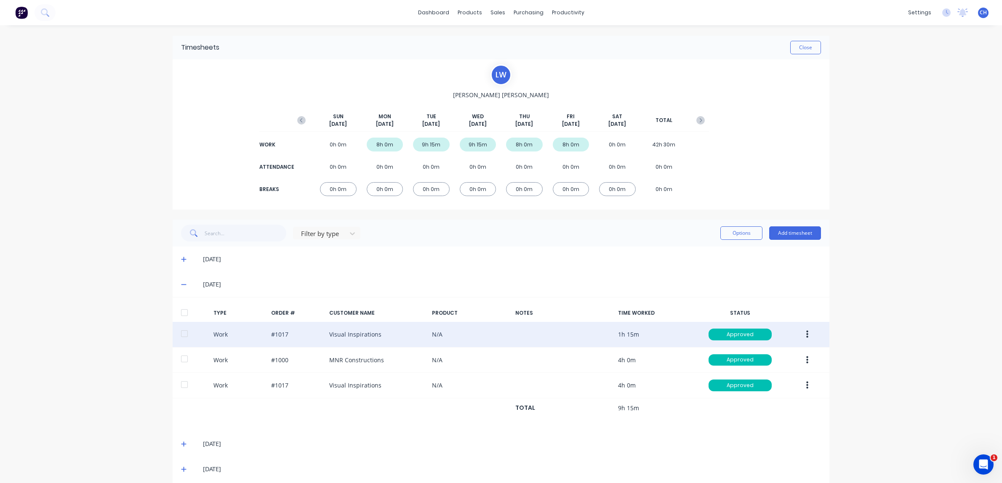
click at [815, 330] on button "button" at bounding box center [807, 334] width 20 height 15
click at [760, 302] on div "Edit" at bounding box center [776, 303] width 65 height 12
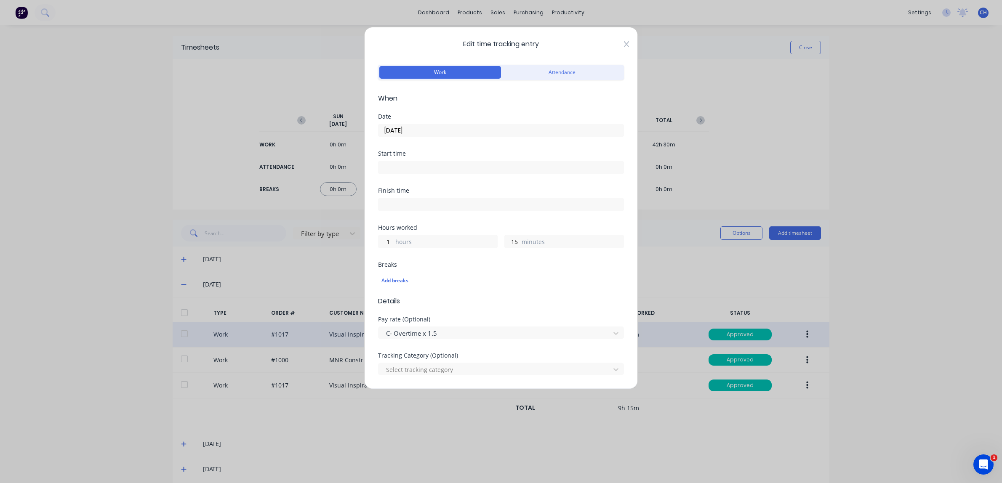
click at [624, 44] on icon at bounding box center [626, 44] width 5 height 7
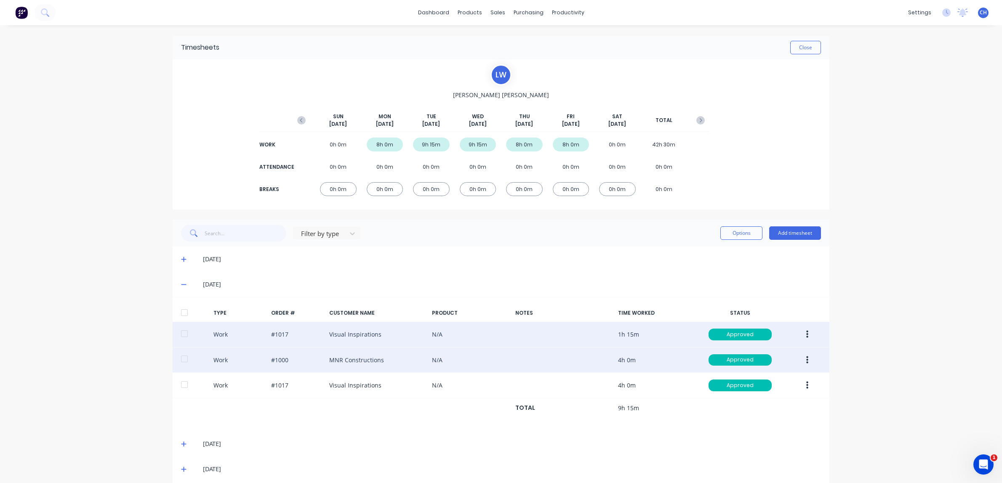
scroll to position [35, 0]
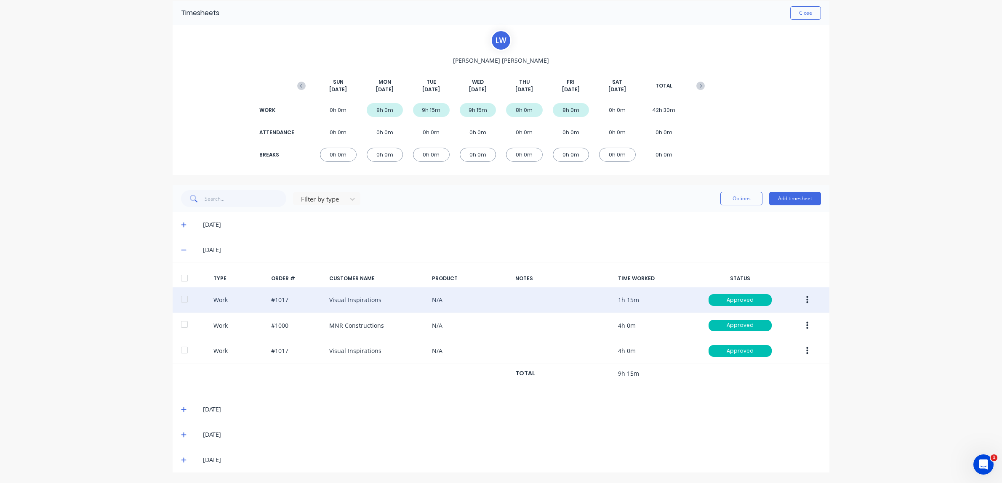
click at [182, 409] on icon at bounding box center [183, 409] width 5 height 5
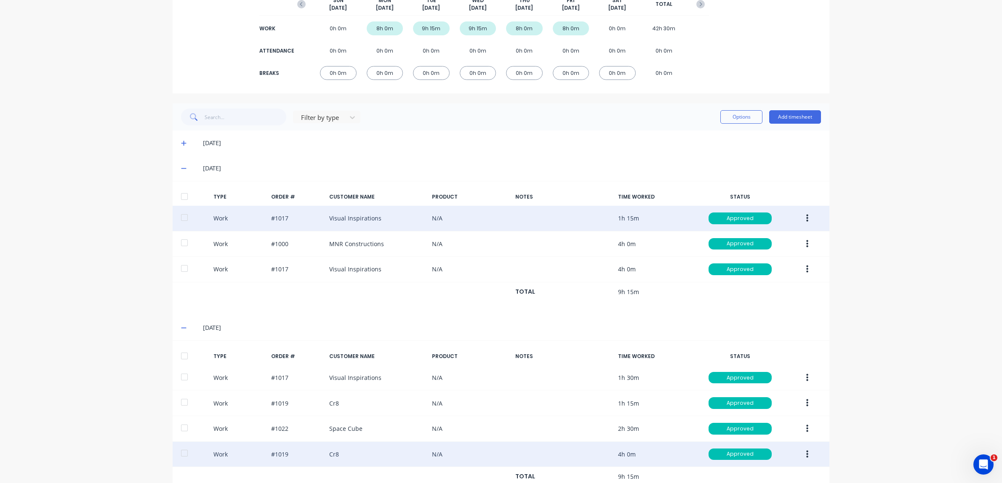
scroll to position [196, 0]
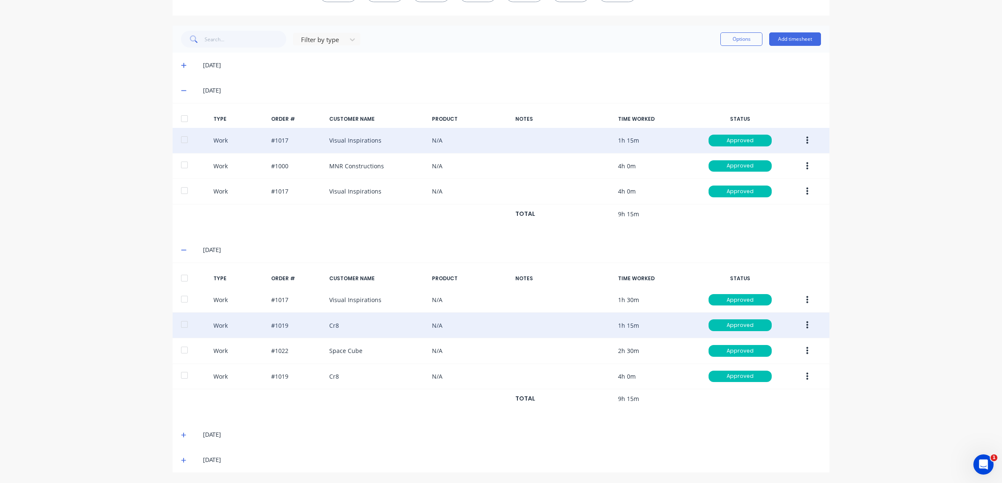
click at [806, 323] on icon "button" at bounding box center [807, 325] width 2 height 9
click at [749, 291] on div "Edit" at bounding box center [776, 294] width 65 height 12
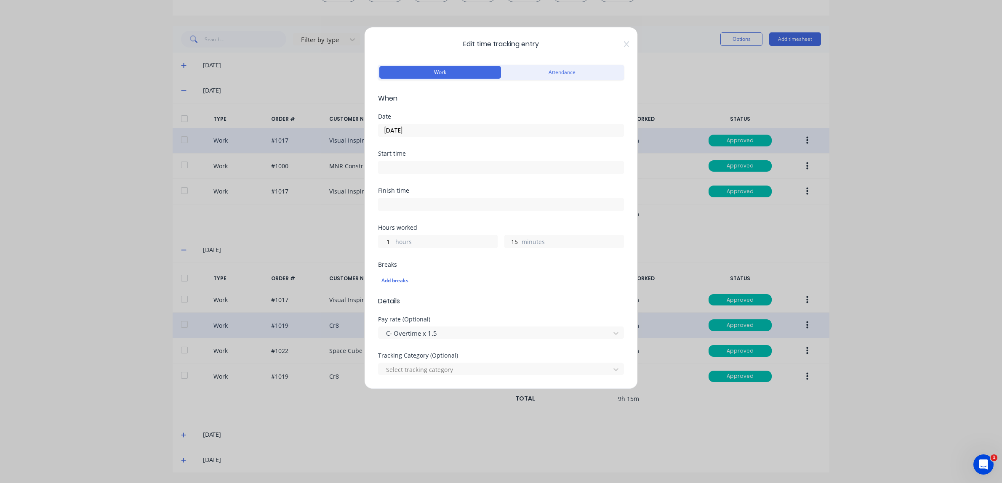
click at [626, 44] on icon at bounding box center [626, 44] width 5 height 6
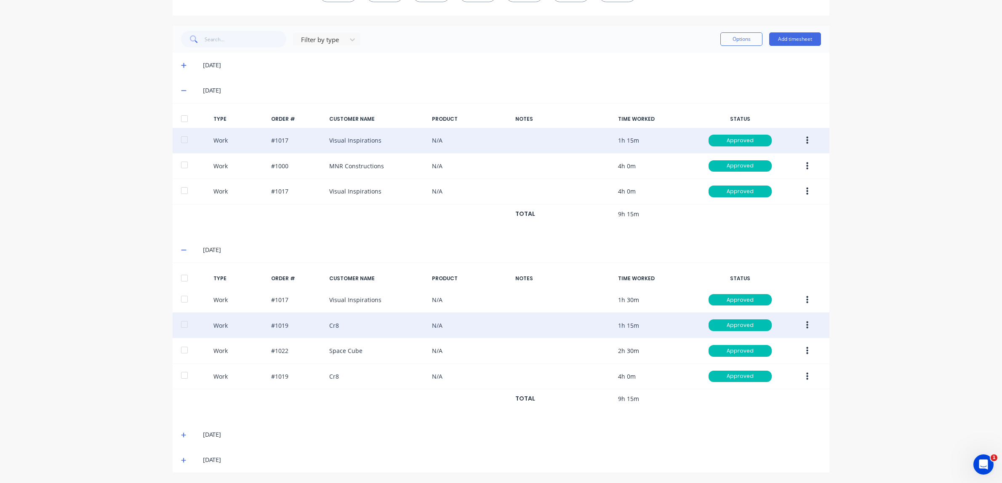
scroll to position [0, 0]
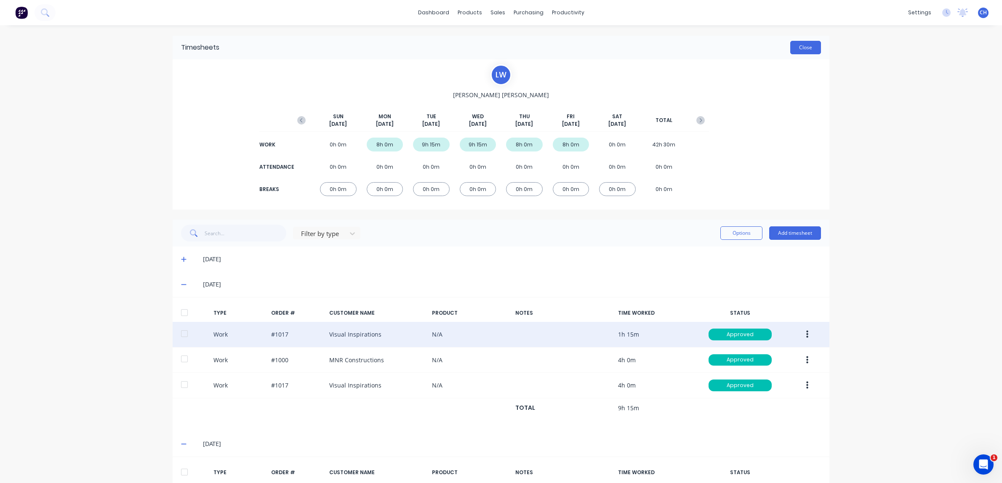
click at [805, 48] on button "Close" at bounding box center [805, 47] width 31 height 13
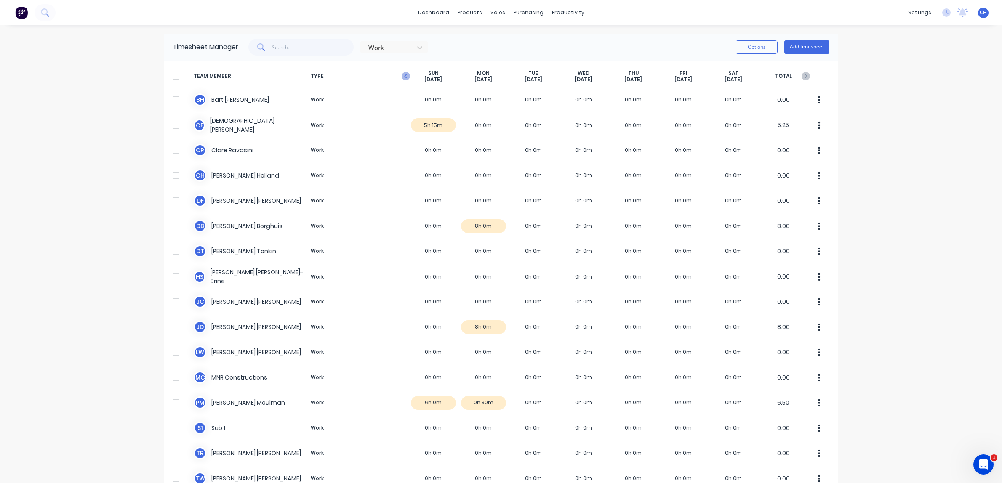
click at [402, 76] on icon "button" at bounding box center [405, 76] width 8 height 8
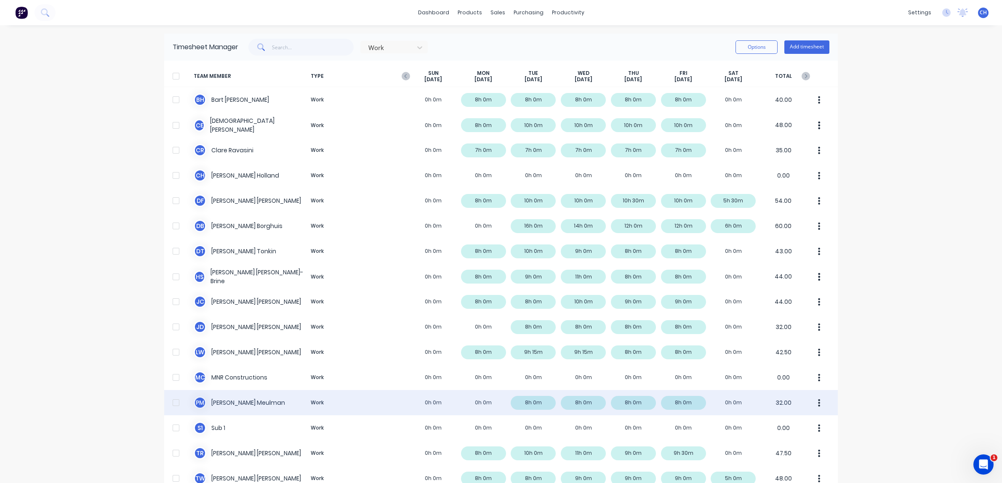
click at [234, 402] on div "P M [PERSON_NAME] Work 0h 0m 0h 0m 8h 0m 8h 0m 8h 0m 8h 0m 0h 0m 32.00" at bounding box center [500, 402] width 673 height 25
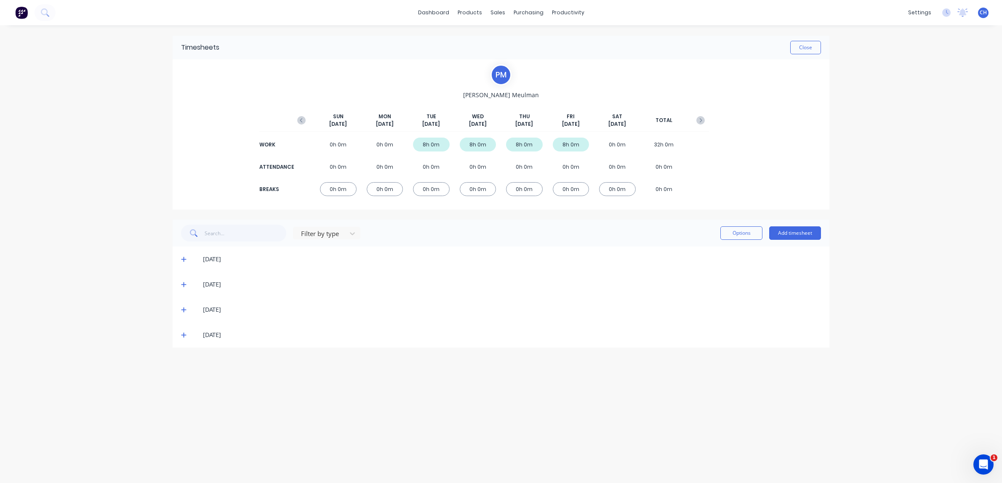
click at [206, 282] on div "[DATE]" at bounding box center [512, 284] width 618 height 9
click at [186, 258] on icon at bounding box center [183, 259] width 5 height 6
click at [187, 286] on span at bounding box center [185, 284] width 8 height 8
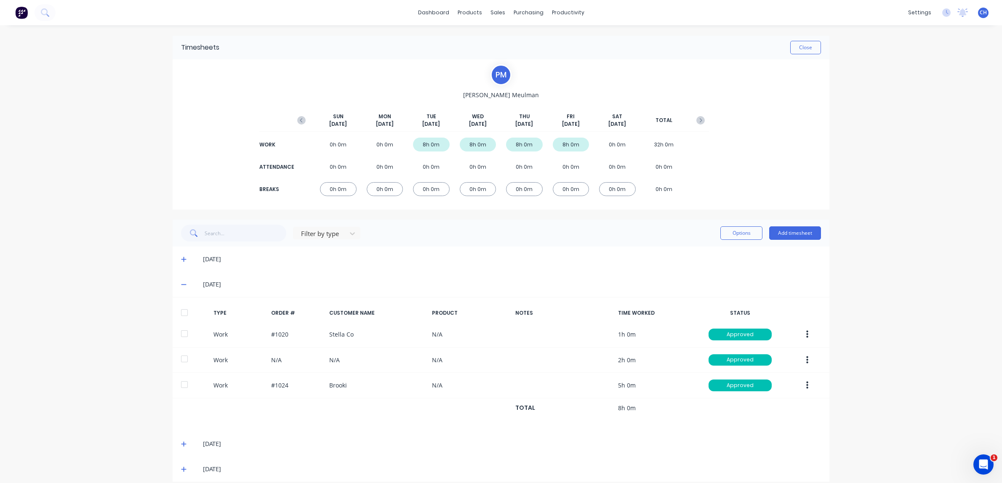
click at [187, 286] on span at bounding box center [185, 284] width 8 height 8
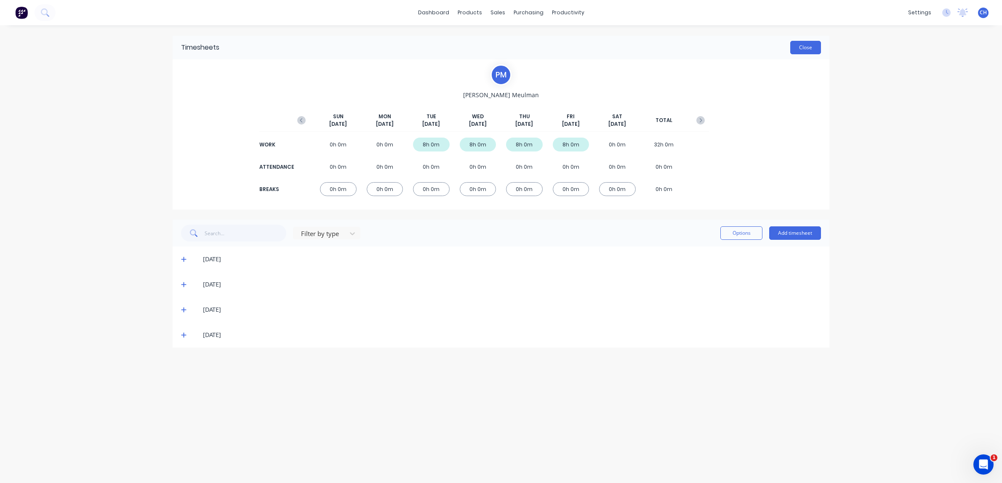
click at [801, 50] on button "Close" at bounding box center [805, 47] width 31 height 13
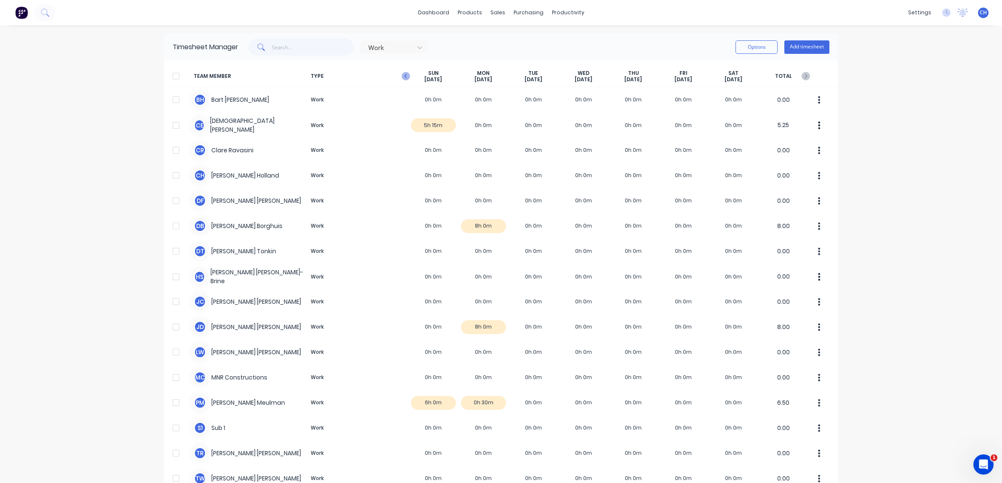
click at [405, 77] on g "button" at bounding box center [405, 76] width 8 height 8
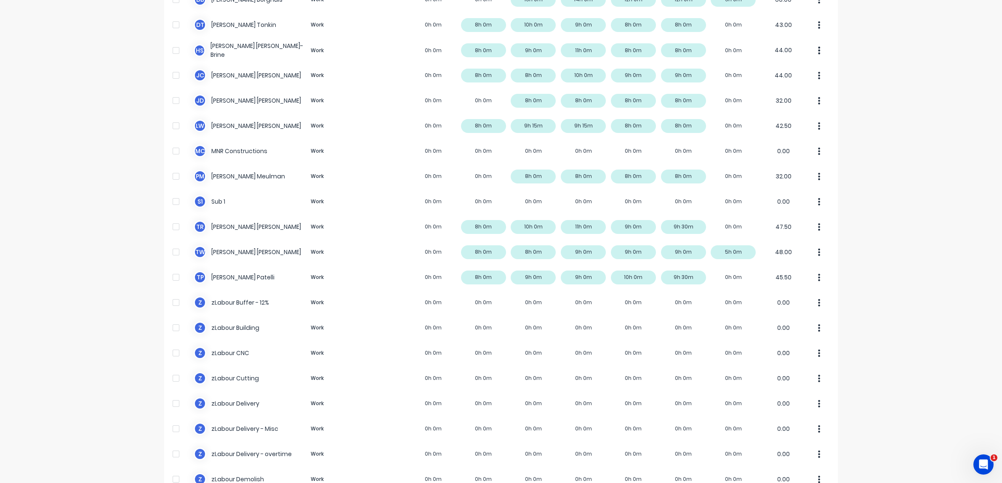
scroll to position [237, 0]
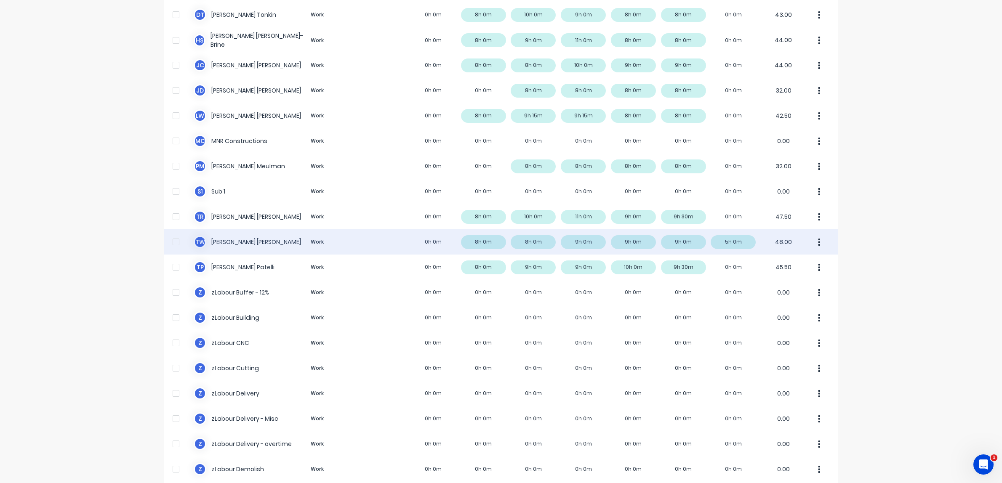
click at [497, 245] on div "T W [PERSON_NAME] Work 0h 0m 8h 0m 8h 0m 9h 0m 9h 0m 9h 0m 5h 0m 48.00" at bounding box center [500, 241] width 673 height 25
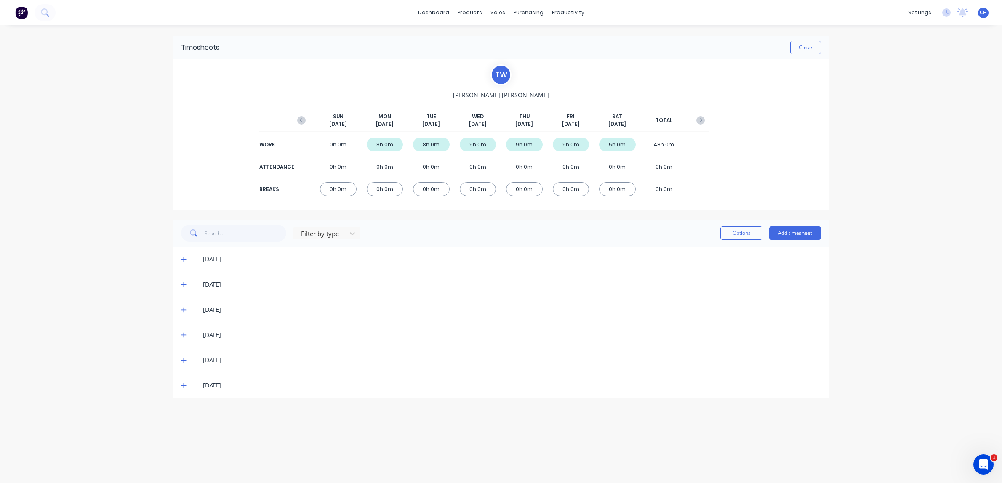
click at [183, 308] on icon at bounding box center [183, 310] width 5 height 5
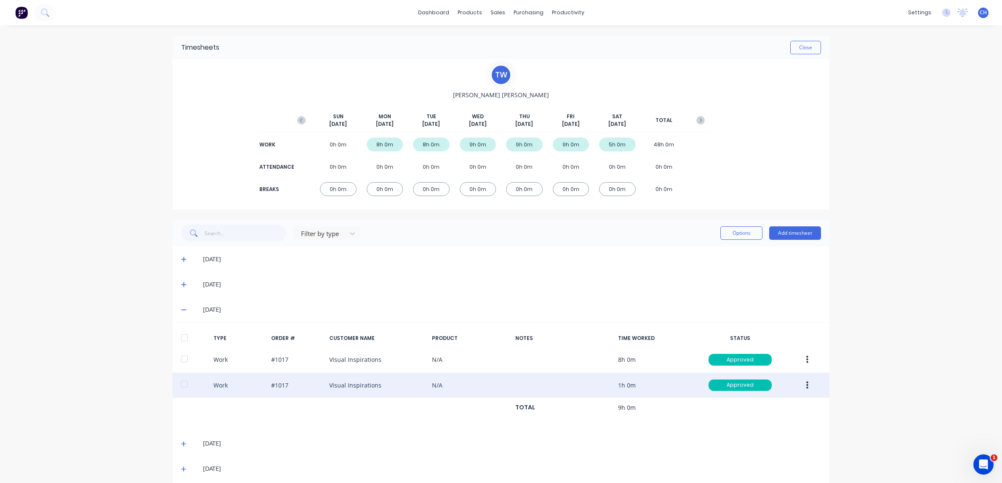
click at [811, 385] on button "button" at bounding box center [807, 385] width 20 height 15
click at [752, 355] on div "Edit" at bounding box center [776, 354] width 65 height 12
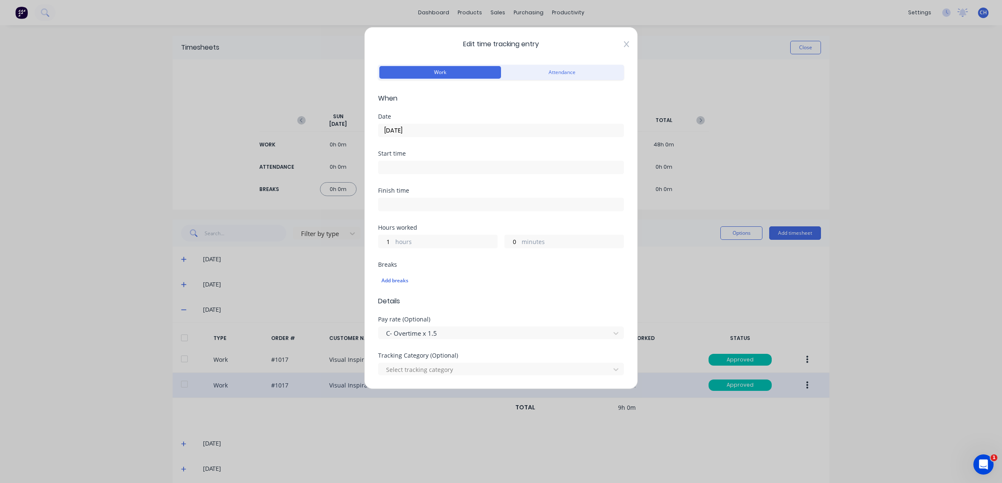
click at [624, 44] on icon at bounding box center [626, 44] width 5 height 7
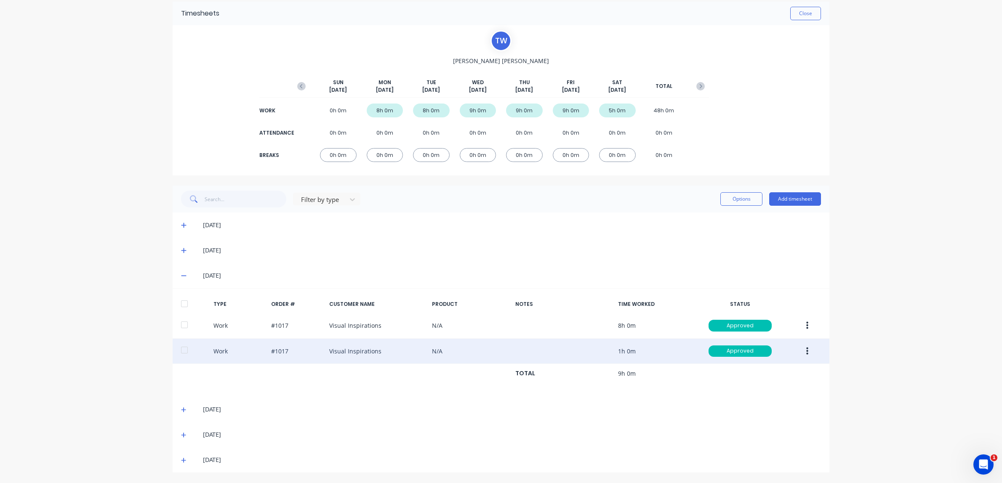
scroll to position [34, 0]
click at [184, 411] on icon at bounding box center [183, 410] width 5 height 6
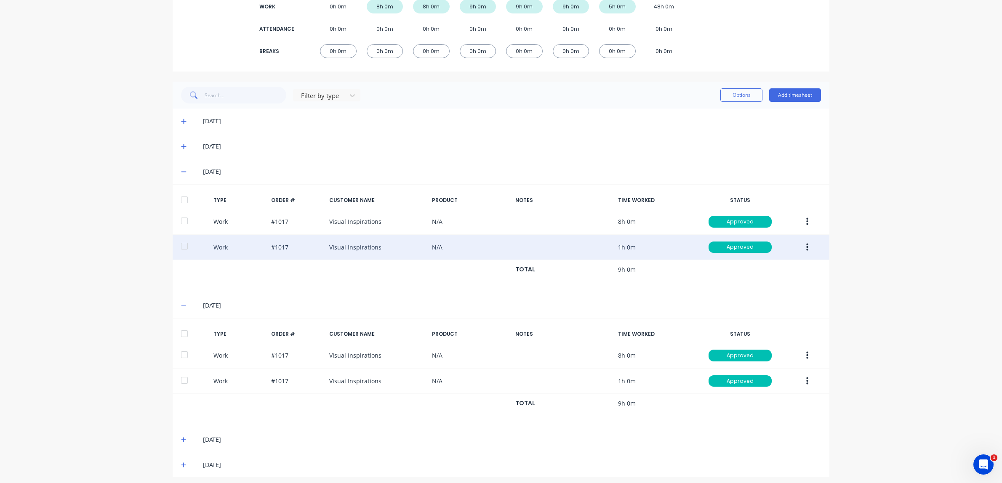
scroll to position [144, 0]
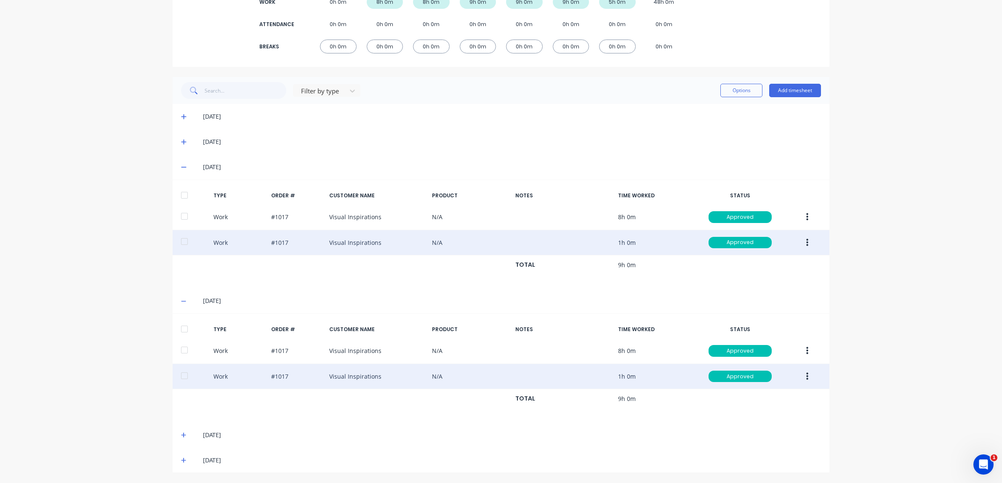
click at [807, 376] on icon "button" at bounding box center [807, 376] width 2 height 8
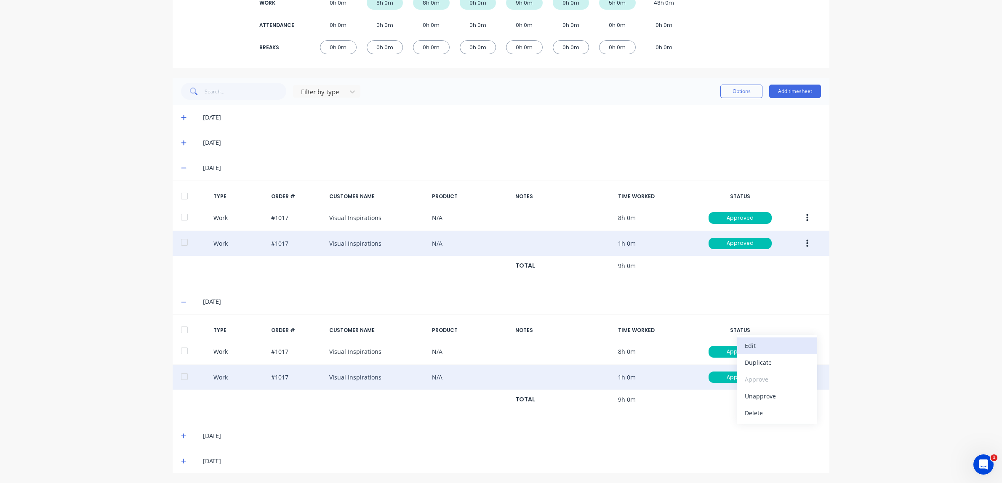
click at [747, 346] on div "Edit" at bounding box center [776, 346] width 65 height 12
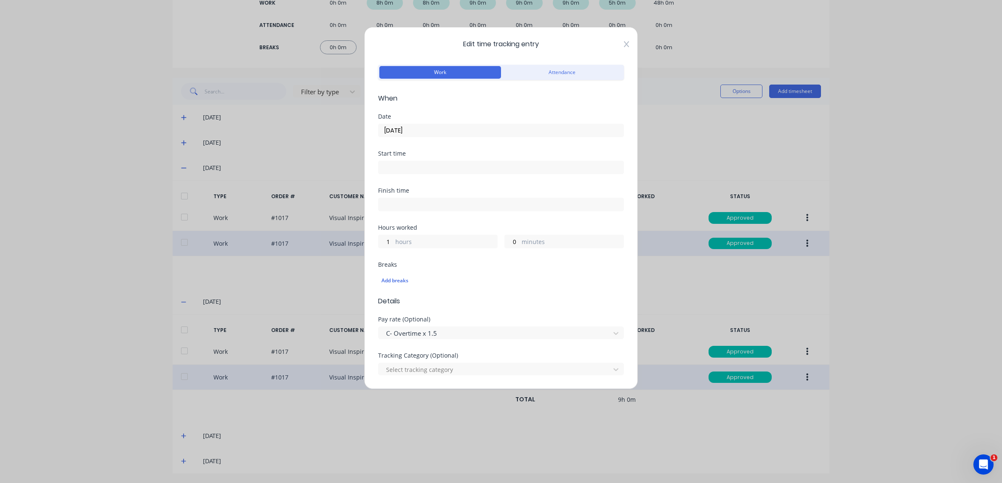
click at [627, 43] on icon at bounding box center [626, 44] width 5 height 6
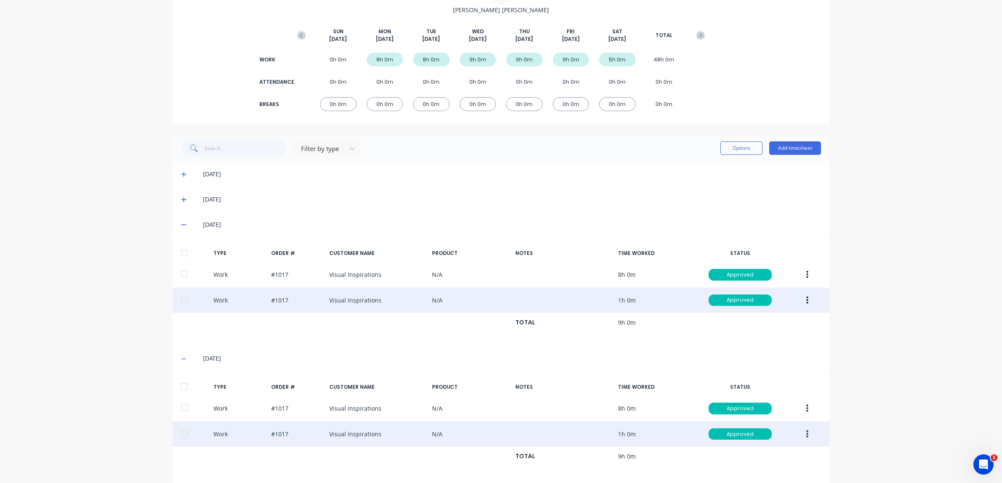
scroll to position [144, 0]
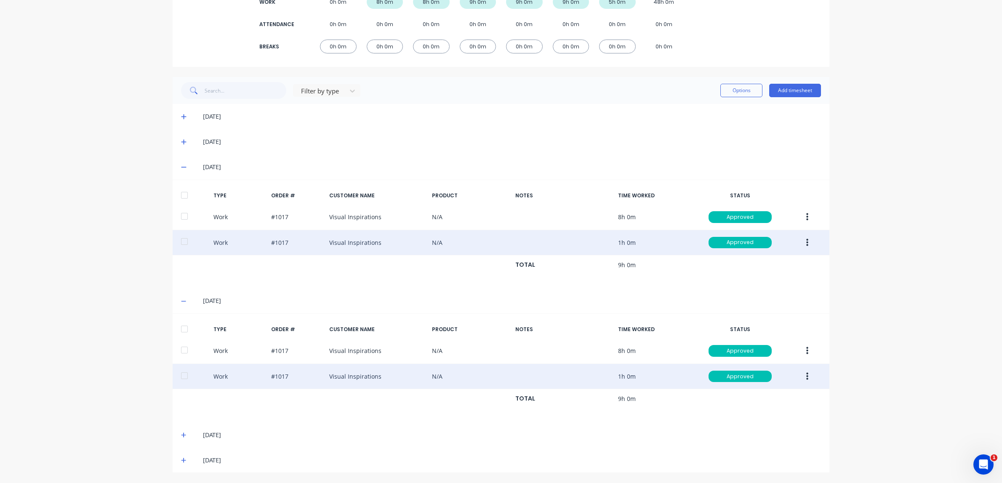
click at [186, 434] on span at bounding box center [185, 435] width 8 height 8
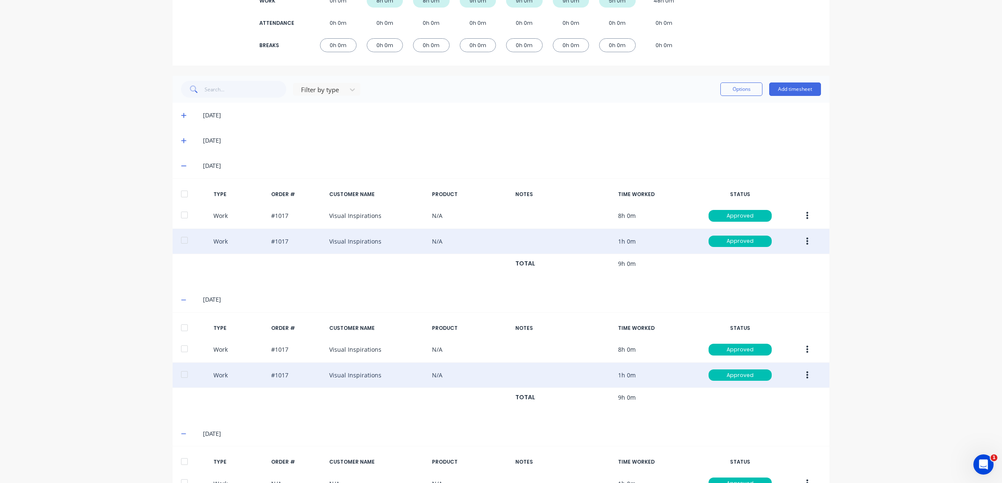
scroll to position [253, 0]
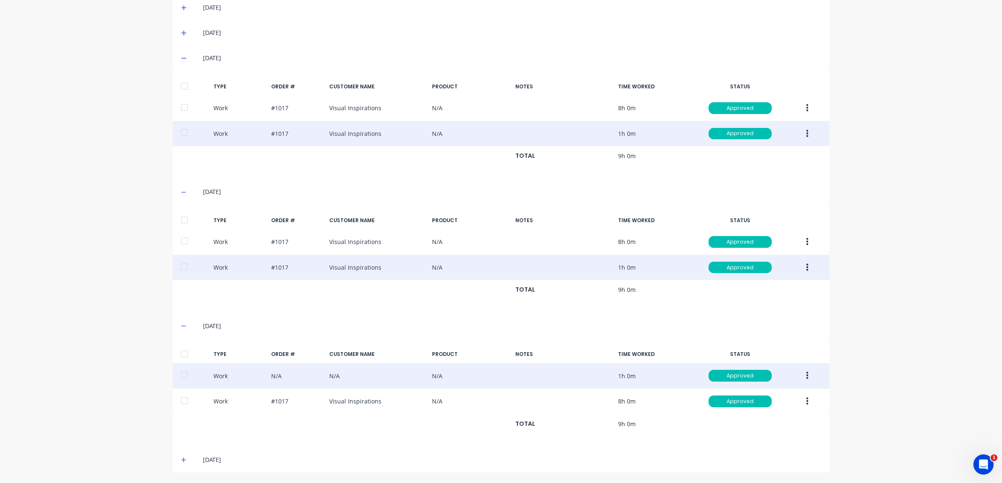
click at [811, 375] on button "button" at bounding box center [807, 375] width 20 height 15
click at [770, 348] on div "Edit" at bounding box center [776, 344] width 65 height 12
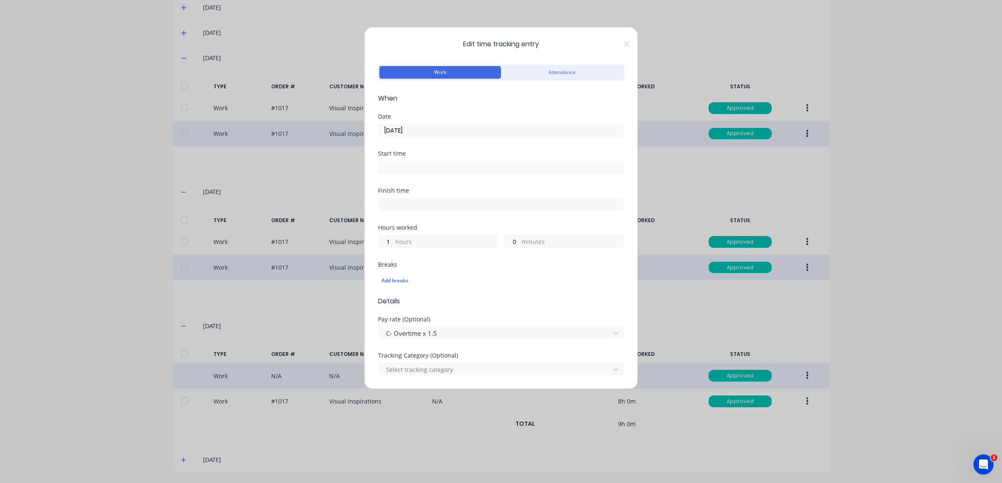
click at [626, 37] on div "Edit time tracking entry Work Attendance When Date [DATE] Start time Finish tim…" at bounding box center [501, 208] width 274 height 362
click at [627, 45] on icon at bounding box center [626, 44] width 5 height 6
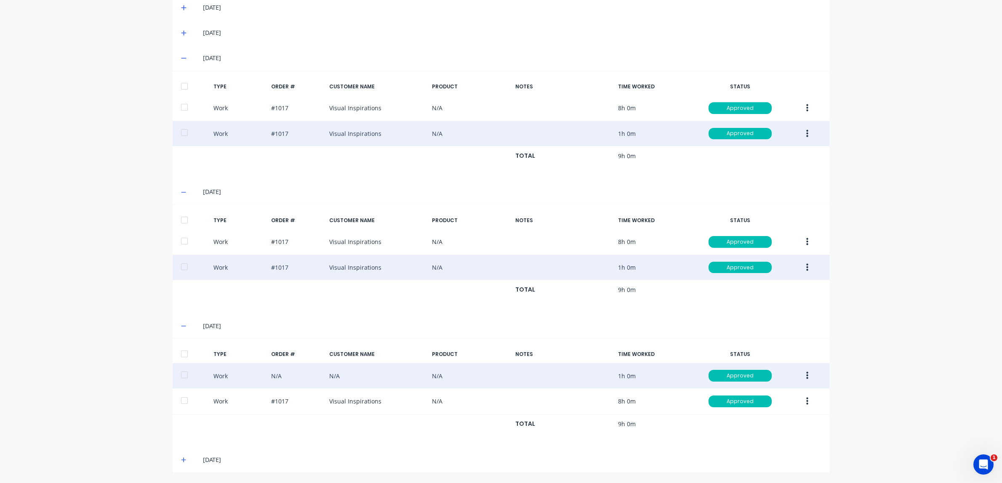
click at [183, 460] on icon at bounding box center [183, 459] width 5 height 5
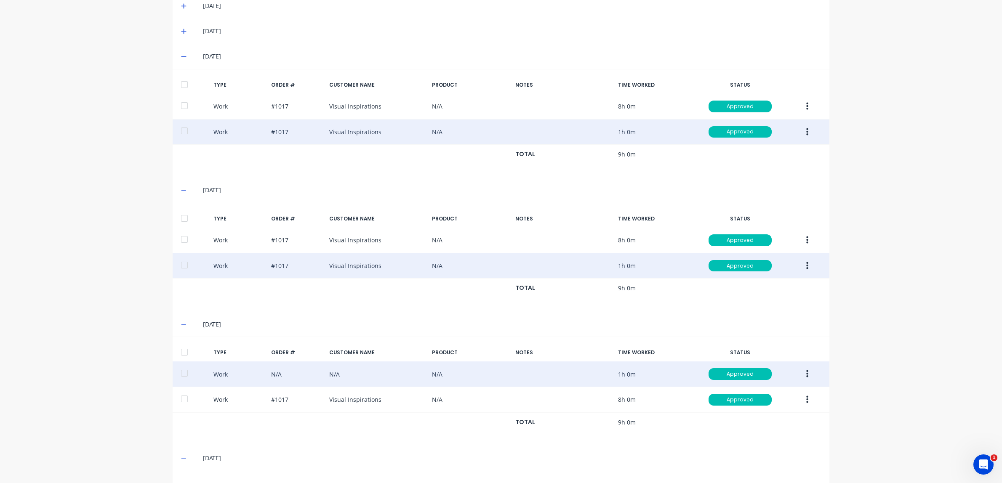
scroll to position [363, 0]
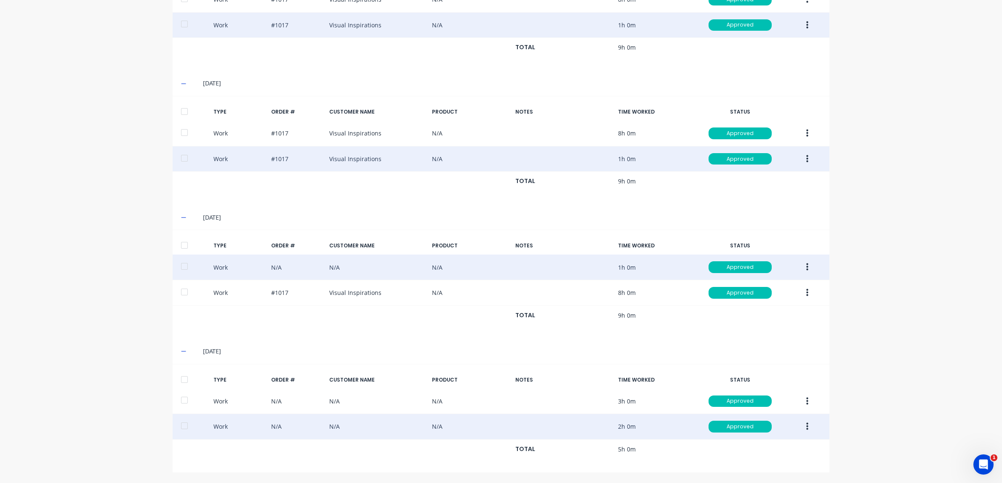
click at [804, 425] on button "button" at bounding box center [807, 426] width 20 height 15
click at [759, 390] on div "Edit" at bounding box center [776, 395] width 65 height 12
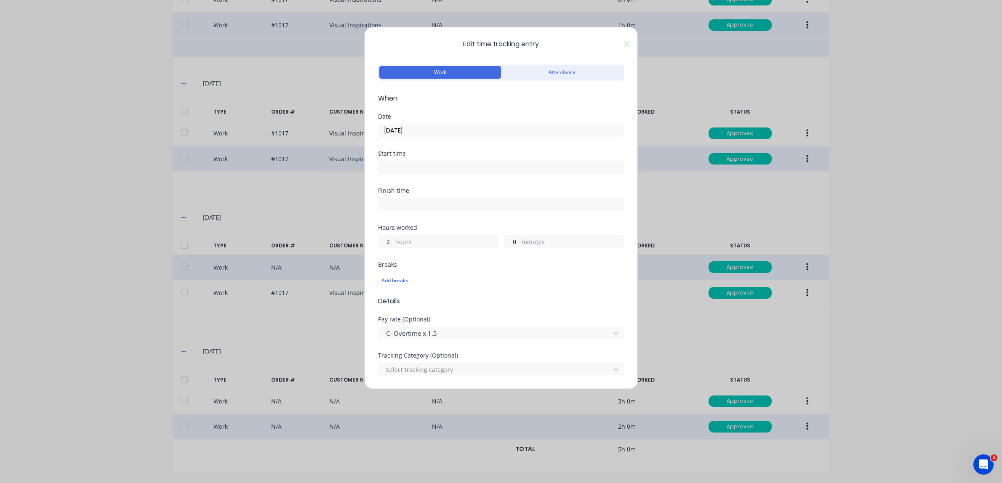
click at [624, 45] on icon at bounding box center [626, 44] width 5 height 7
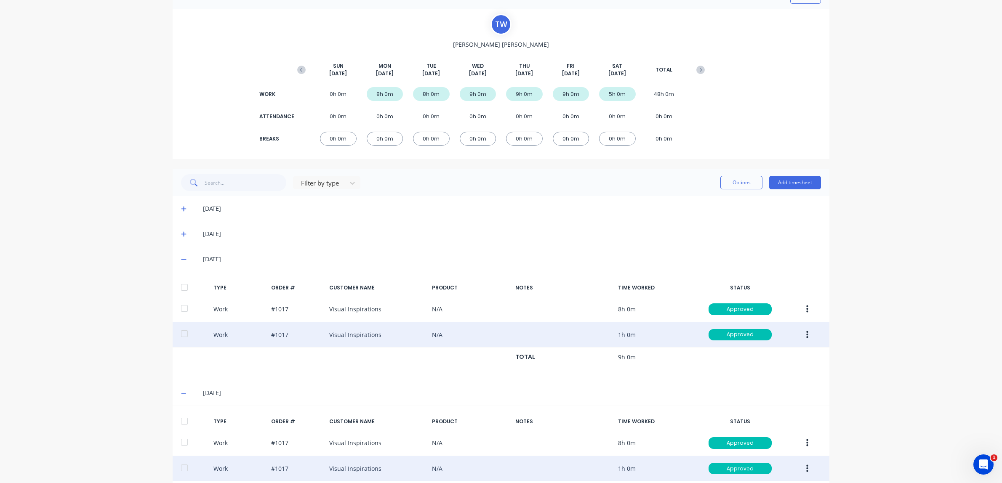
scroll to position [0, 0]
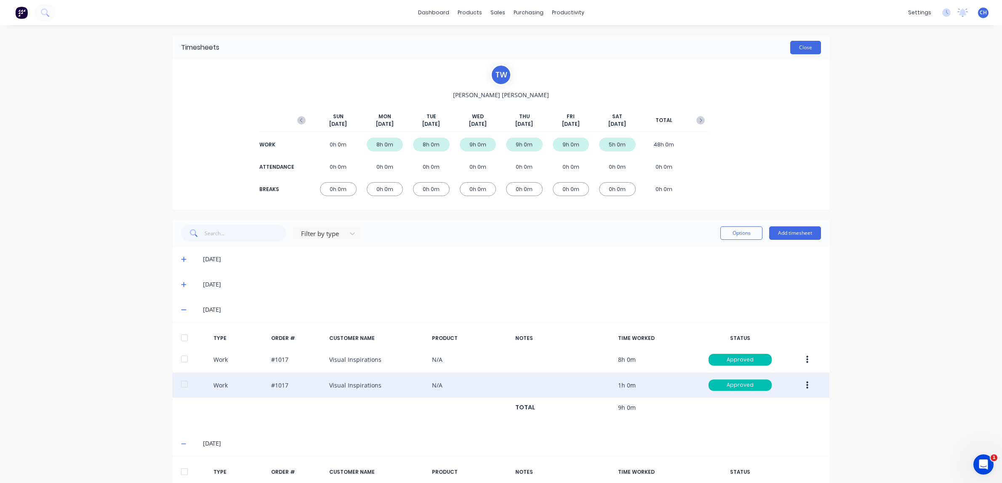
click at [806, 48] on button "Close" at bounding box center [805, 47] width 31 height 13
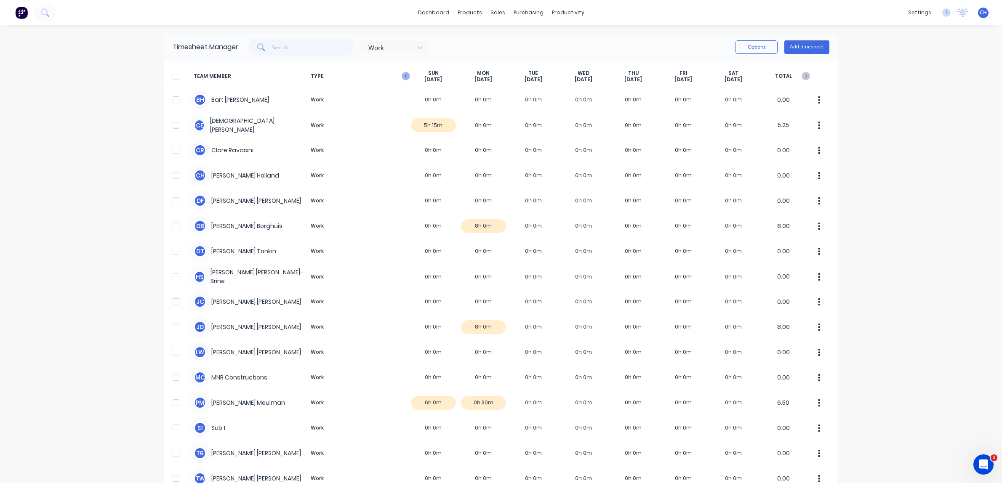
click at [406, 75] on icon "button" at bounding box center [405, 76] width 3 height 4
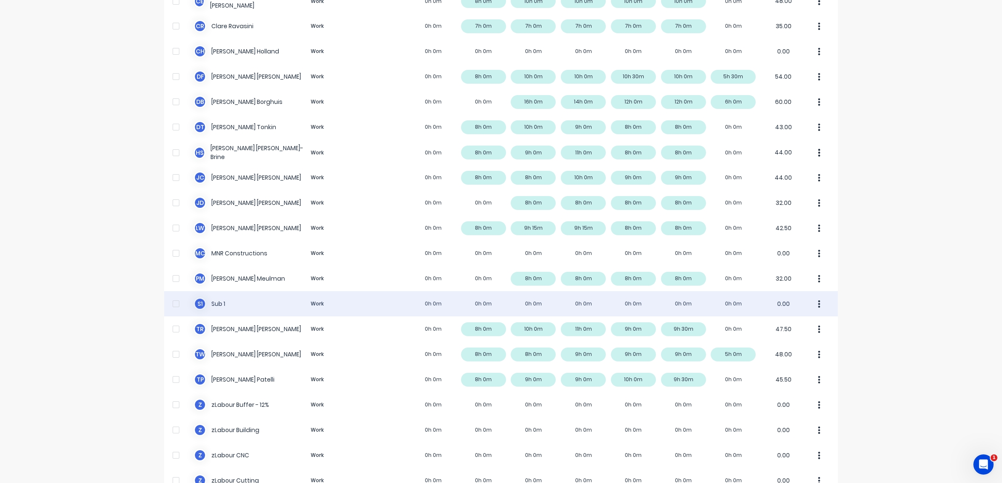
scroll to position [159, 0]
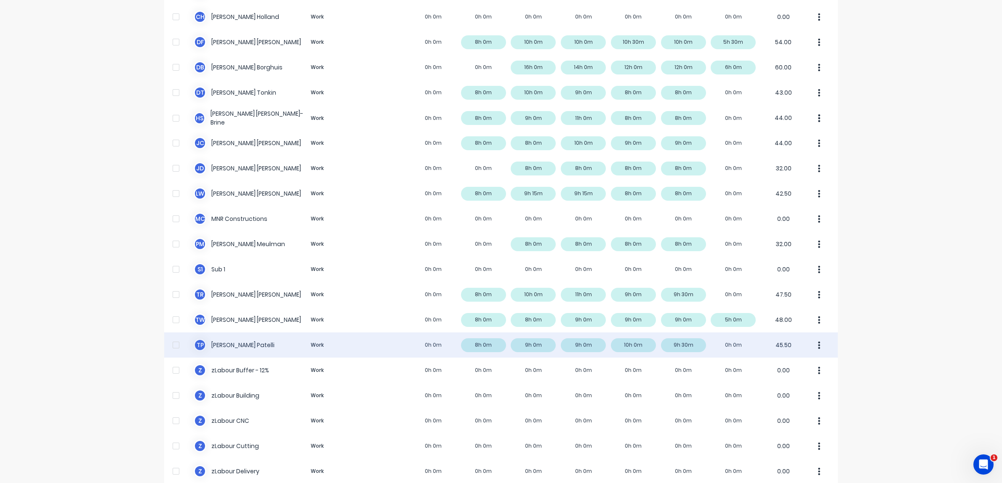
click at [238, 345] on div "T P [PERSON_NAME] Work 0h 0m 8h 0m 9h 0m 9h 0m 10h 0m 9h 30m 0h 0m 45.50" at bounding box center [500, 344] width 673 height 25
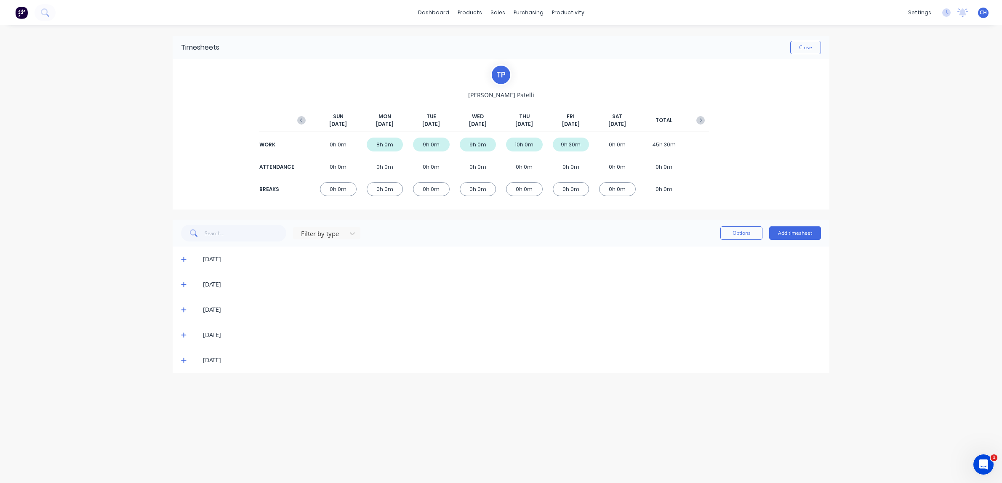
click at [184, 283] on icon at bounding box center [183, 285] width 5 height 6
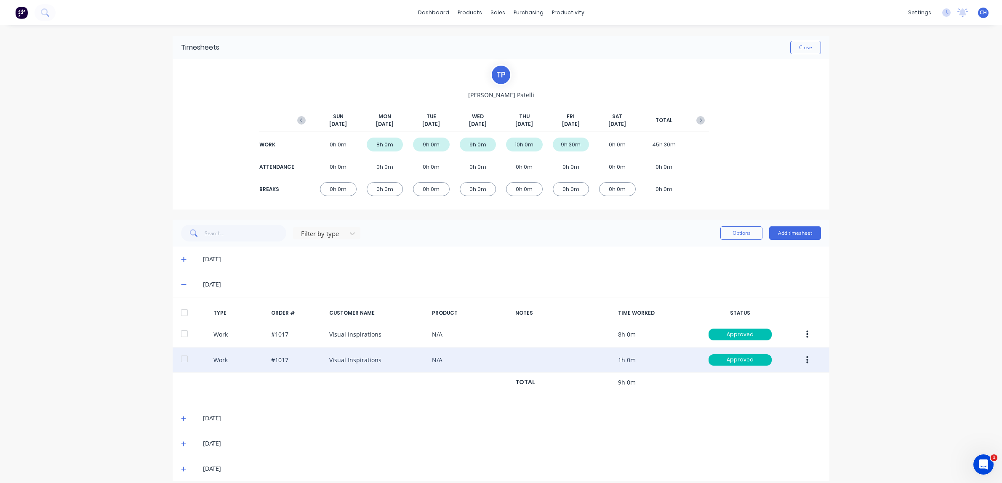
click at [808, 359] on icon "button" at bounding box center [807, 360] width 2 height 9
click at [752, 327] on div "Edit" at bounding box center [776, 328] width 65 height 12
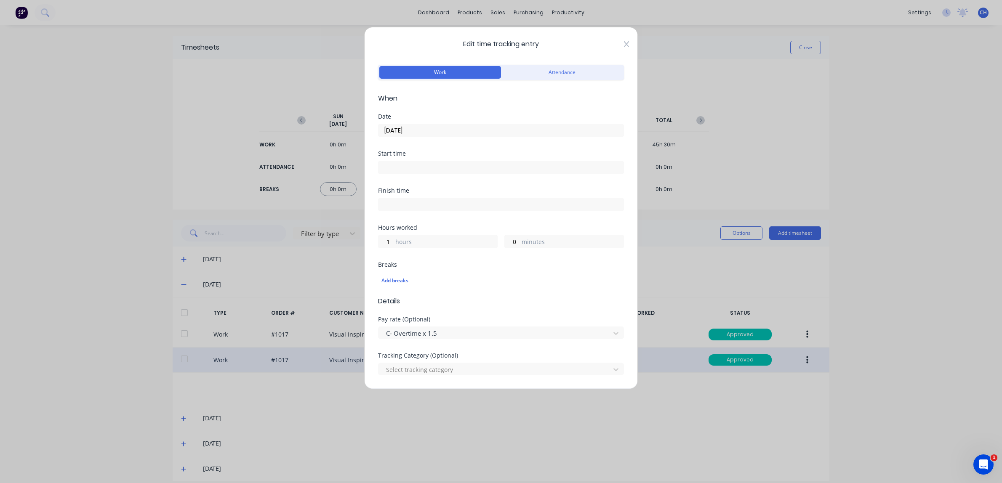
click at [626, 43] on icon at bounding box center [626, 44] width 5 height 7
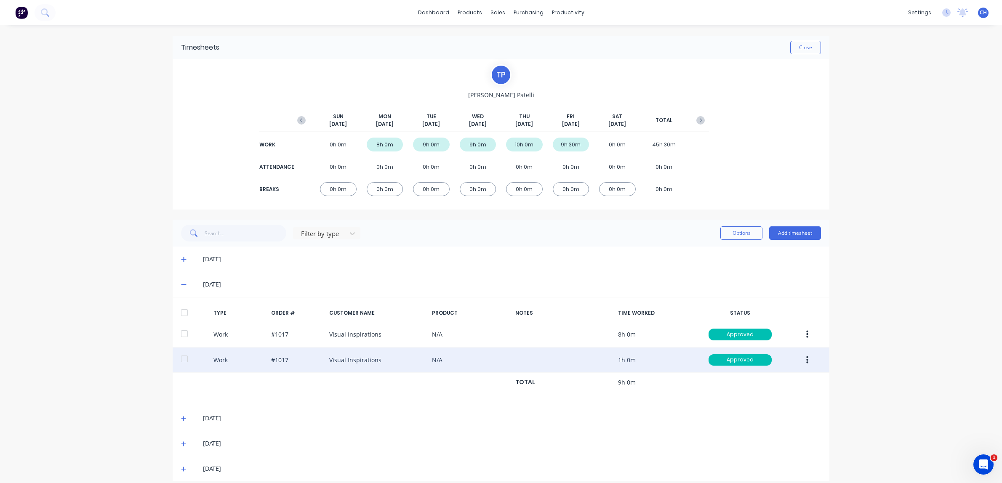
scroll to position [9, 0]
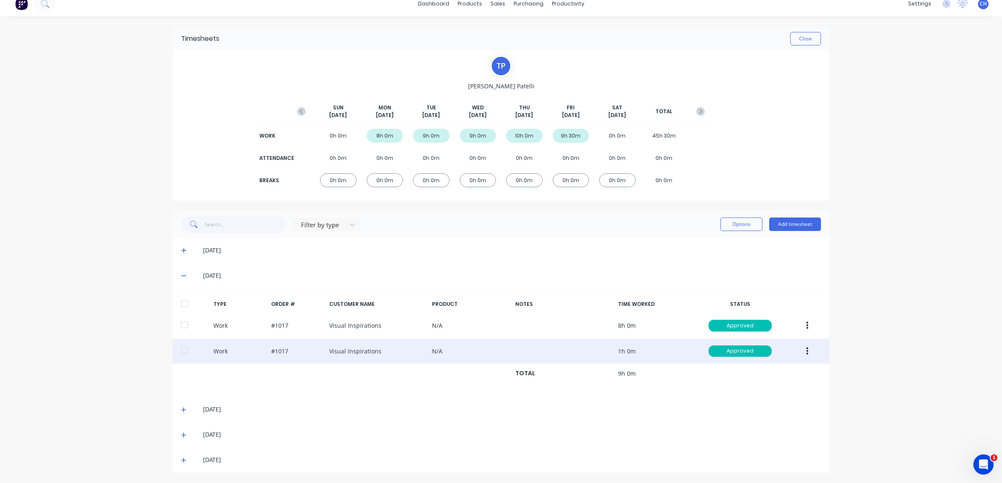
click at [183, 411] on icon at bounding box center [183, 409] width 5 height 5
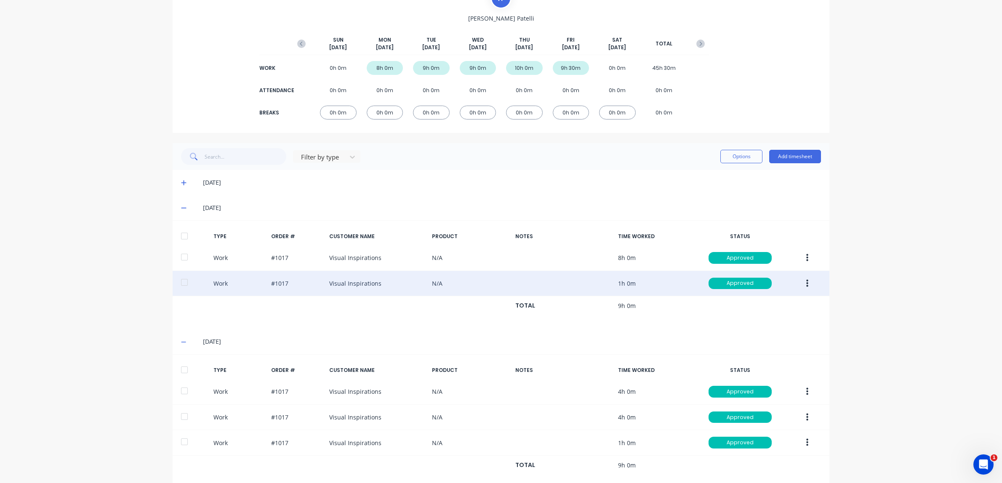
scroll to position [144, 0]
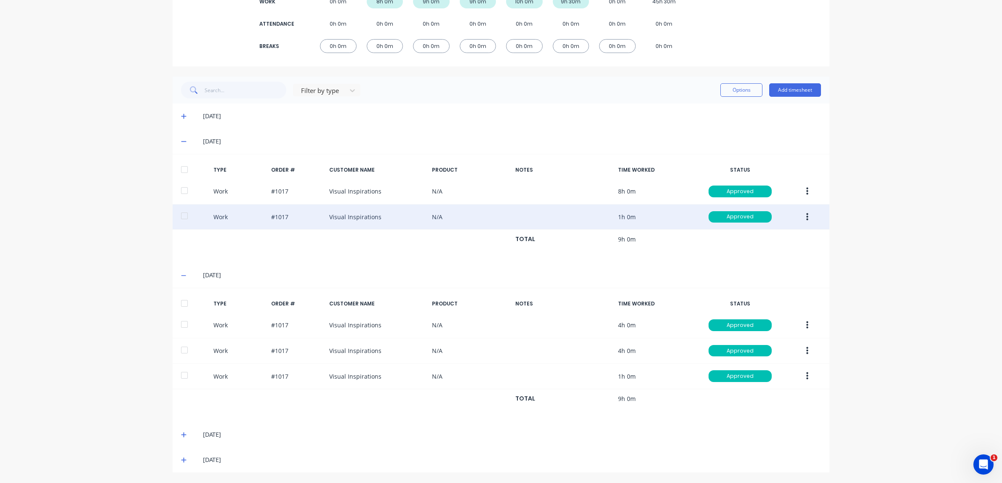
click at [185, 436] on icon at bounding box center [183, 435] width 5 height 6
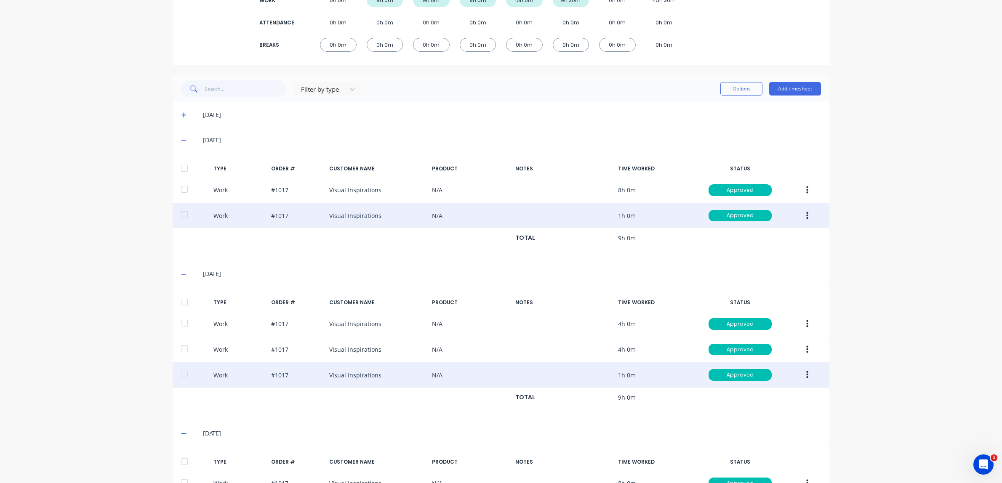
scroll to position [254, 0]
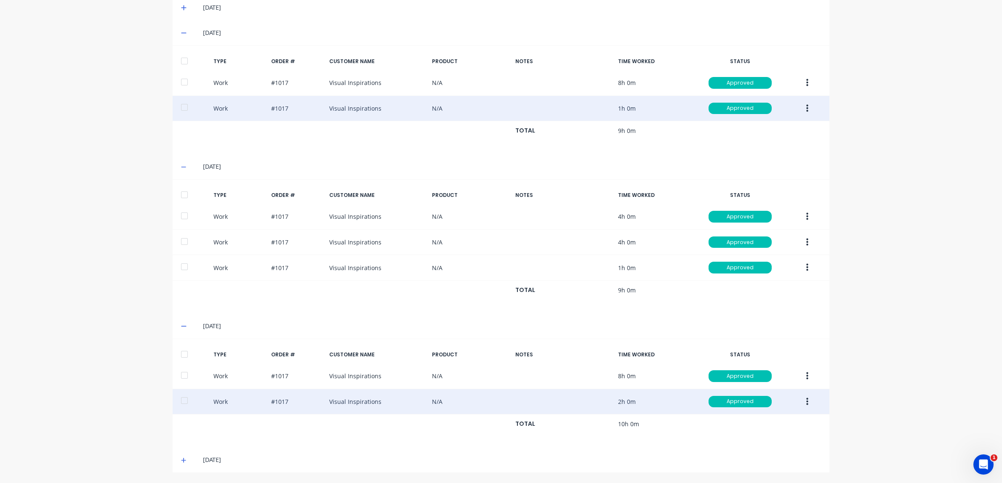
click at [803, 400] on button "button" at bounding box center [807, 401] width 20 height 15
click at [753, 368] on div "Edit" at bounding box center [776, 370] width 65 height 12
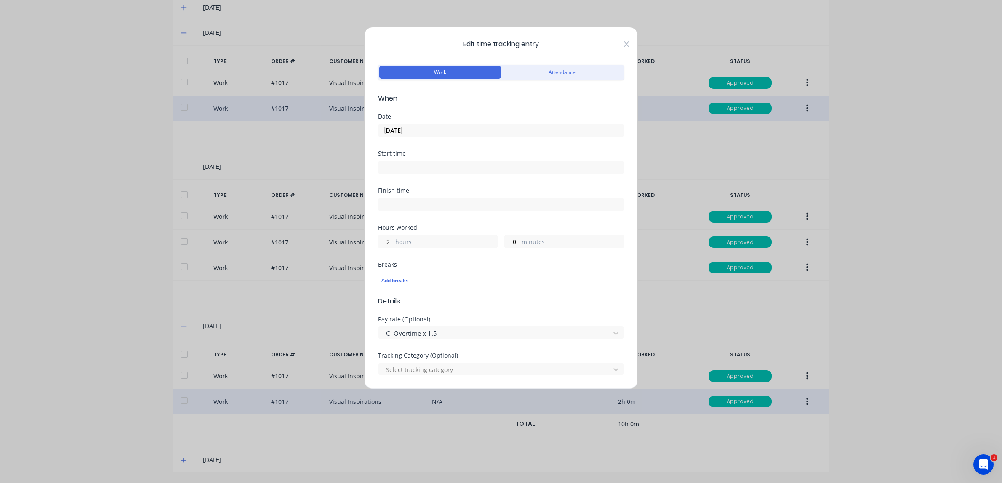
click at [625, 45] on icon at bounding box center [626, 44] width 5 height 6
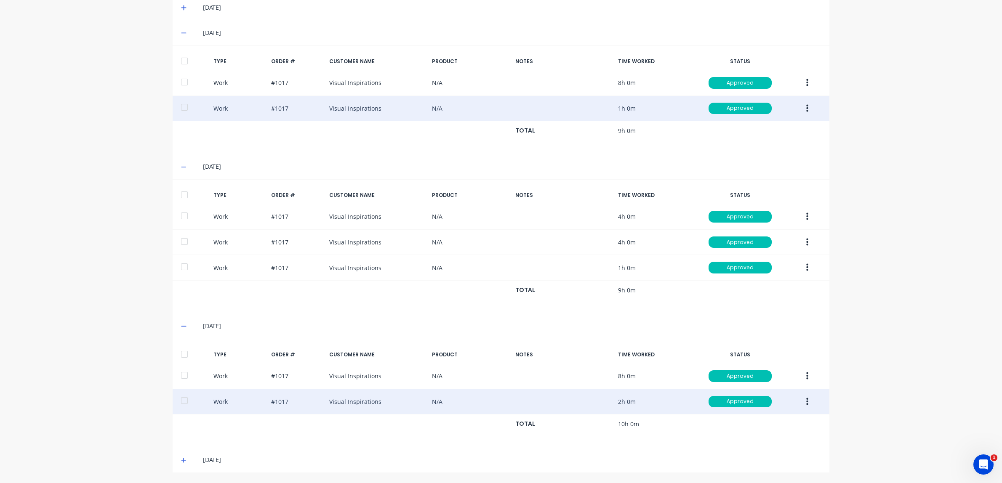
click at [180, 460] on div "[DATE]" at bounding box center [501, 459] width 657 height 25
click at [181, 460] on icon at bounding box center [183, 460] width 5 height 6
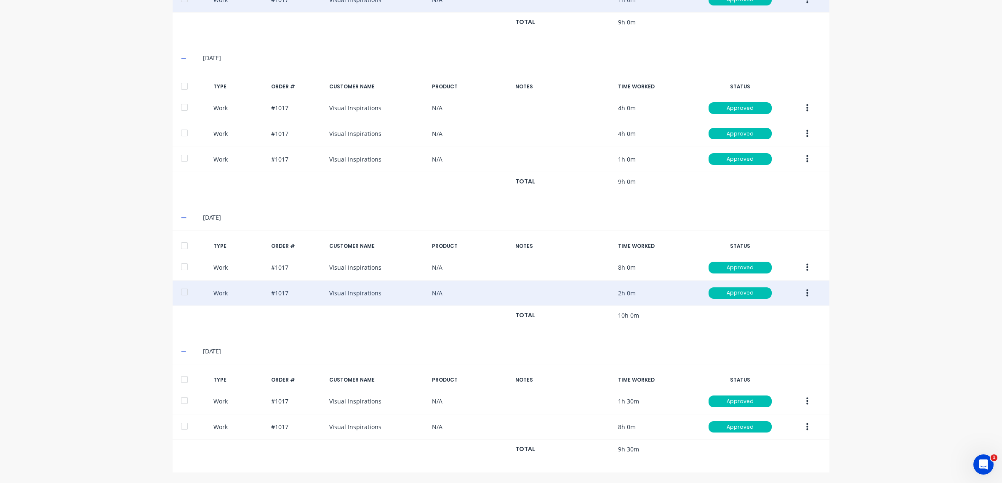
scroll to position [362, 0]
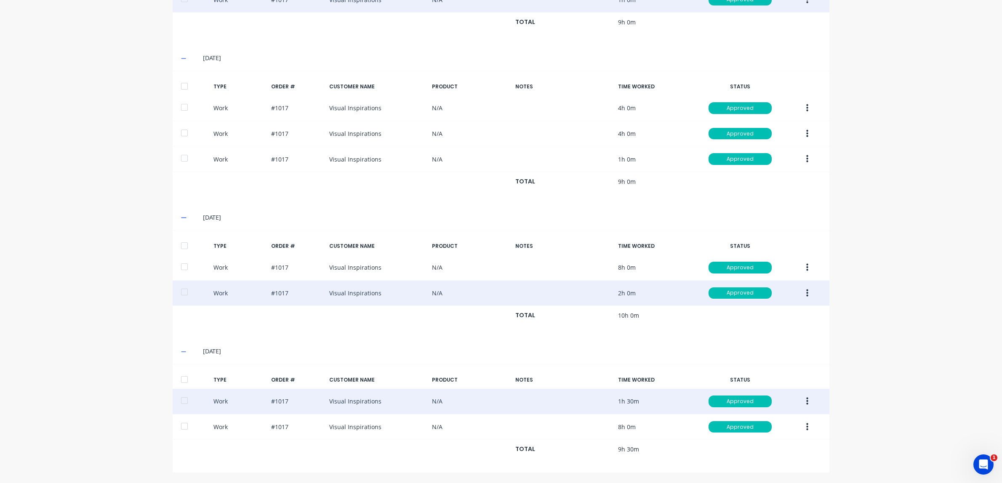
click at [806, 399] on icon "button" at bounding box center [807, 401] width 2 height 9
click at [760, 371] on div "Edit" at bounding box center [776, 370] width 65 height 12
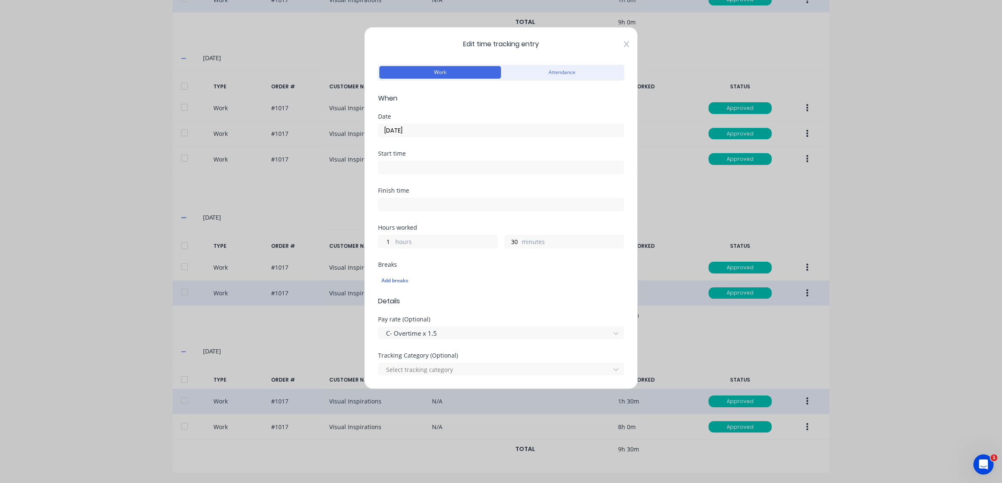
click at [625, 45] on icon at bounding box center [626, 44] width 5 height 6
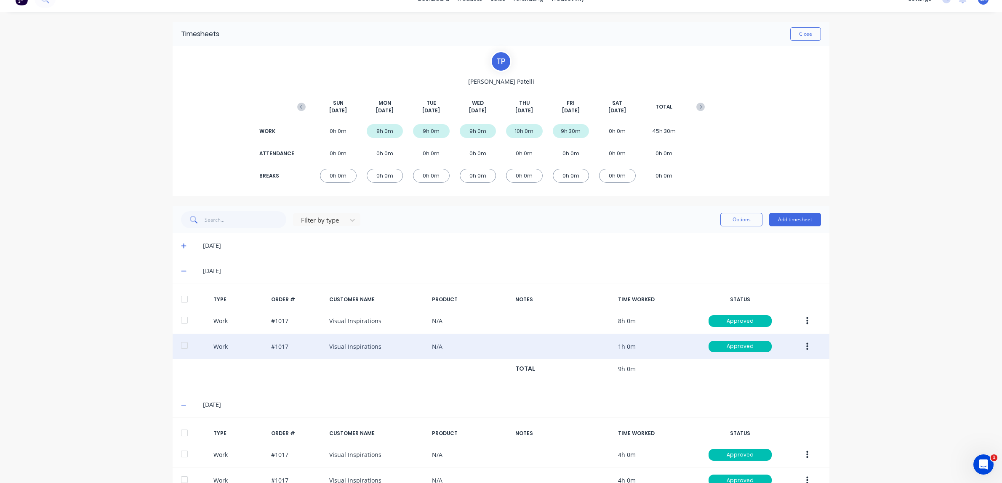
scroll to position [0, 0]
